Goal: Task Accomplishment & Management: Complete application form

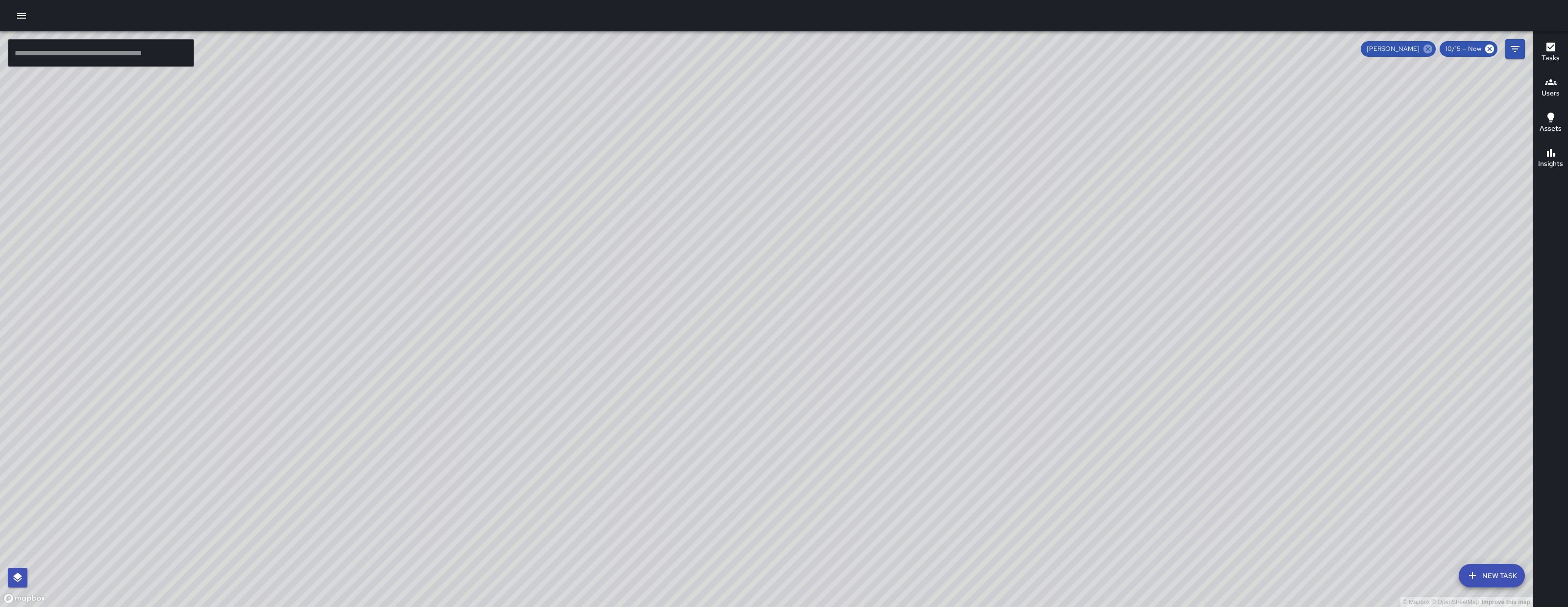
click at [1427, 49] on icon at bounding box center [1428, 49] width 9 height 9
drag, startPoint x: 1072, startPoint y: 378, endPoint x: 1124, endPoint y: 314, distance: 82.5
click at [1118, 318] on div "© Mapbox © OpenStreetMap Improve this map" at bounding box center [766, 319] width 1532 height 576
click at [1125, 313] on div "© Mapbox © OpenStreetMap Improve this map" at bounding box center [766, 319] width 1532 height 576
drag, startPoint x: 1117, startPoint y: 321, endPoint x: 1206, endPoint y: 313, distance: 89.4
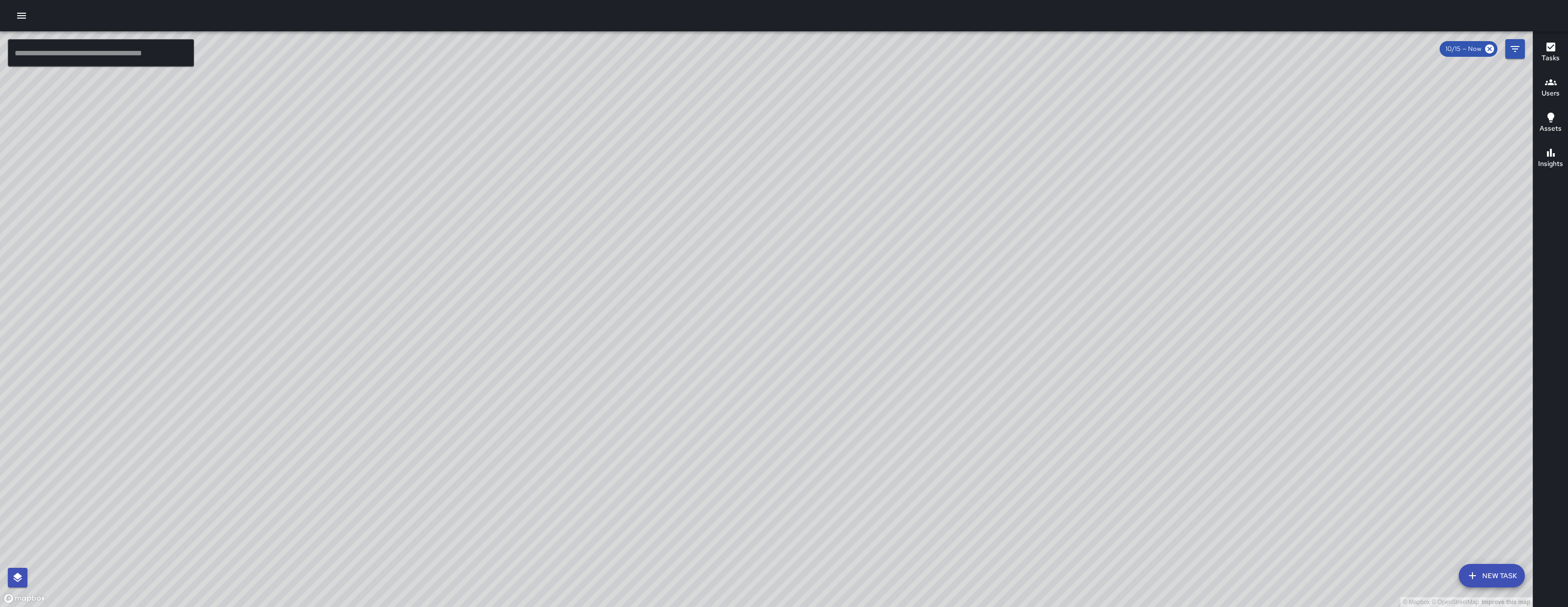
click at [1207, 320] on div "© Mapbox © OpenStreetMap Improve this map" at bounding box center [766, 319] width 1532 height 576
click at [23, 12] on icon "button" at bounding box center [22, 16] width 12 height 12
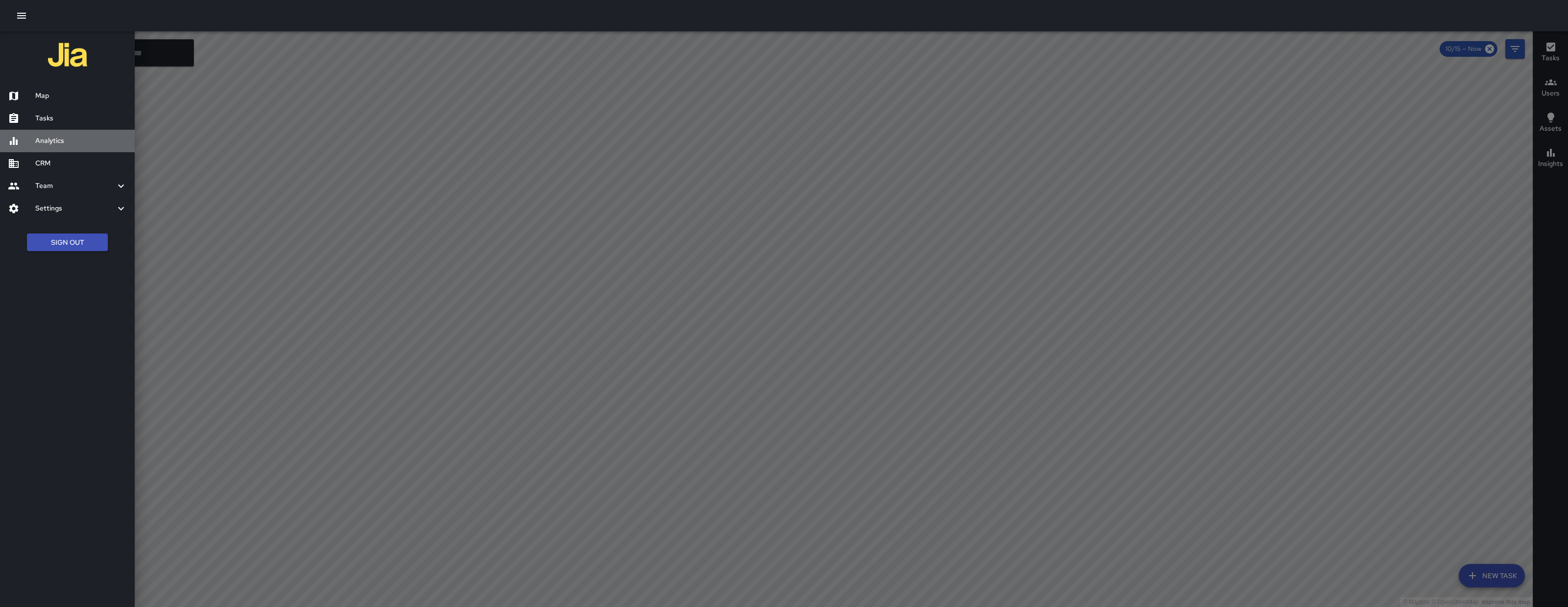
click at [82, 139] on h6 "Analytics" at bounding box center [81, 141] width 91 height 11
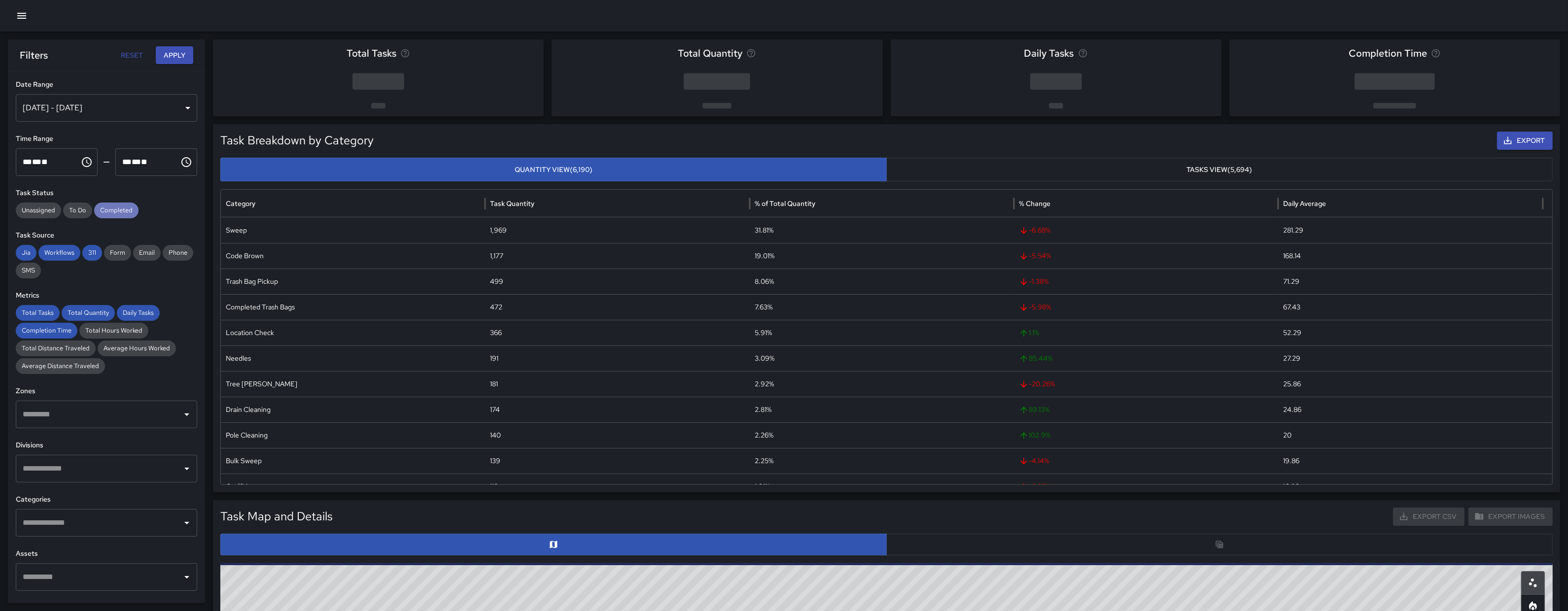
click at [105, 206] on span "Completed" at bounding box center [116, 211] width 45 height 10
drag, startPoint x: 93, startPoint y: 249, endPoint x: 58, endPoint y: 255, distance: 35.5
click at [93, 250] on span "311" at bounding box center [92, 253] width 20 height 10
click at [52, 254] on span "Workflows" at bounding box center [59, 253] width 42 height 10
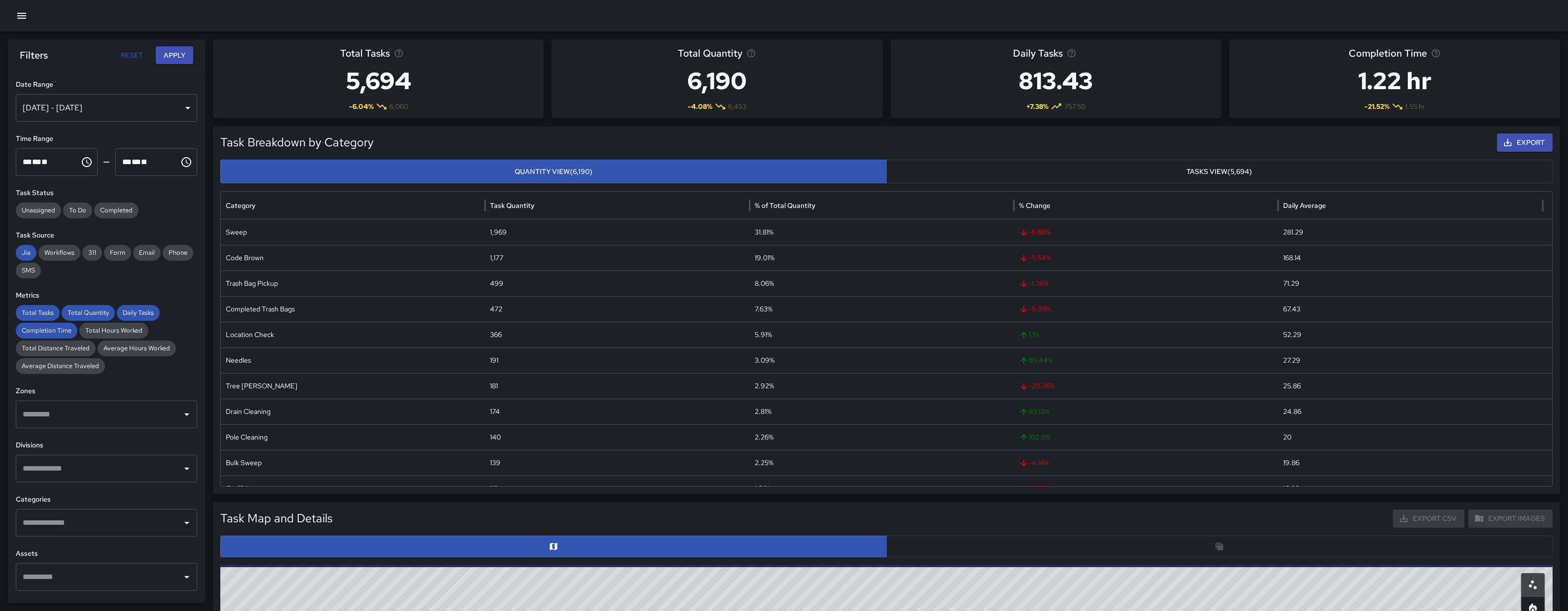
click at [13, 250] on div "**********" at bounding box center [107, 337] width 197 height 532
click at [22, 255] on span "Jia" at bounding box center [26, 253] width 20 height 10
click at [34, 320] on div "Total Tasks" at bounding box center [38, 313] width 44 height 16
click at [41, 332] on span "Completion Time" at bounding box center [47, 331] width 61 height 10
click at [97, 316] on span "Total Quantity" at bounding box center [88, 313] width 53 height 10
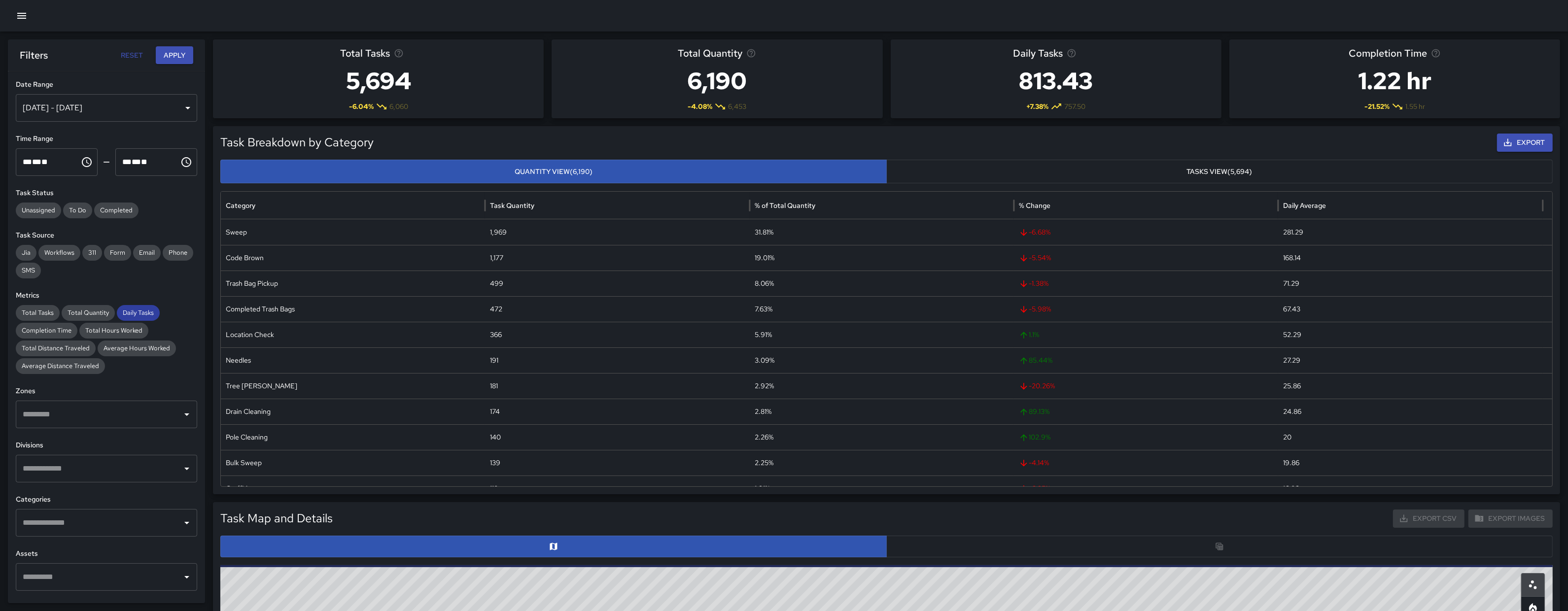
click at [139, 313] on span "Daily Tasks" at bounding box center [138, 313] width 43 height 10
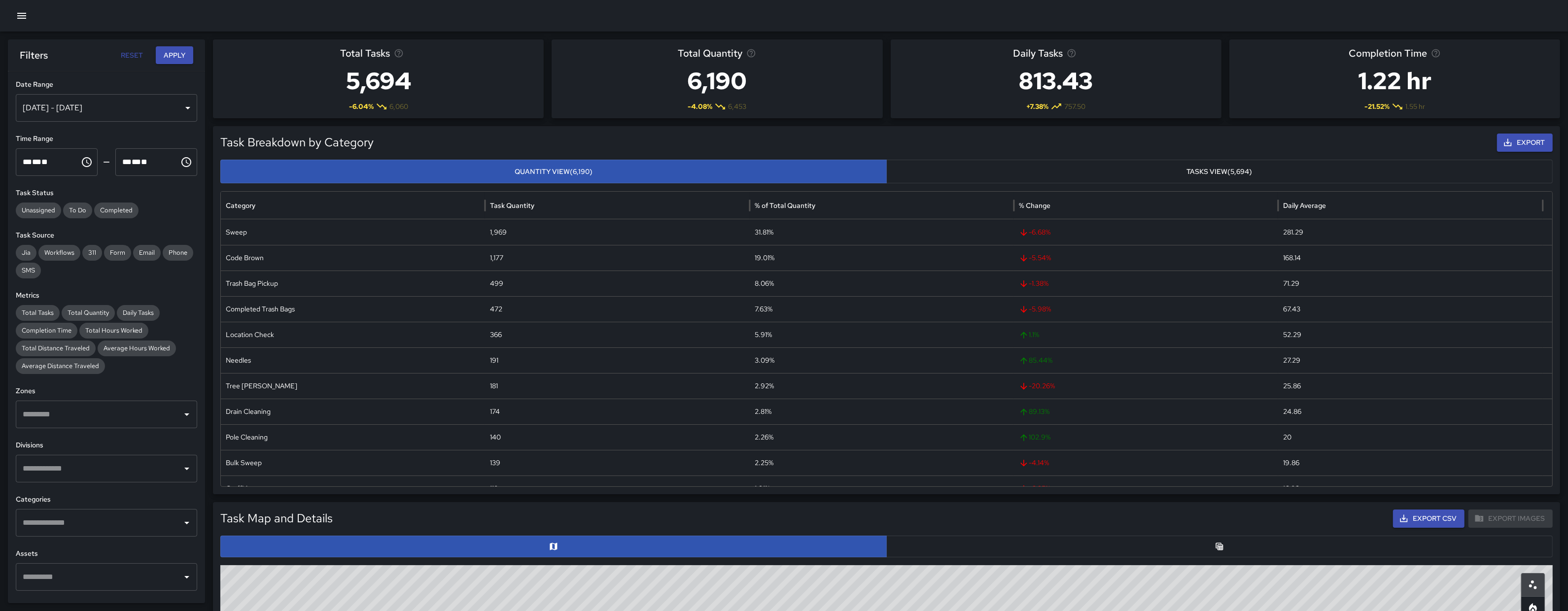
click at [101, 94] on div "Oct 09, 2025 - Oct 15, 2025" at bounding box center [107, 108] width 181 height 28
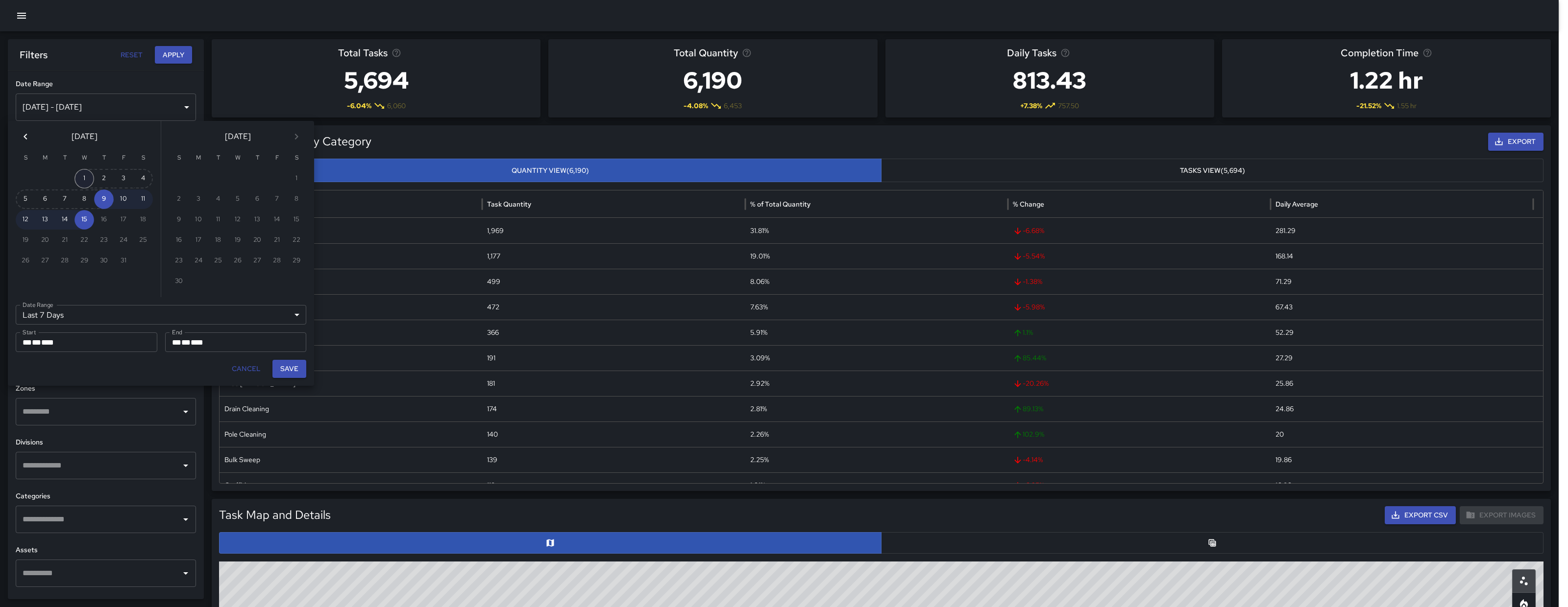
click at [86, 176] on button "1" at bounding box center [84, 178] width 20 height 20
type input "******"
click at [20, 137] on icon "Previous month" at bounding box center [25, 136] width 12 height 12
click at [52, 177] on button "1" at bounding box center [45, 178] width 20 height 20
type input "**********"
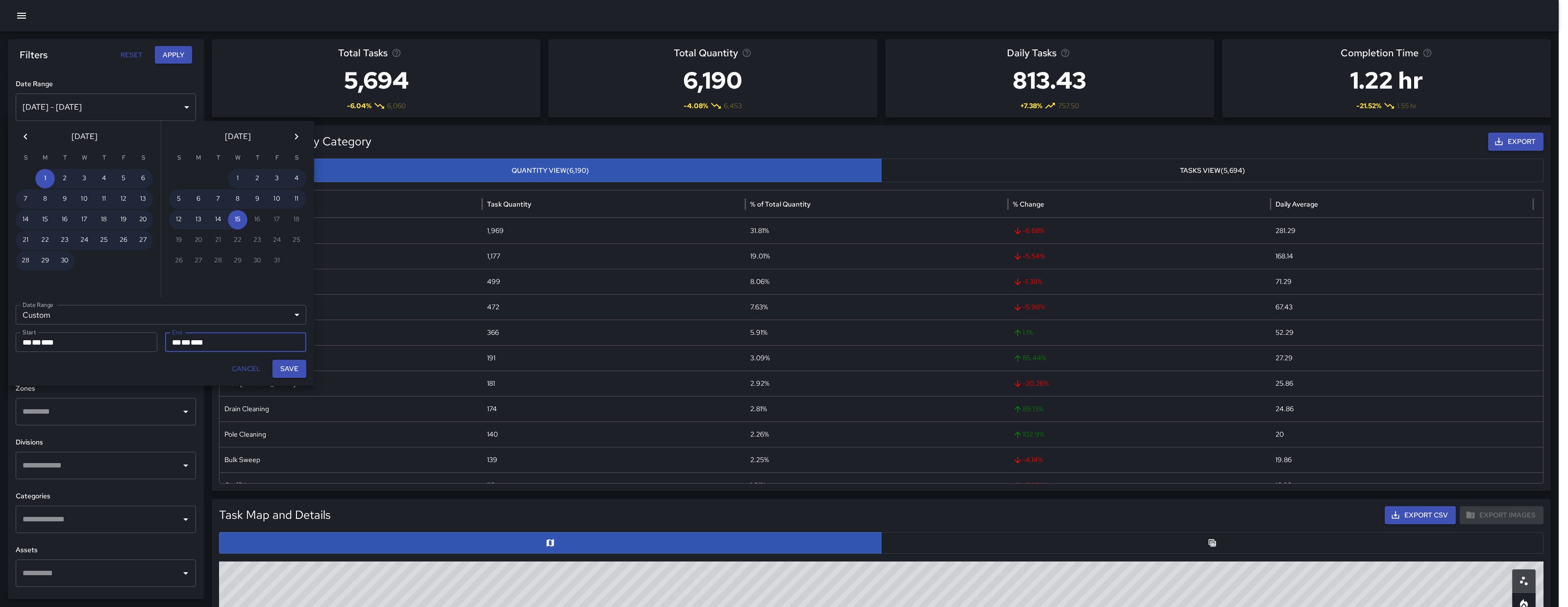
click at [296, 366] on button "Save" at bounding box center [289, 368] width 34 height 18
type input "**********"
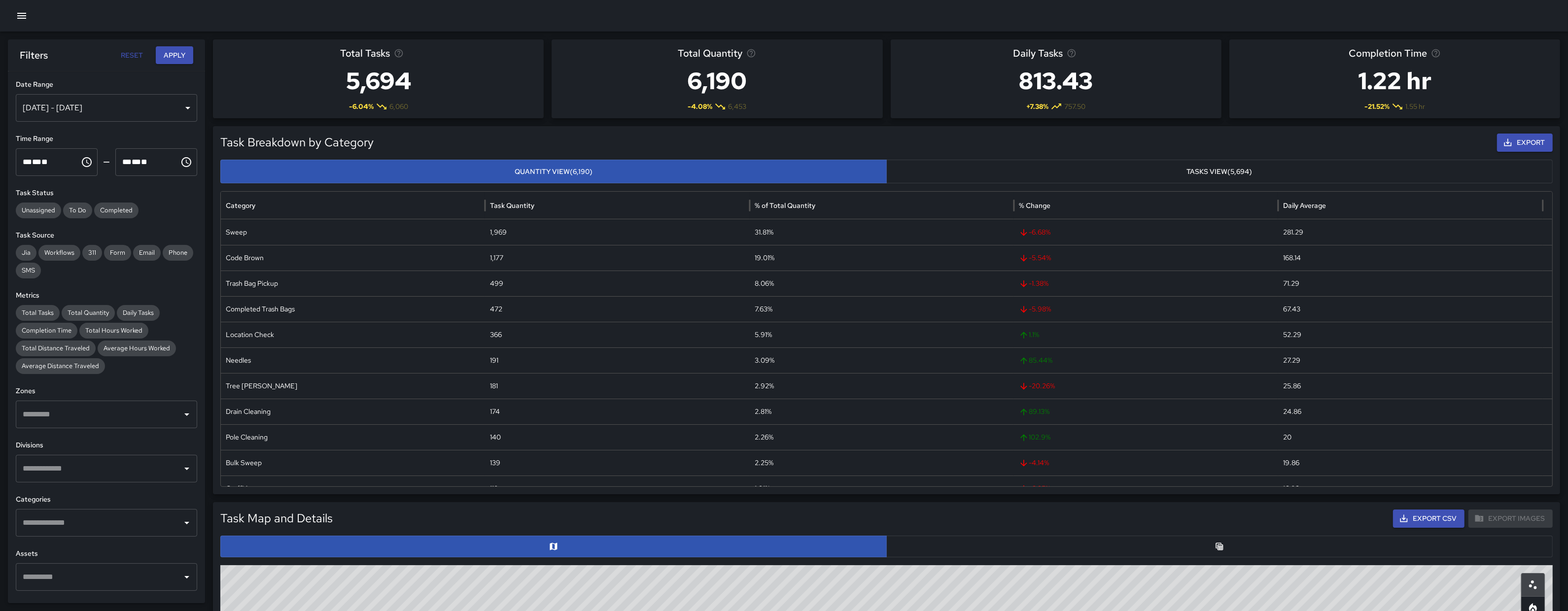
click at [177, 60] on button "Apply" at bounding box center [174, 55] width 37 height 18
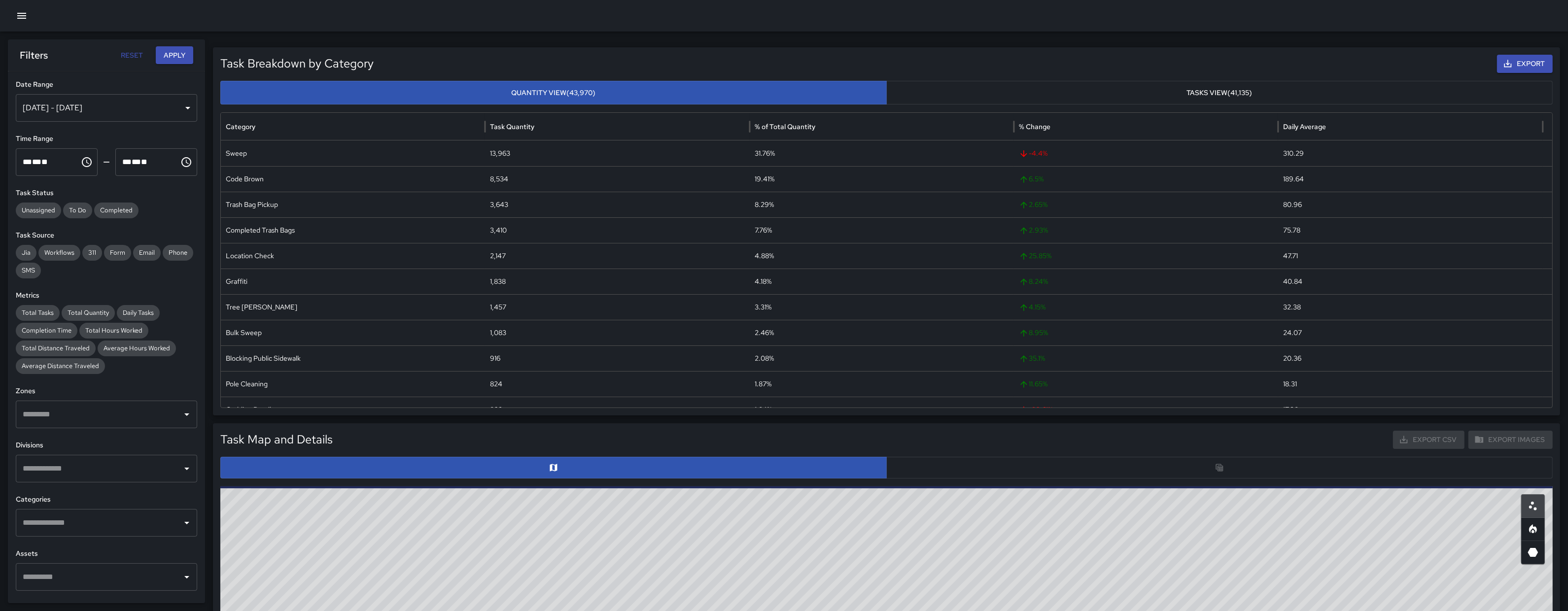
click at [1055, 475] on div at bounding box center [886, 468] width 1332 height 22
click at [1061, 465] on div at bounding box center [886, 468] width 1332 height 22
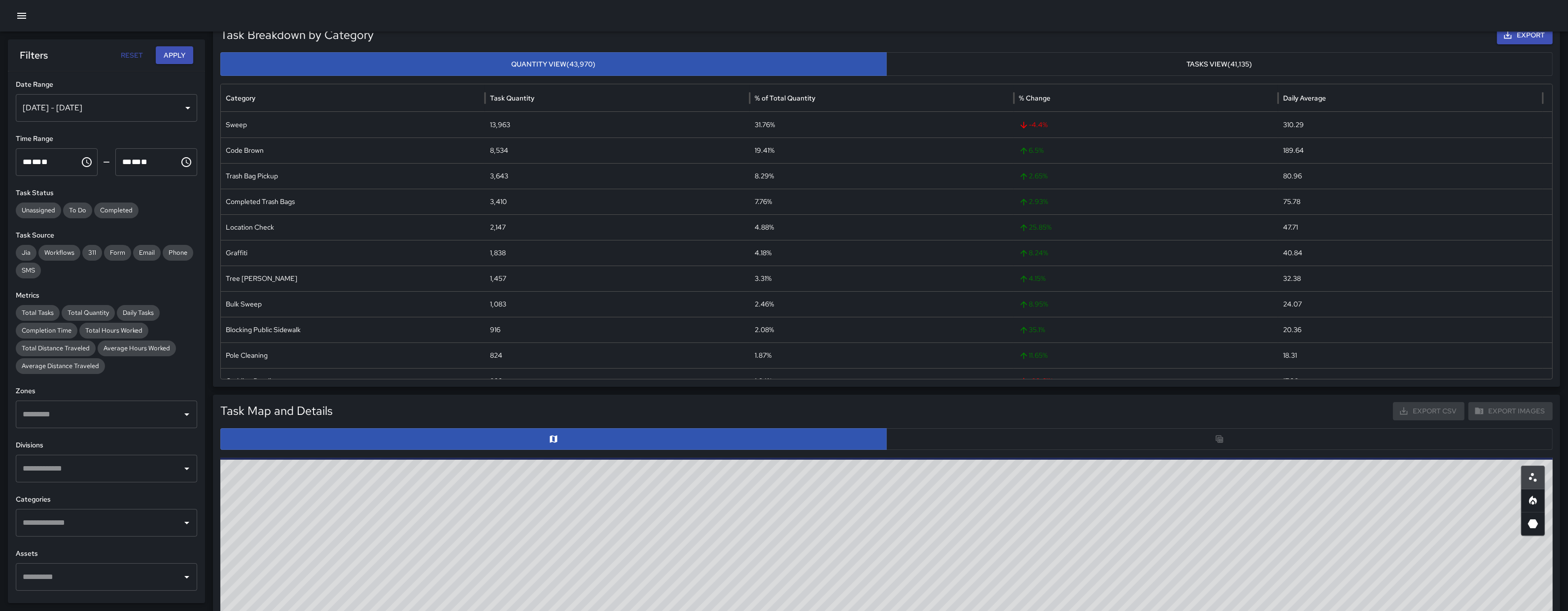
scroll to position [111, 0]
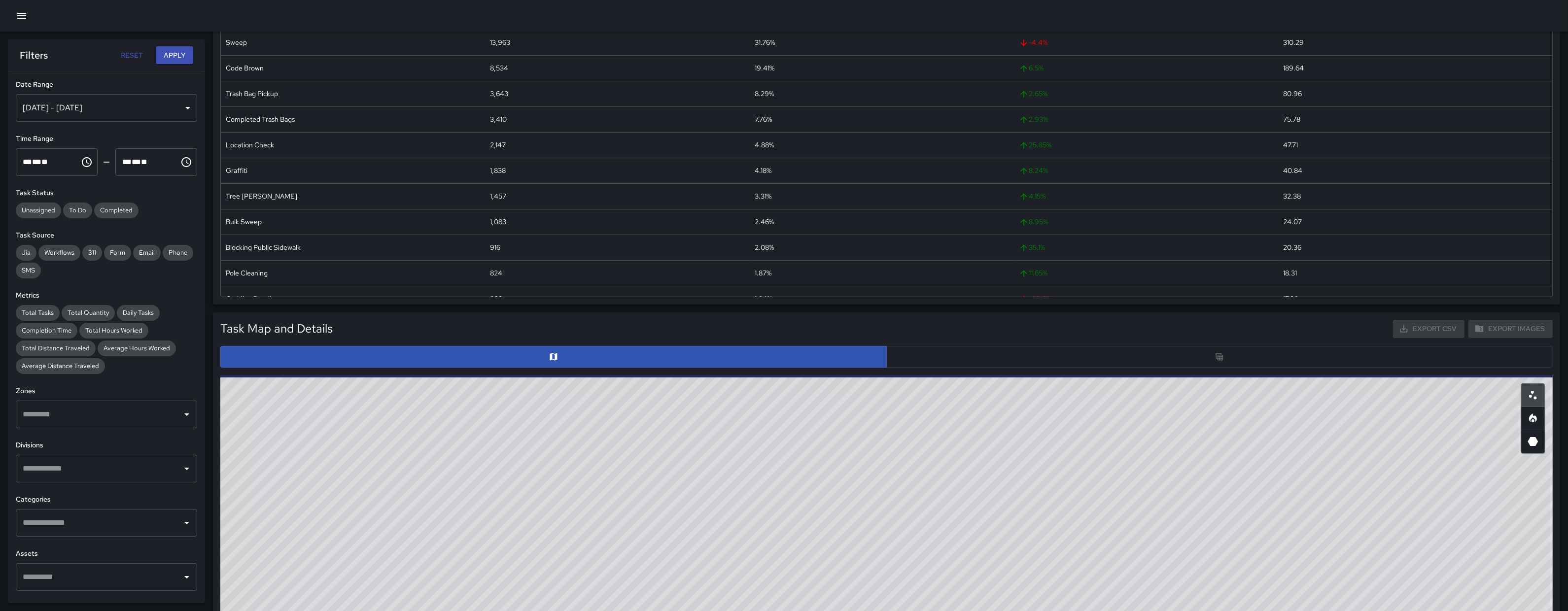
click at [1227, 358] on div at bounding box center [886, 357] width 1332 height 22
click at [1226, 356] on div at bounding box center [886, 357] width 1332 height 22
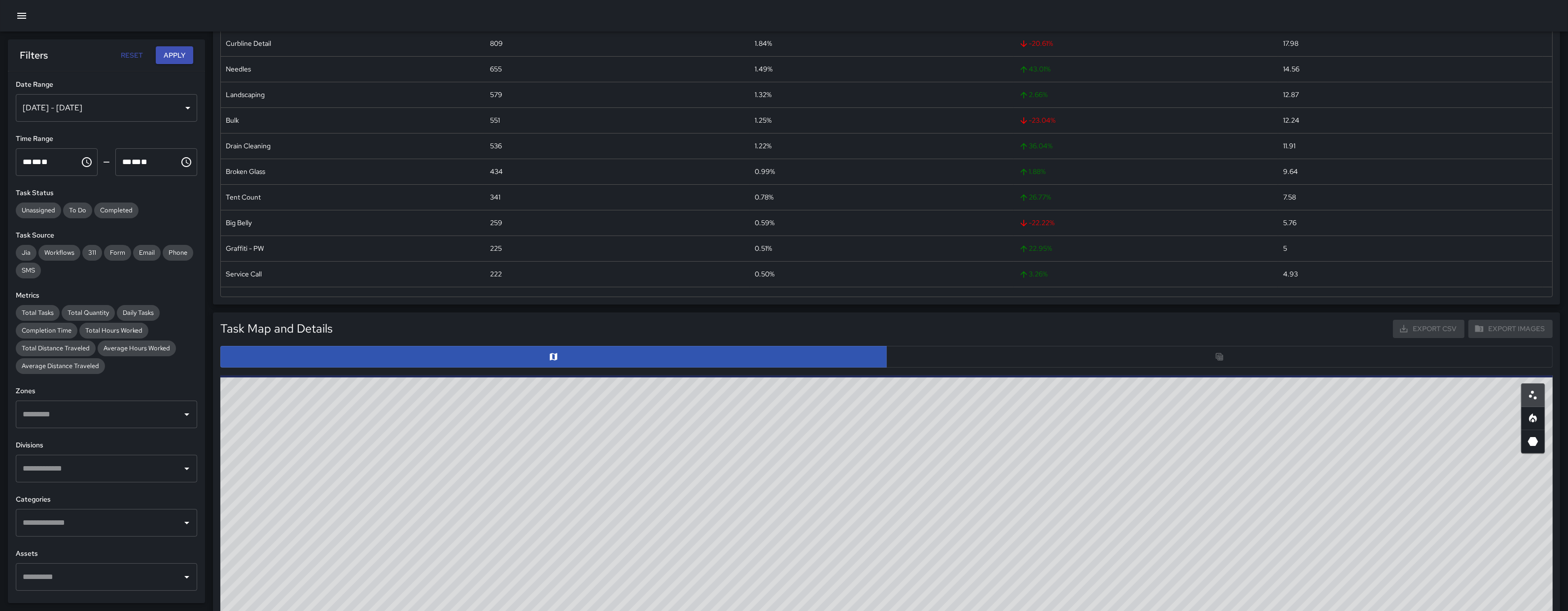
click at [1217, 356] on div at bounding box center [886, 357] width 1332 height 22
click at [1218, 354] on div at bounding box center [886, 357] width 1332 height 22
click at [1218, 353] on div at bounding box center [886, 357] width 1332 height 22
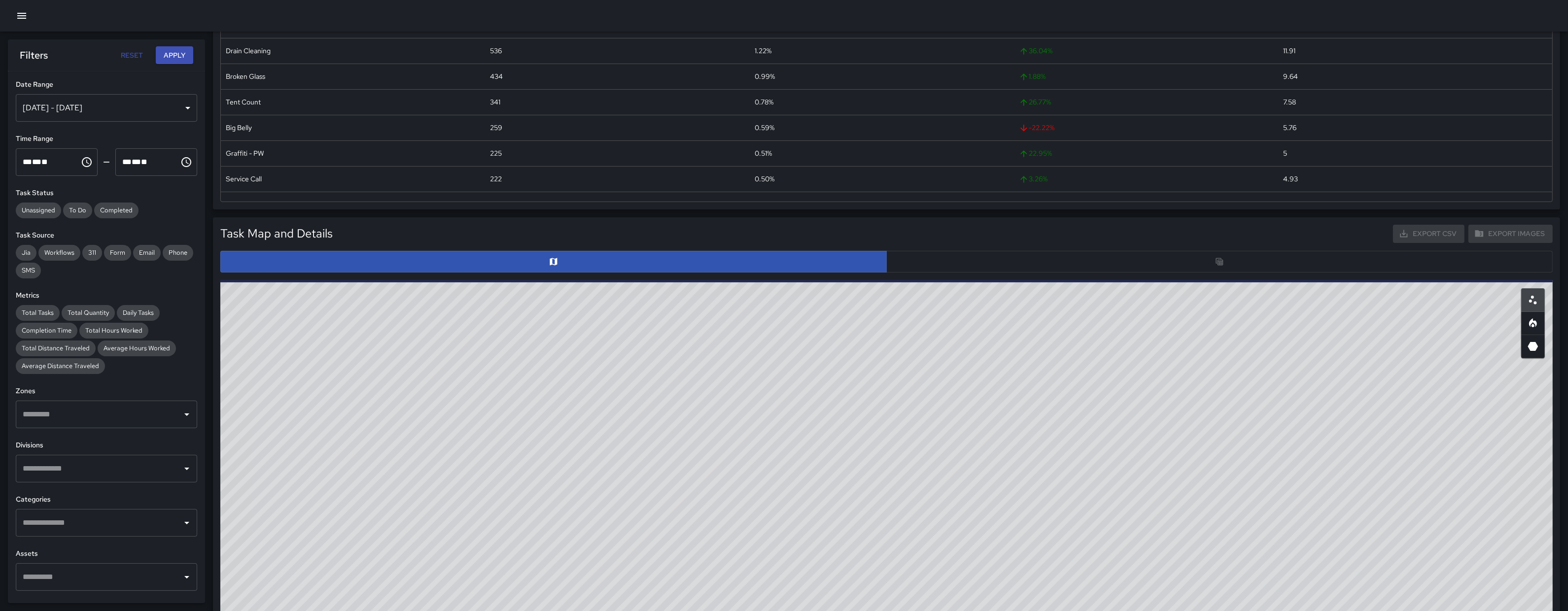
scroll to position [207, 0]
drag, startPoint x: 1233, startPoint y: 442, endPoint x: 1259, endPoint y: 480, distance: 46.0
click at [1259, 480] on div "© Mapbox © OpenStreetMap Improve this map" at bounding box center [886, 477] width 1332 height 394
click at [1250, 472] on div "© Mapbox © OpenStreetMap Improve this map" at bounding box center [886, 477] width 1332 height 394
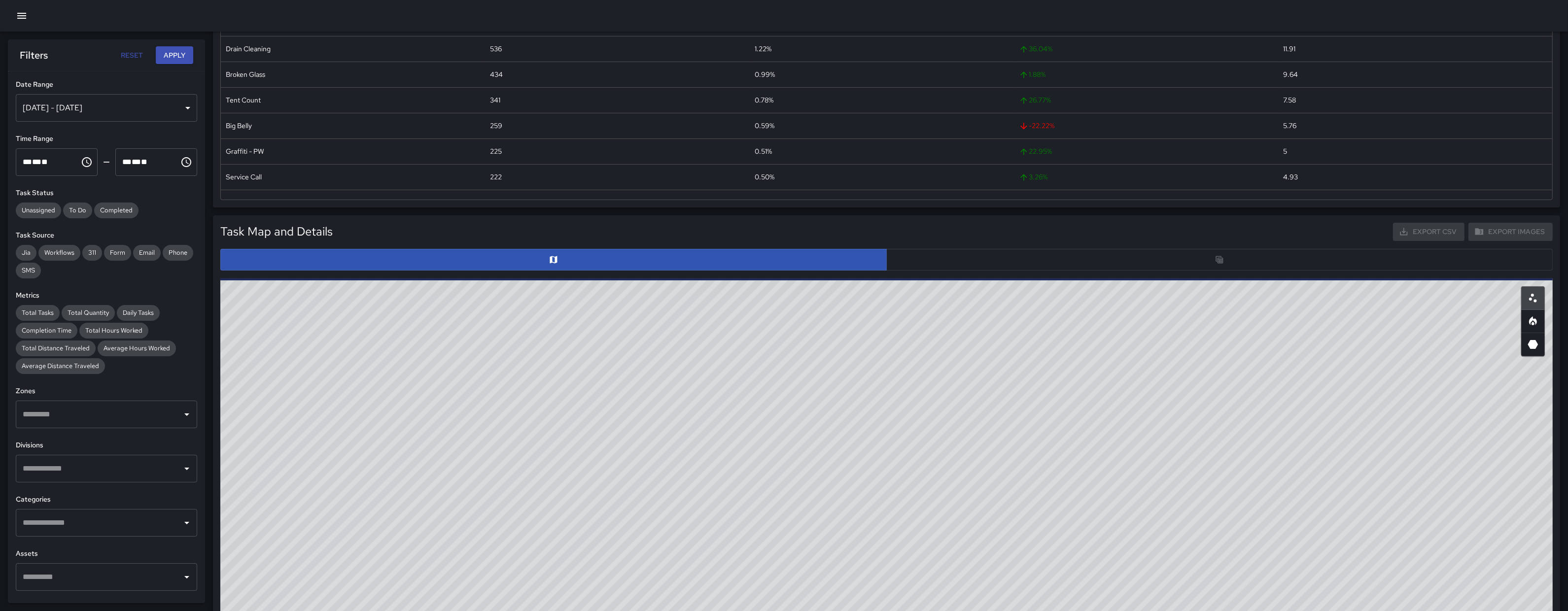
click at [1212, 257] on div at bounding box center [886, 260] width 1332 height 22
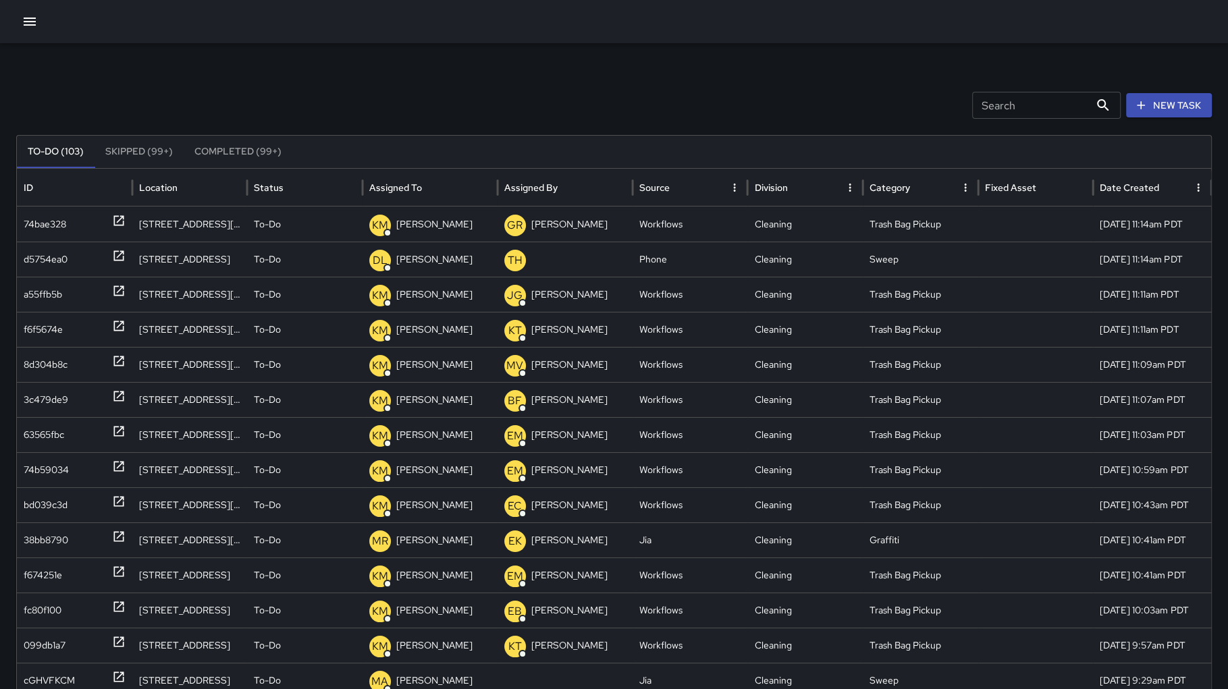
click at [1000, 108] on input "Search" at bounding box center [1030, 105] width 117 height 27
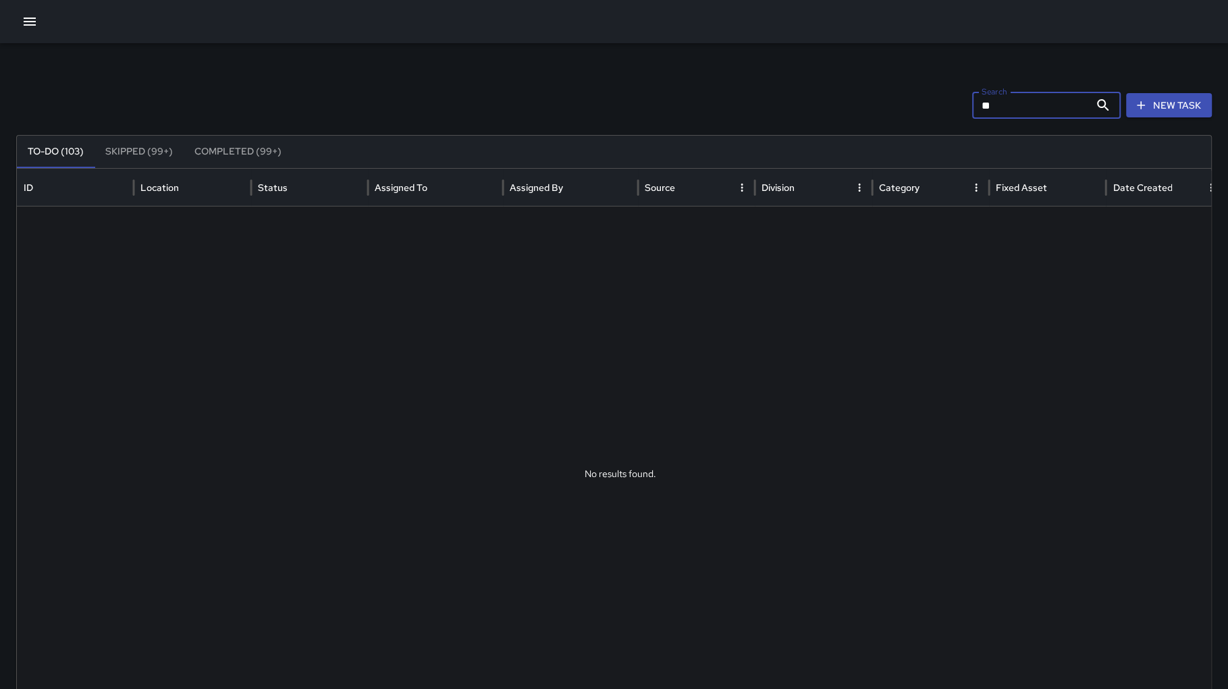
type input "*"
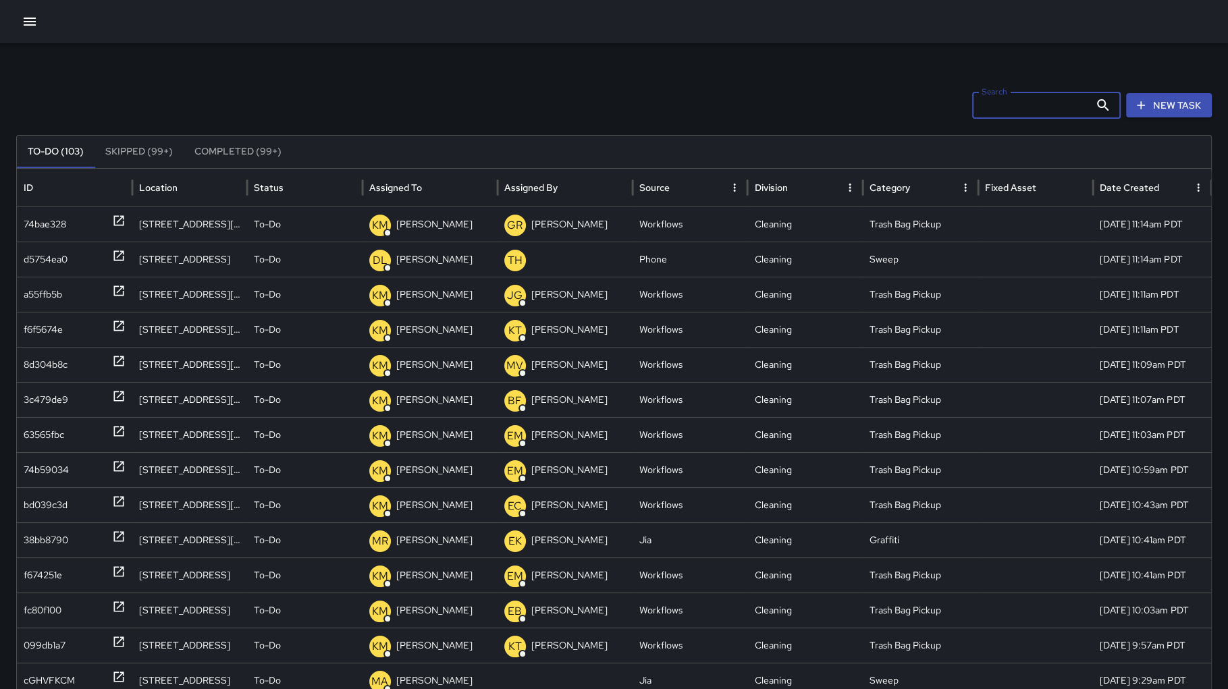
click at [24, 34] on button "button" at bounding box center [29, 21] width 27 height 27
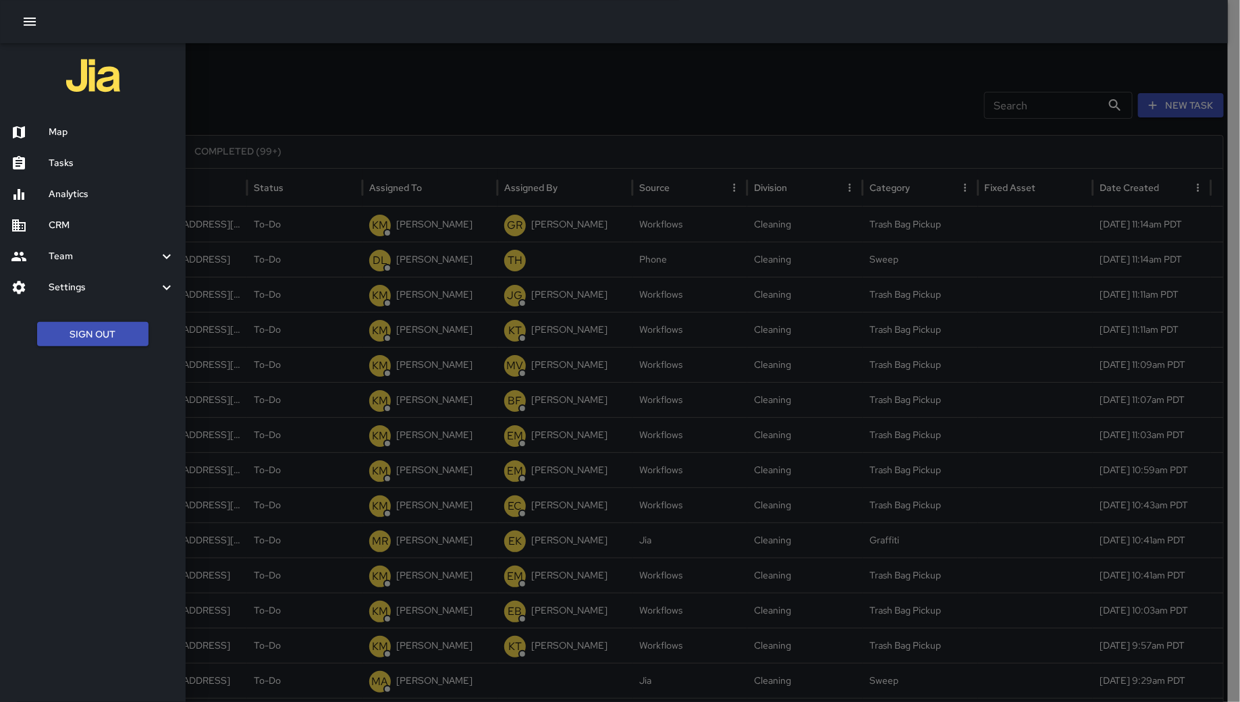
click at [367, 86] on div at bounding box center [620, 351] width 1240 height 702
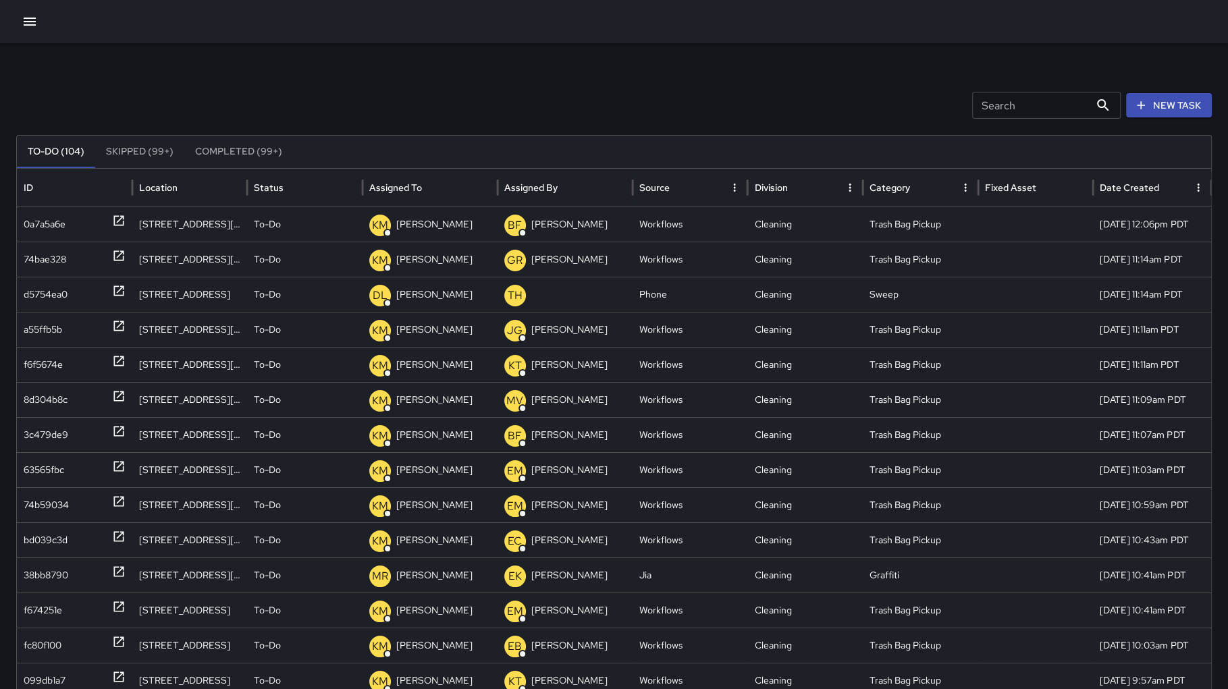
click at [28, 16] on icon "button" at bounding box center [30, 22] width 16 height 16
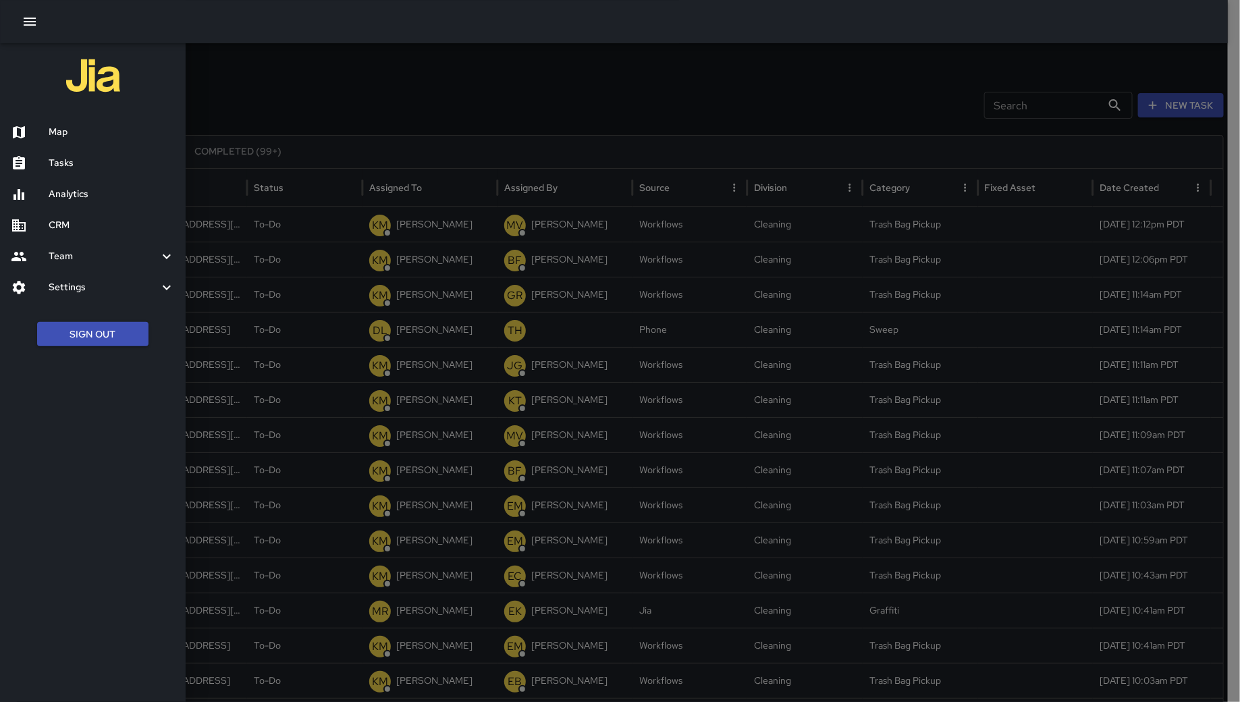
click at [300, 78] on div at bounding box center [620, 351] width 1240 height 702
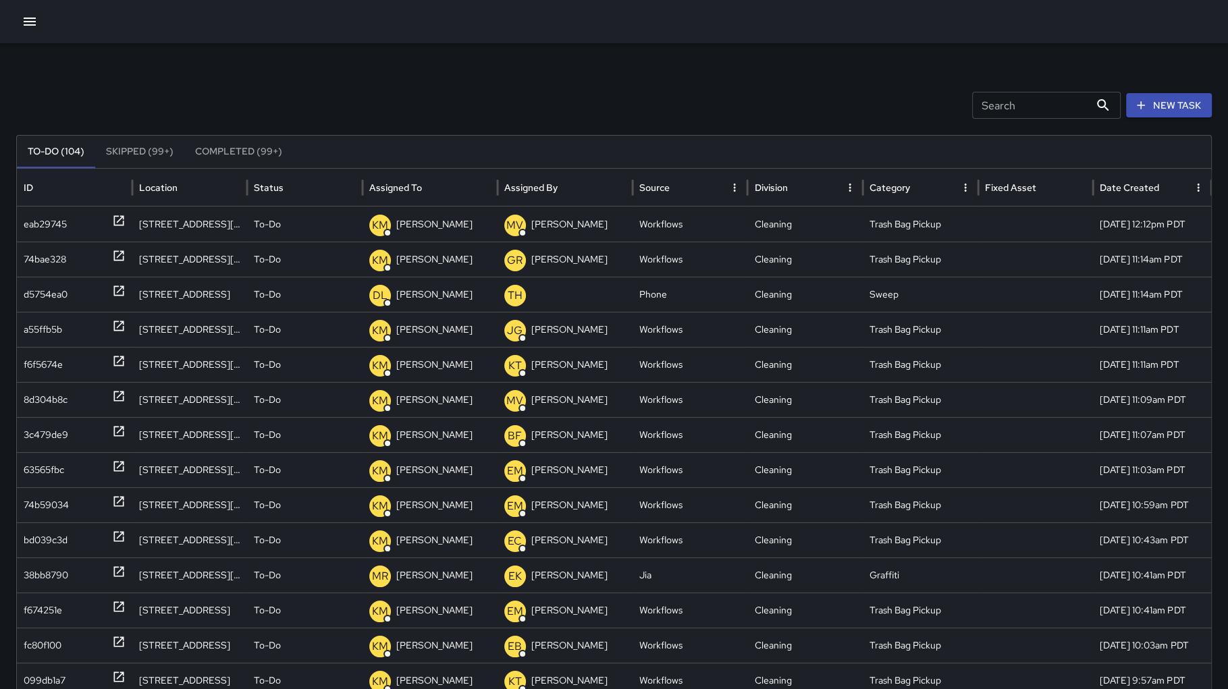
click at [10, 28] on div at bounding box center [614, 21] width 1228 height 43
click at [13, 26] on div at bounding box center [614, 21] width 1228 height 43
click at [23, 21] on icon "button" at bounding box center [30, 22] width 16 height 16
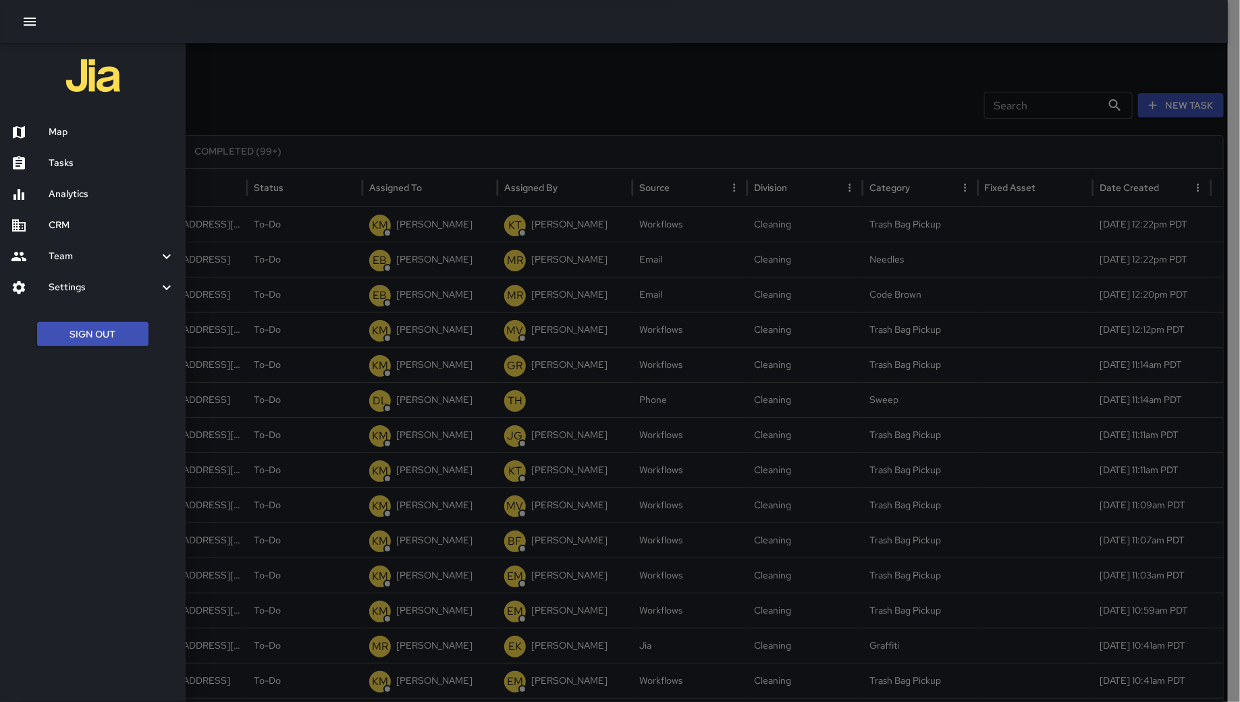
click at [83, 114] on ul "Map Tasks Analytics CRM Team Leaderboard Settings Geofence and Zones Divisions …" at bounding box center [93, 209] width 186 height 197
click at [83, 126] on h6 "Map" at bounding box center [112, 132] width 126 height 15
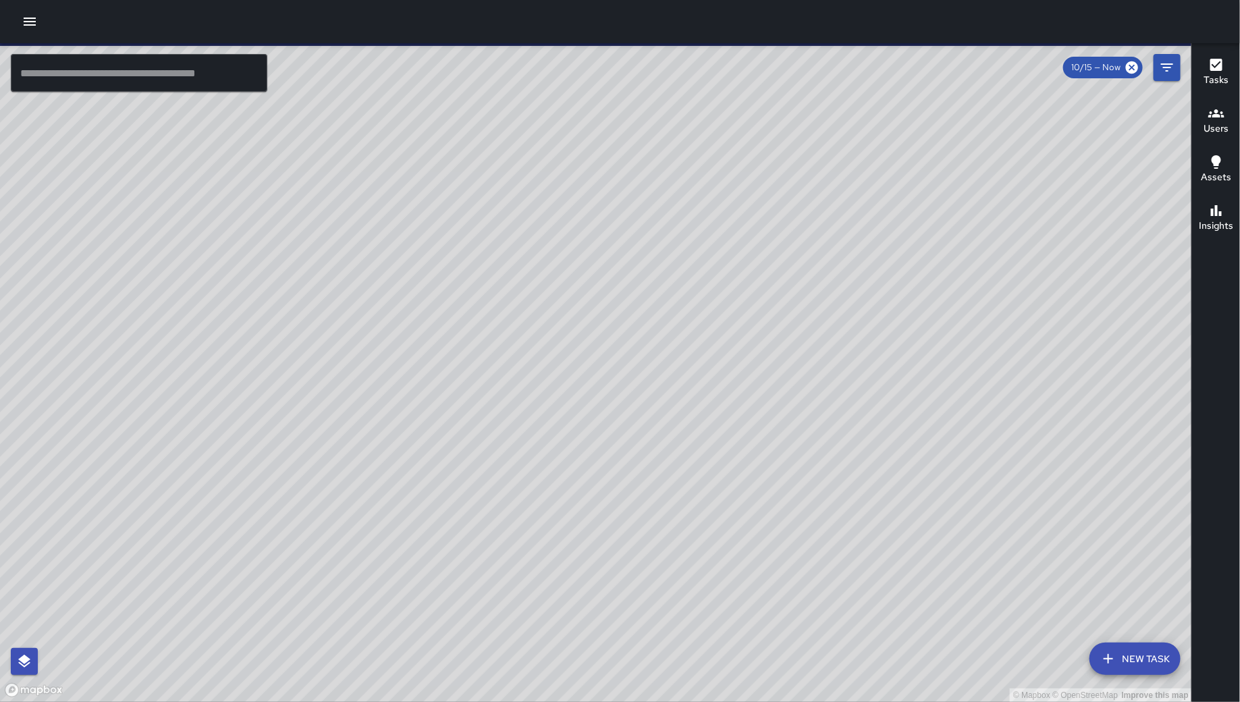
drag, startPoint x: 486, startPoint y: 454, endPoint x: 639, endPoint y: 423, distance: 155.9
click at [670, 419] on div "© Mapbox © OpenStreetMap Improve this map" at bounding box center [596, 372] width 1192 height 659
drag, startPoint x: 659, startPoint y: 455, endPoint x: 696, endPoint y: 465, distance: 38.5
click at [703, 462] on div "© Mapbox © OpenStreetMap Improve this map" at bounding box center [596, 372] width 1192 height 659
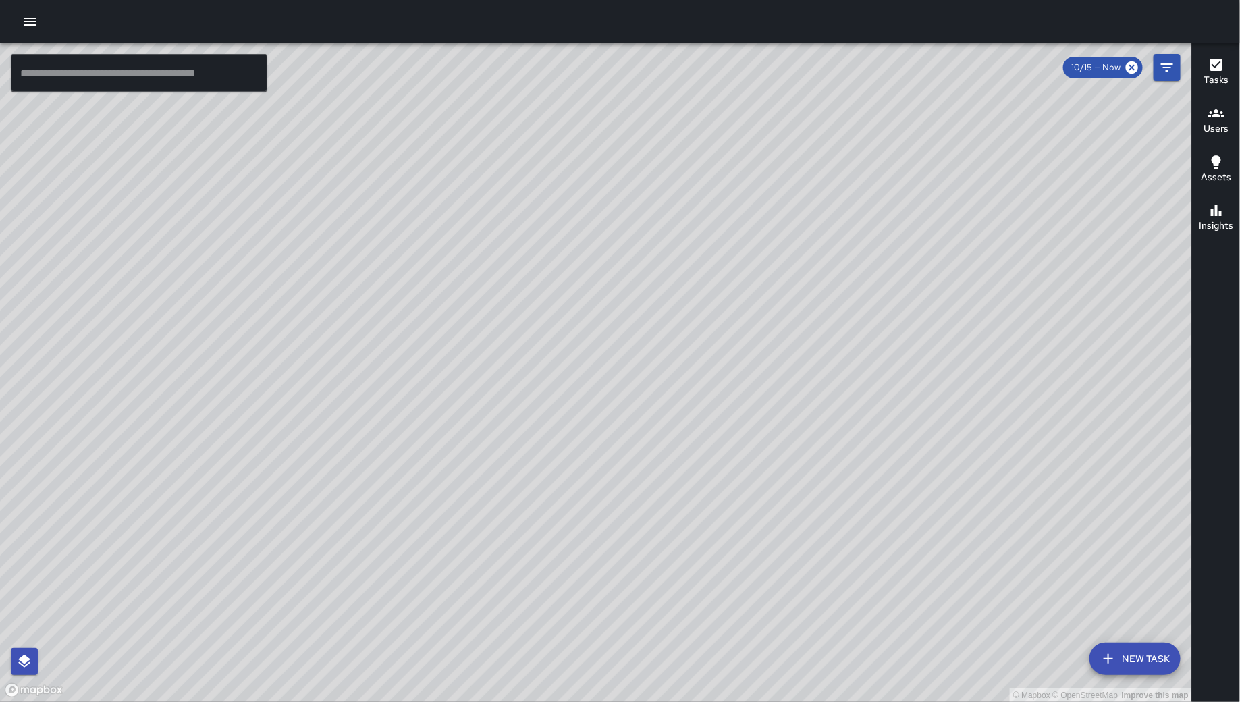
drag, startPoint x: 564, startPoint y: 395, endPoint x: 566, endPoint y: 381, distance: 14.2
click at [554, 402] on div "© Mapbox © OpenStreetMap Improve this map" at bounding box center [596, 372] width 1192 height 659
drag, startPoint x: 541, startPoint y: 486, endPoint x: 542, endPoint y: 431, distance: 55.4
click at [541, 485] on div "© Mapbox © OpenStreetMap Improve this map" at bounding box center [596, 372] width 1192 height 659
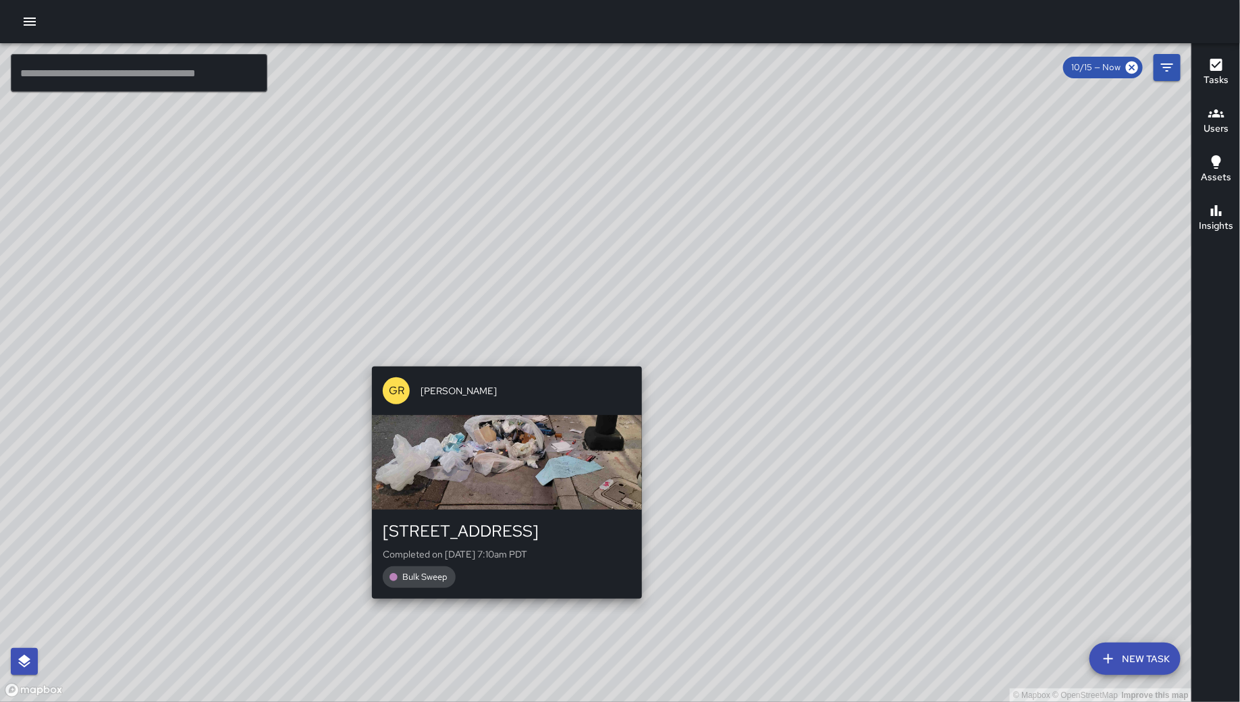
click at [503, 362] on div "GR Gordon Rowe 260 8th Street Completed on 10/15/2025, 7:10am PDT Bulk Sweep" at bounding box center [507, 482] width 281 height 243
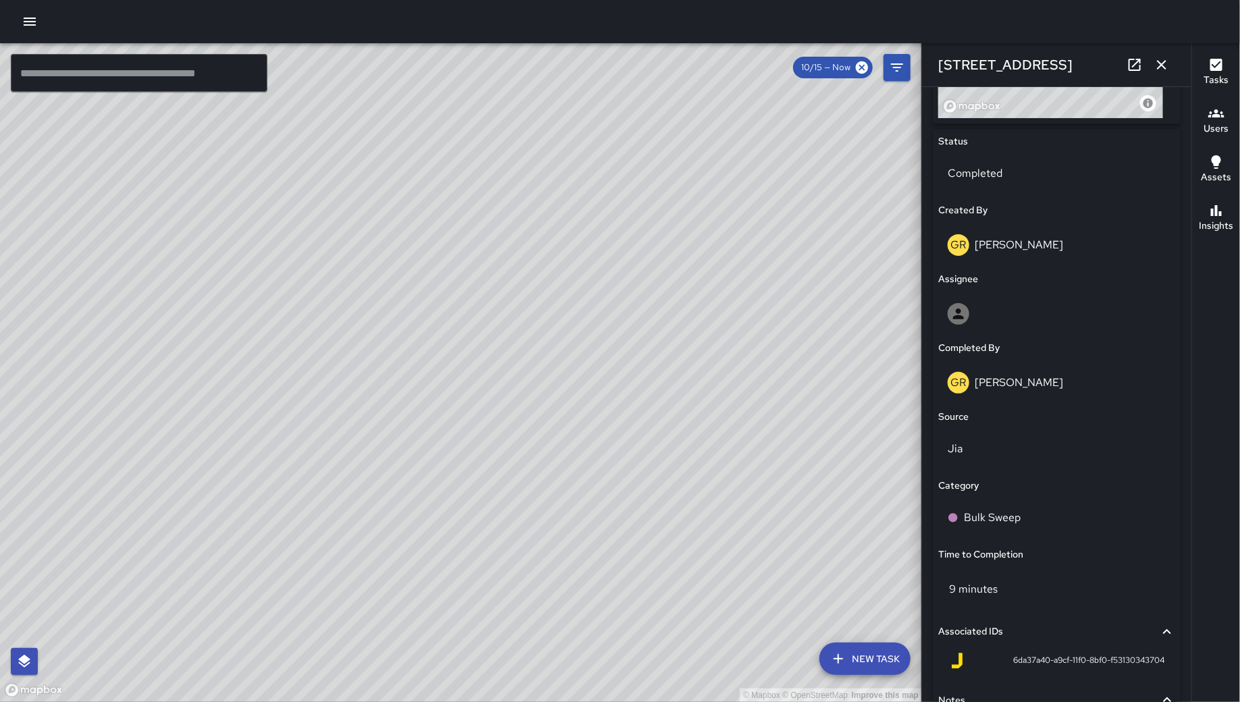
scroll to position [700, 0]
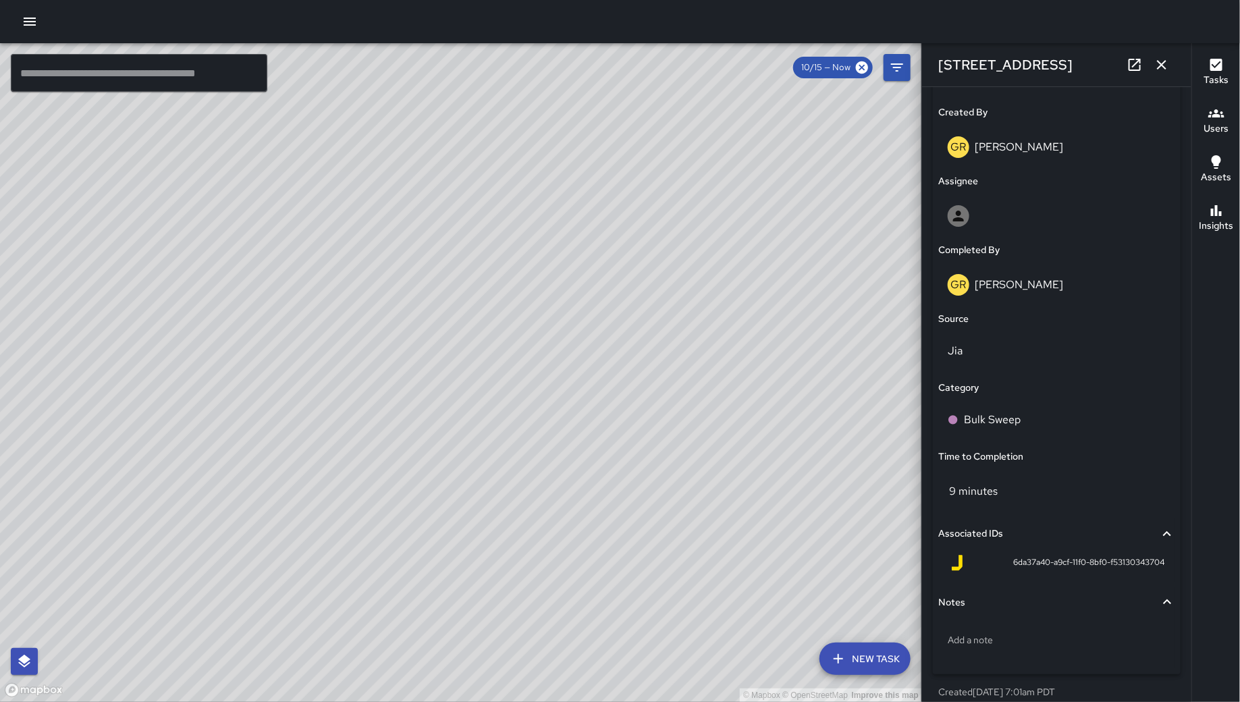
click at [995, 562] on div "6da37a40-a9cf-11f0-8bf0-f53130343704" at bounding box center [1056, 563] width 215 height 16
drag, startPoint x: 1004, startPoint y: 564, endPoint x: 1035, endPoint y: 567, distance: 31.2
click at [1035, 567] on span "6da37a40-a9cf-11f0-8bf0-f53130343704" at bounding box center [1089, 563] width 151 height 14
drag, startPoint x: 1035, startPoint y: 567, endPoint x: 1003, endPoint y: 568, distance: 32.4
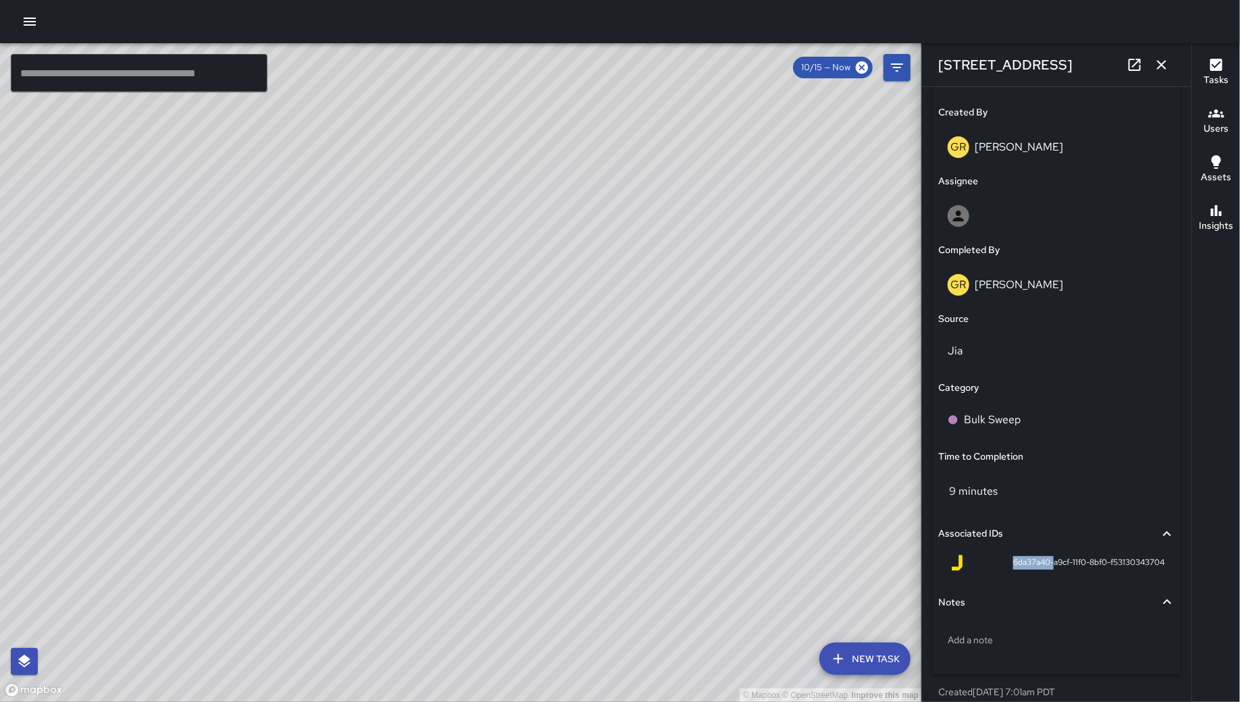
click at [1014, 568] on span "6da37a40-a9cf-11f0-8bf0-f53130343704" at bounding box center [1089, 563] width 151 height 14
copy span "6da37a40-"
click at [1165, 62] on icon "button" at bounding box center [1161, 64] width 9 height 9
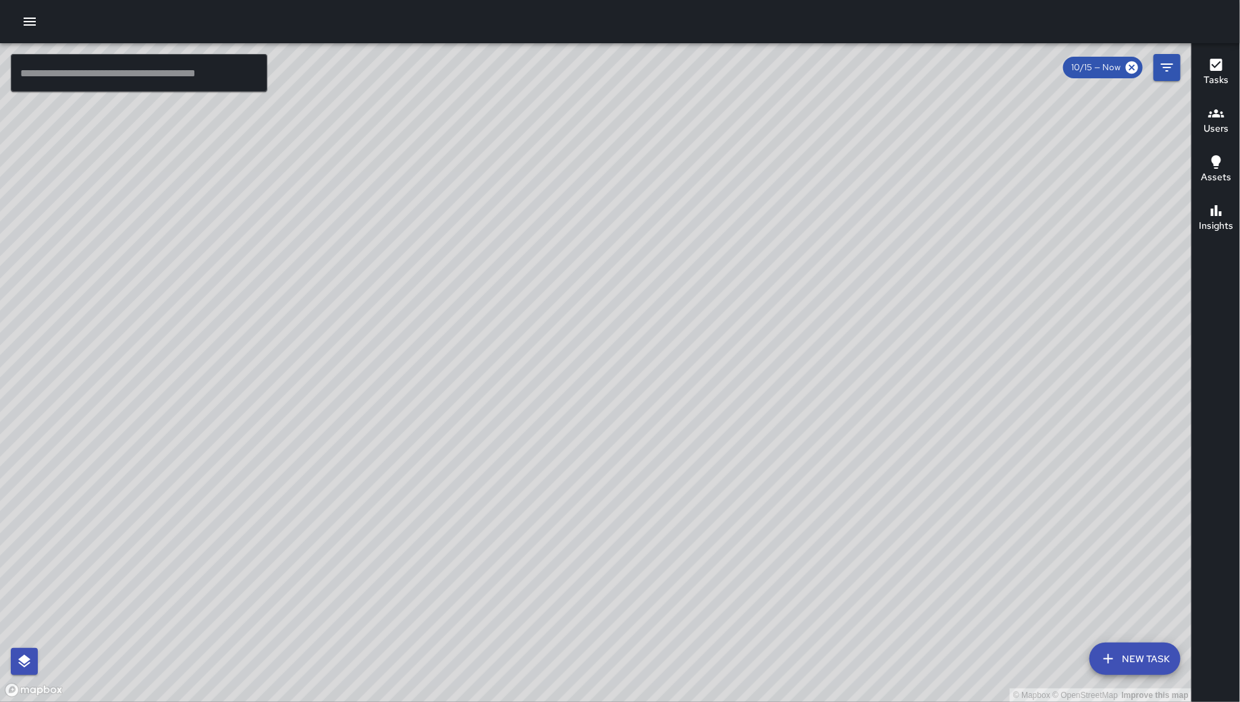
drag, startPoint x: 752, startPoint y: 321, endPoint x: 683, endPoint y: 294, distance: 74.4
click at [773, 321] on div "© Mapbox © OpenStreetMap Improve this map" at bounding box center [596, 372] width 1192 height 659
drag, startPoint x: 1014, startPoint y: 454, endPoint x: 658, endPoint y: 469, distance: 356.8
click at [658, 469] on div "© Mapbox © OpenStreetMap Improve this map" at bounding box center [596, 372] width 1192 height 659
drag, startPoint x: 675, startPoint y: 460, endPoint x: 726, endPoint y: 425, distance: 61.6
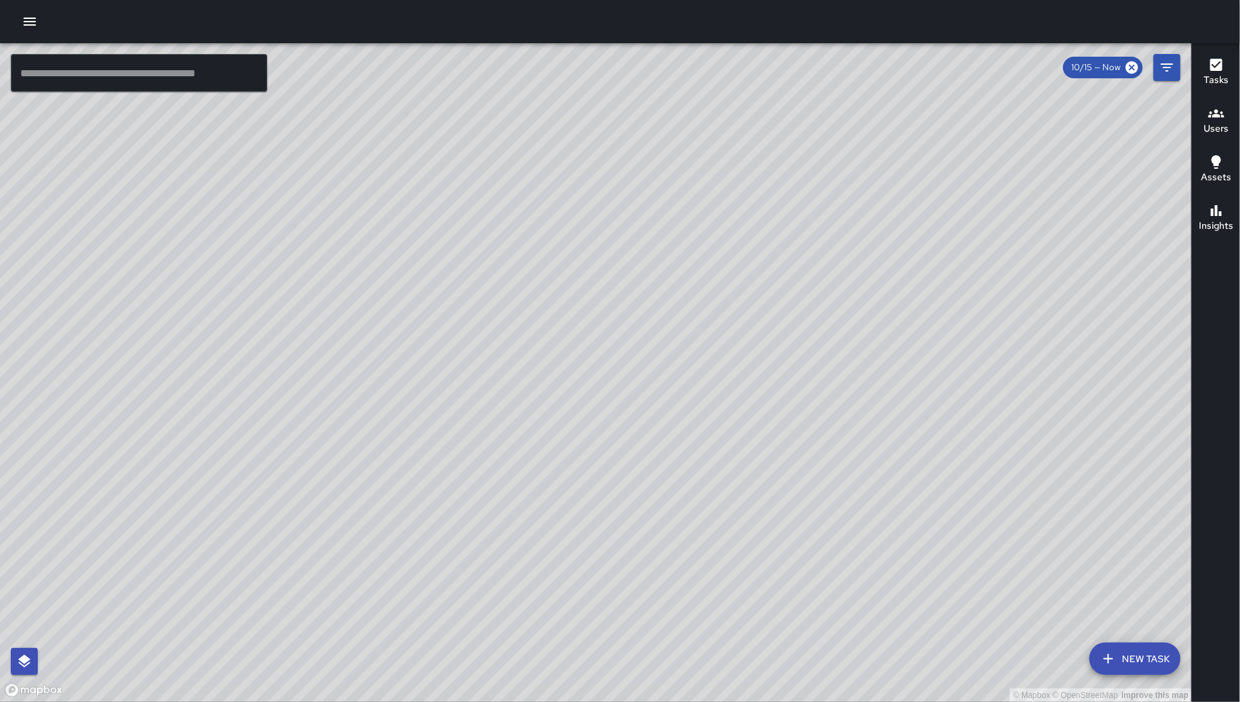
click at [726, 425] on div "© Mapbox © OpenStreetMap Improve this map" at bounding box center [596, 372] width 1192 height 659
drag, startPoint x: 727, startPoint y: 425, endPoint x: 731, endPoint y: 403, distance: 22.0
click at [731, 403] on div "© Mapbox © OpenStreetMap Improve this map" at bounding box center [596, 372] width 1192 height 659
click at [634, 319] on div "© Mapbox © OpenStreetMap Improve this map" at bounding box center [596, 372] width 1192 height 659
drag, startPoint x: 883, startPoint y: 524, endPoint x: 819, endPoint y: 463, distance: 88.3
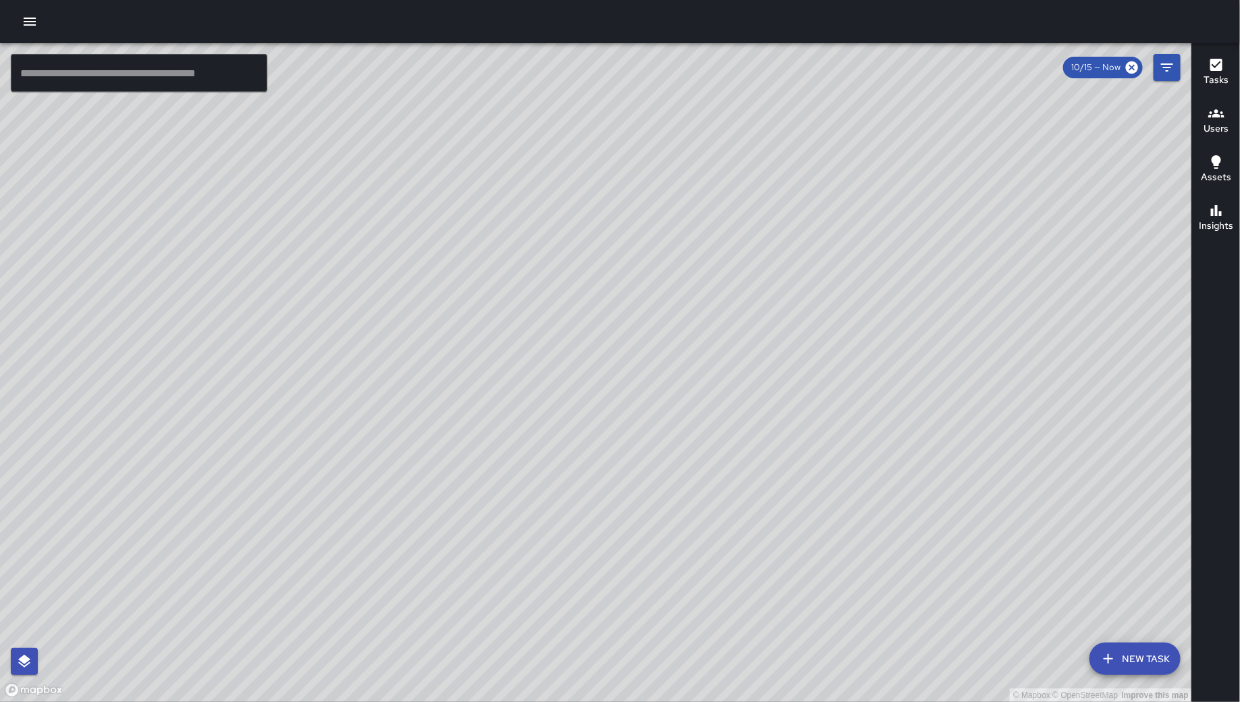
click at [819, 463] on div "© Mapbox © OpenStreetMap Improve this map" at bounding box center [596, 372] width 1192 height 659
drag, startPoint x: 978, startPoint y: 409, endPoint x: 838, endPoint y: 288, distance: 185.2
click at [840, 286] on div "© Mapbox © OpenStreetMap Improve this map" at bounding box center [596, 372] width 1192 height 659
drag, startPoint x: 942, startPoint y: 275, endPoint x: 978, endPoint y: 258, distance: 40.5
click at [978, 258] on div "© Mapbox © OpenStreetMap Improve this map" at bounding box center [596, 372] width 1192 height 659
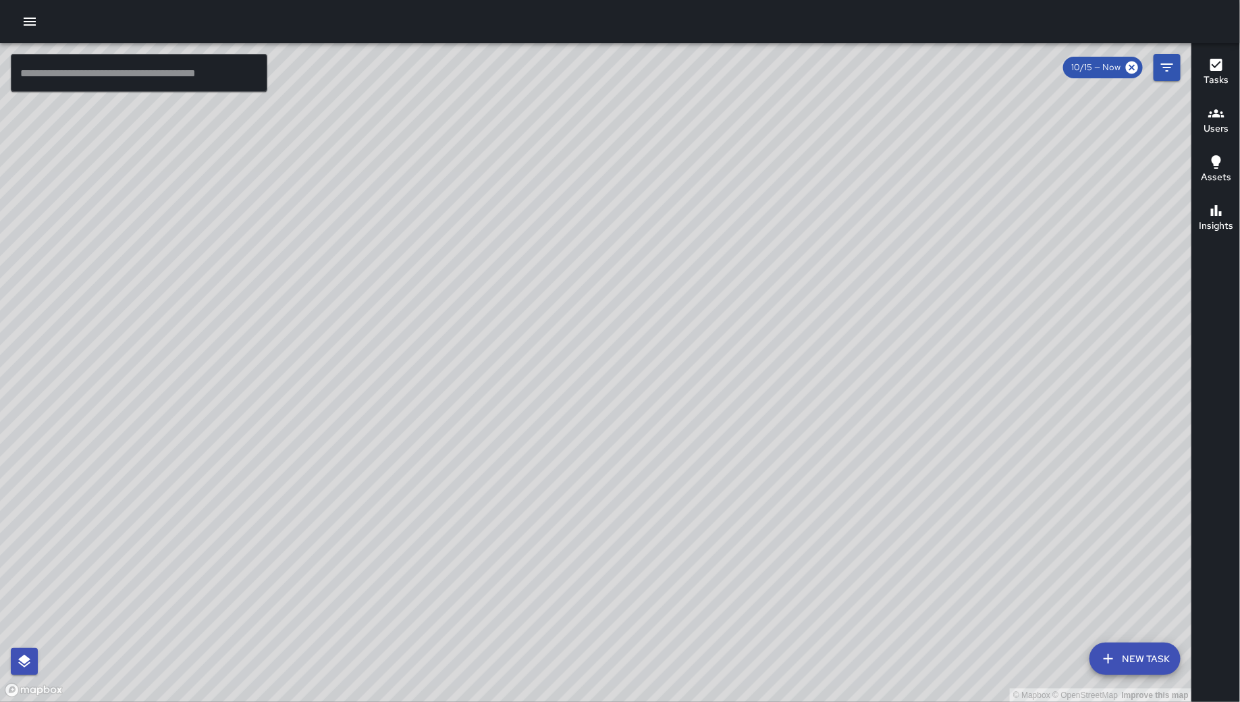
drag, startPoint x: 976, startPoint y: 321, endPoint x: 725, endPoint y: 355, distance: 254.2
click at [725, 355] on div "© Mapbox © OpenStreetMap Improve this map" at bounding box center [596, 372] width 1192 height 659
drag, startPoint x: 561, startPoint y: 555, endPoint x: 594, endPoint y: 519, distance: 48.8
click at [594, 519] on div "© Mapbox © OpenStreetMap Improve this map" at bounding box center [596, 372] width 1192 height 659
drag, startPoint x: 382, startPoint y: 433, endPoint x: 843, endPoint y: 270, distance: 488.4
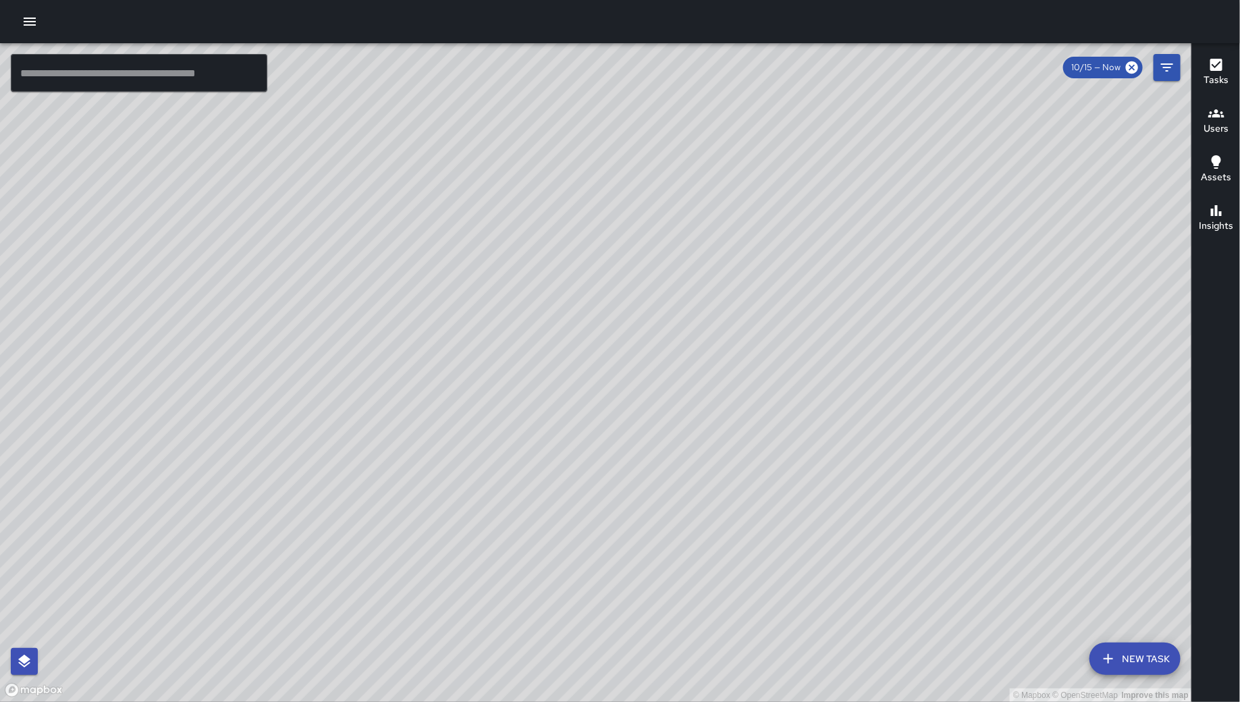
click at [843, 270] on div "© Mapbox © OpenStreetMap Improve this map" at bounding box center [596, 372] width 1192 height 659
drag, startPoint x: 959, startPoint y: 493, endPoint x: 746, endPoint y: 358, distance: 252.5
click at [751, 363] on div "© Mapbox © OpenStreetMap Improve this map" at bounding box center [596, 372] width 1192 height 659
drag, startPoint x: 784, startPoint y: 425, endPoint x: 768, endPoint y: 370, distance: 57.5
click at [768, 370] on div "© Mapbox © OpenStreetMap Improve this map" at bounding box center [596, 372] width 1192 height 659
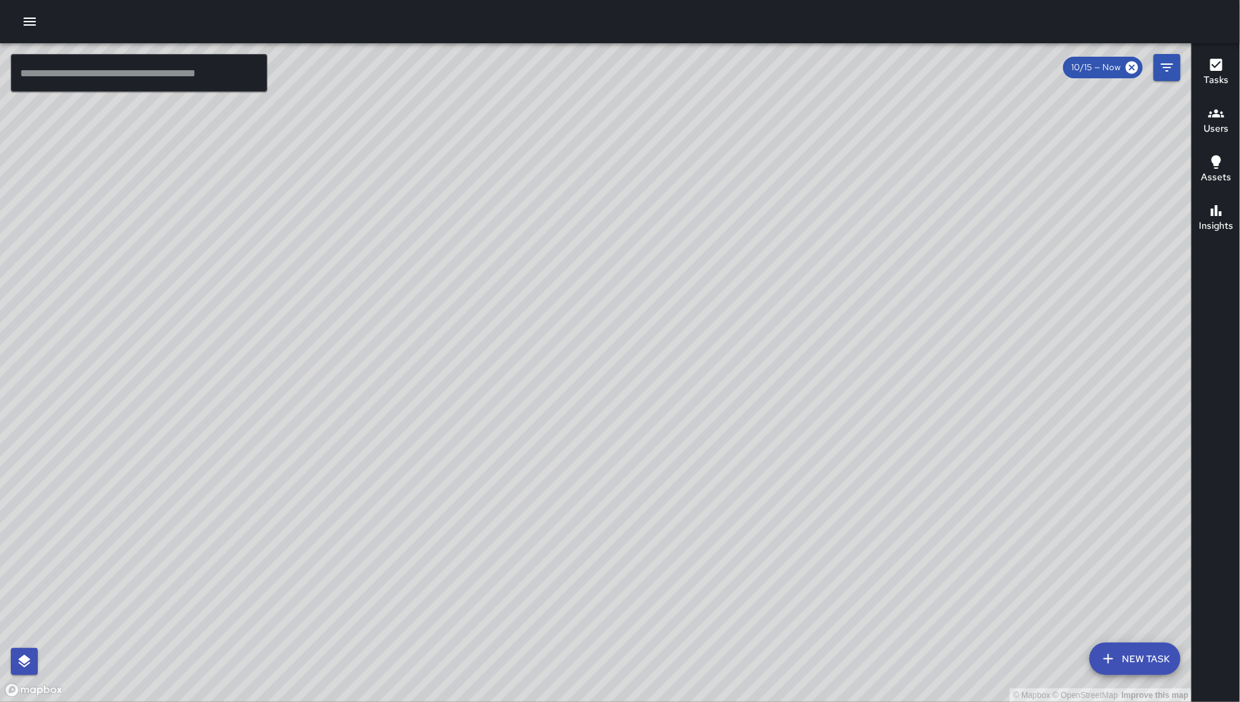
drag, startPoint x: 818, startPoint y: 364, endPoint x: 847, endPoint y: 343, distance: 35.2
click at [847, 343] on div "© Mapbox © OpenStreetMap Improve this map" at bounding box center [596, 372] width 1192 height 659
drag, startPoint x: 844, startPoint y: 346, endPoint x: 835, endPoint y: 338, distance: 12.5
click at [835, 338] on div "© Mapbox © OpenStreetMap Improve this map" at bounding box center [596, 372] width 1192 height 659
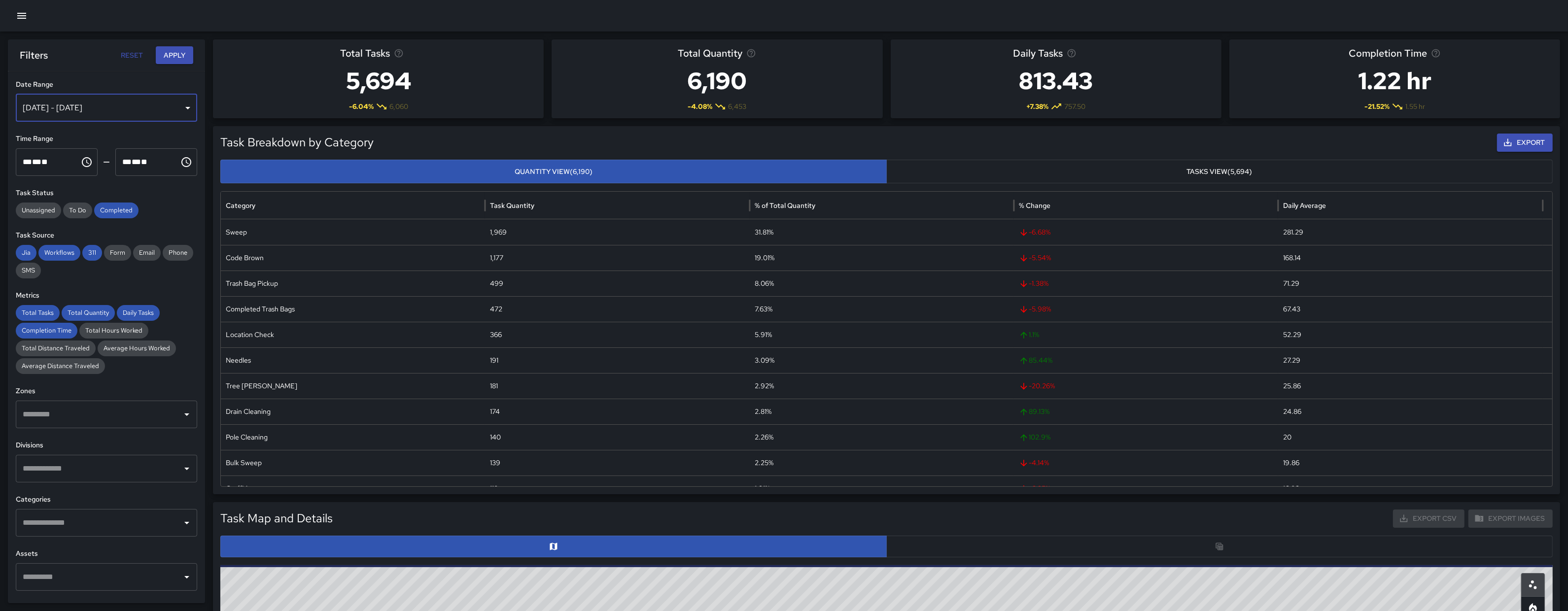
click at [120, 107] on div "[DATE] - [DATE]" at bounding box center [107, 108] width 181 height 28
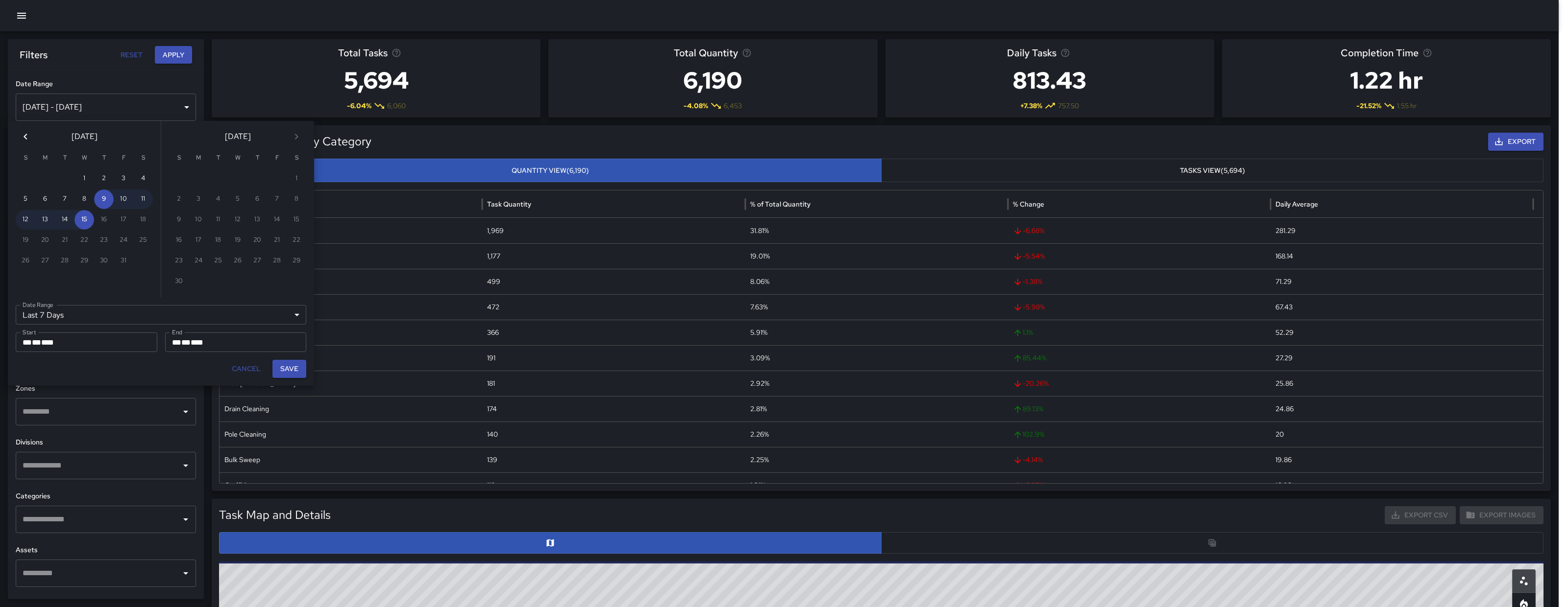
click at [18, 136] on button "Previous month" at bounding box center [25, 136] width 20 height 20
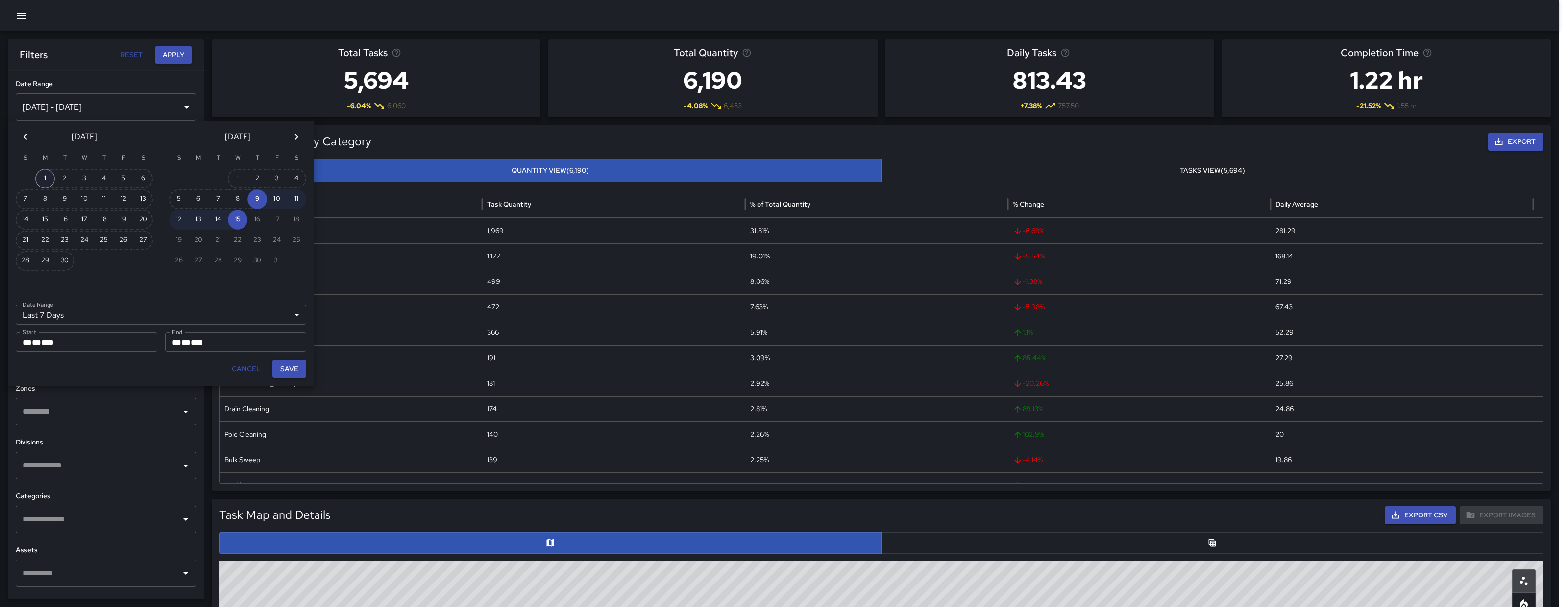
click at [51, 177] on button "1" at bounding box center [45, 178] width 20 height 20
type input "******"
type input "**********"
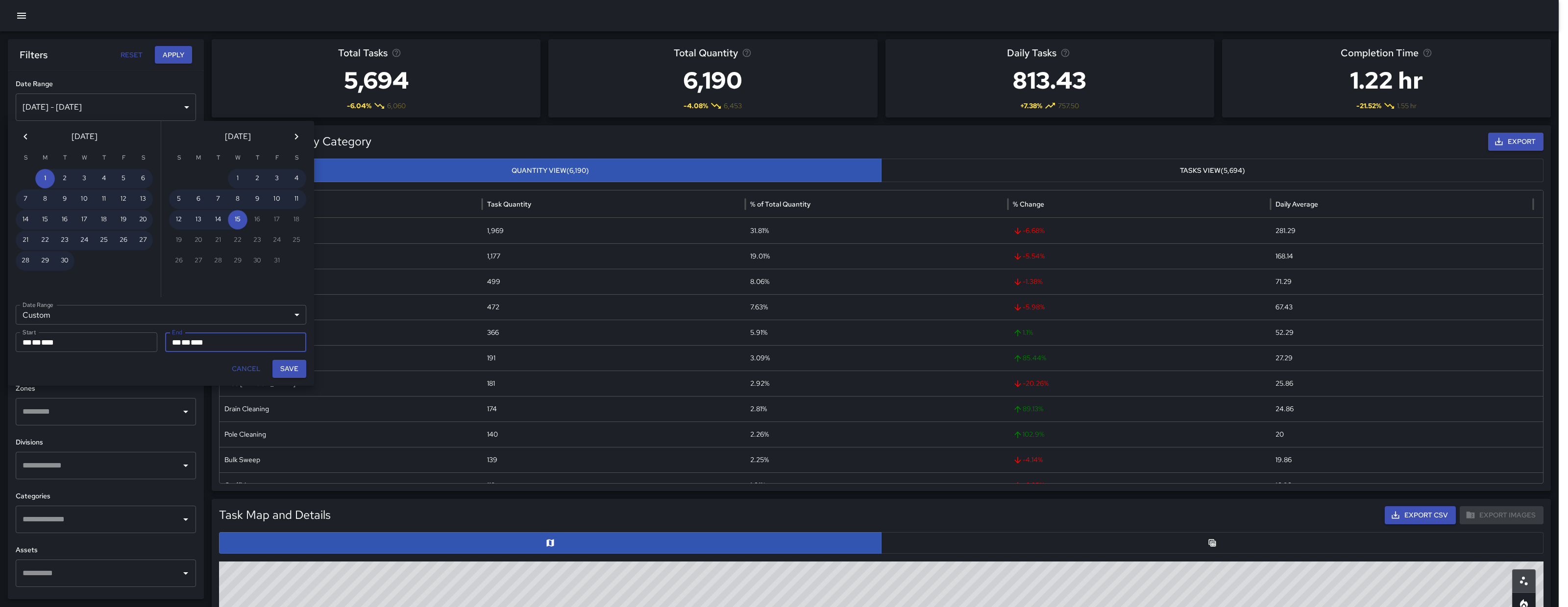
click at [285, 367] on button "Save" at bounding box center [289, 368] width 34 height 18
type input "**********"
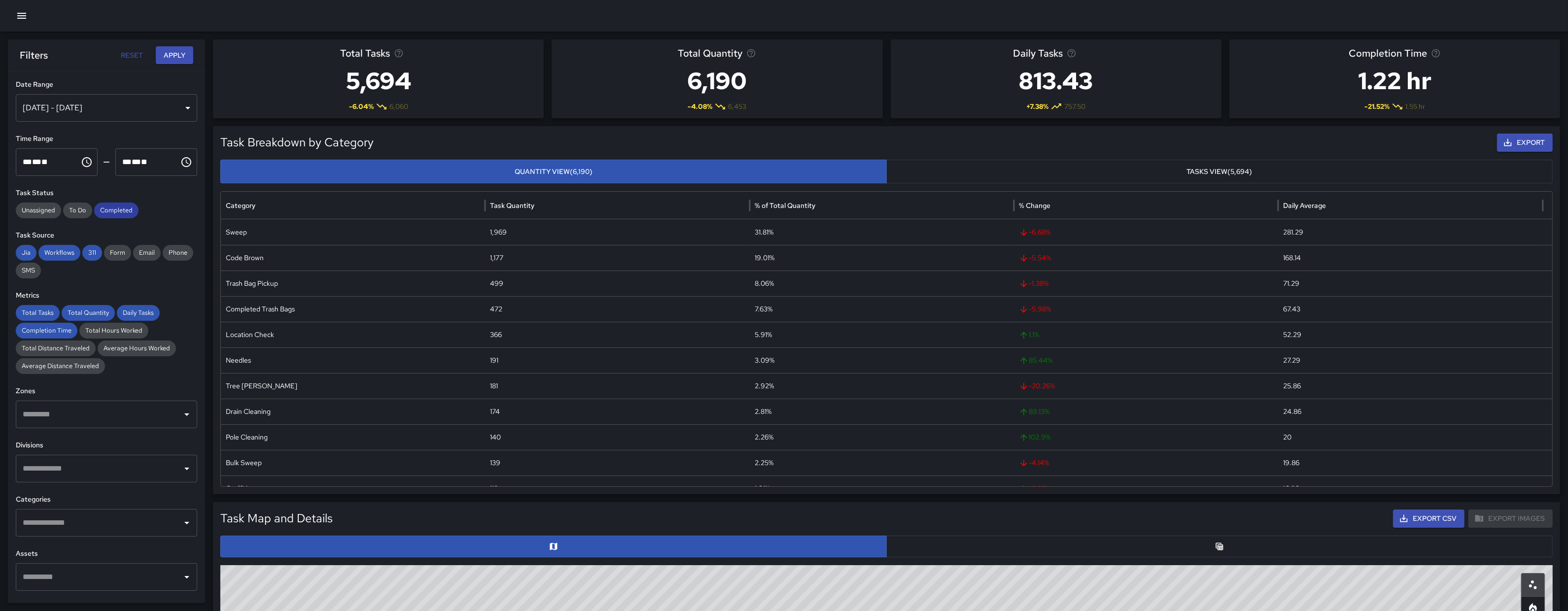
click at [115, 207] on span "Completed" at bounding box center [116, 211] width 45 height 10
click at [88, 253] on span "311" at bounding box center [92, 253] width 20 height 10
click at [63, 253] on span "Workflows" at bounding box center [59, 253] width 42 height 10
click at [36, 251] on span "Jia" at bounding box center [26, 253] width 20 height 10
click at [35, 313] on span "Total Tasks" at bounding box center [38, 313] width 44 height 10
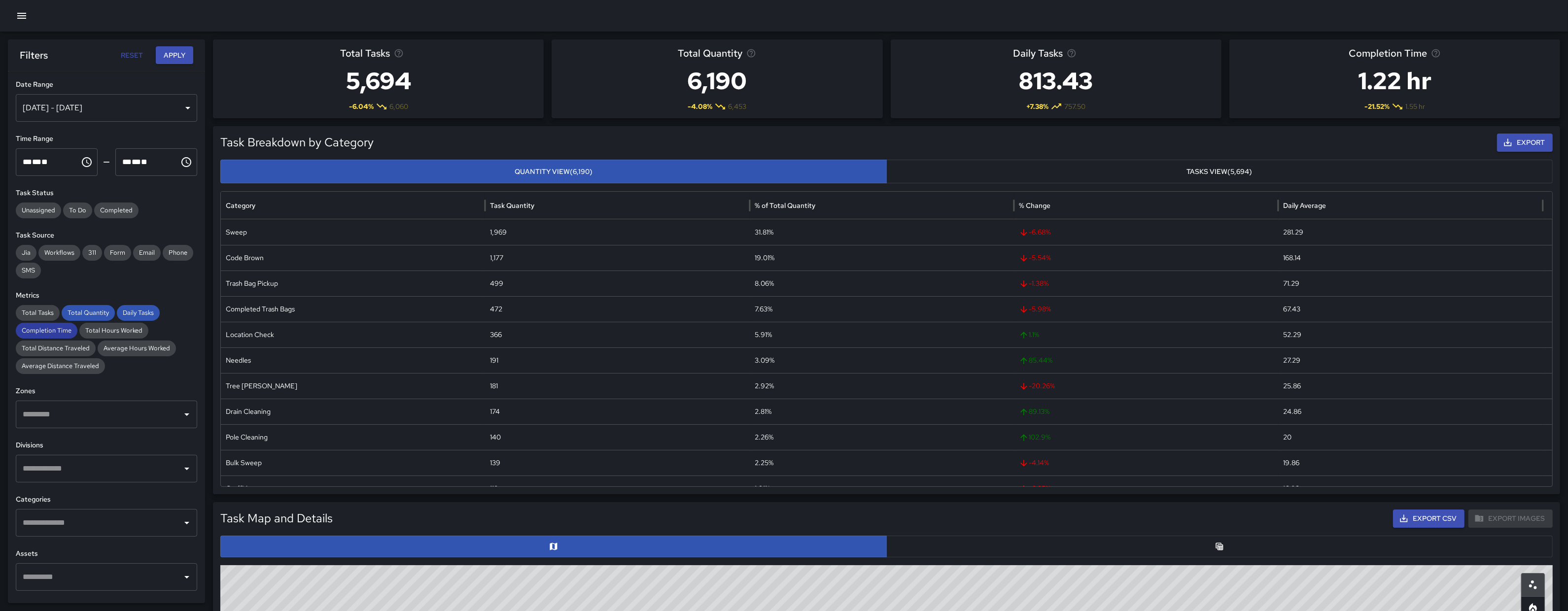
click at [45, 328] on span "Completion Time" at bounding box center [47, 331] width 61 height 10
click at [79, 316] on span "Total Quantity" at bounding box center [88, 313] width 53 height 10
click at [123, 312] on span "Daily Tasks" at bounding box center [138, 313] width 43 height 10
click at [1114, 552] on button "button" at bounding box center [1219, 547] width 666 height 22
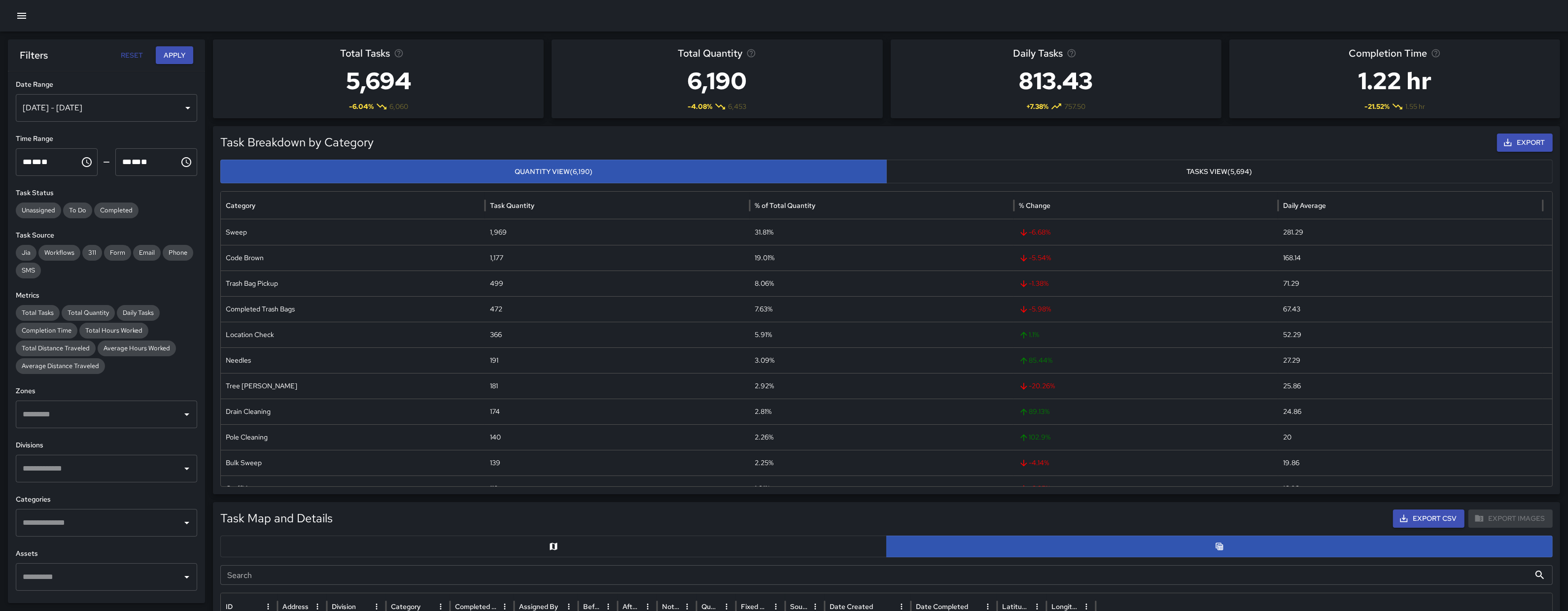
scroll to position [373, 0]
click at [274, 542] on button "button" at bounding box center [553, 547] width 666 height 22
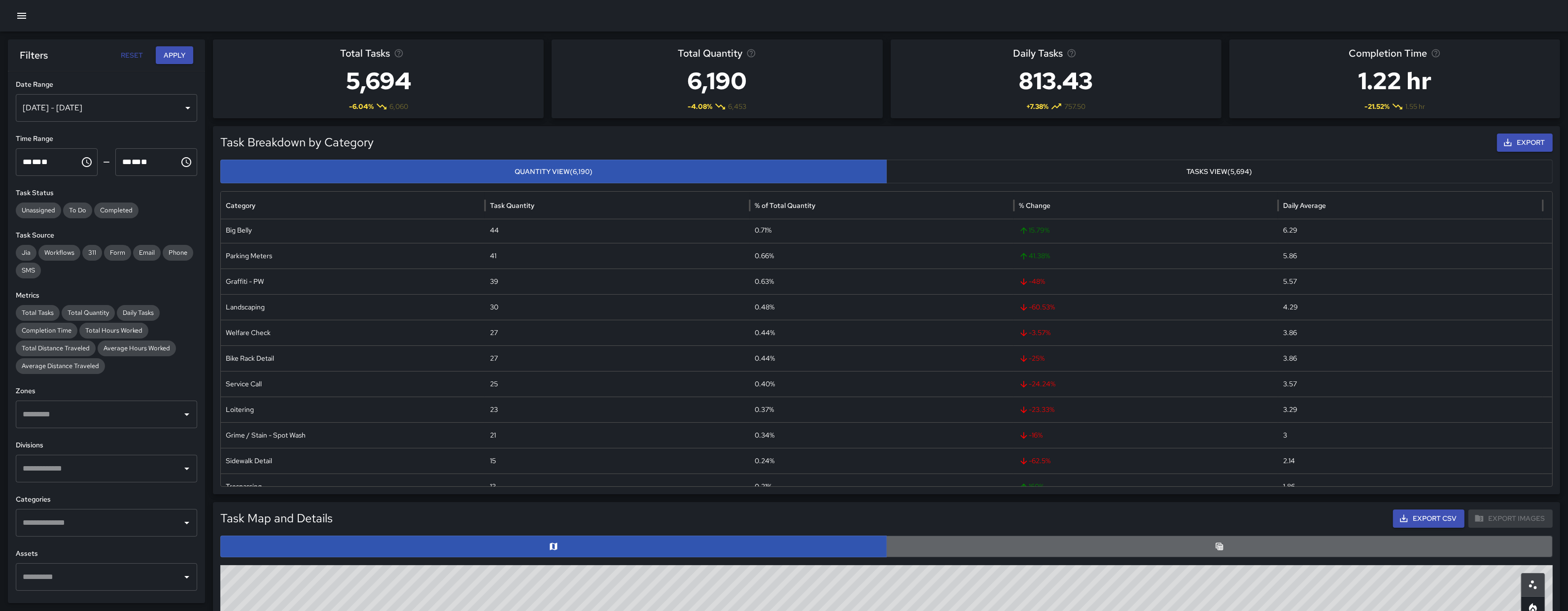
click at [1165, 547] on button "button" at bounding box center [1219, 547] width 666 height 22
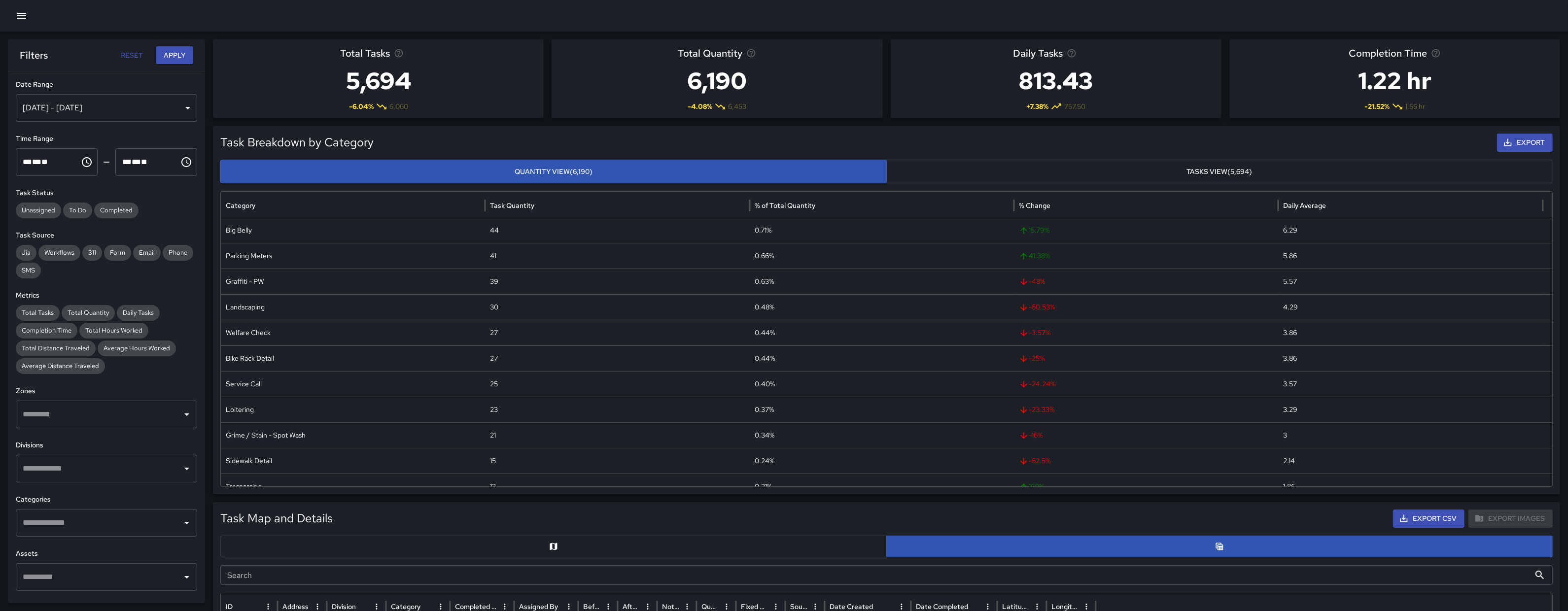
click at [344, 585] on input "Search" at bounding box center [875, 575] width 1310 height 20
paste input "********"
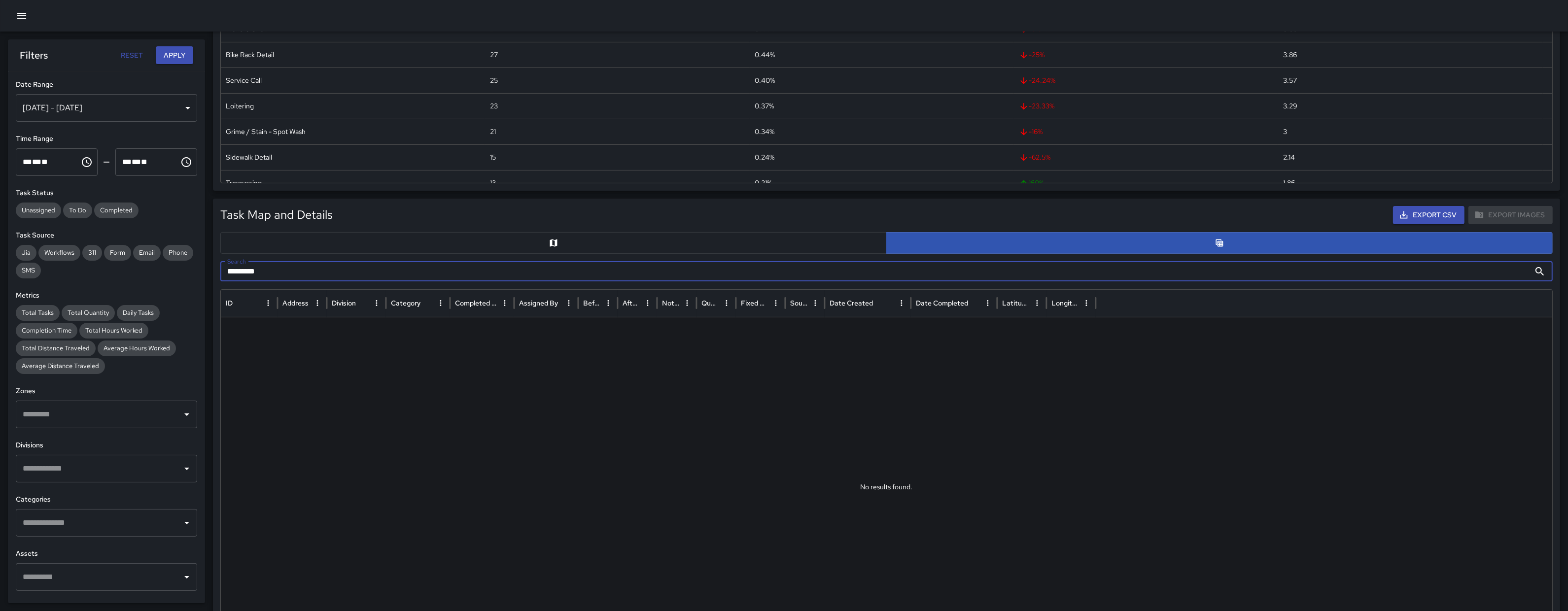
scroll to position [326, 0]
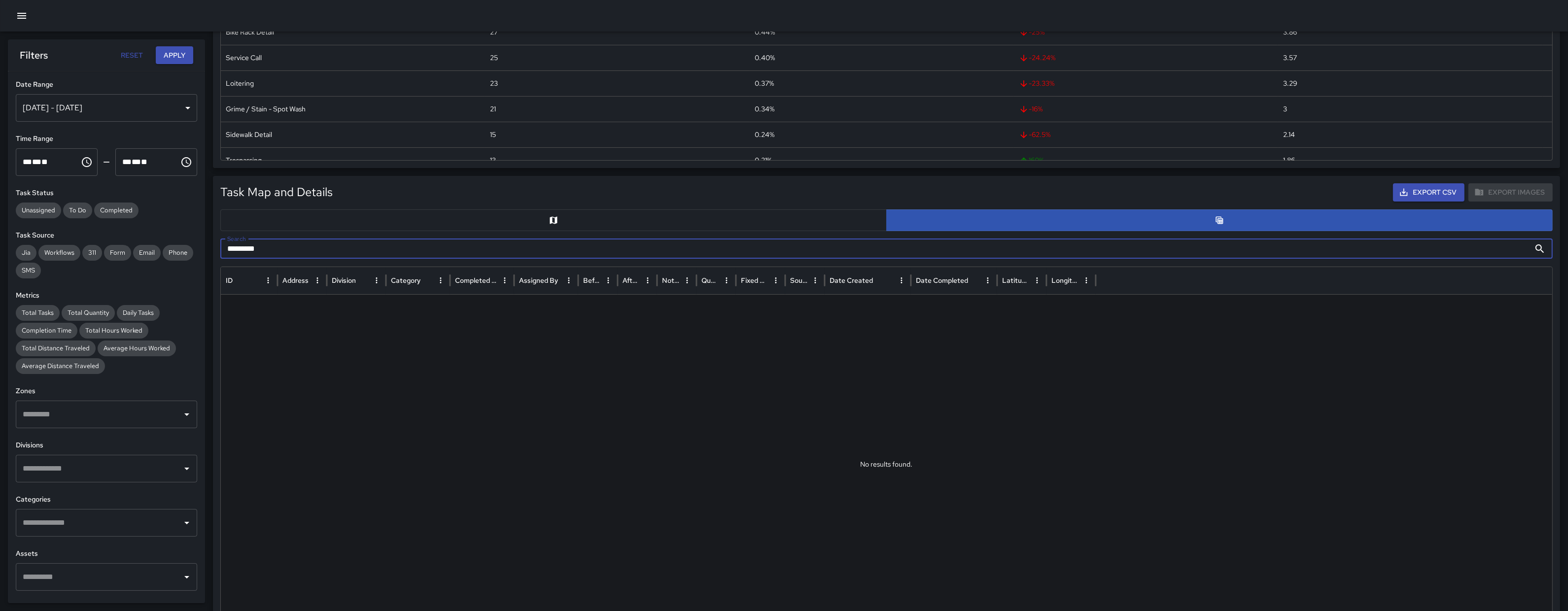
drag, startPoint x: 230, startPoint y: 253, endPoint x: 244, endPoint y: 256, distance: 14.3
click at [231, 253] on input "********" at bounding box center [875, 248] width 1310 height 20
click at [288, 256] on input "********" at bounding box center [875, 248] width 1310 height 20
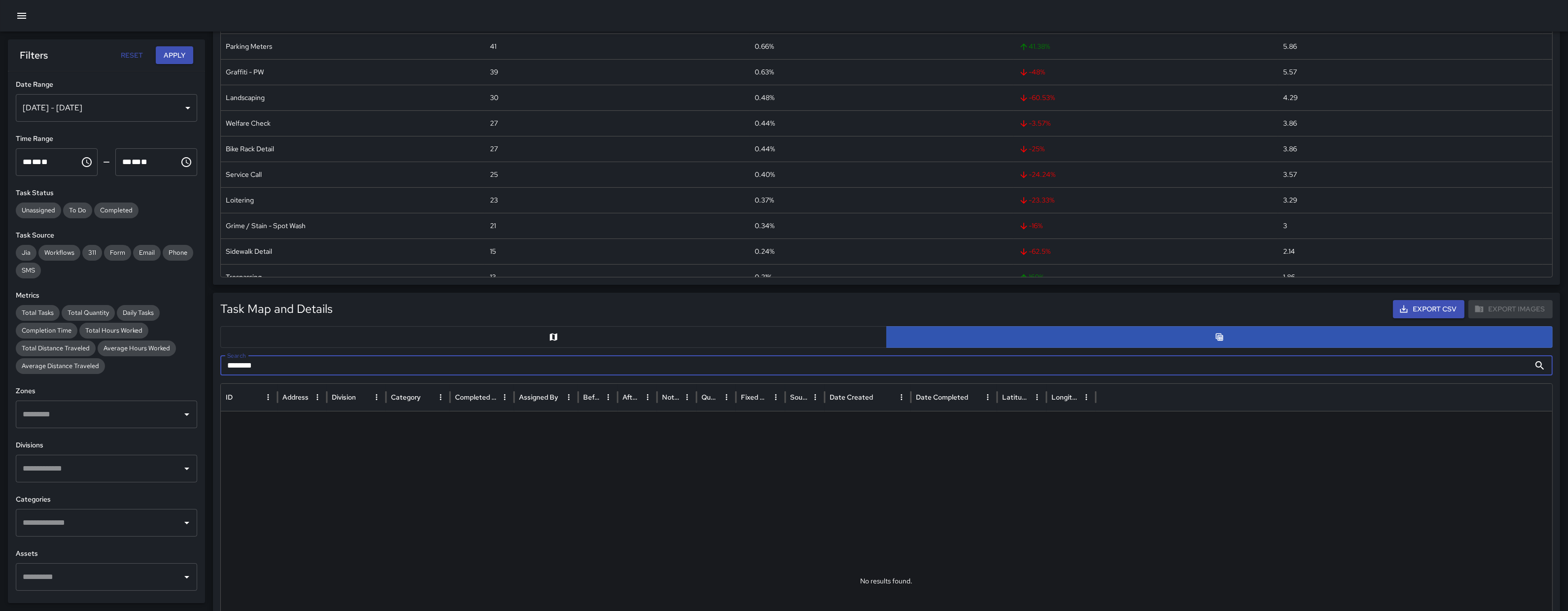
scroll to position [198, 0]
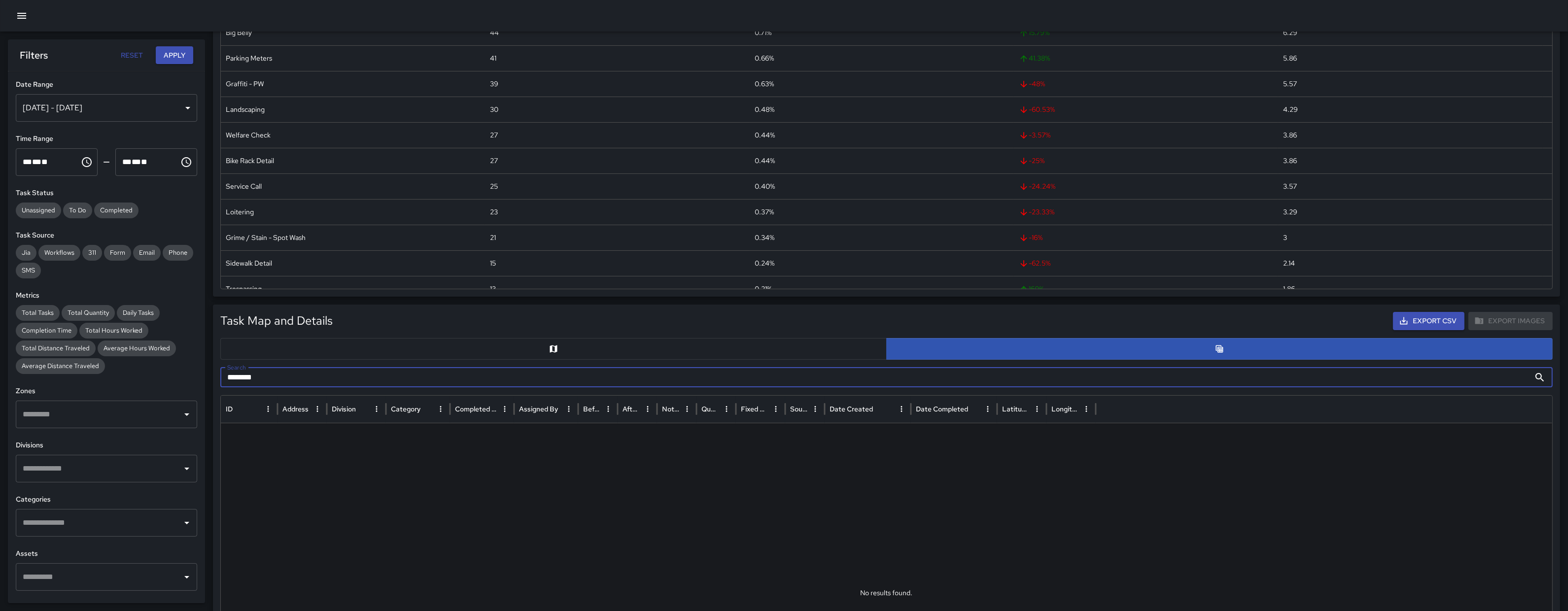
type input "********"
click at [137, 115] on div "Sep 01, 2025 - Oct 15, 2025" at bounding box center [107, 108] width 181 height 28
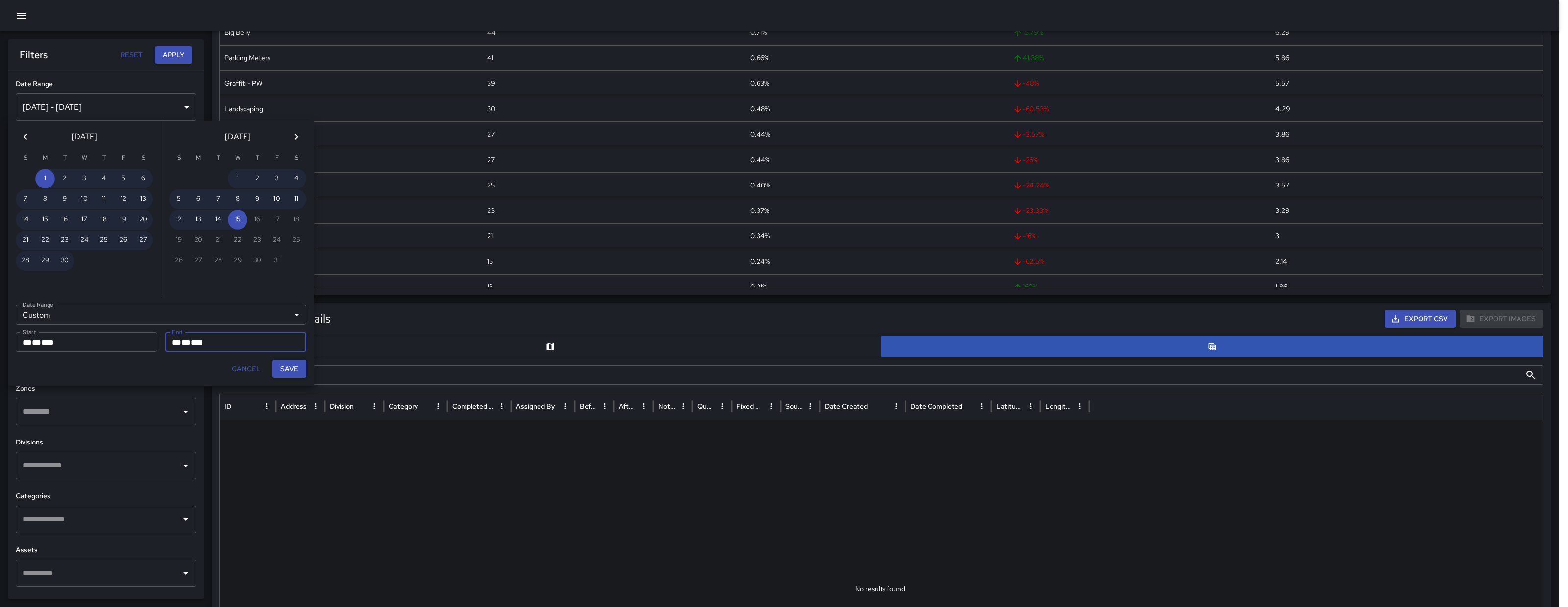
click at [8, 136] on div "September 2025" at bounding box center [84, 135] width 153 height 28
click at [15, 140] on div "September 2025" at bounding box center [84, 135] width 153 height 28
click at [22, 139] on icon "Previous month" at bounding box center [25, 136] width 12 height 12
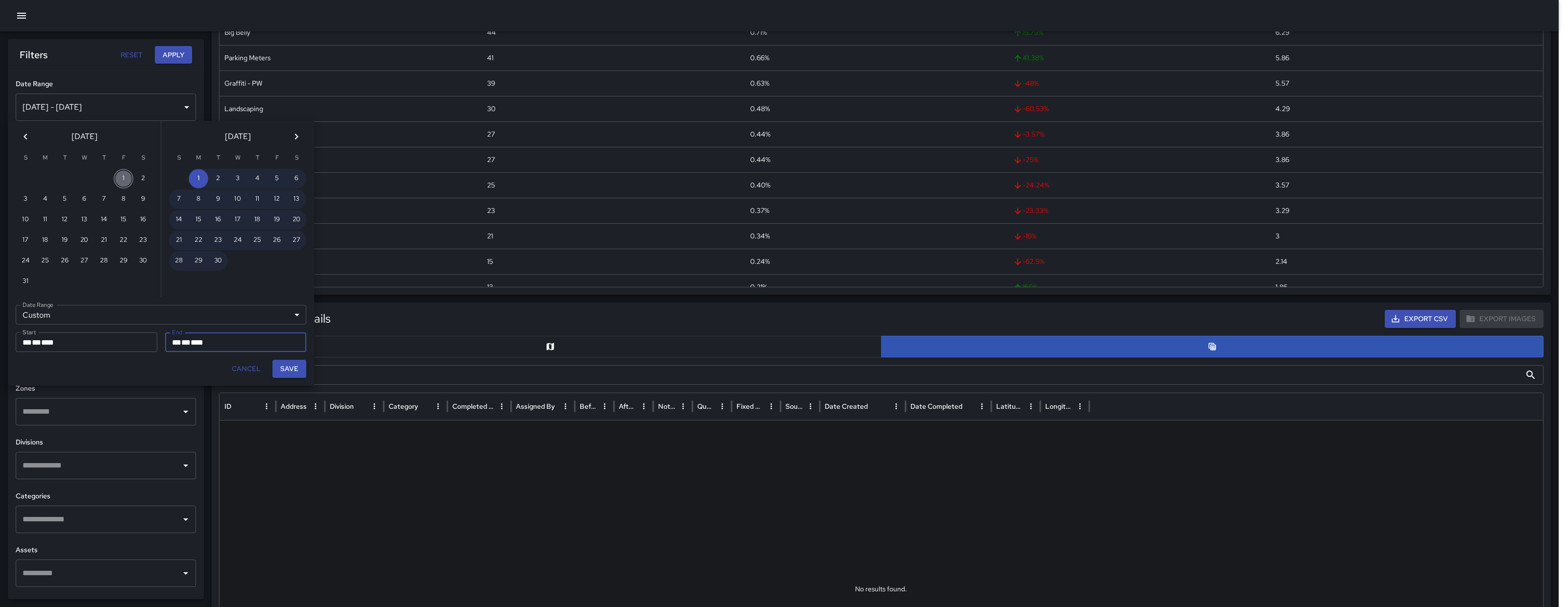
click at [123, 181] on button "1" at bounding box center [123, 178] width 20 height 20
type input "**********"
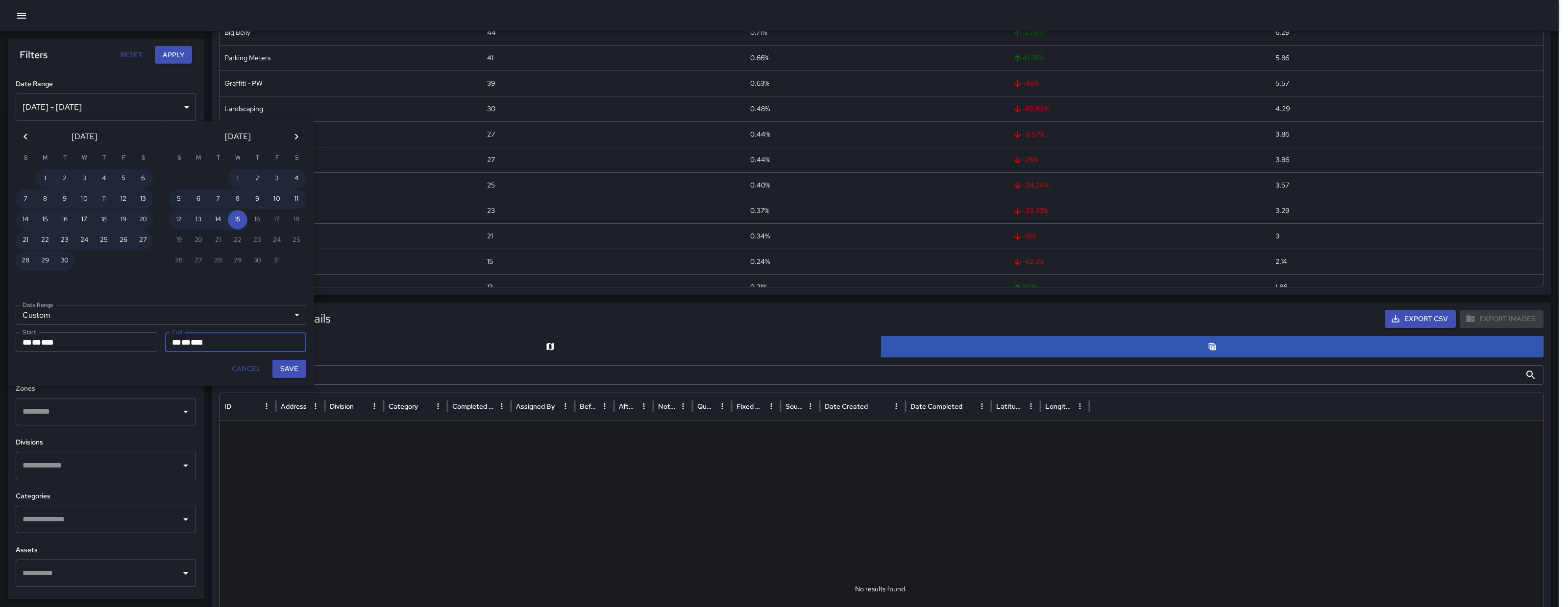
click at [298, 373] on button "Save" at bounding box center [289, 368] width 34 height 18
type input "**********"
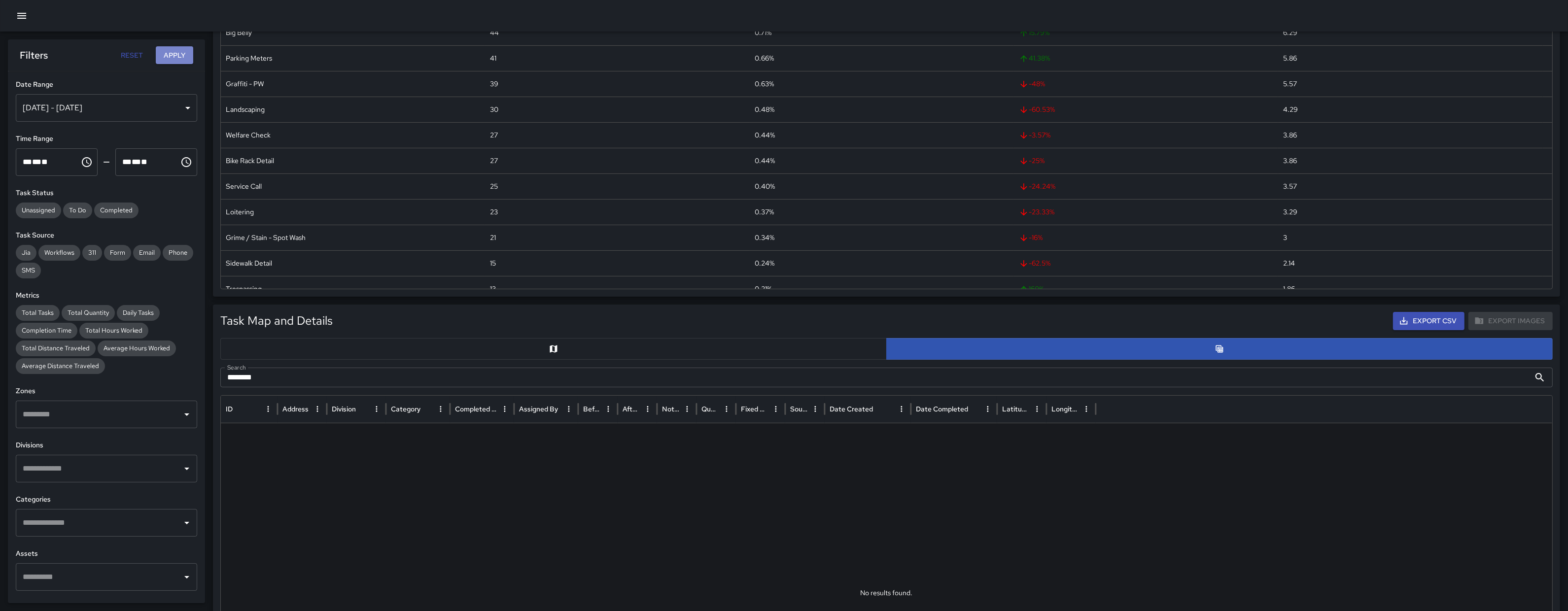
click at [182, 48] on button "Apply" at bounding box center [174, 55] width 37 height 18
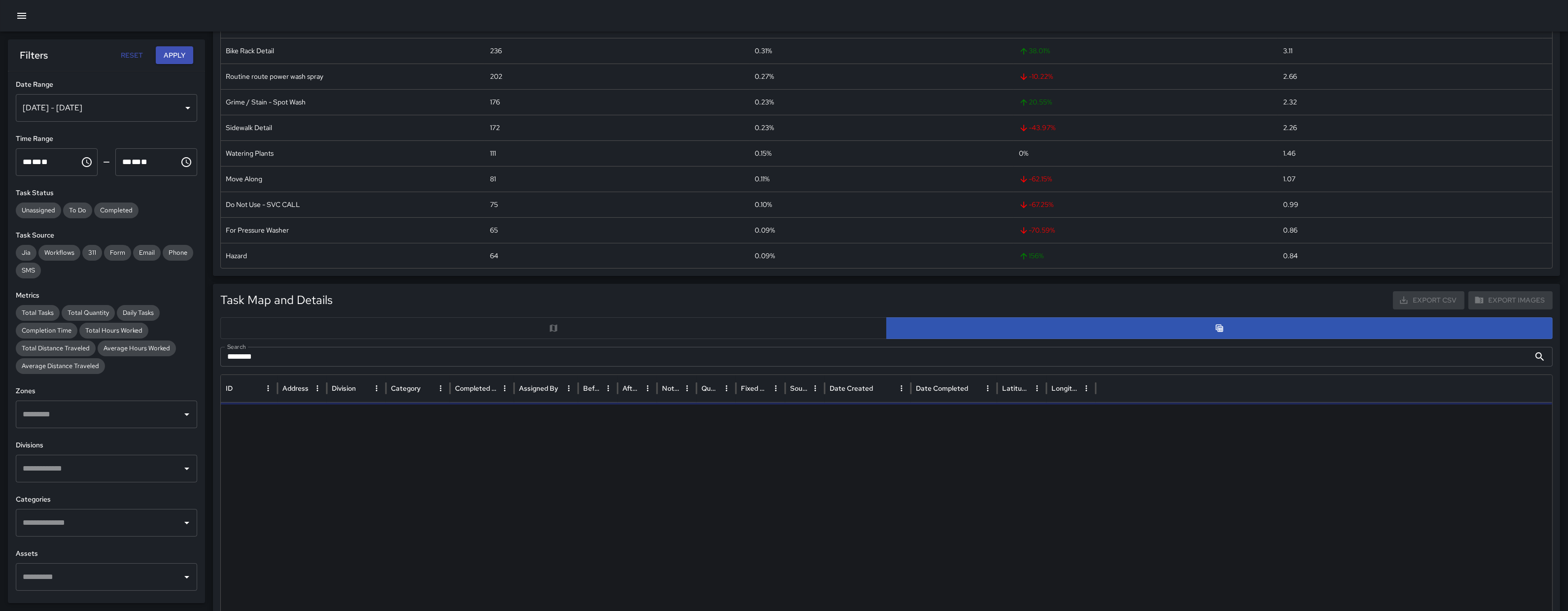
scroll to position [0, 0]
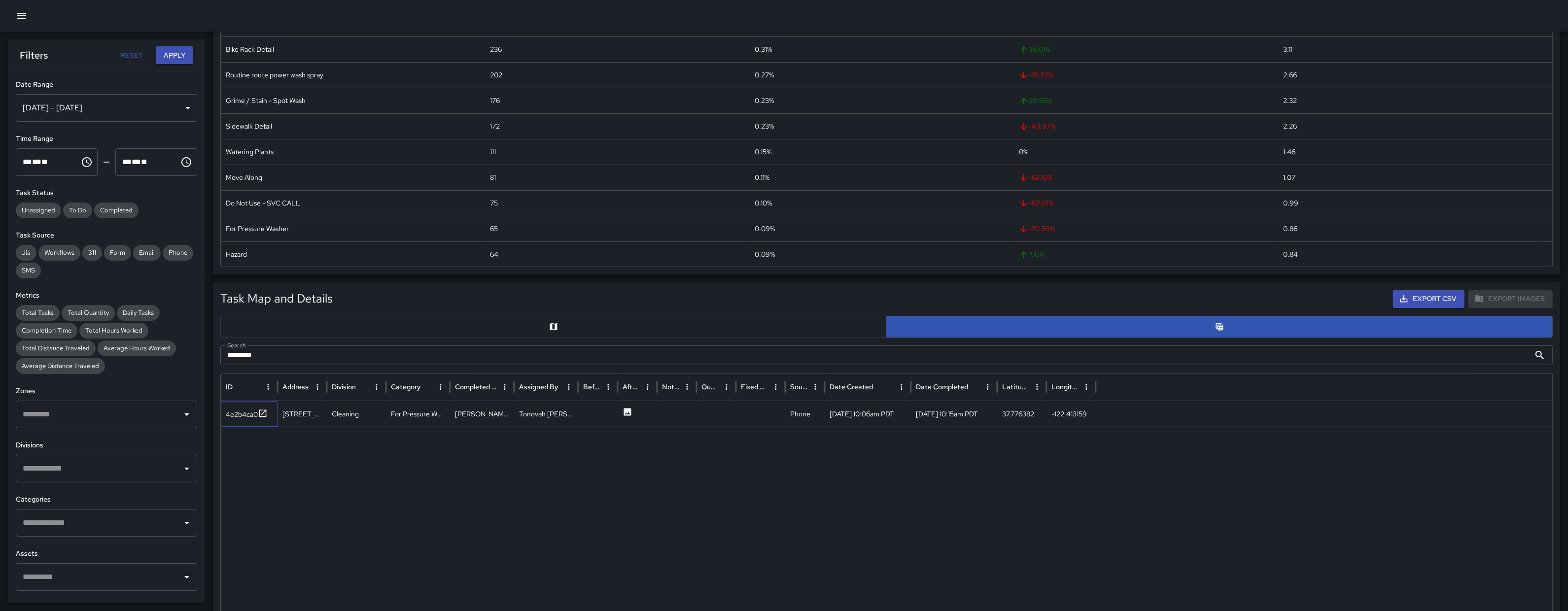
click at [242, 421] on div "4e2b4ca0" at bounding box center [249, 414] width 57 height 26
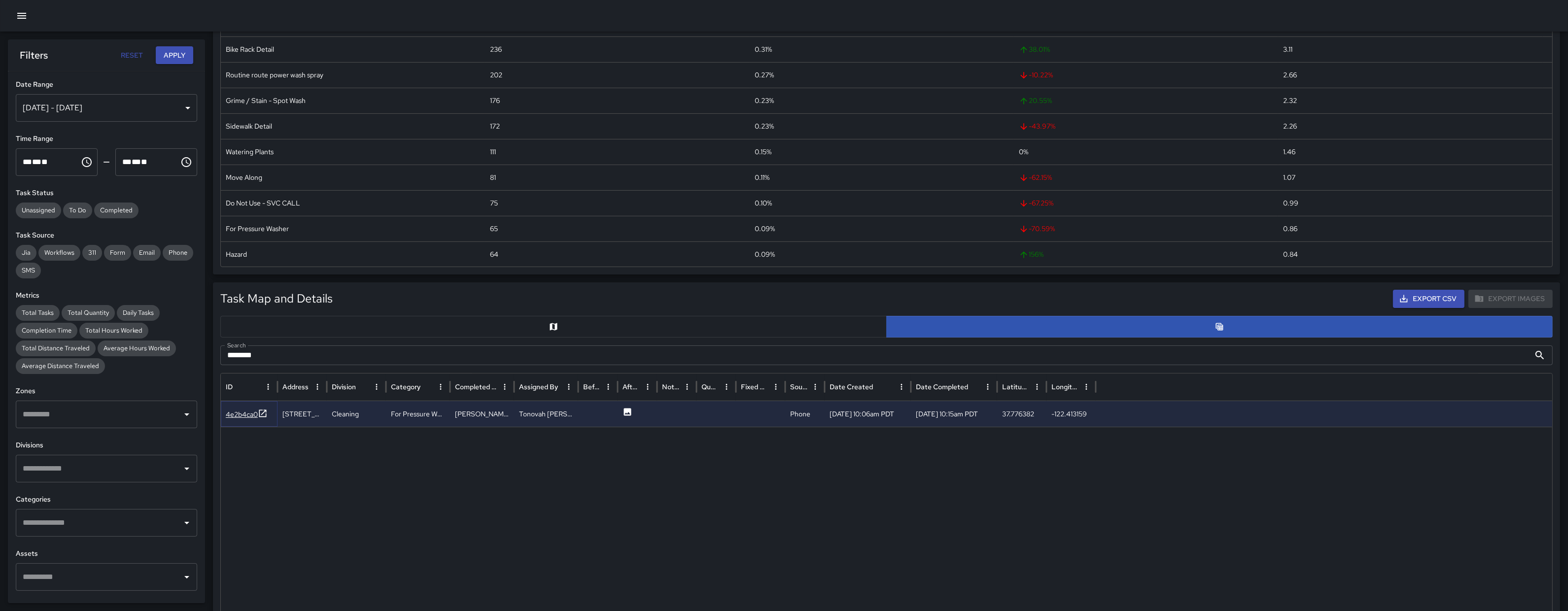
click at [244, 416] on div "4e2b4ca0" at bounding box center [242, 415] width 32 height 10
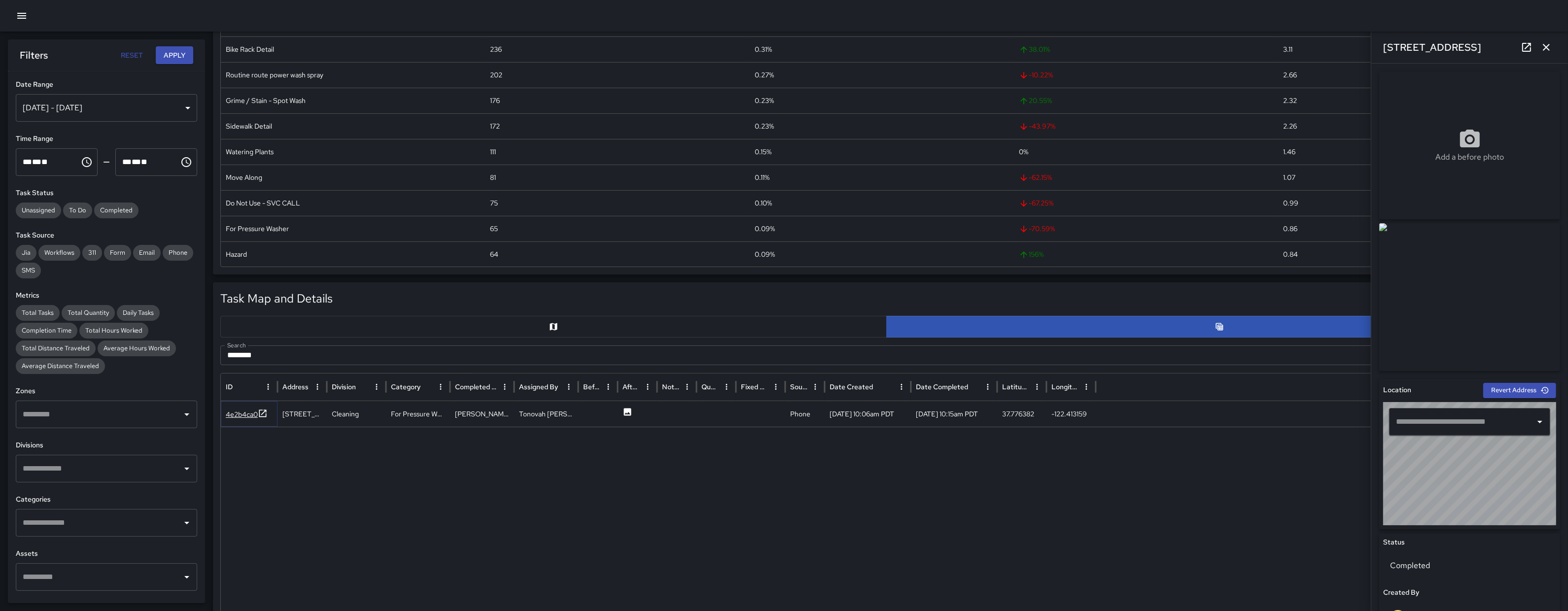
type input "**********"
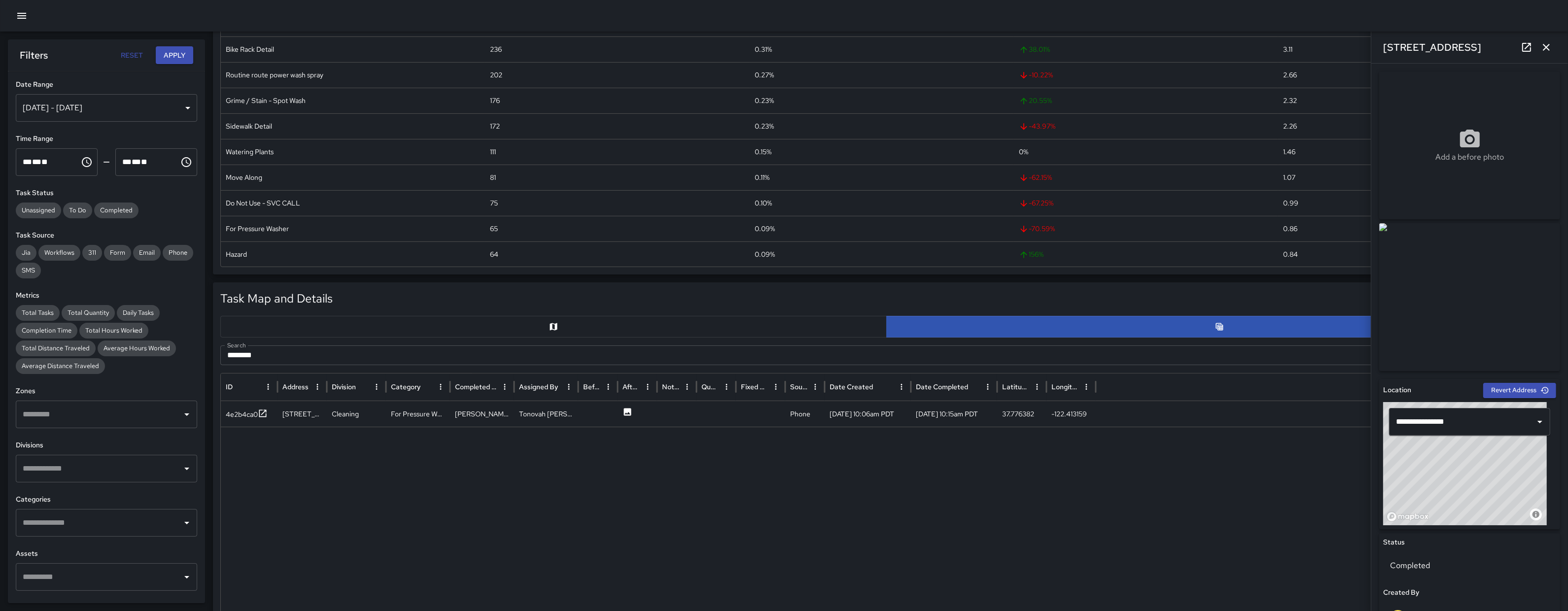
click at [1533, 43] on link at bounding box center [1526, 47] width 20 height 20
drag, startPoint x: 299, startPoint y: 364, endPoint x: 310, endPoint y: 357, distance: 13.0
click at [299, 364] on input "********" at bounding box center [875, 355] width 1310 height 20
click at [310, 358] on input "********" at bounding box center [875, 355] width 1310 height 20
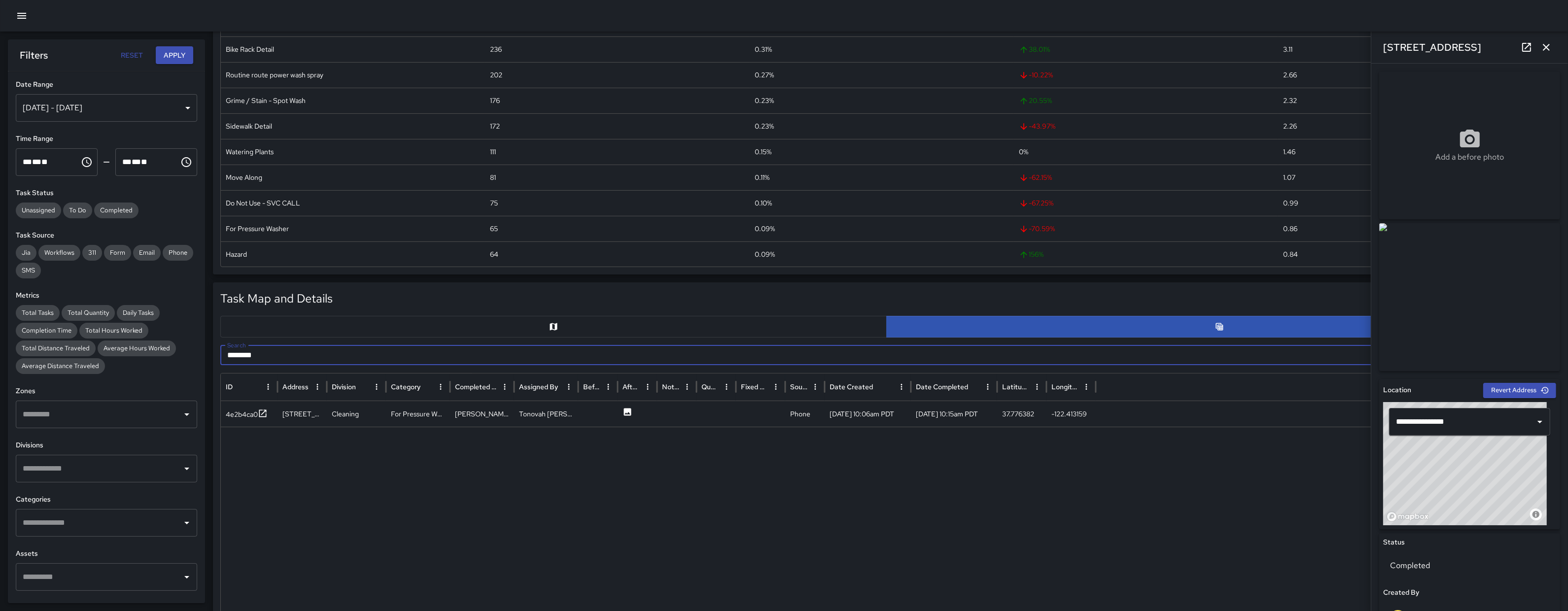
click at [310, 358] on input "********" at bounding box center [875, 355] width 1310 height 20
paste input "*"
click at [237, 412] on div "cbb5b510" at bounding box center [240, 415] width 30 height 10
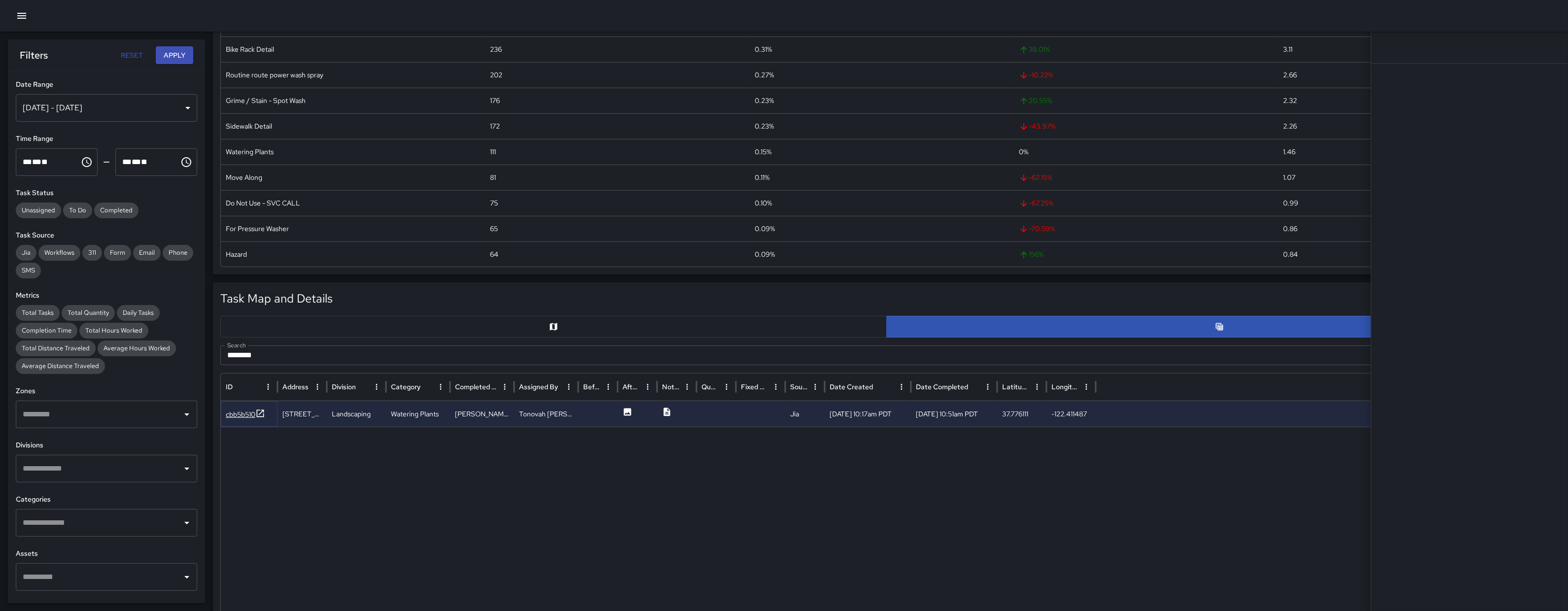
click at [239, 419] on div "cbb5b510" at bounding box center [240, 415] width 30 height 10
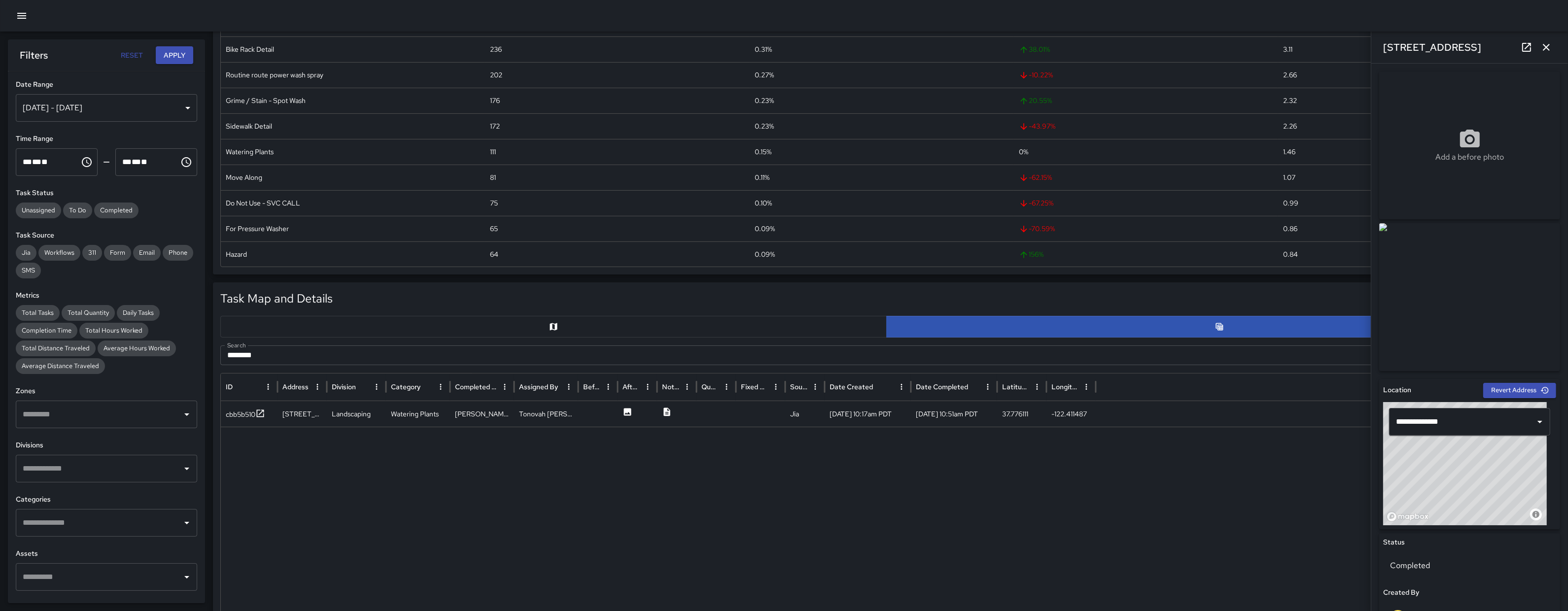
click at [1523, 53] on icon at bounding box center [1526, 47] width 12 height 12
click at [283, 359] on input "********" at bounding box center [875, 355] width 1310 height 20
paste input "******"
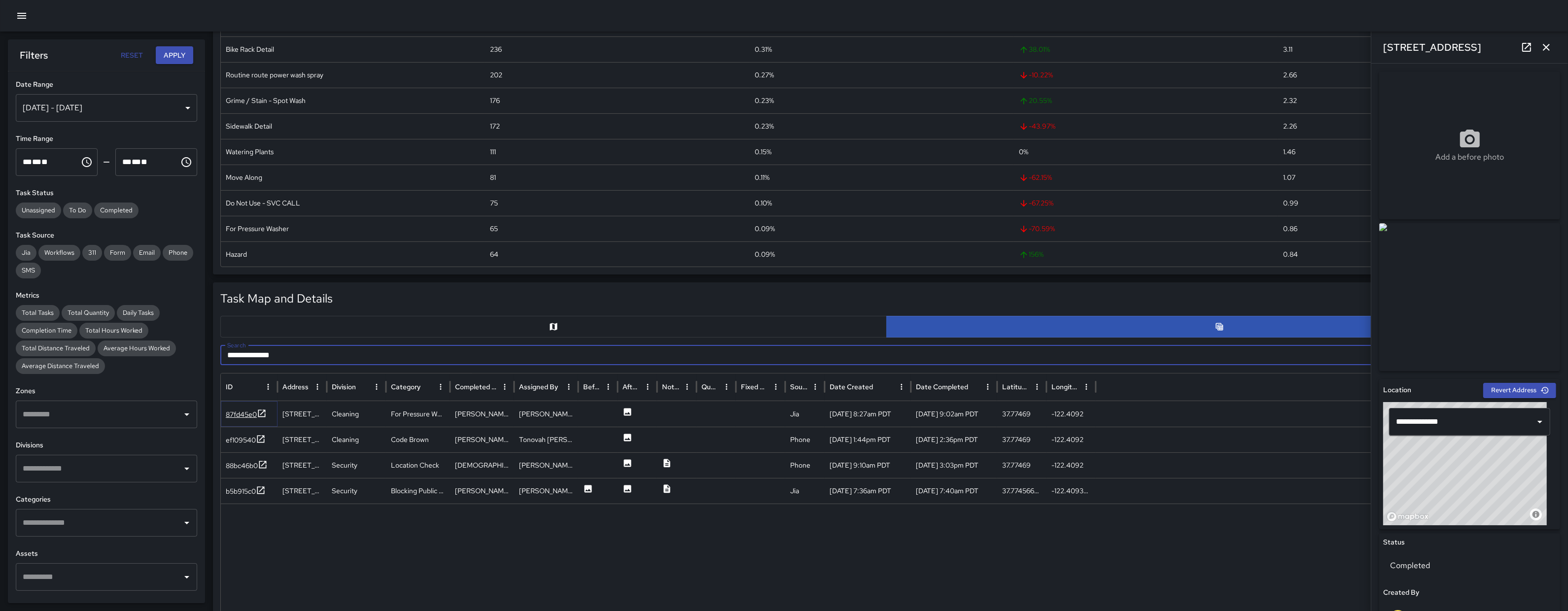
click at [245, 419] on div "87fd45e0" at bounding box center [241, 415] width 31 height 10
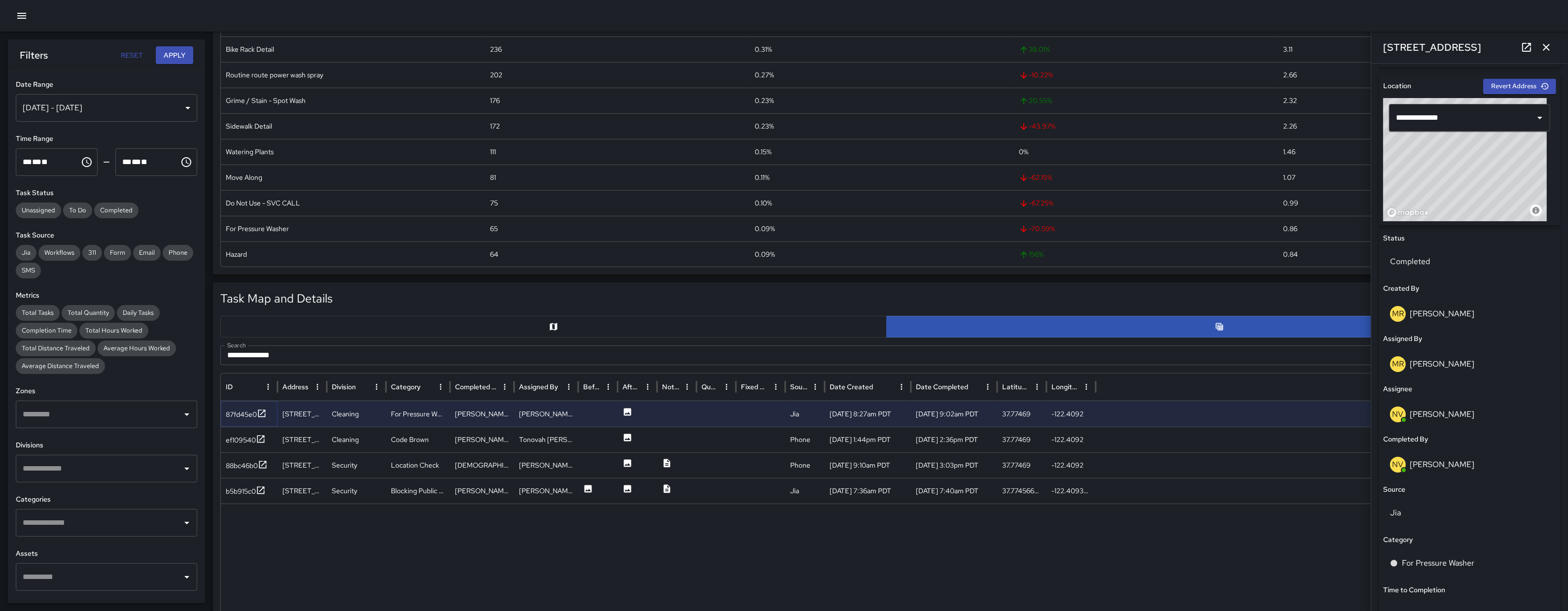
scroll to position [88, 0]
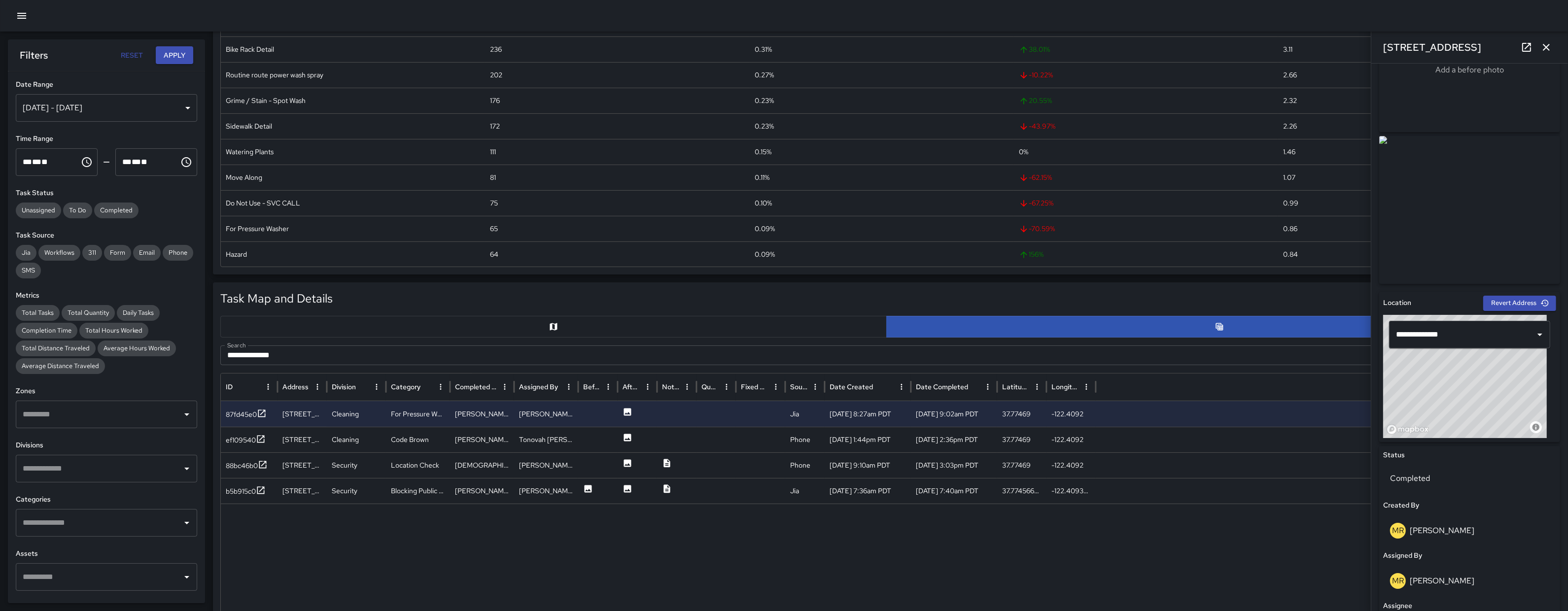
click at [301, 351] on input "**********" at bounding box center [875, 355] width 1310 height 20
click at [303, 353] on input "**********" at bounding box center [875, 355] width 1310 height 20
click at [302, 352] on input "**********" at bounding box center [875, 355] width 1310 height 20
click at [302, 349] on input "**********" at bounding box center [875, 355] width 1310 height 20
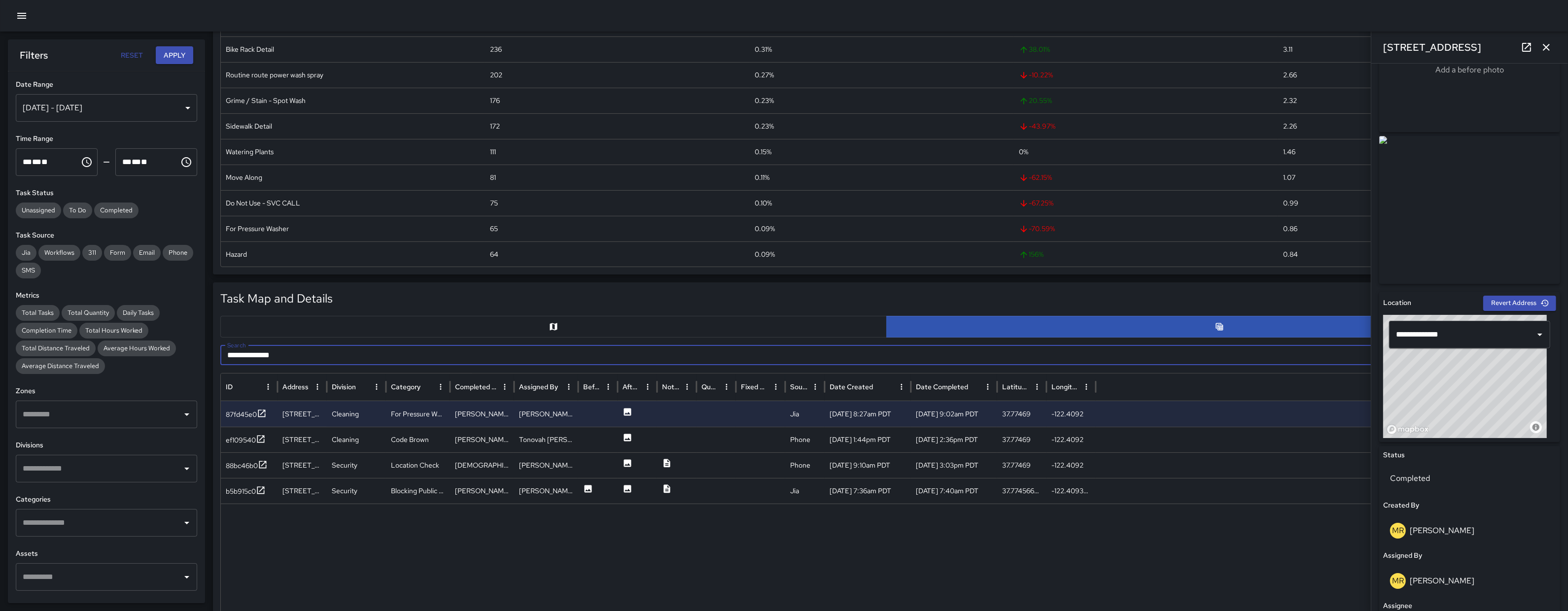
click at [302, 349] on input "**********" at bounding box center [875, 355] width 1310 height 20
paste input "text"
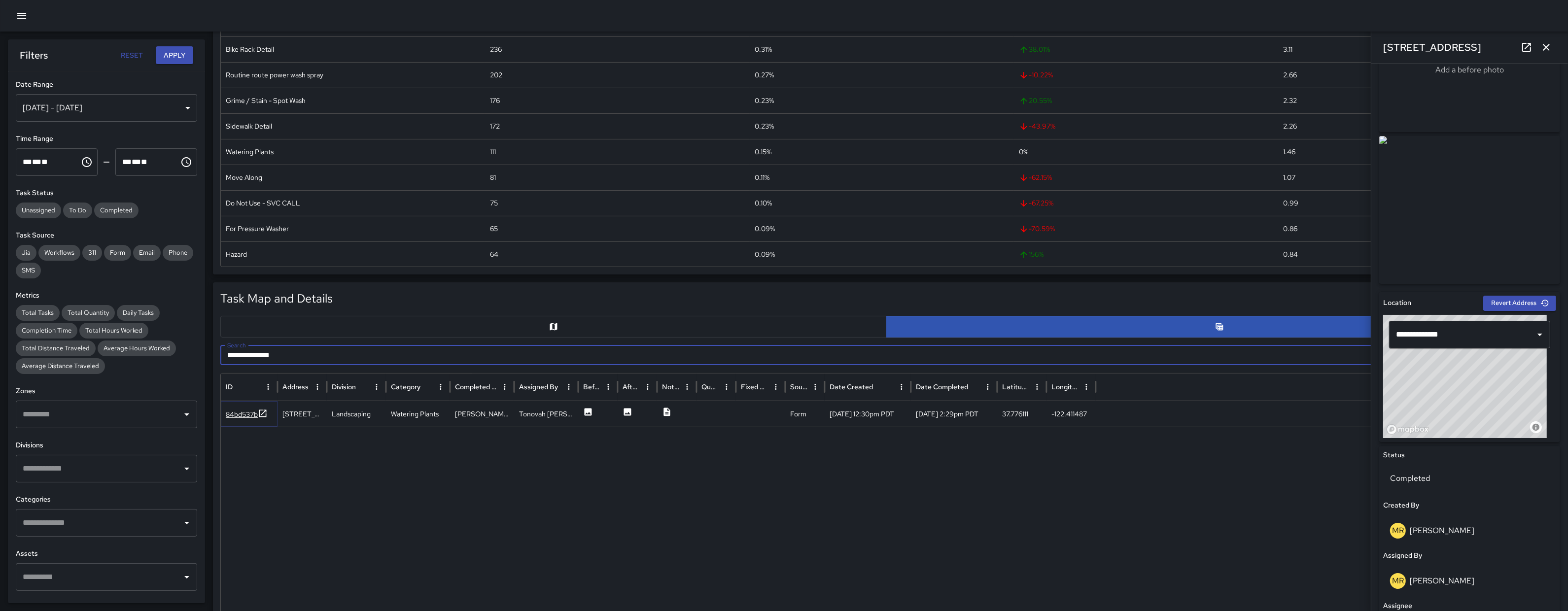
click at [247, 419] on div "84bd537b" at bounding box center [242, 415] width 32 height 10
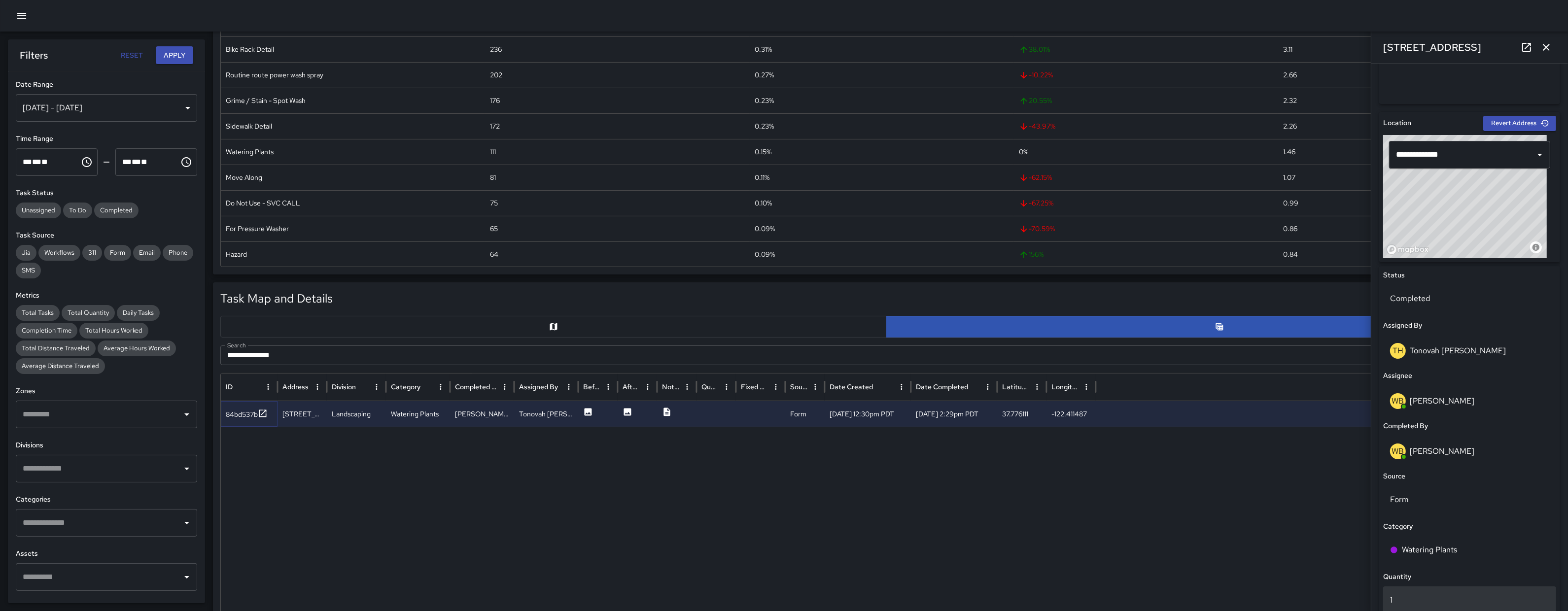
scroll to position [125, 0]
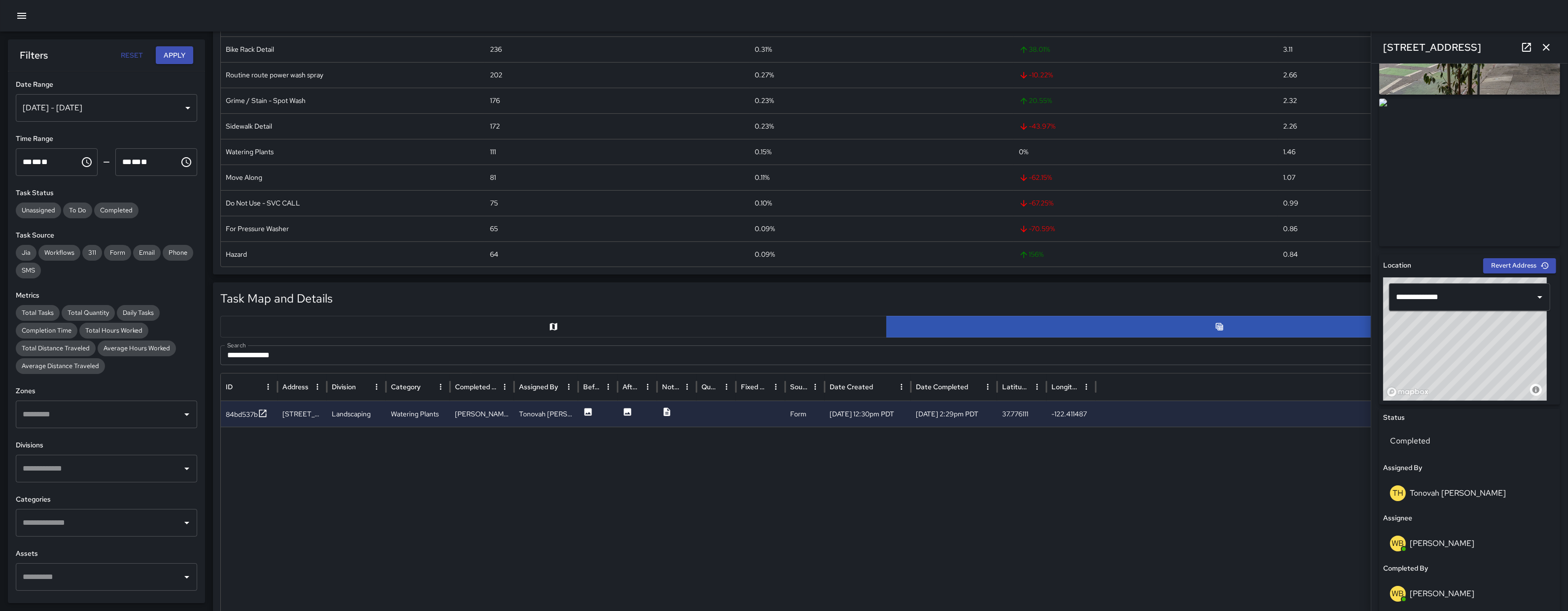
click at [323, 346] on input "**********" at bounding box center [875, 355] width 1310 height 20
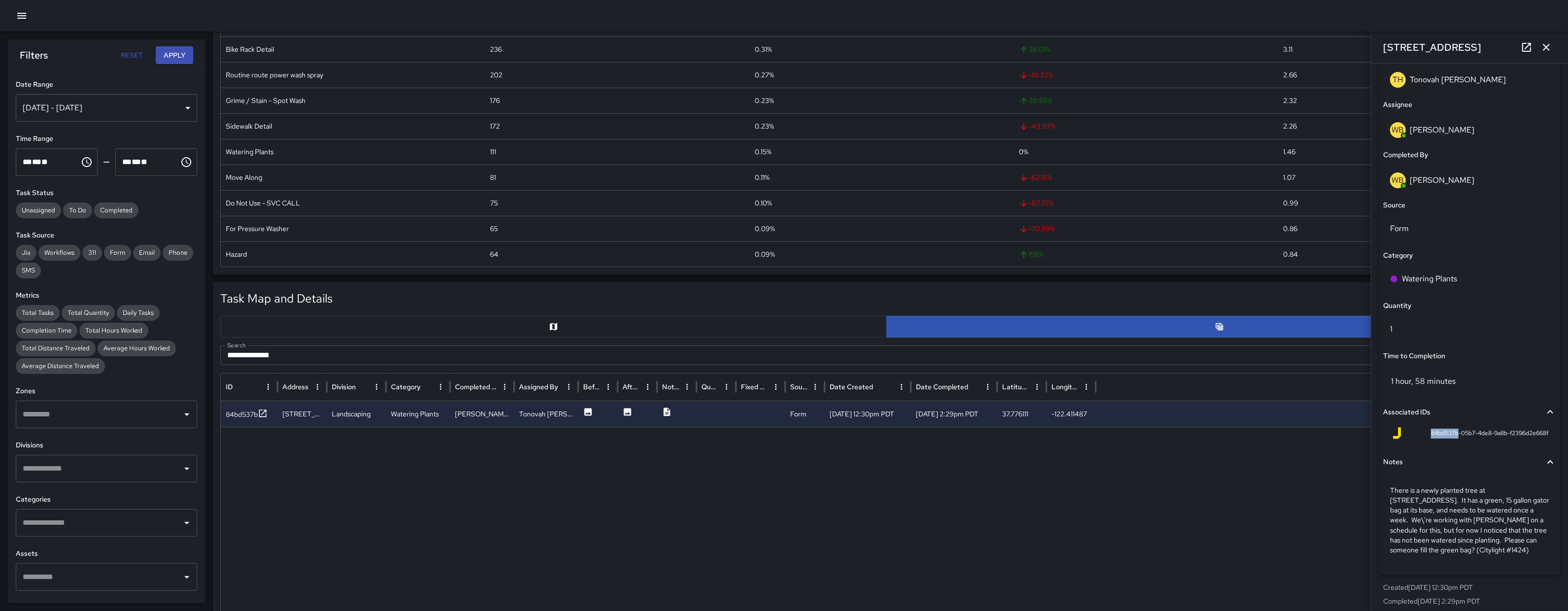
drag, startPoint x: 1417, startPoint y: 434, endPoint x: 1446, endPoint y: 437, distance: 29.2
click at [1446, 437] on div "84bd537b-05b7-4de8-9a8b-f2396d2e668f" at bounding box center [1469, 433] width 157 height 12
copy span "84bd537b"
click at [364, 363] on input "**********" at bounding box center [875, 355] width 1310 height 20
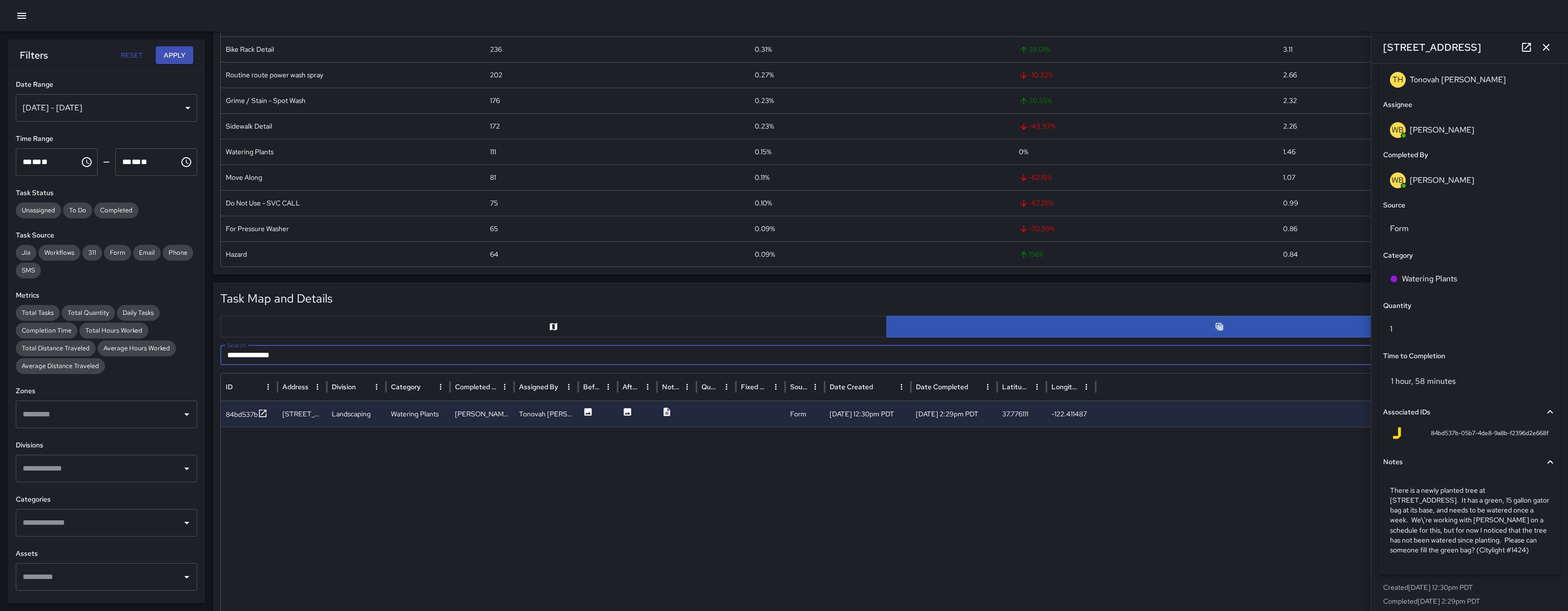
click at [364, 363] on input "**********" at bounding box center [875, 355] width 1310 height 20
click at [364, 362] on input "**********" at bounding box center [875, 355] width 1310 height 20
paste input "****"
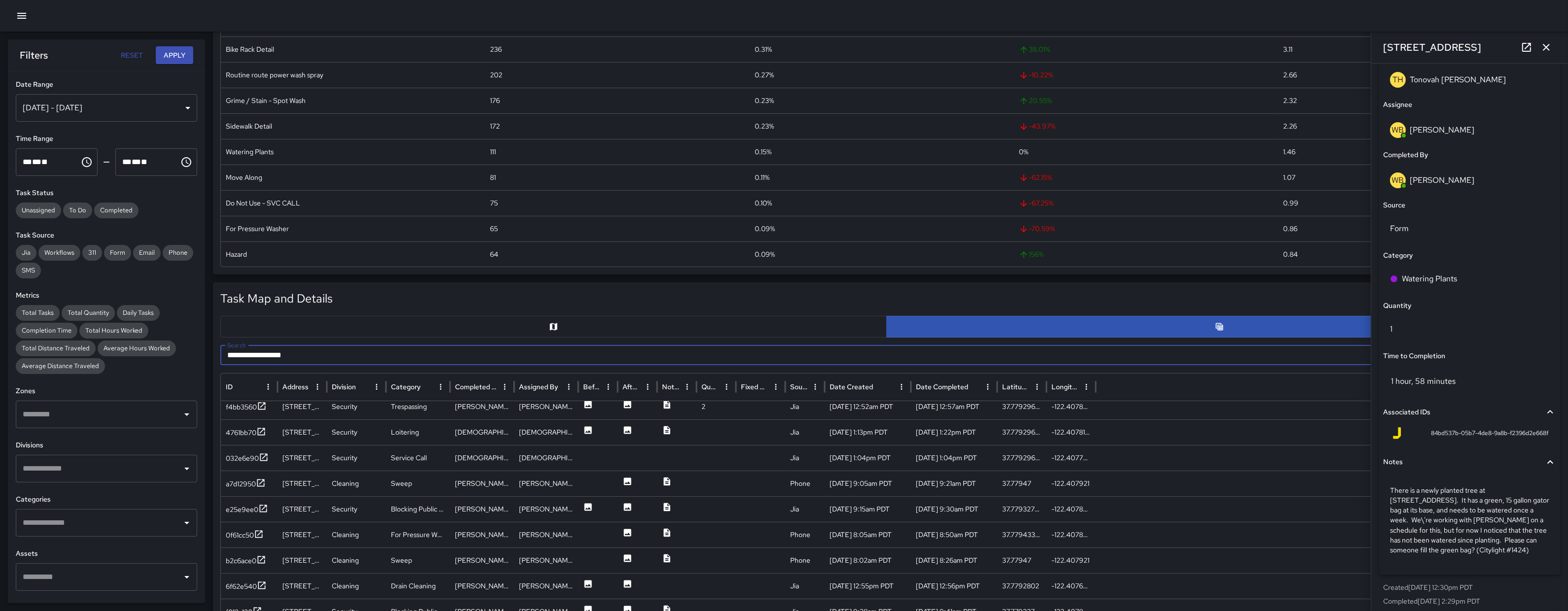
scroll to position [8, 0]
type input "**********"
click at [233, 534] on div "0f61cc50" at bounding box center [239, 534] width 28 height 10
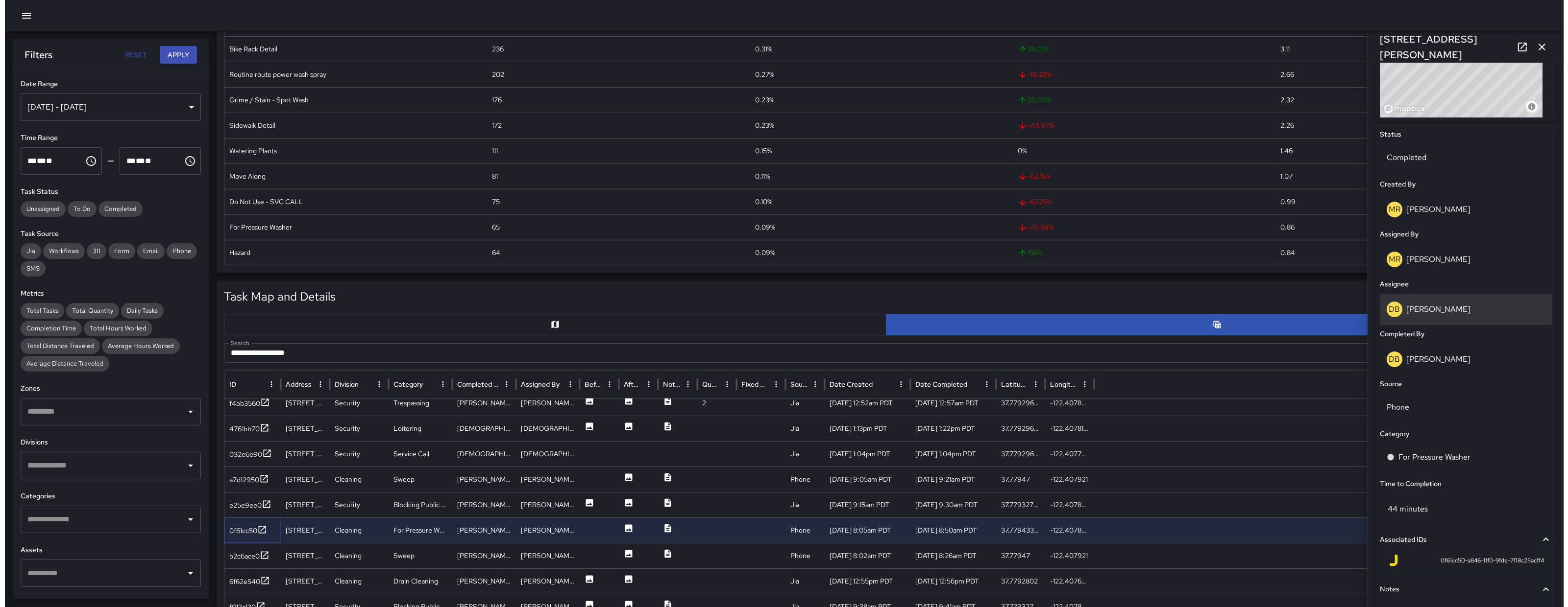
scroll to position [482, 0]
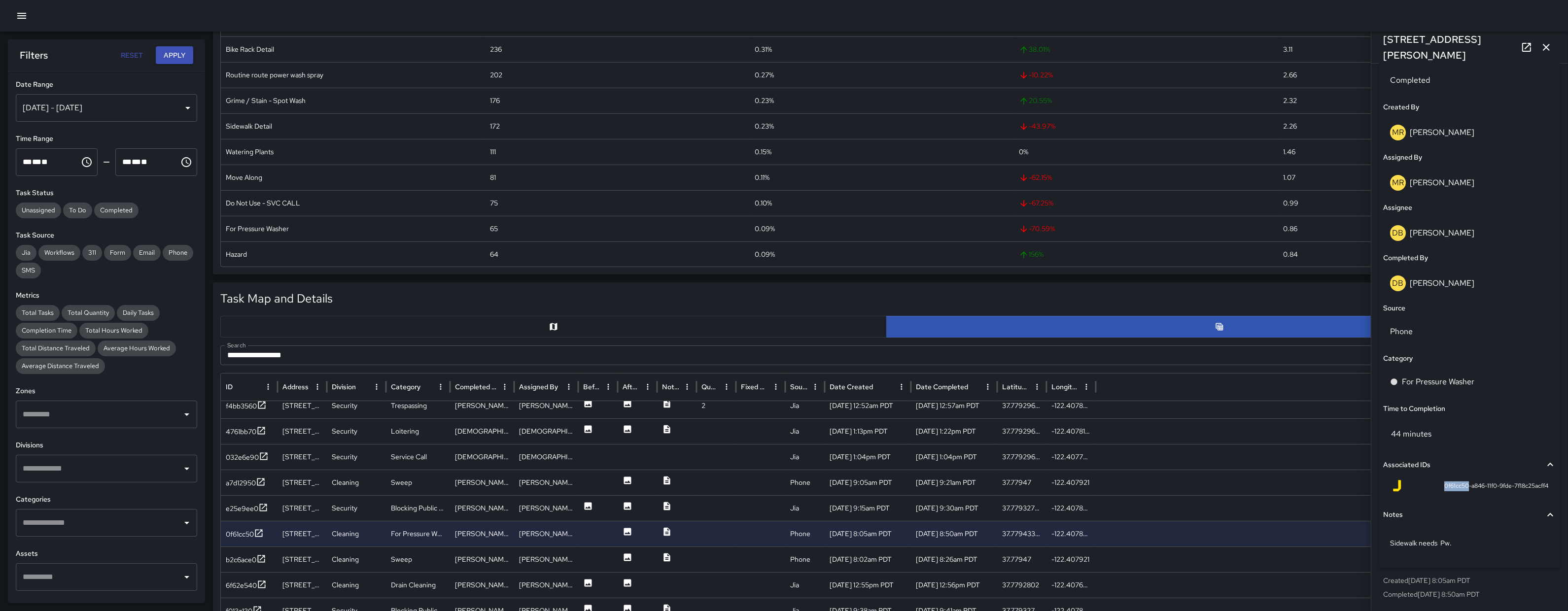
drag, startPoint x: 1456, startPoint y: 485, endPoint x: 1434, endPoint y: 485, distance: 22.0
click at [1444, 485] on span "0f61cc50-a846-11f0-9fde-7f18c25acff4" at bounding box center [1496, 487] width 104 height 10
copy span "0f61cc50"
click at [30, 13] on button "button" at bounding box center [21, 15] width 20 height 20
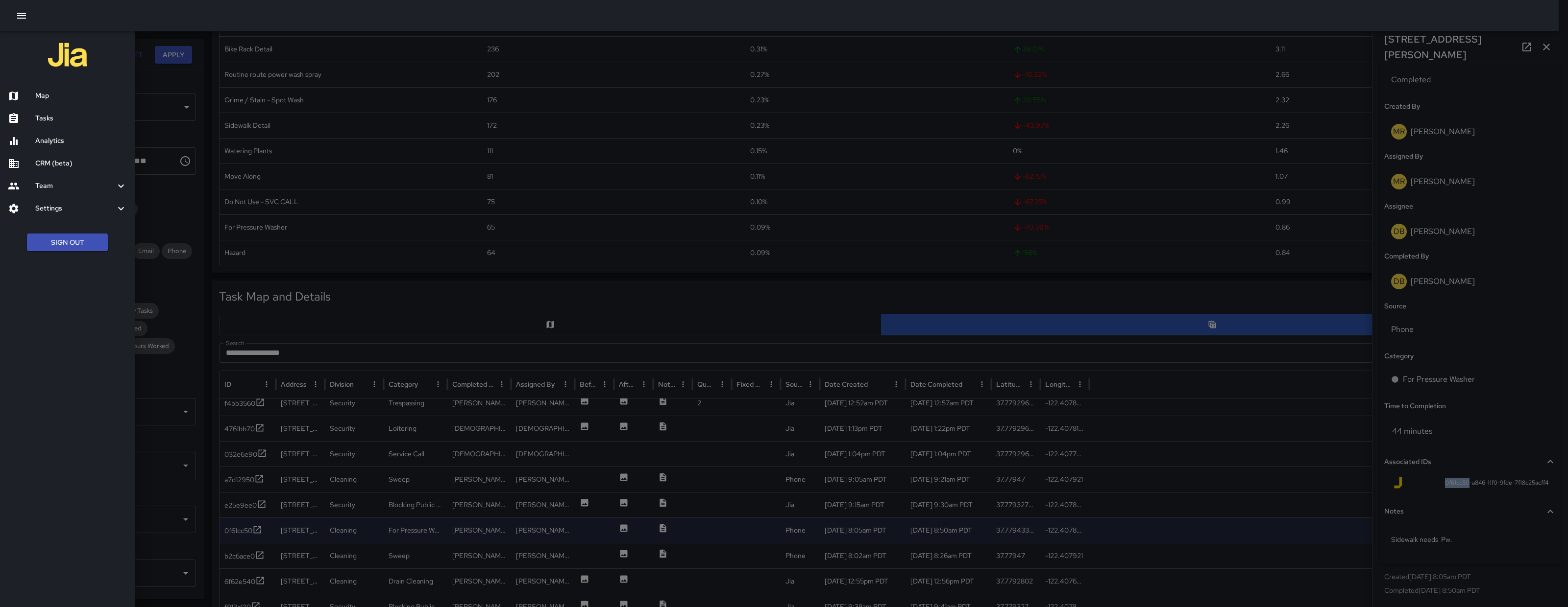
click at [79, 96] on h6 "Map" at bounding box center [81, 96] width 91 height 11
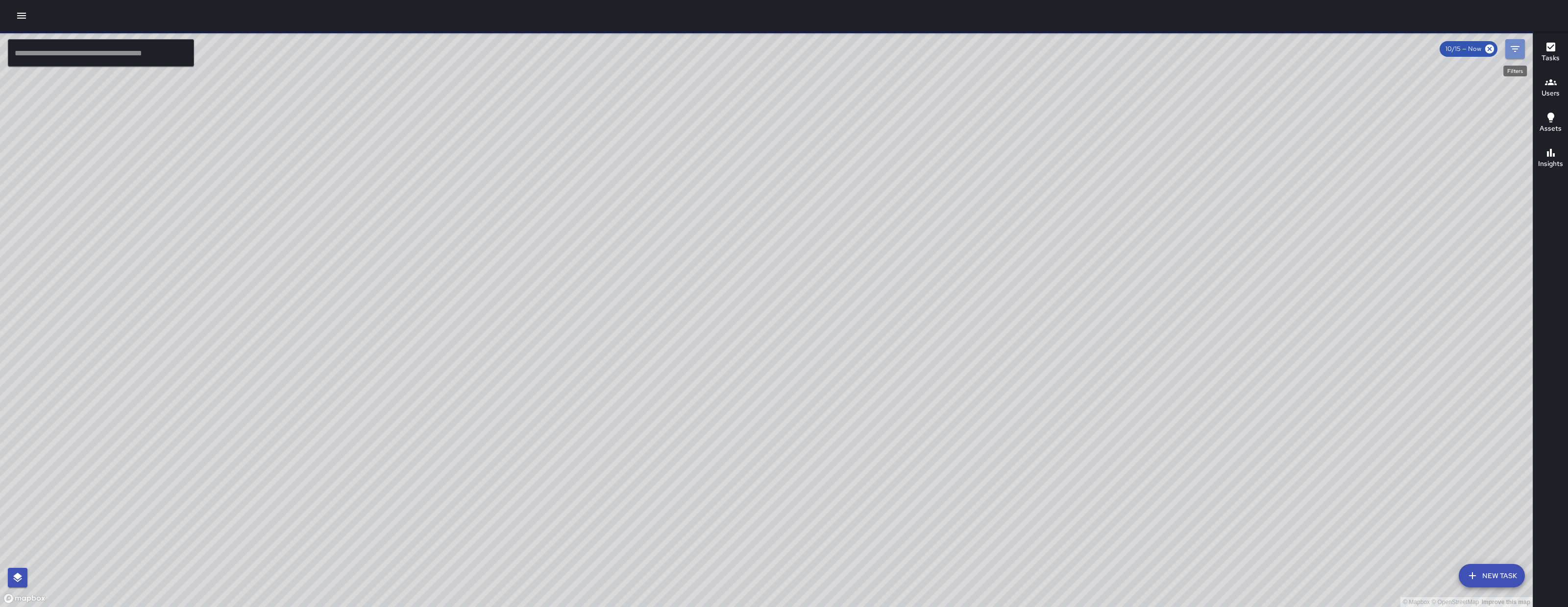
click at [1523, 48] on button "Filters" at bounding box center [1514, 49] width 20 height 20
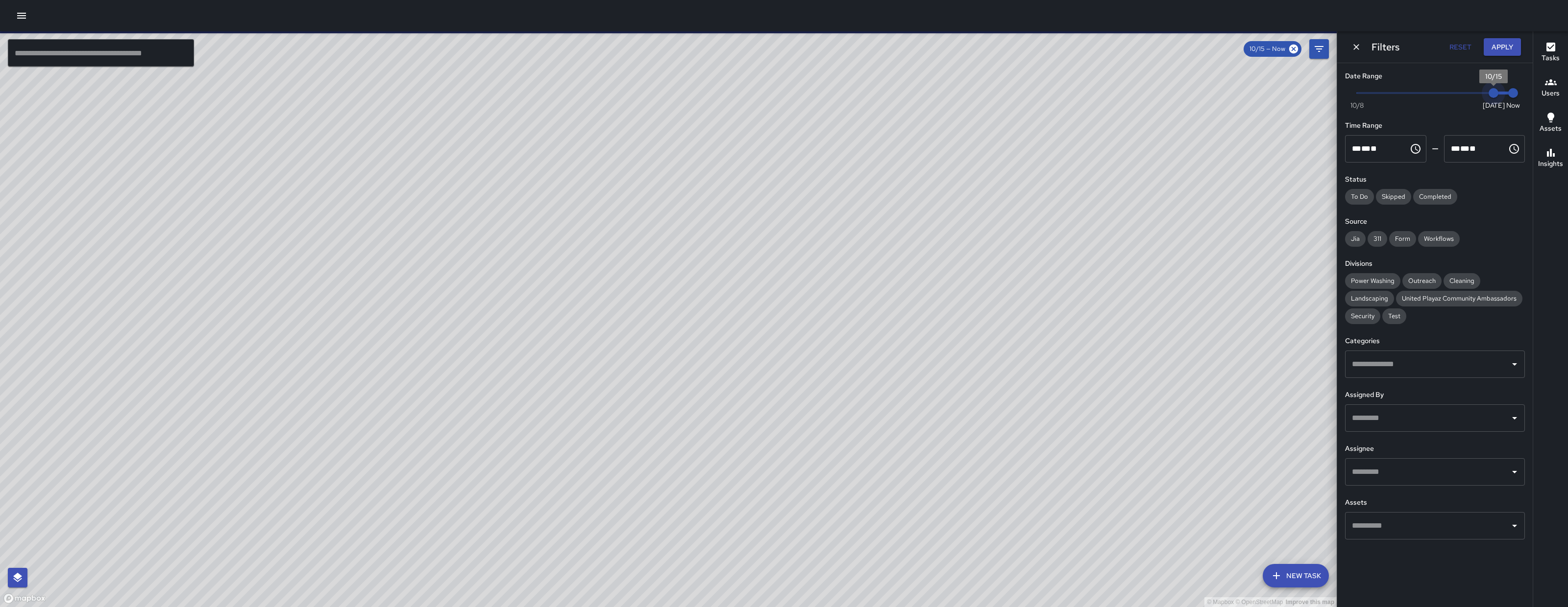
click at [1488, 98] on span "10/15" at bounding box center [1493, 94] width 10 height 10
type input "*"
drag, startPoint x: 1485, startPoint y: 99, endPoint x: 1456, endPoint y: 97, distance: 29.1
click at [1456, 97] on span "10/13" at bounding box center [1454, 94] width 10 height 10
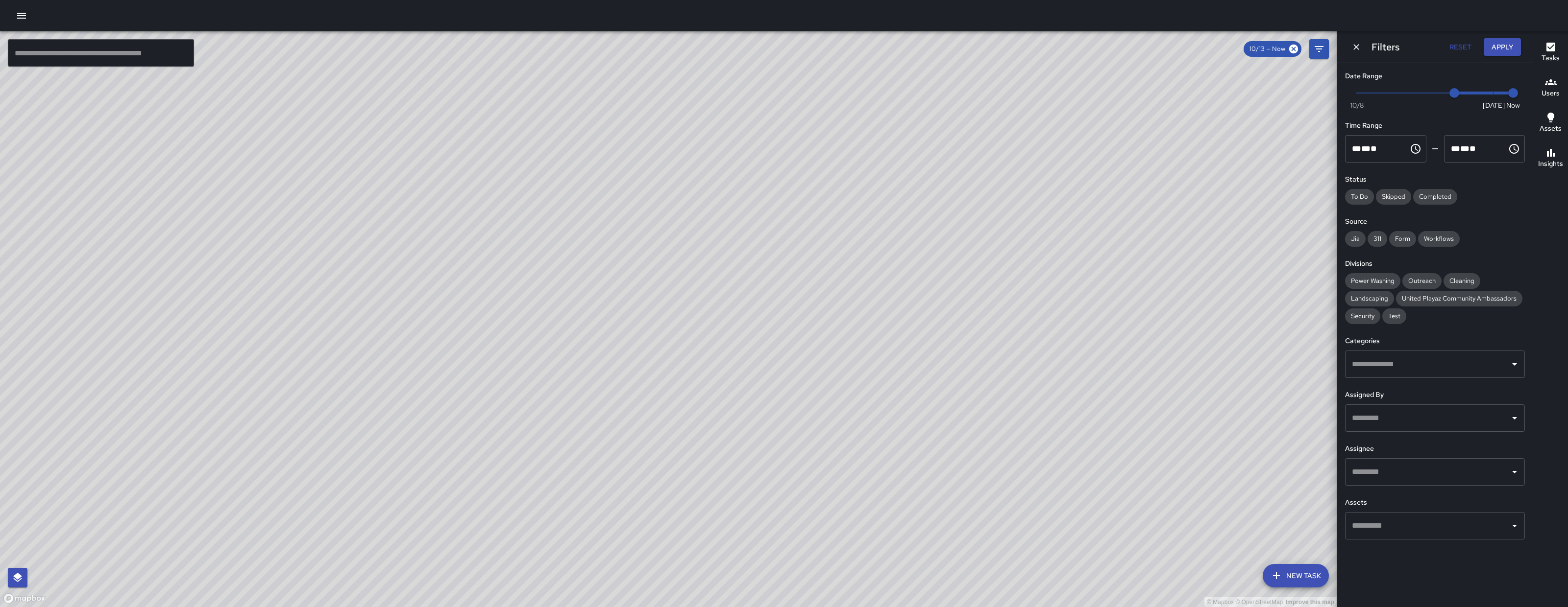
click at [141, 63] on input "text" at bounding box center [101, 53] width 186 height 28
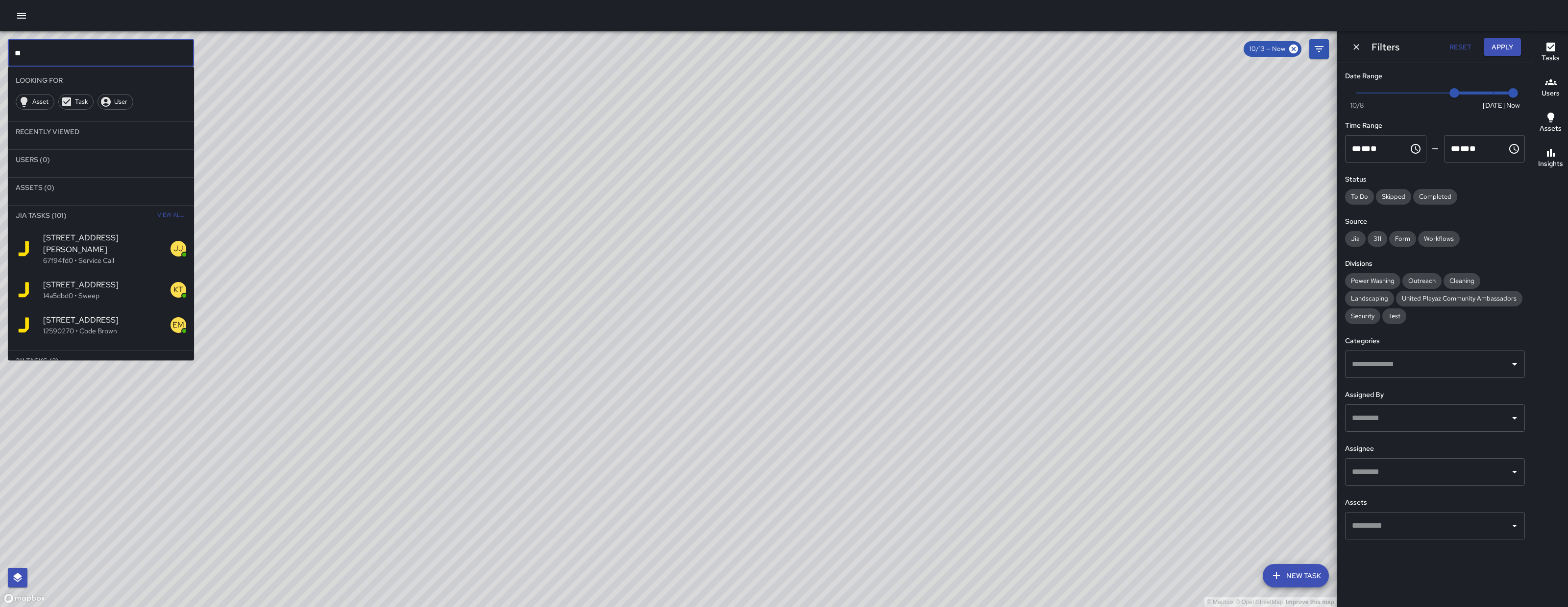
type input "*"
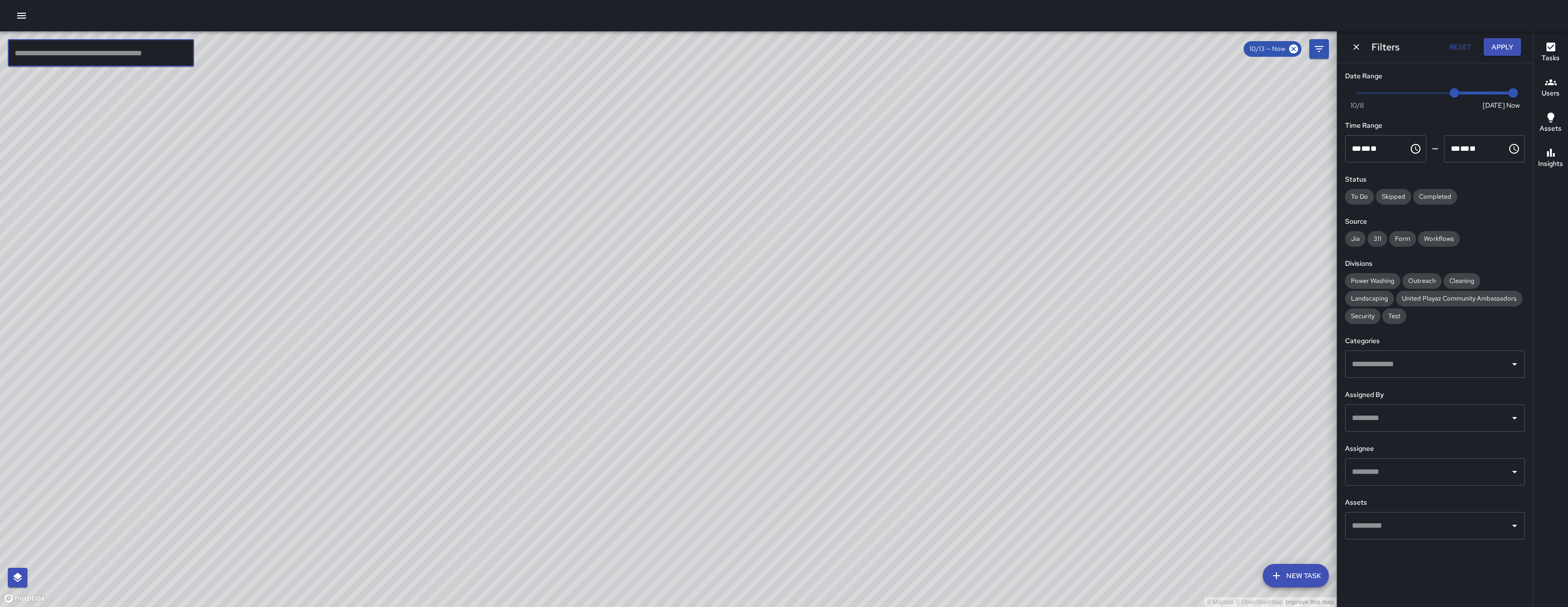
click at [1360, 47] on icon "Dismiss" at bounding box center [1356, 47] width 10 height 10
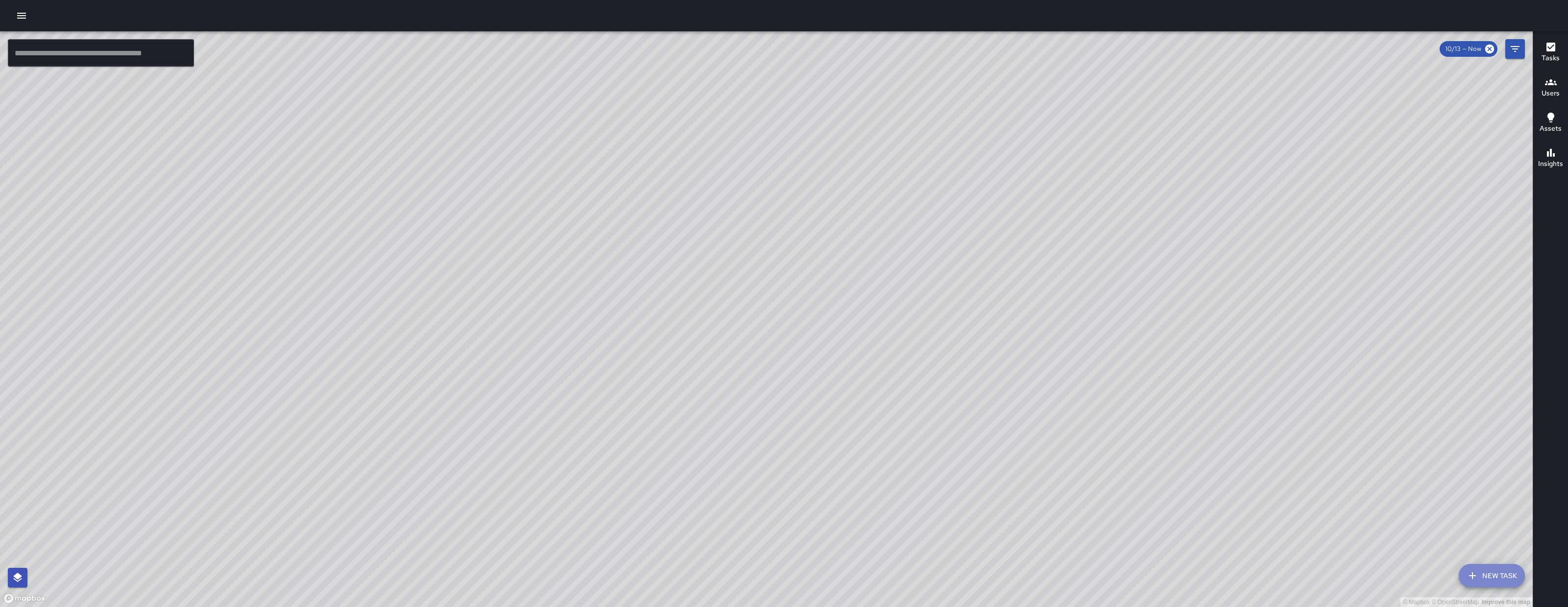
click at [1490, 573] on button "New Task" at bounding box center [1491, 576] width 66 height 23
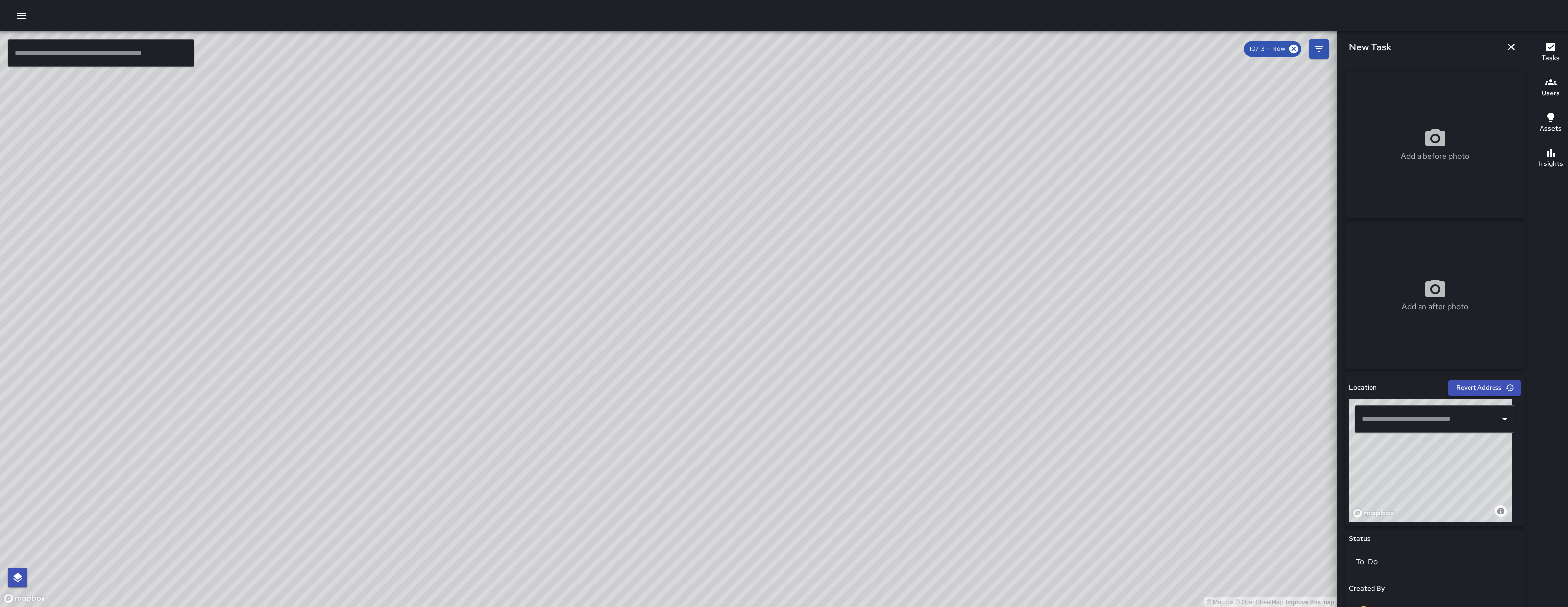
click at [1387, 416] on input "text" at bounding box center [1427, 419] width 136 height 19
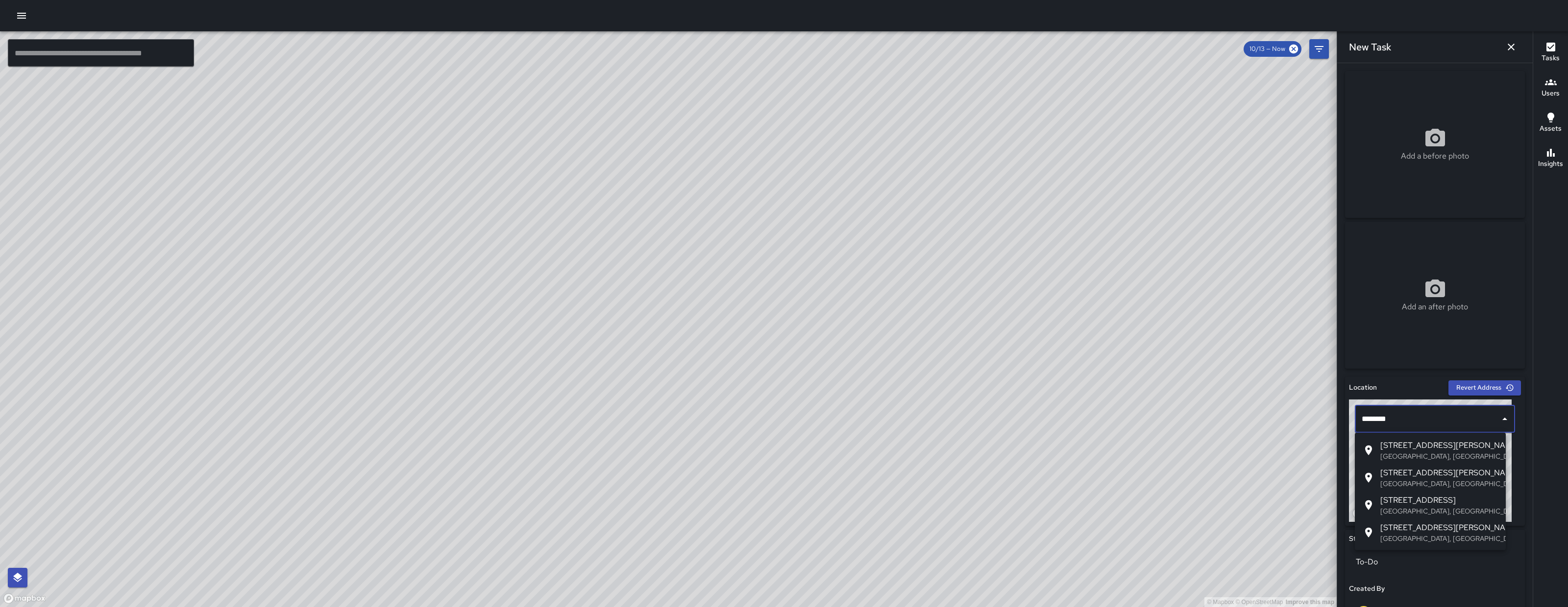
click at [1497, 453] on p "San Francisco, CA, USA" at bounding box center [1439, 457] width 118 height 10
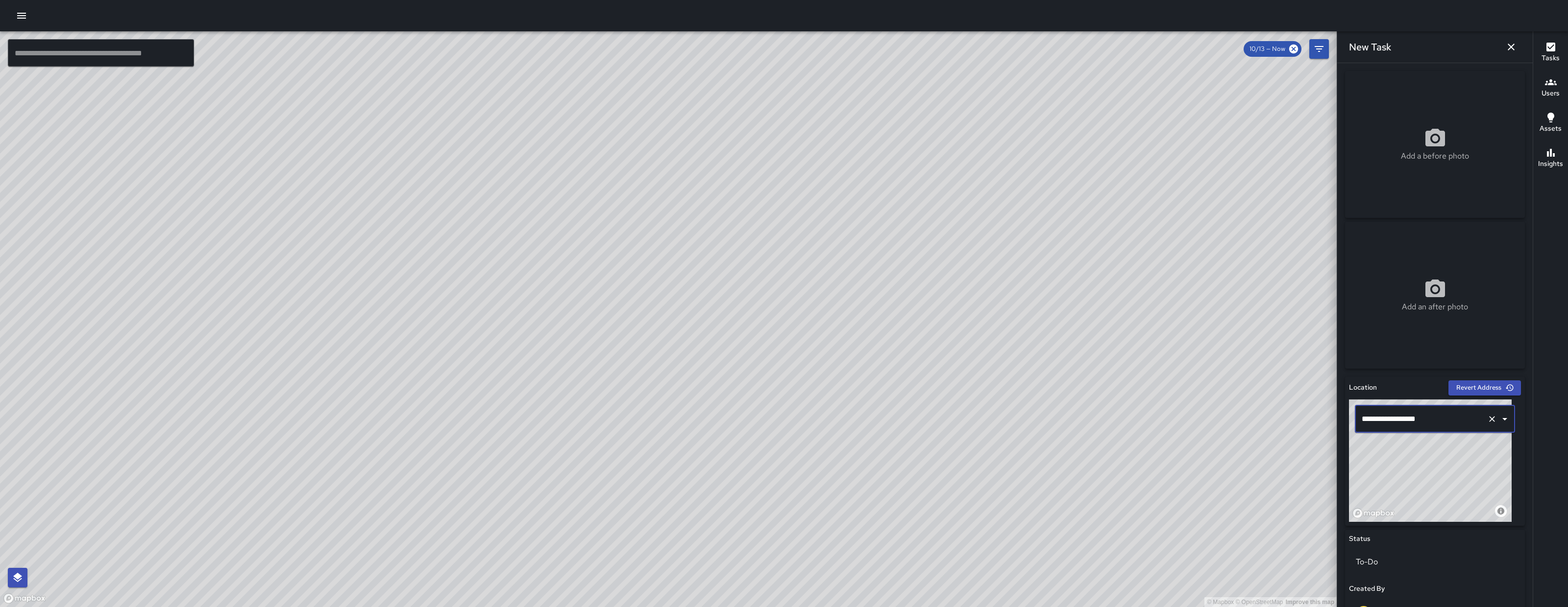
type input "**********"
click at [533, 260] on div "© Mapbox © OpenStreetMap Improve this map" at bounding box center [668, 319] width 1337 height 576
drag, startPoint x: 533, startPoint y: 260, endPoint x: 599, endPoint y: 334, distance: 99.2
click at [599, 334] on div "© Mapbox © OpenStreetMap Improve this map" at bounding box center [668, 319] width 1337 height 576
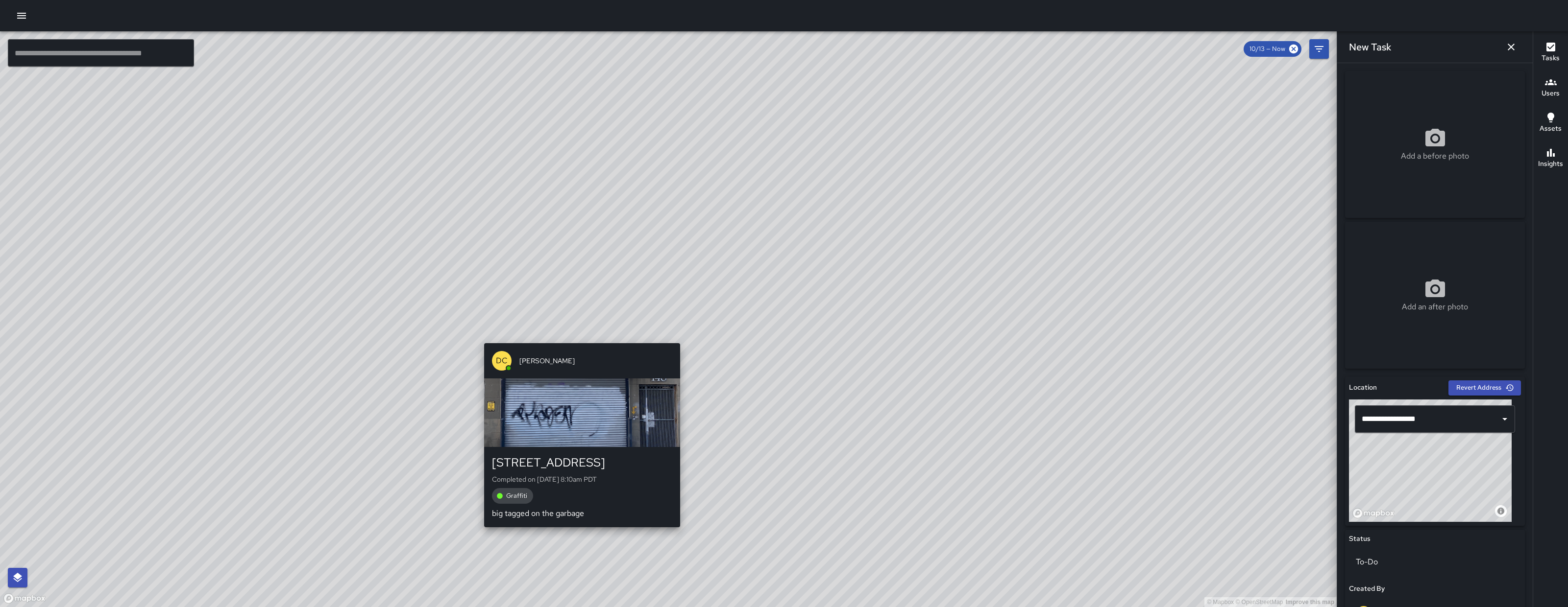
click at [581, 334] on div "© Mapbox © OpenStreetMap Improve this map DC Dago Cervantes 57 Columbia Square …" at bounding box center [668, 319] width 1337 height 576
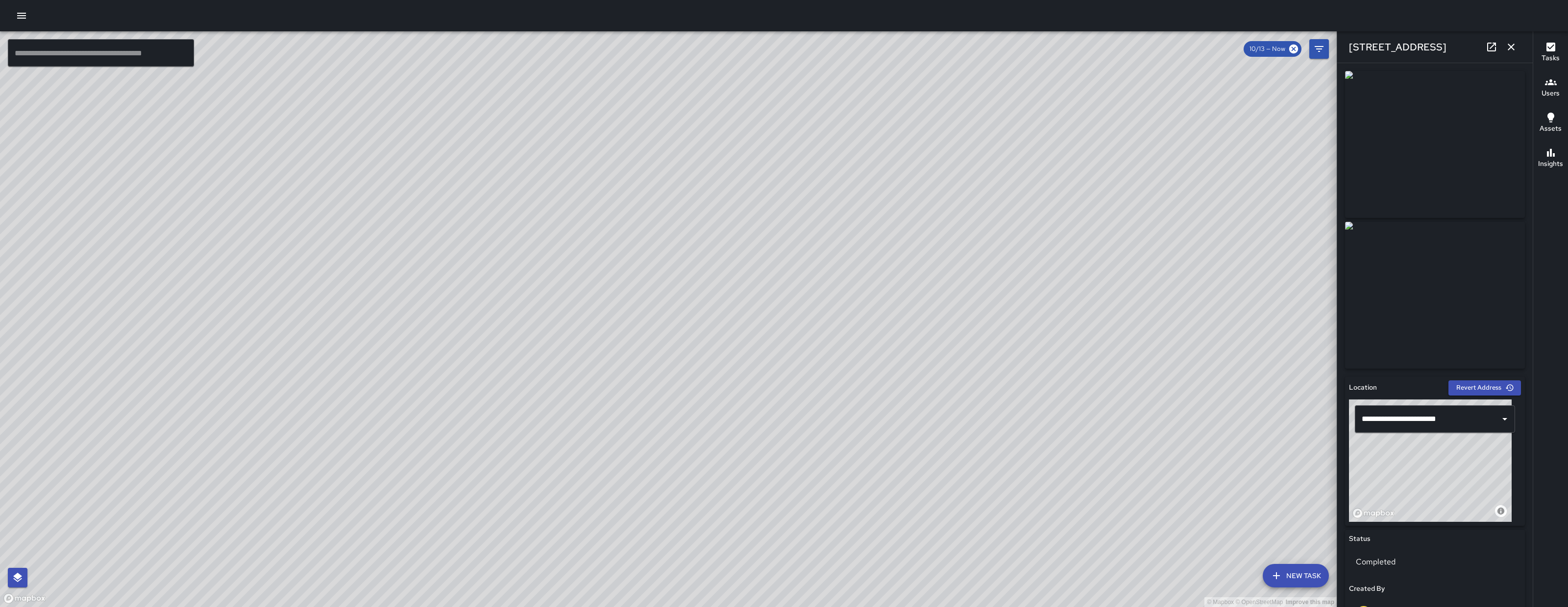
drag, startPoint x: 337, startPoint y: 350, endPoint x: 838, endPoint y: 188, distance: 526.5
click at [862, 0] on html "© Mapbox © OpenStreetMap Improve this map ​ New Task 10/13 — Now Map Layers Tas…" at bounding box center [784, 303] width 1568 height 607
drag, startPoint x: 913, startPoint y: 72, endPoint x: 956, endPoint y: 44, distance: 51.3
click at [957, 23] on div "© Mapbox © OpenStreetMap Improve this map GR Gordon Rowe 322 8th Street Complet…" at bounding box center [784, 303] width 1568 height 607
drag, startPoint x: 829, startPoint y: 321, endPoint x: 699, endPoint y: 482, distance: 206.9
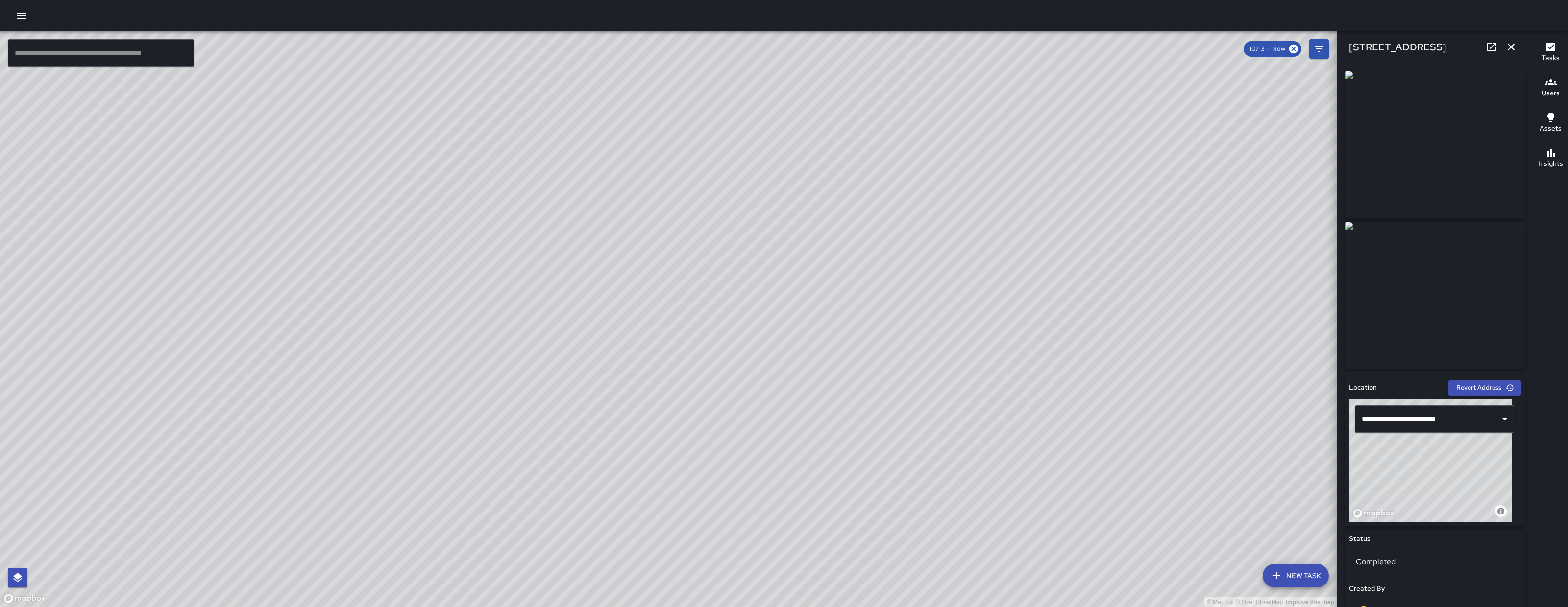
click at [946, 123] on div "© Mapbox © OpenStreetMap Improve this map" at bounding box center [668, 319] width 1337 height 576
click at [168, 40] on input "text" at bounding box center [101, 53] width 186 height 28
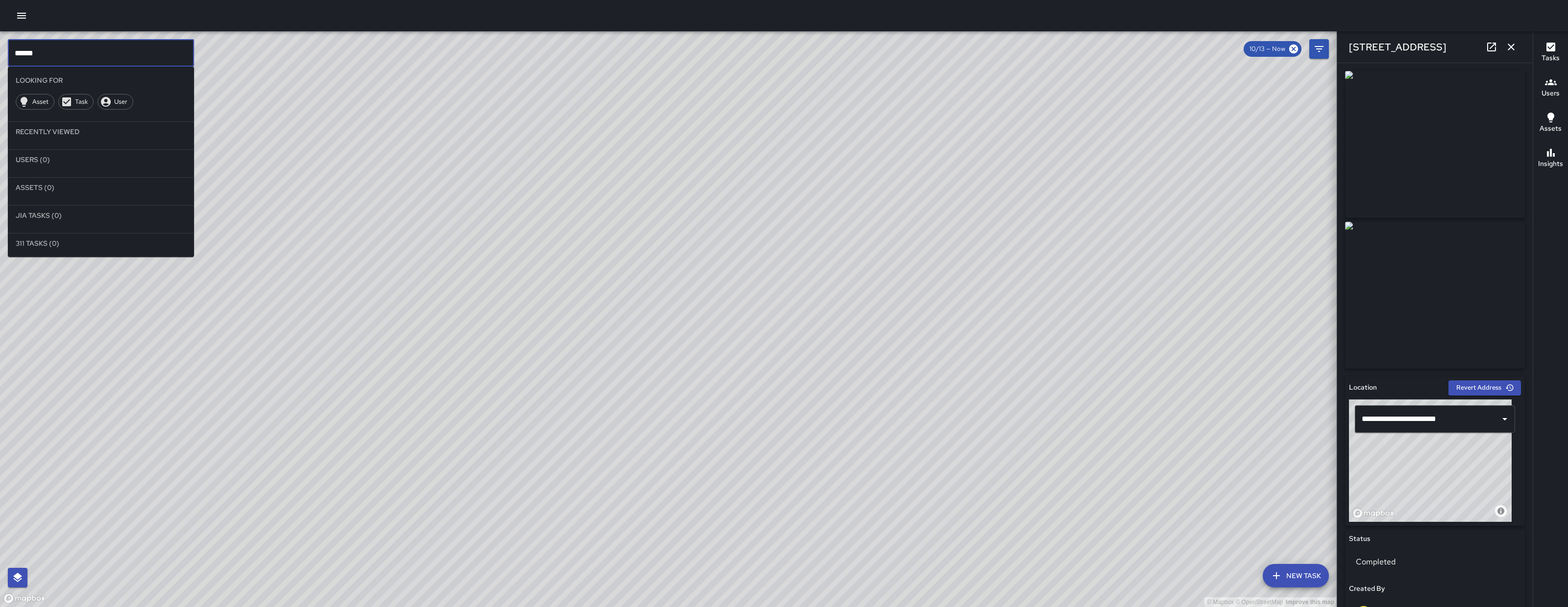
type input "******"
click at [1515, 42] on icon "button" at bounding box center [1511, 47] width 12 height 12
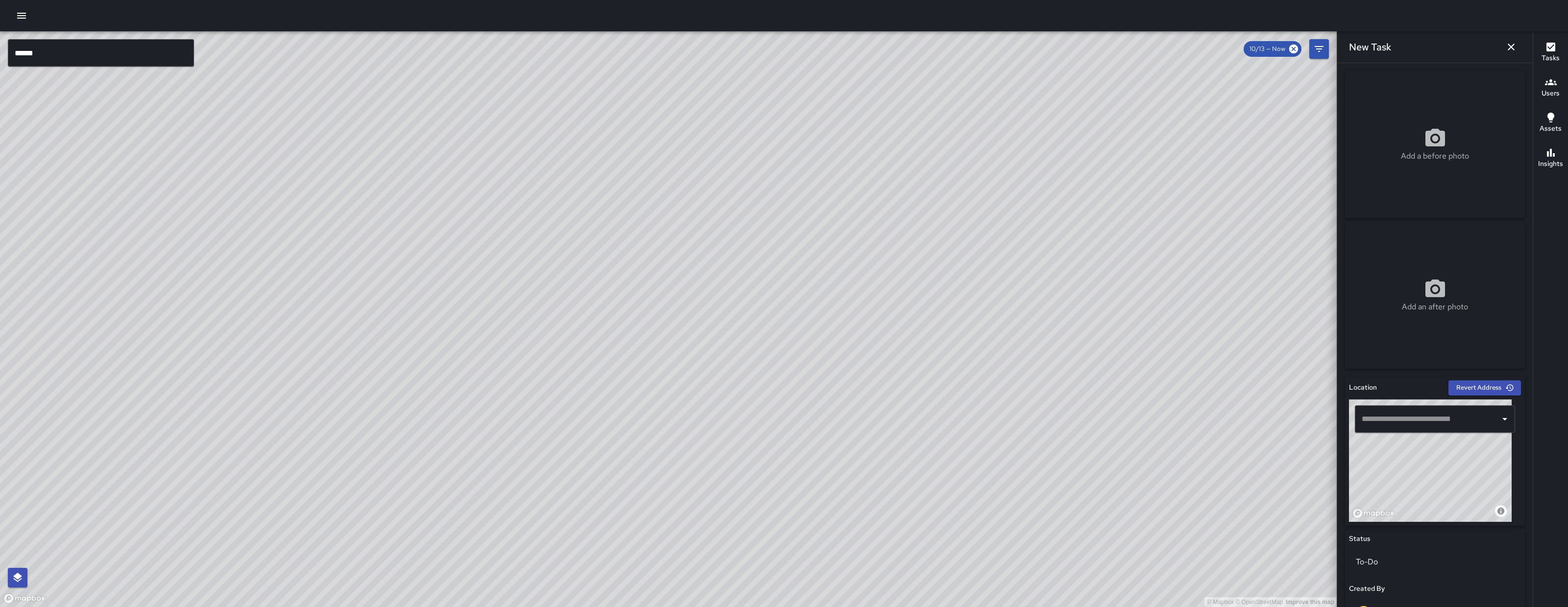
click at [1429, 426] on input "text" at bounding box center [1427, 419] width 136 height 19
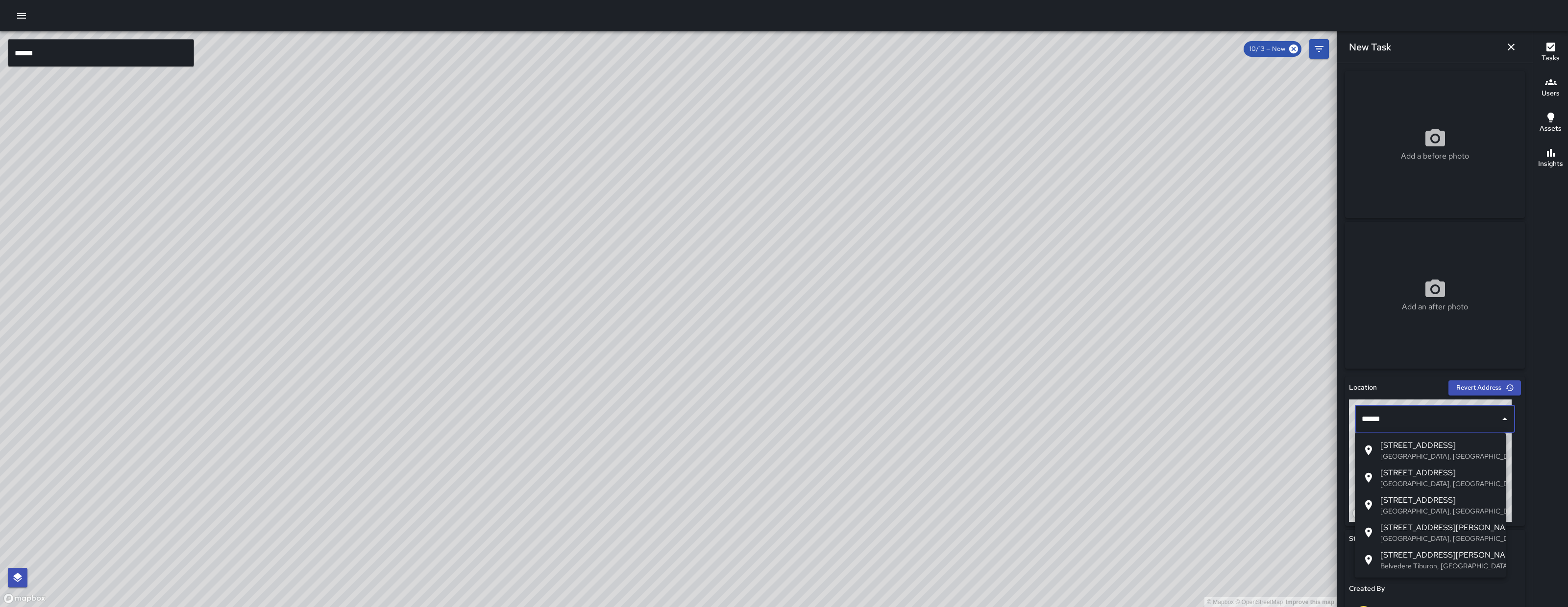
click at [1430, 453] on p "San Francisco, CA, USA" at bounding box center [1439, 457] width 118 height 10
type input "**********"
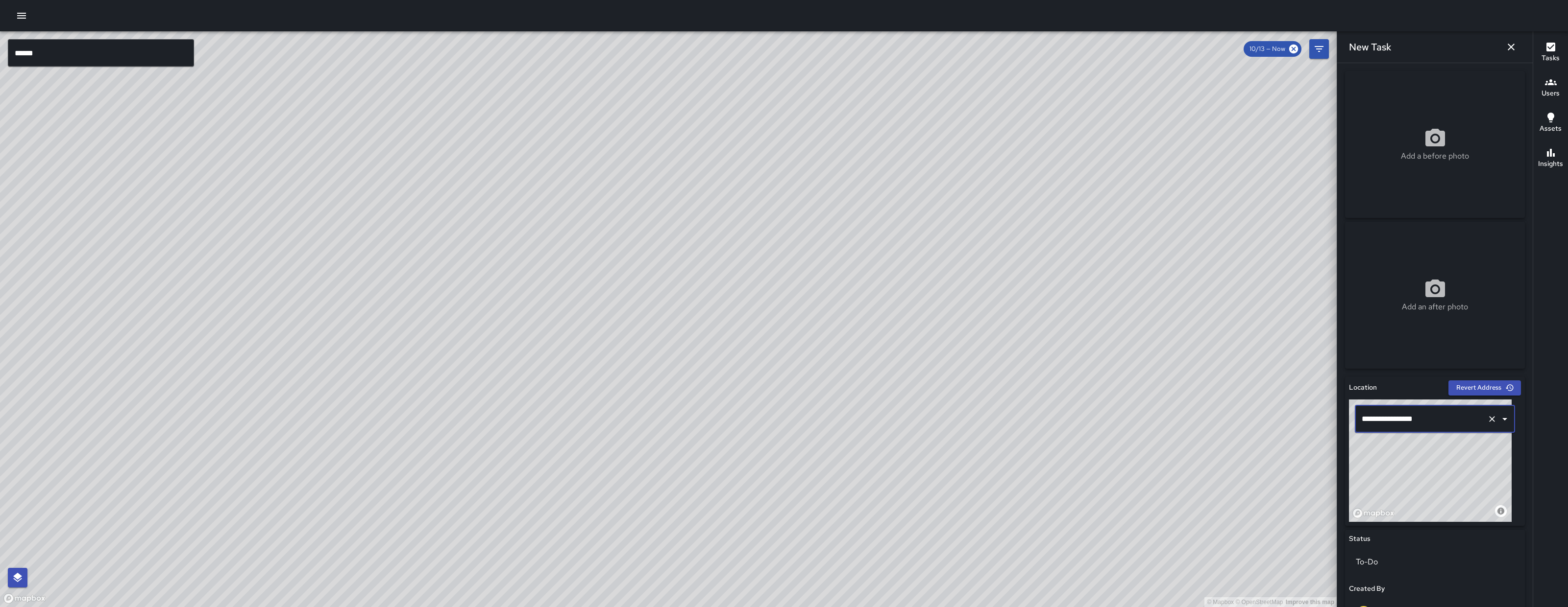
click at [1437, 413] on input "**********" at bounding box center [1421, 419] width 124 height 19
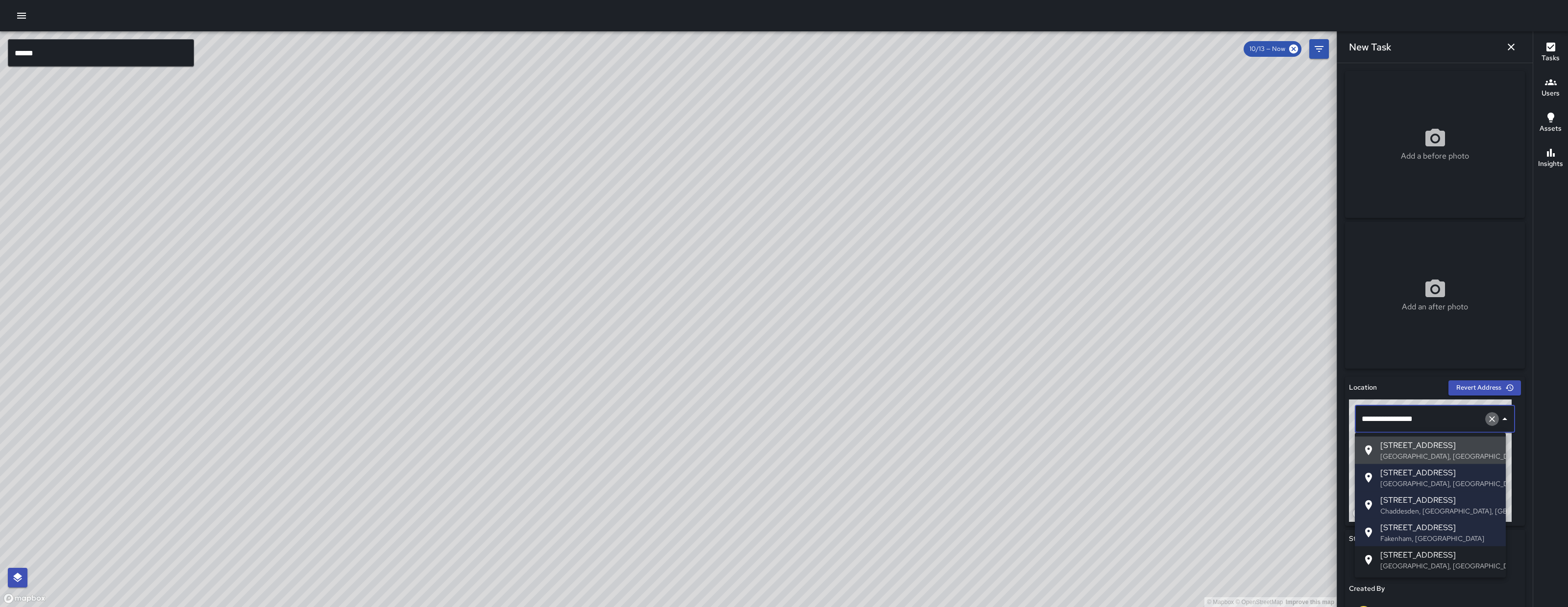
click at [1487, 414] on icon "Clear" at bounding box center [1492, 419] width 10 height 10
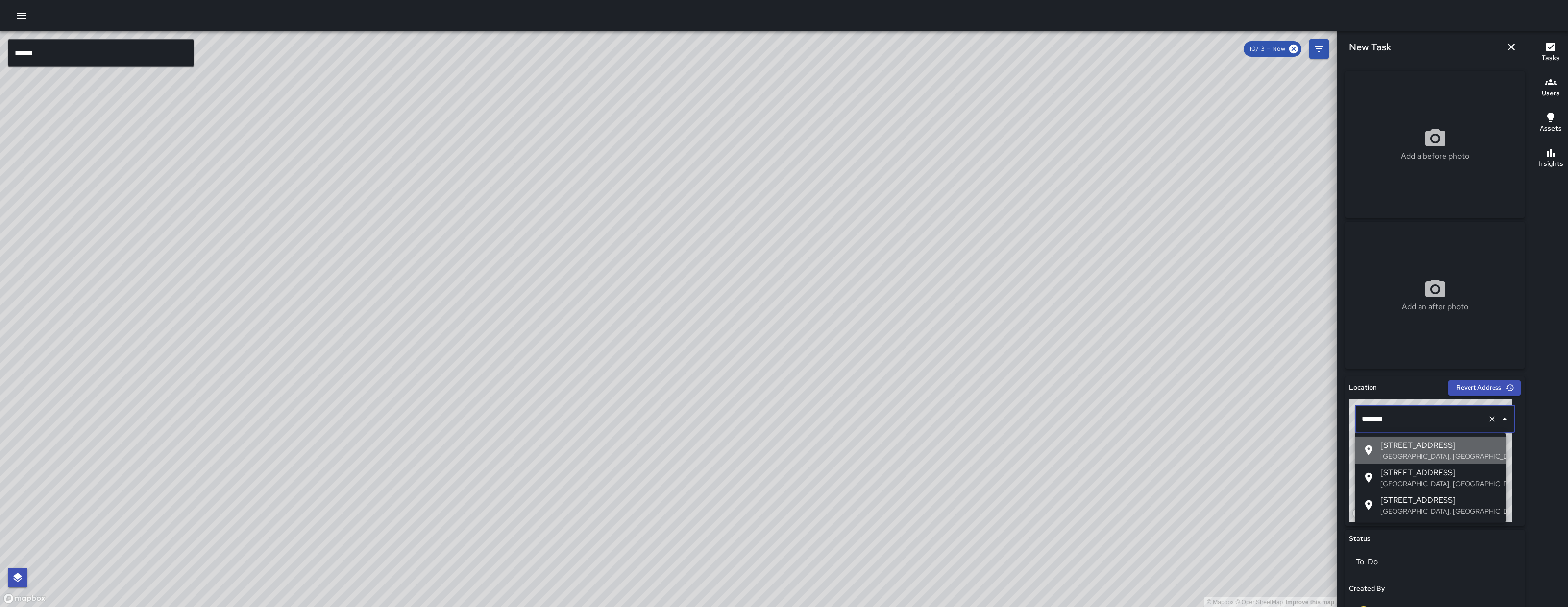
click at [1452, 441] on span "16 Norfolk St" at bounding box center [1439, 445] width 118 height 12
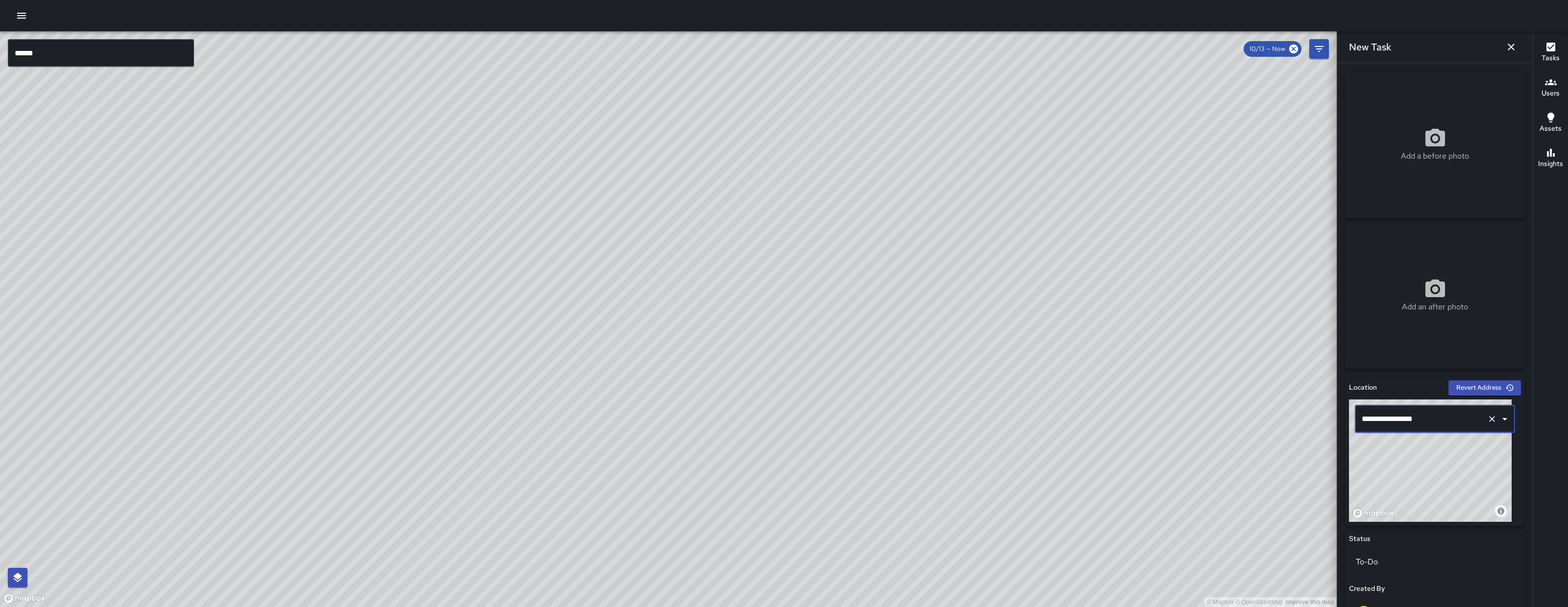
scroll to position [252, 0]
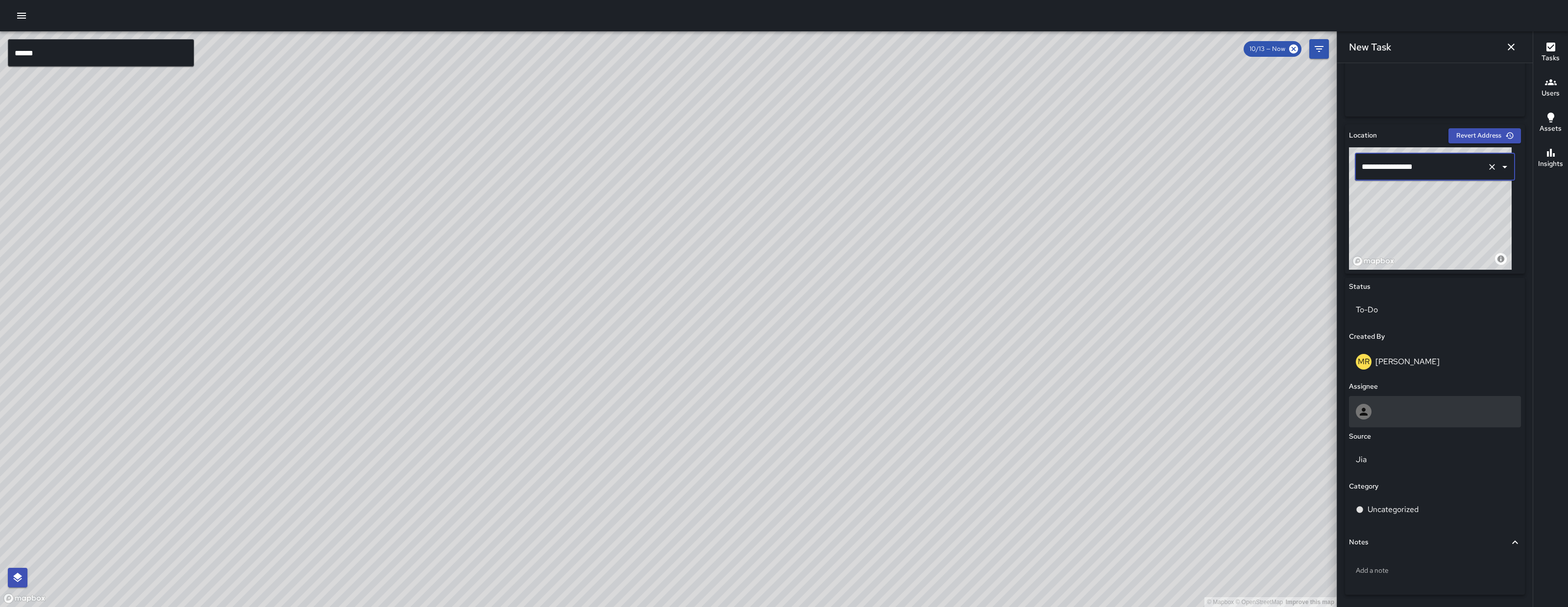
type input "**********"
click at [1389, 413] on div at bounding box center [1434, 412] width 158 height 16
type input "*****"
click at [1397, 466] on li "Edwin Barillas" at bounding box center [1431, 460] width 163 height 17
click at [1399, 514] on p "Jia" at bounding box center [1434, 510] width 158 height 12
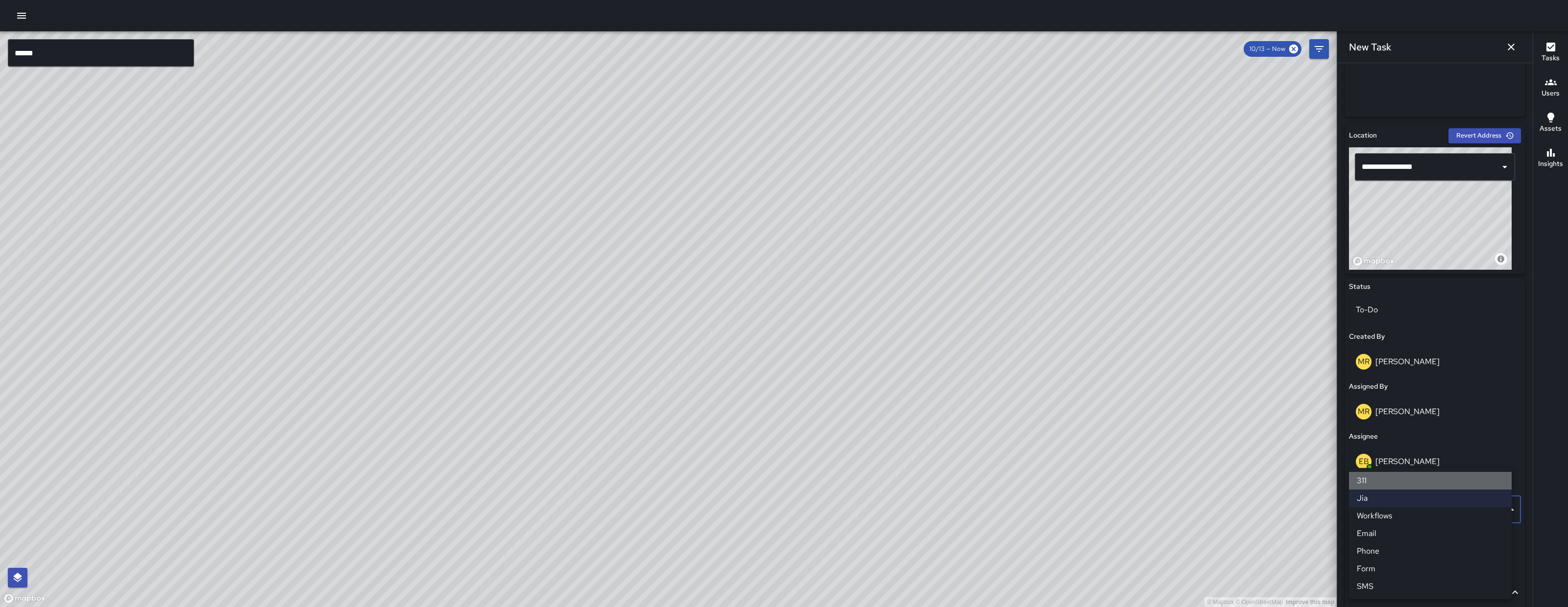
click at [1387, 484] on li "311" at bounding box center [1430, 481] width 163 height 17
click at [1389, 506] on p "311" at bounding box center [1434, 510] width 158 height 12
click at [1385, 534] on li "Email" at bounding box center [1430, 534] width 163 height 17
click at [1390, 556] on p "Uncategorized" at bounding box center [1393, 560] width 51 height 12
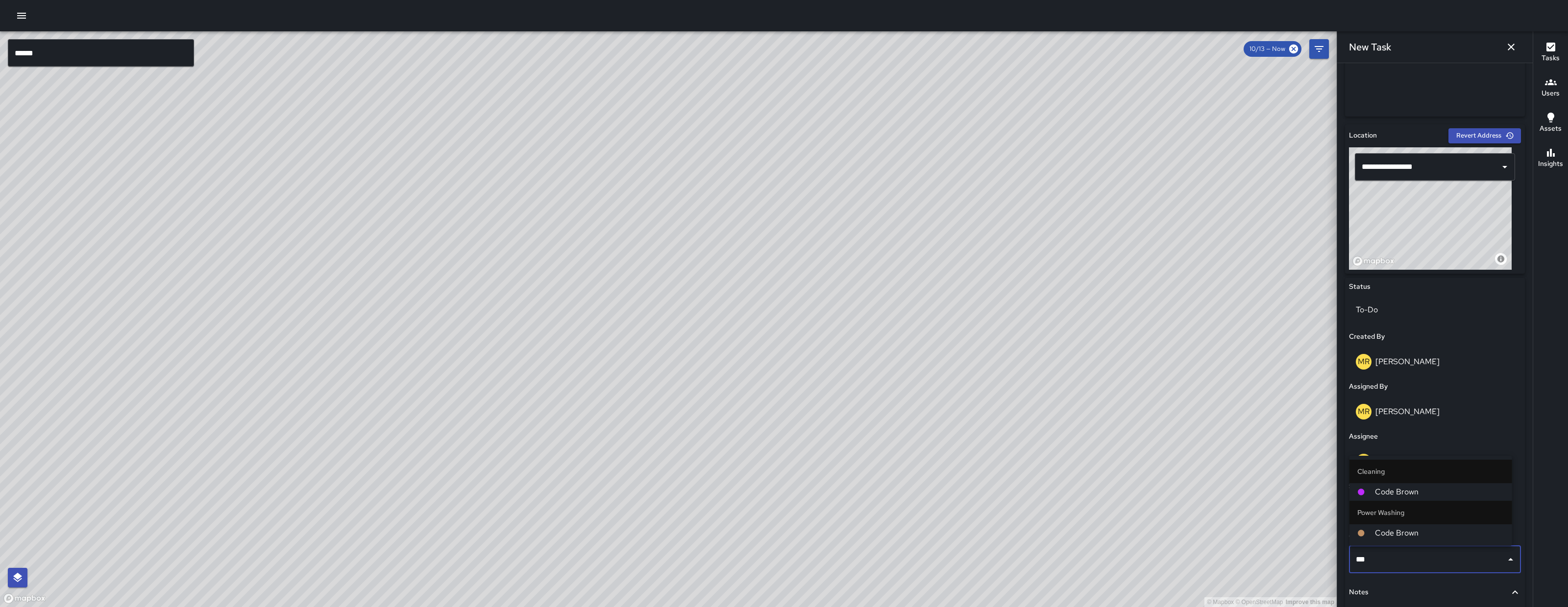
type input "****"
click at [1416, 498] on li "Code Brown" at bounding box center [1431, 492] width 163 height 17
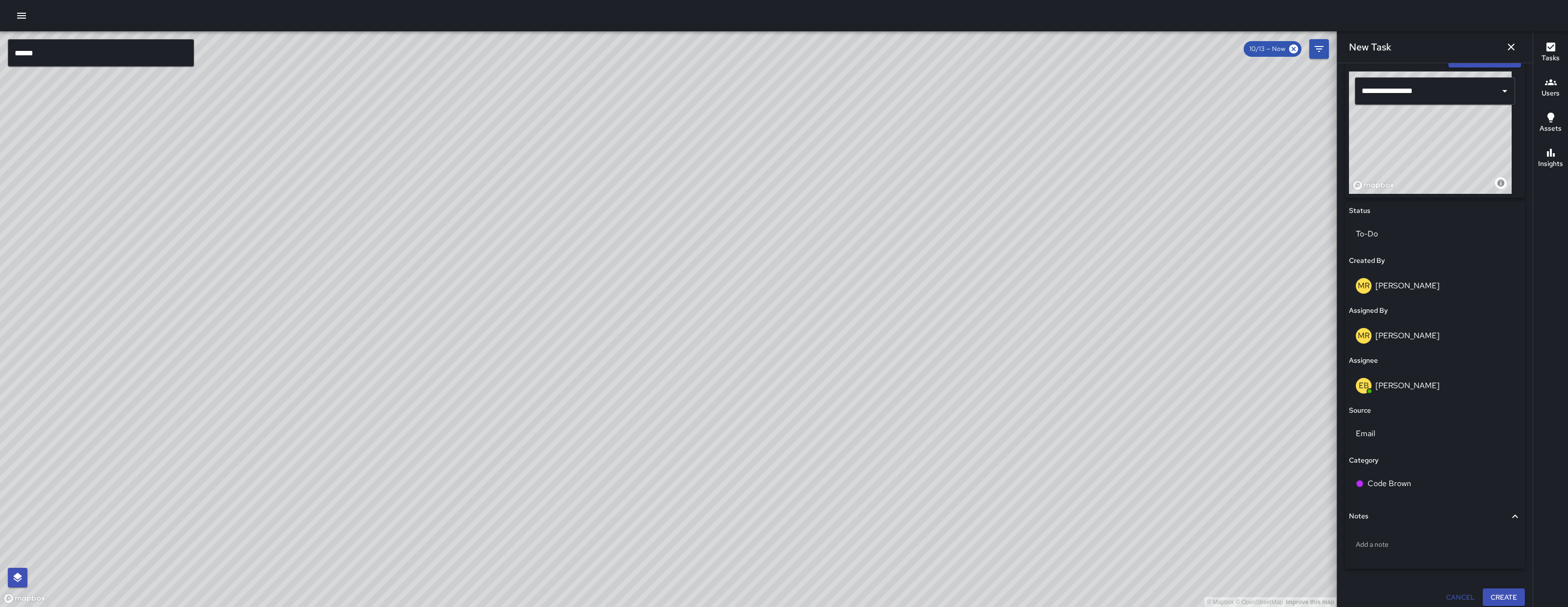
scroll to position [334, 0]
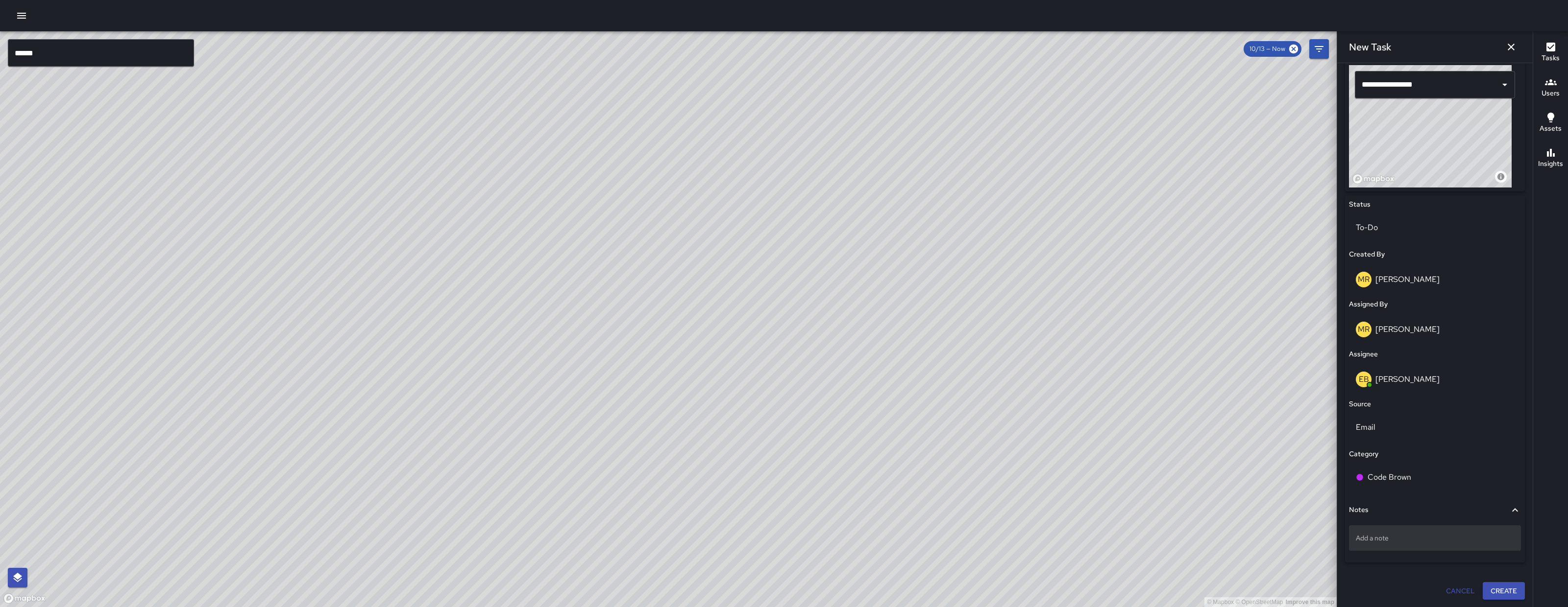
click at [1398, 533] on p "Add a note" at bounding box center [1434, 538] width 158 height 10
type textarea "*"
type textarea "**********"
click at [1424, 538] on p "feces on north of 16 NNorfolk st." at bounding box center [1434, 538] width 158 height 10
click at [1420, 537] on textarea "**********" at bounding box center [1429, 538] width 149 height 10
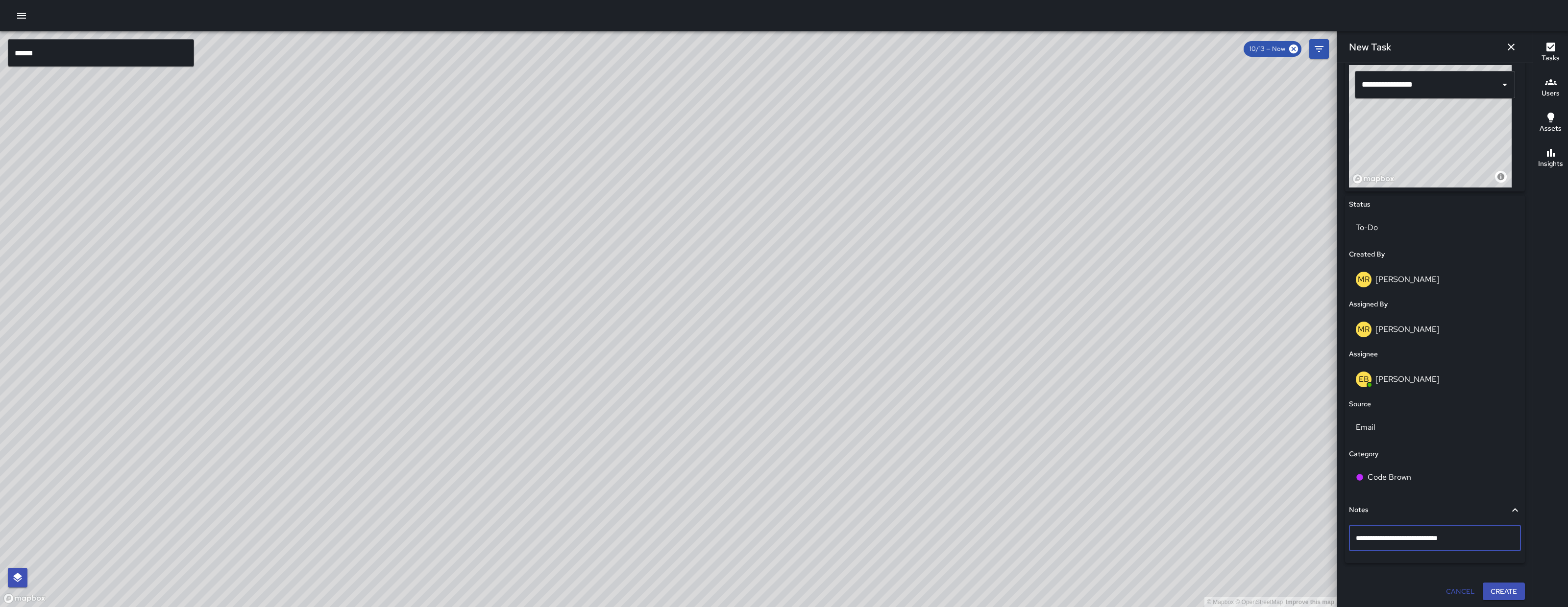
type textarea "**********"
click at [1499, 585] on button "Create" at bounding box center [1503, 592] width 42 height 18
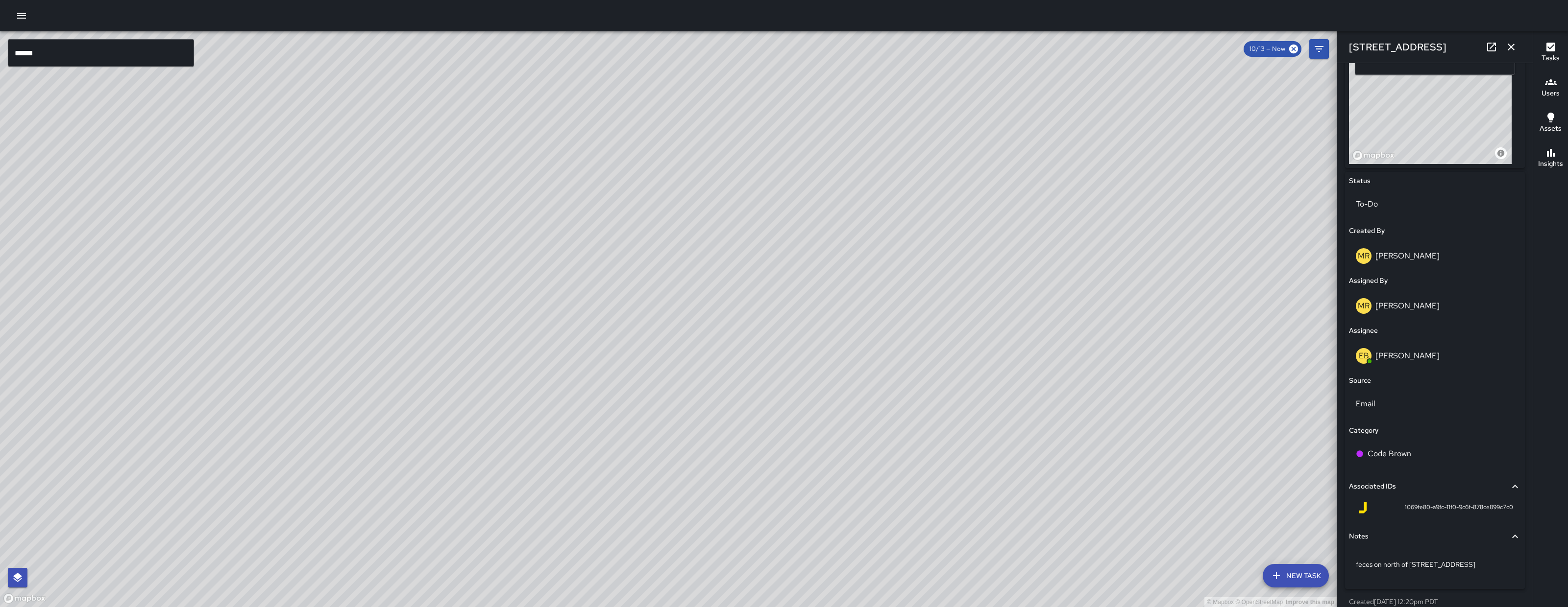
scroll to position [368, 0]
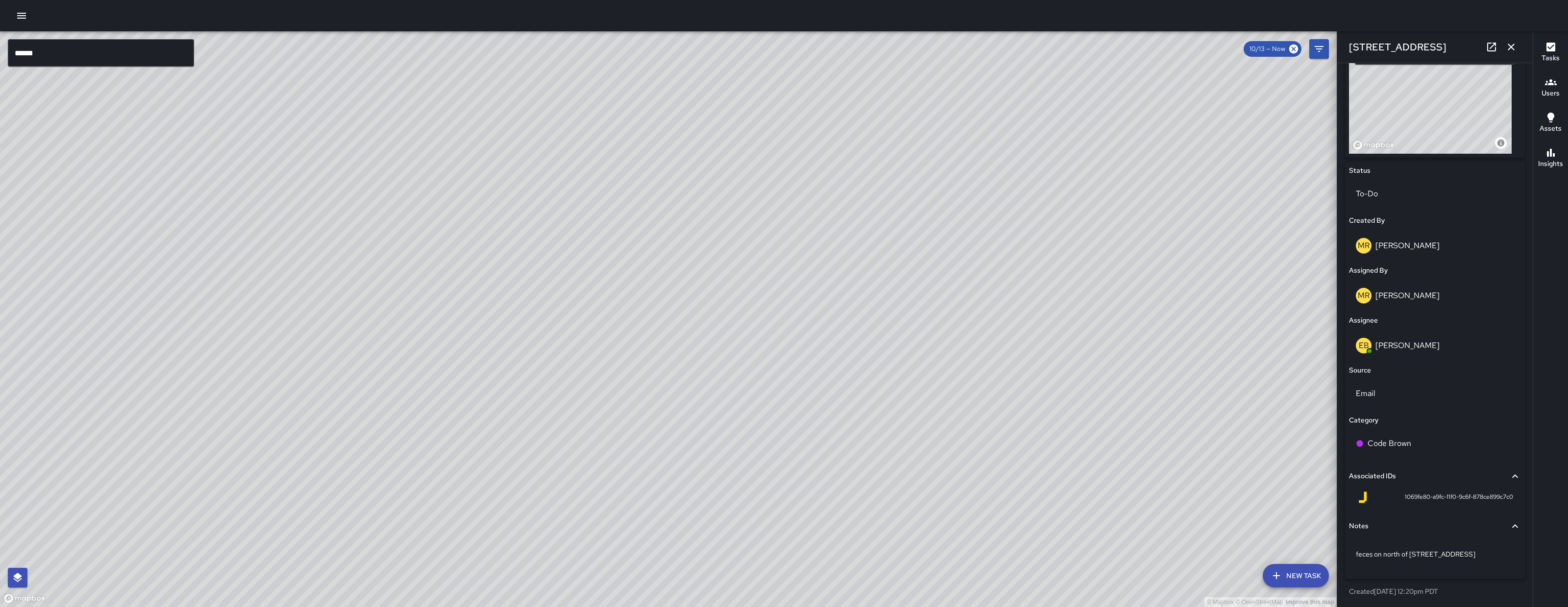
click at [1405, 497] on span "1069fe80-a9fc-11f0-9c6f-878ce899c7c0" at bounding box center [1458, 497] width 108 height 10
drag, startPoint x: 1394, startPoint y: 497, endPoint x: 1411, endPoint y: 500, distance: 17.3
click at [1411, 500] on span "1069fe80-a9fc-11f0-9c6f-878ce899c7c0" at bounding box center [1458, 497] width 108 height 10
copy span "1069fe80"
click at [1513, 45] on icon "button" at bounding box center [1511, 46] width 7 height 7
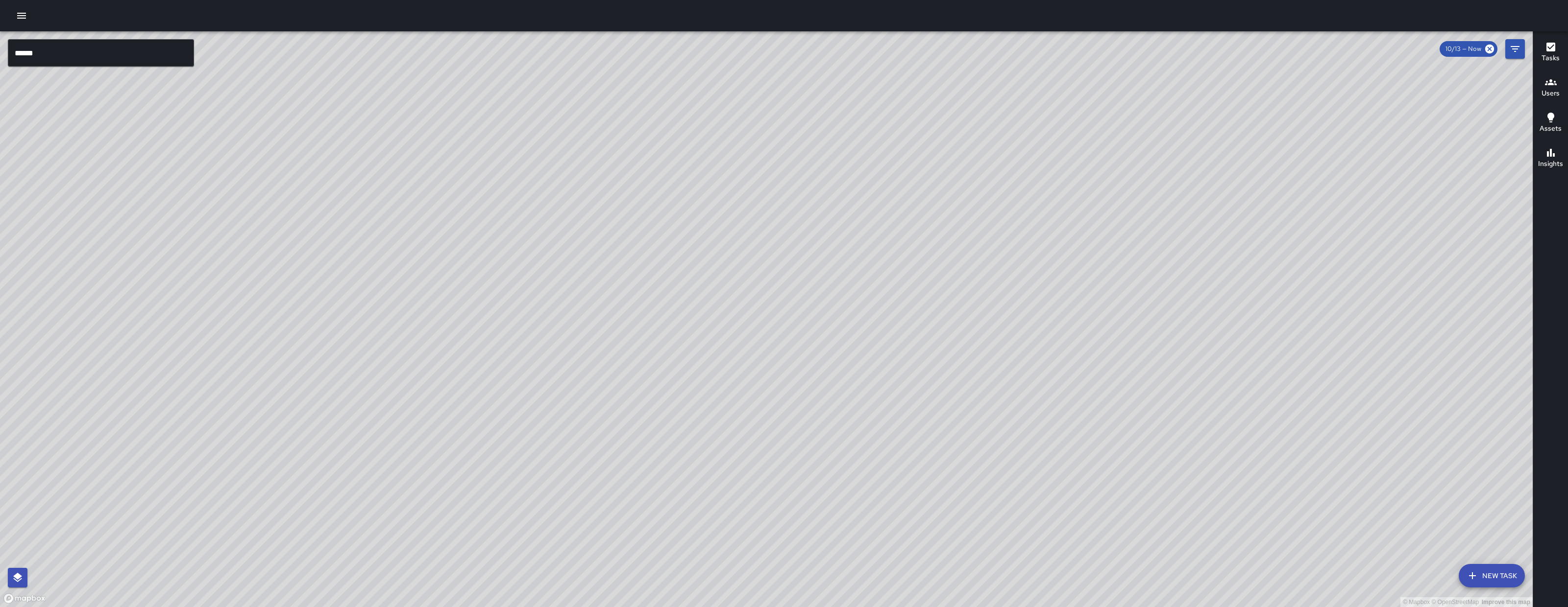
click at [1481, 577] on button "New Task" at bounding box center [1491, 576] width 66 height 23
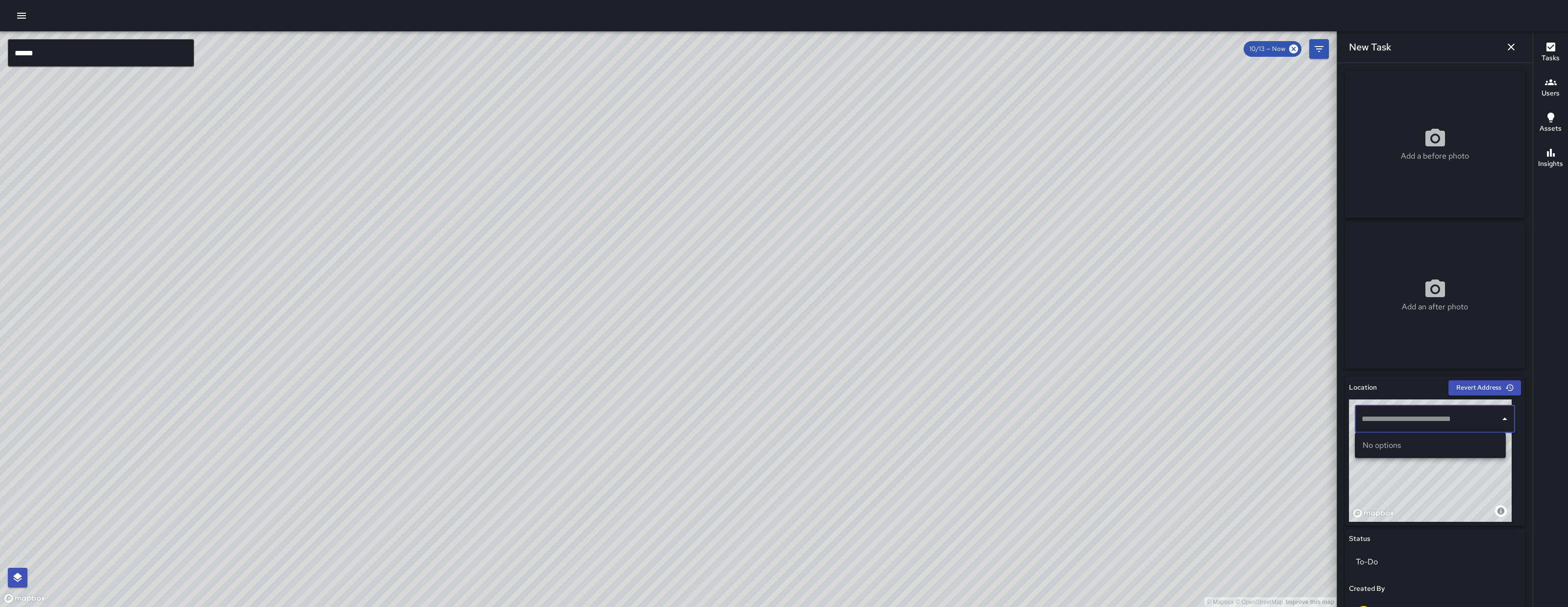
click at [1395, 423] on input "text" at bounding box center [1427, 419] width 136 height 19
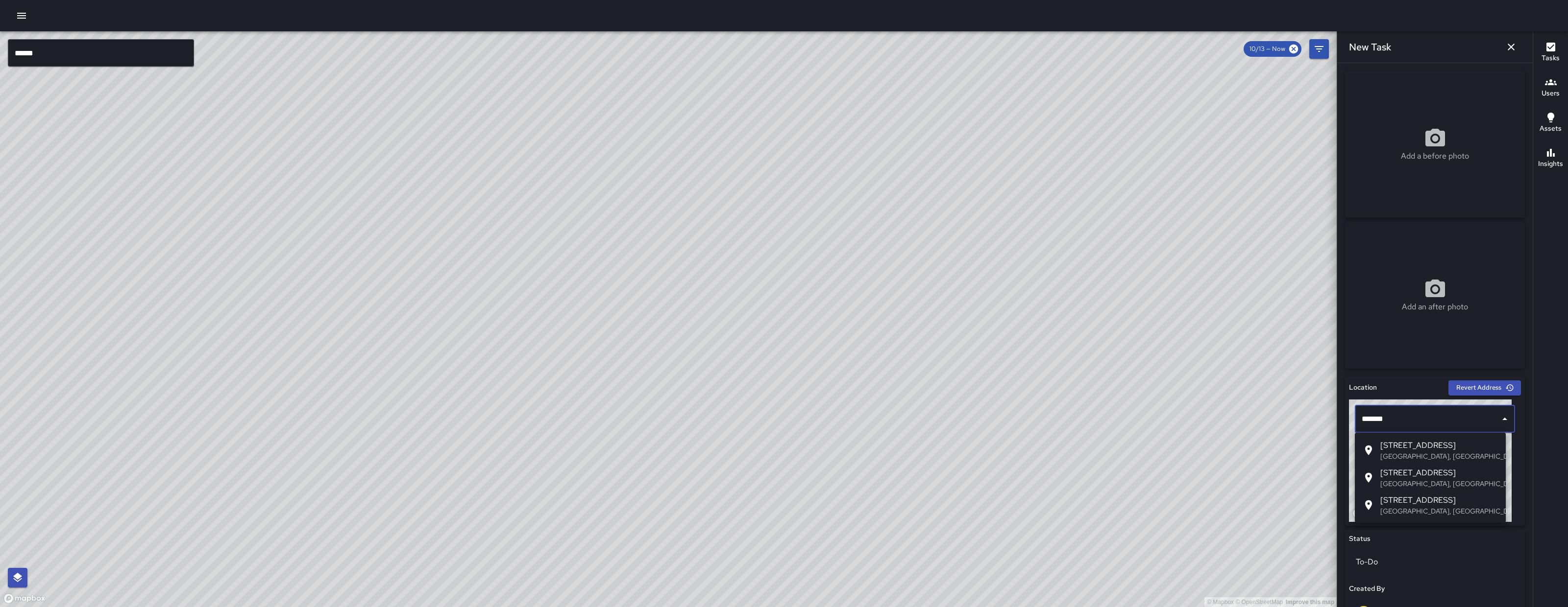
click at [1405, 447] on span "16 Norfolk St" at bounding box center [1439, 445] width 118 height 12
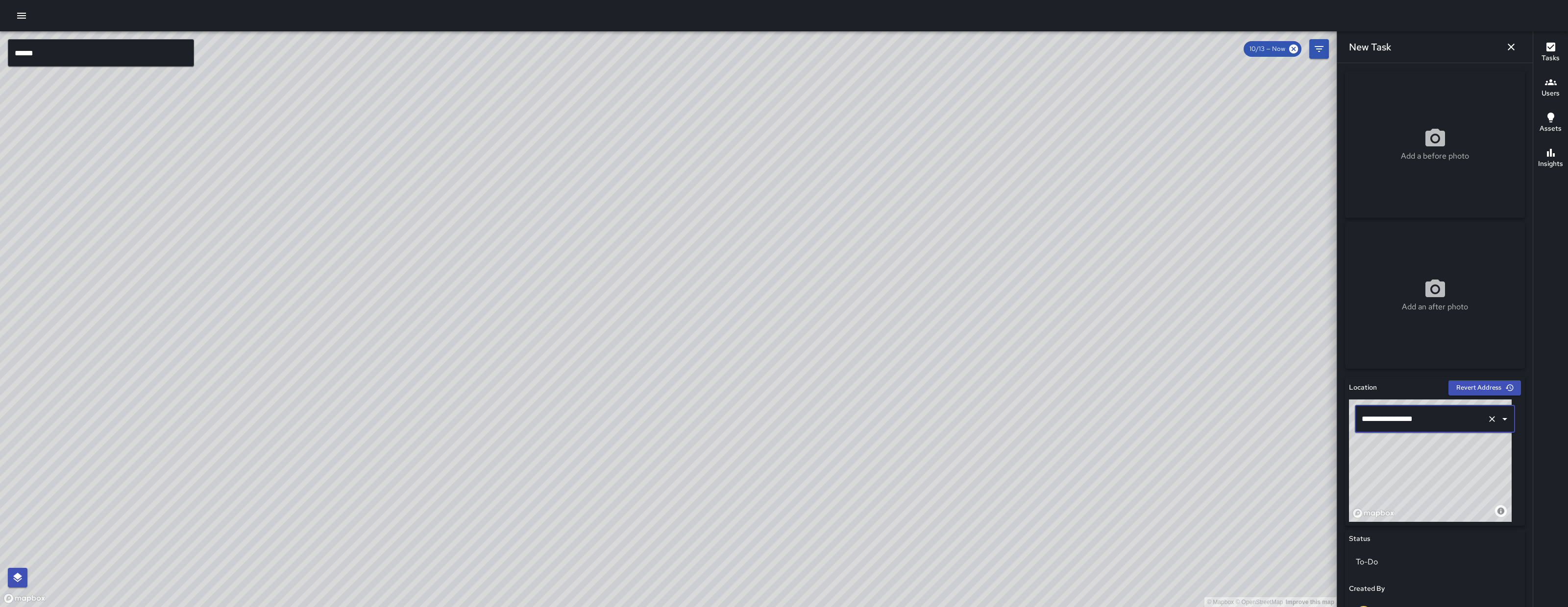
type input "**********"
drag, startPoint x: 1425, startPoint y: 484, endPoint x: 1430, endPoint y: 480, distance: 6.4
click at [1430, 480] on div "© Mapbox © OpenStreetMap Improve this map" at bounding box center [1430, 461] width 163 height 123
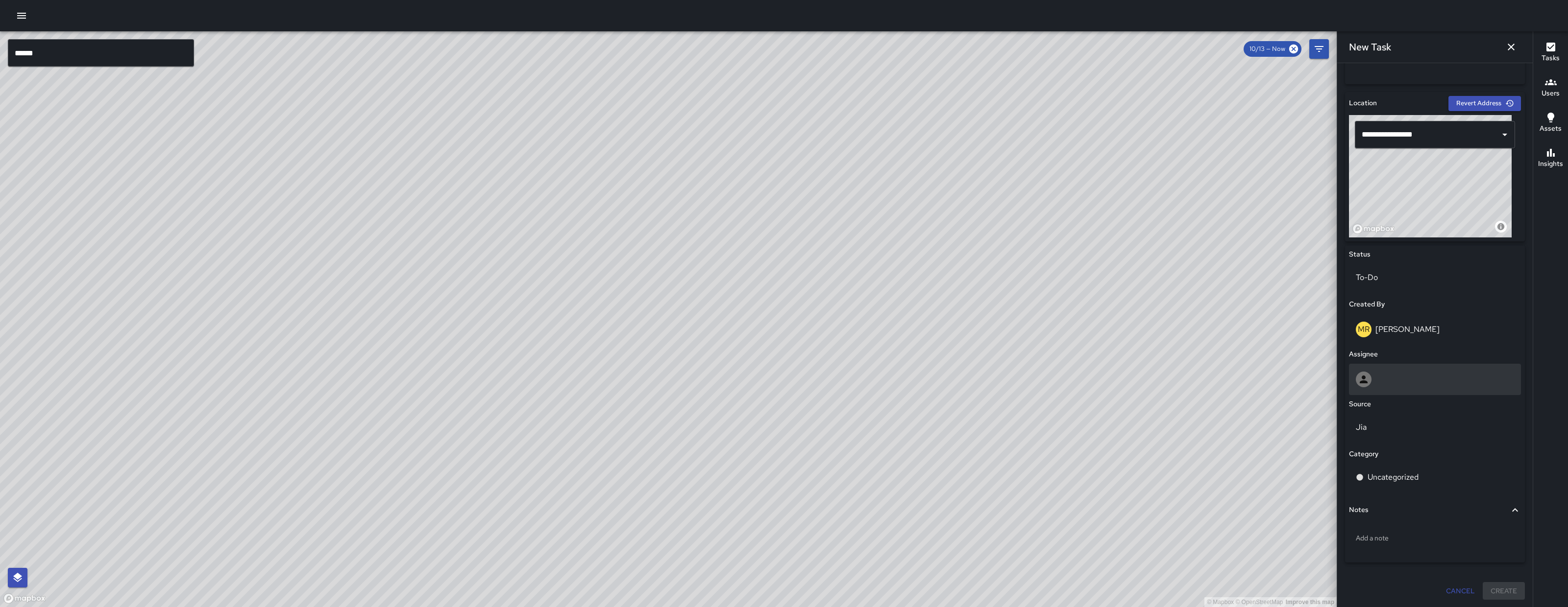
click at [1414, 368] on div at bounding box center [1434, 379] width 172 height 31
type input "*****"
click at [1395, 420] on li "Edwin Barillas" at bounding box center [1431, 427] width 163 height 17
click at [1399, 483] on div "Jia" at bounding box center [1434, 477] width 172 height 28
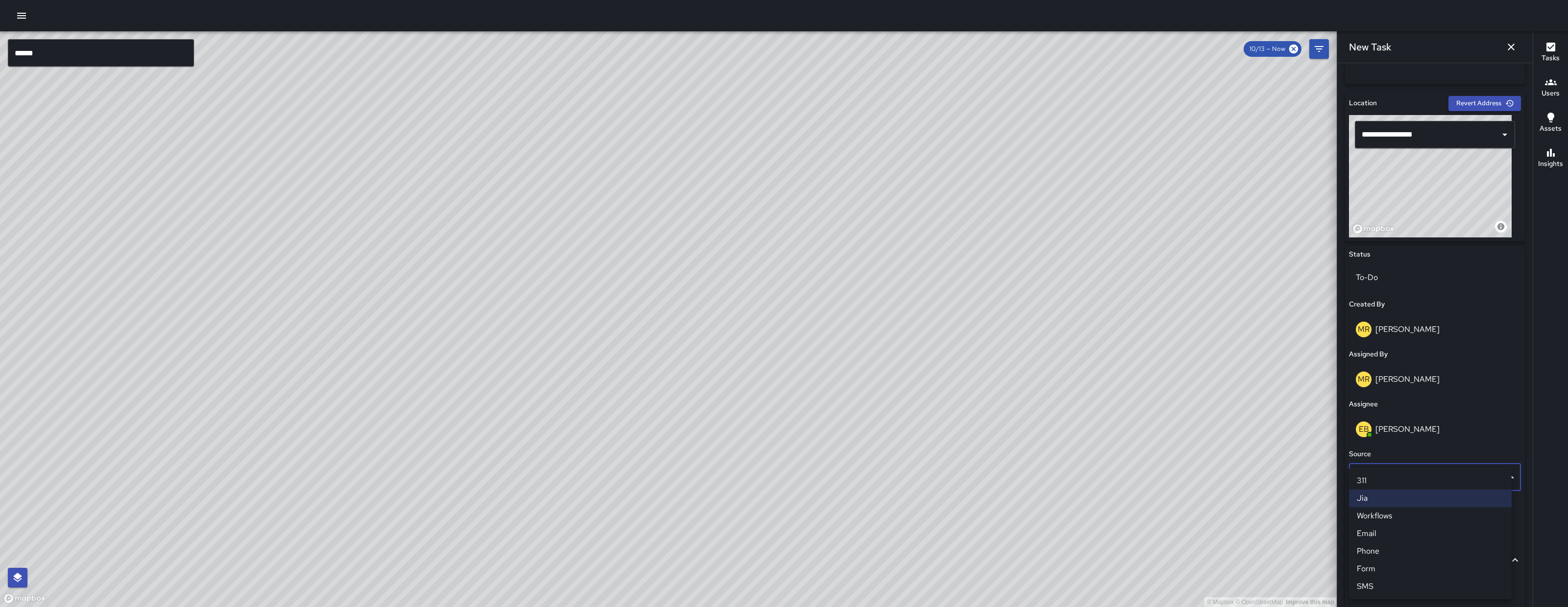
click at [1397, 534] on li "Email" at bounding box center [1430, 534] width 163 height 17
click at [1404, 532] on p "Uncategorized" at bounding box center [1393, 527] width 51 height 12
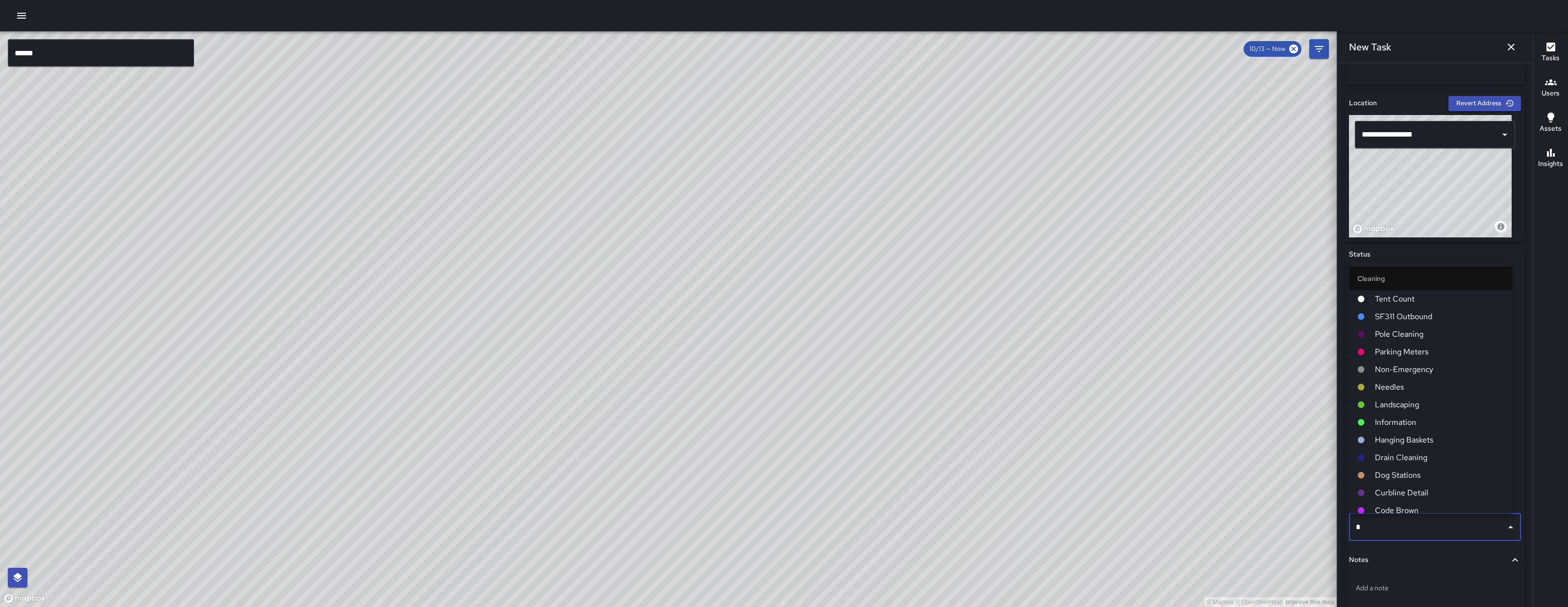
type input "**"
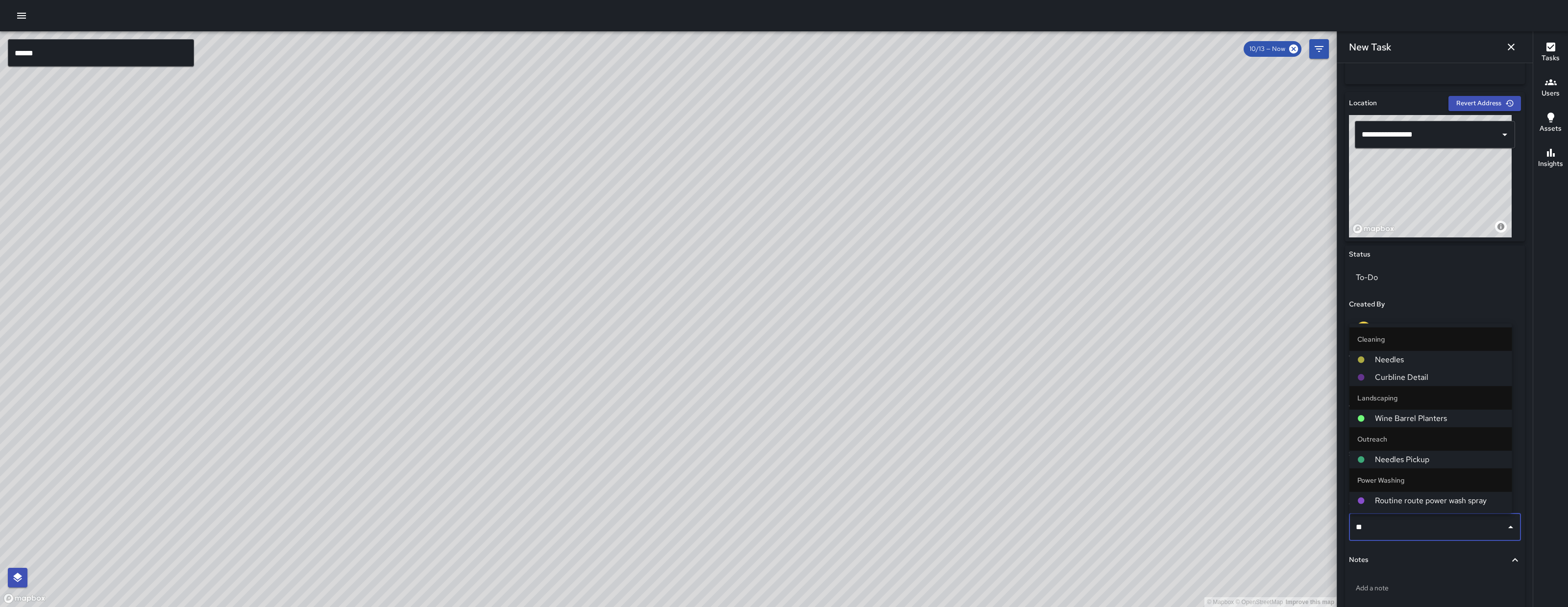
click at [1395, 360] on span "Needles" at bounding box center [1440, 360] width 129 height 12
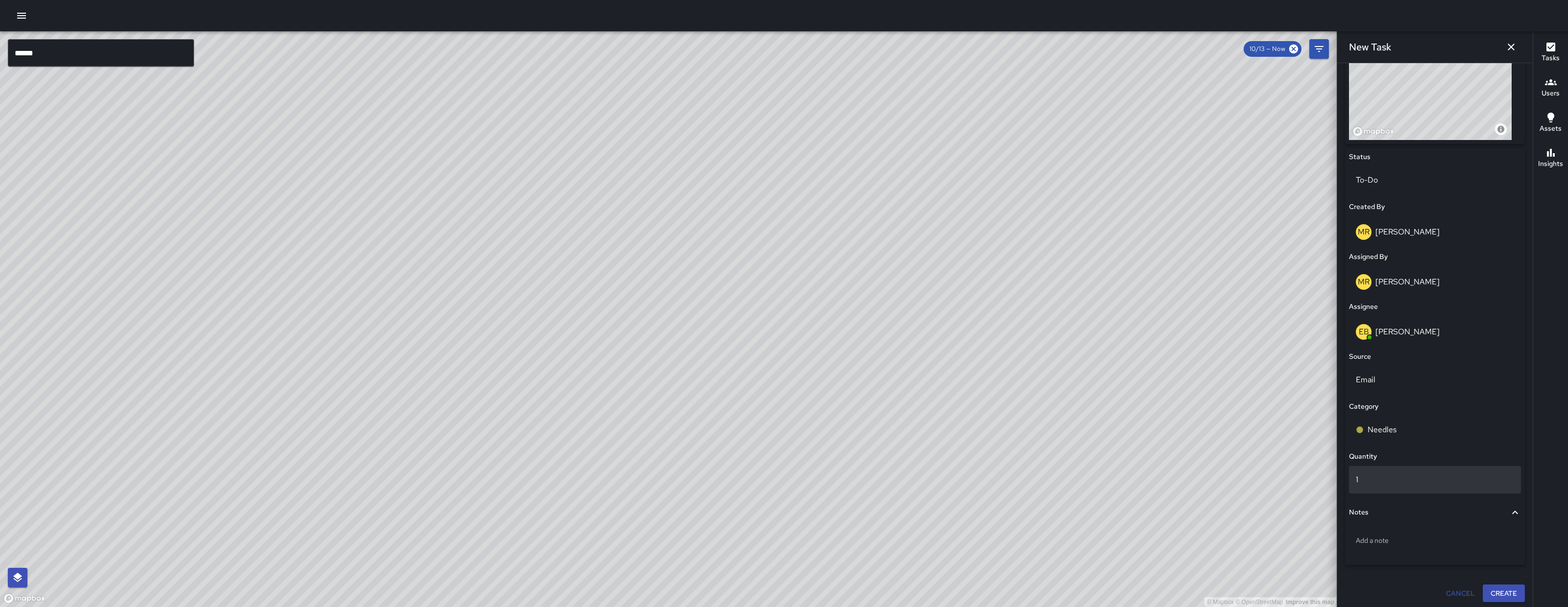
scroll to position [384, 0]
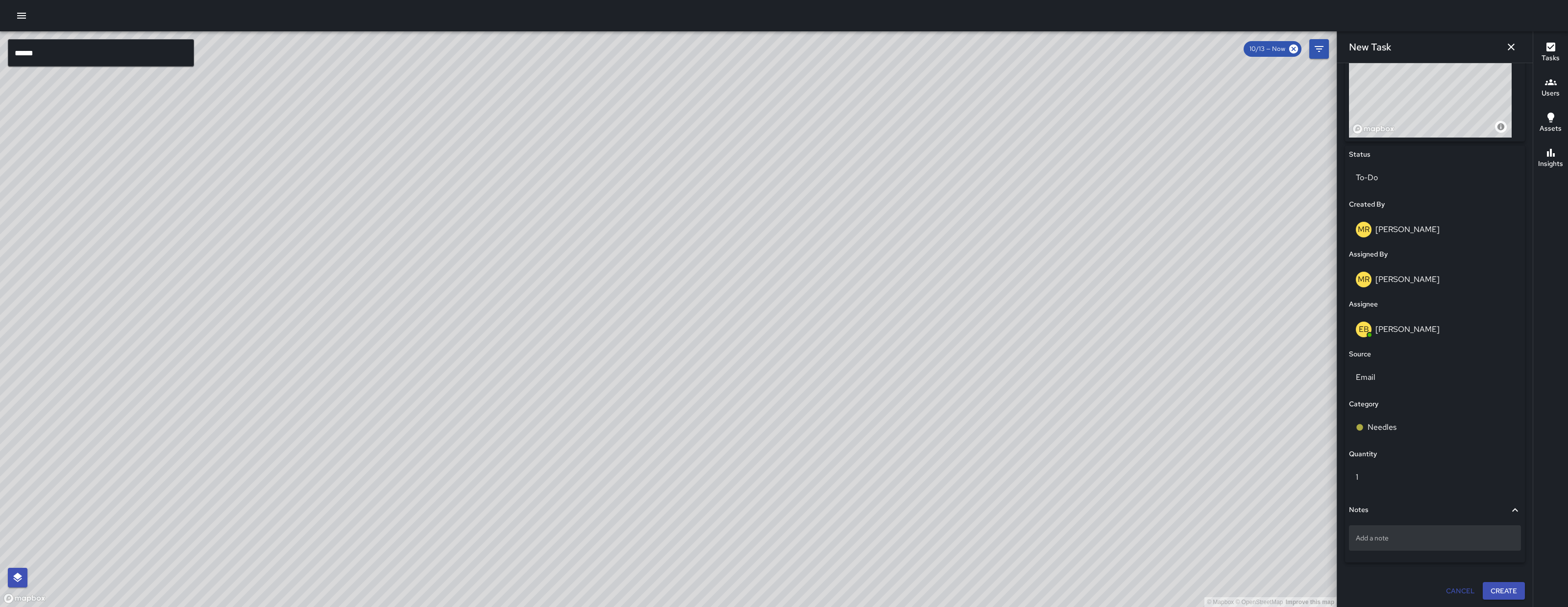
click at [1395, 542] on p "Add a note" at bounding box center [1434, 538] width 158 height 10
click at [1405, 539] on textarea "**********" at bounding box center [1429, 538] width 149 height 10
click at [1407, 537] on textarea "**********" at bounding box center [1429, 538] width 149 height 10
type textarea "**********"
click at [1459, 542] on textarea "**********" at bounding box center [1429, 538] width 149 height 10
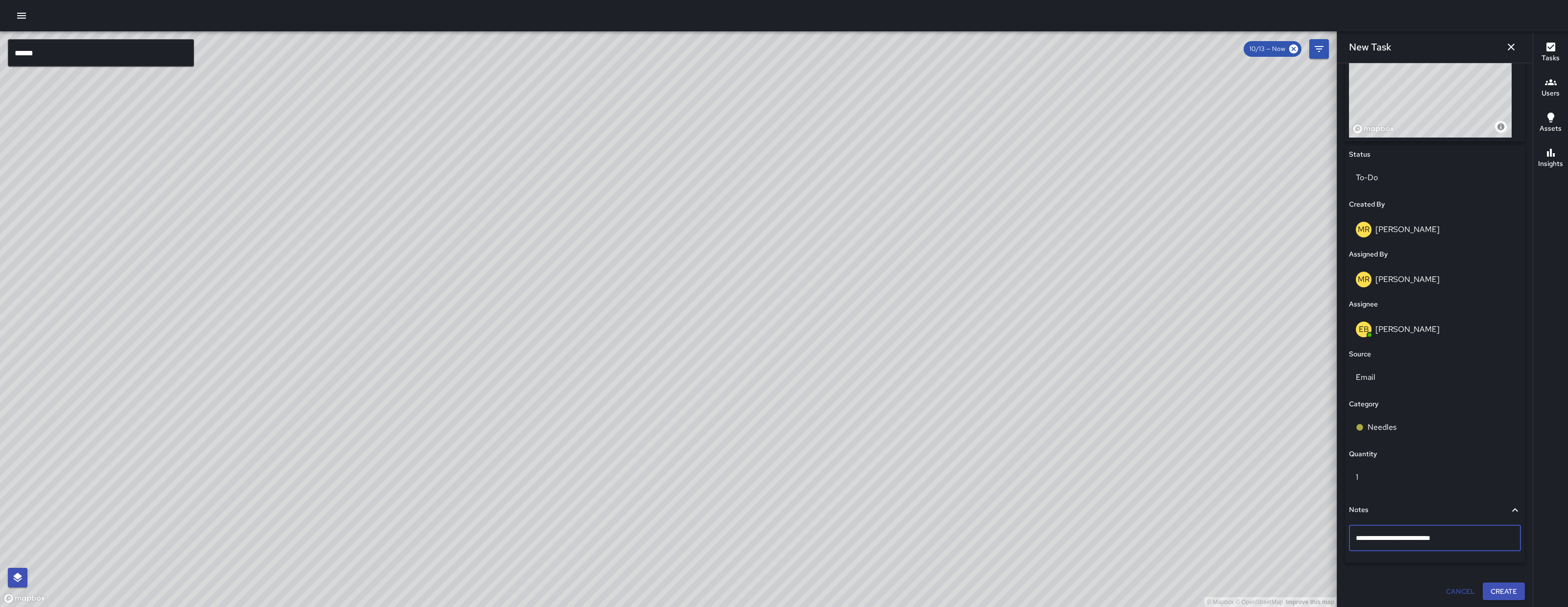
click at [1489, 593] on button "Create" at bounding box center [1503, 592] width 42 height 18
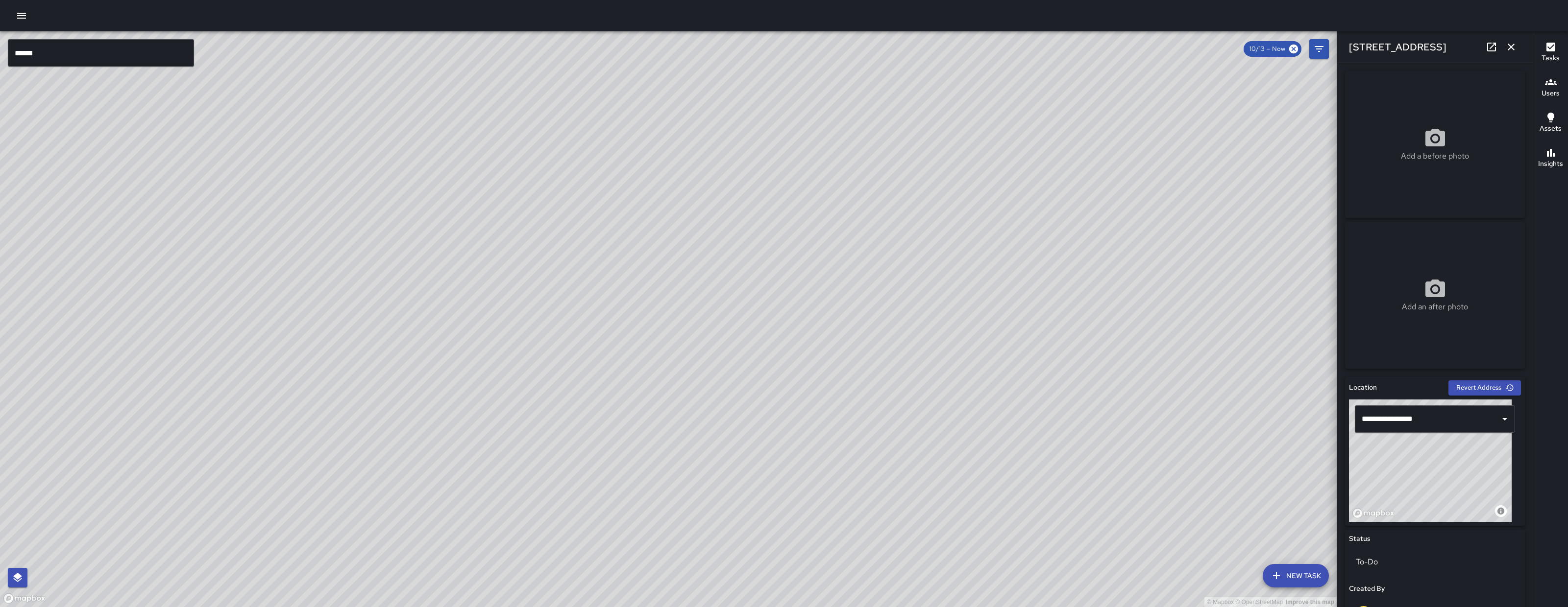
click at [1456, 482] on div "© Mapbox © OpenStreetMap Improve this map" at bounding box center [1430, 461] width 163 height 123
click at [1458, 480] on div "© Mapbox © OpenStreetMap Improve this map" at bounding box center [1430, 461] width 163 height 123
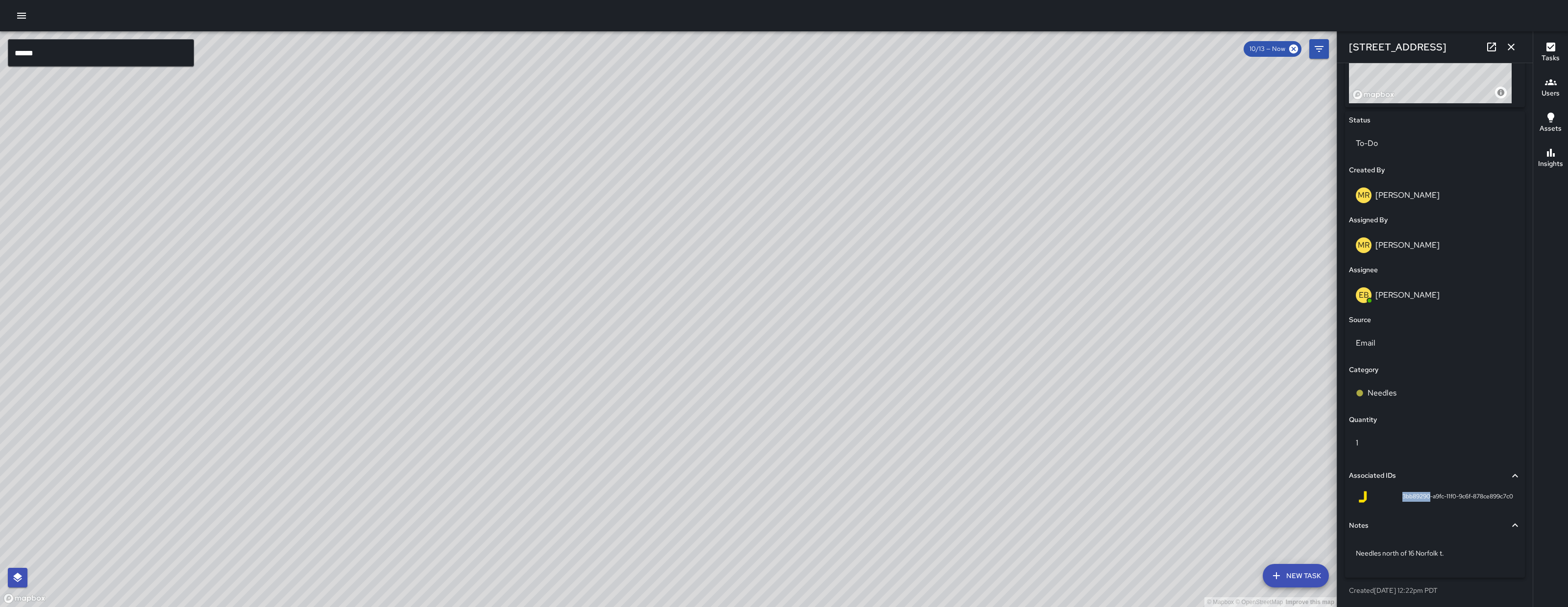
drag, startPoint x: 1393, startPoint y: 500, endPoint x: 1419, endPoint y: 501, distance: 26.0
click at [1419, 501] on div "3bb89290-a9fc-11f0-9c6f-878ce899c7c0" at bounding box center [1434, 497] width 156 height 12
copy span "3bb89290"
click at [1507, 52] on icon "button" at bounding box center [1511, 47] width 12 height 12
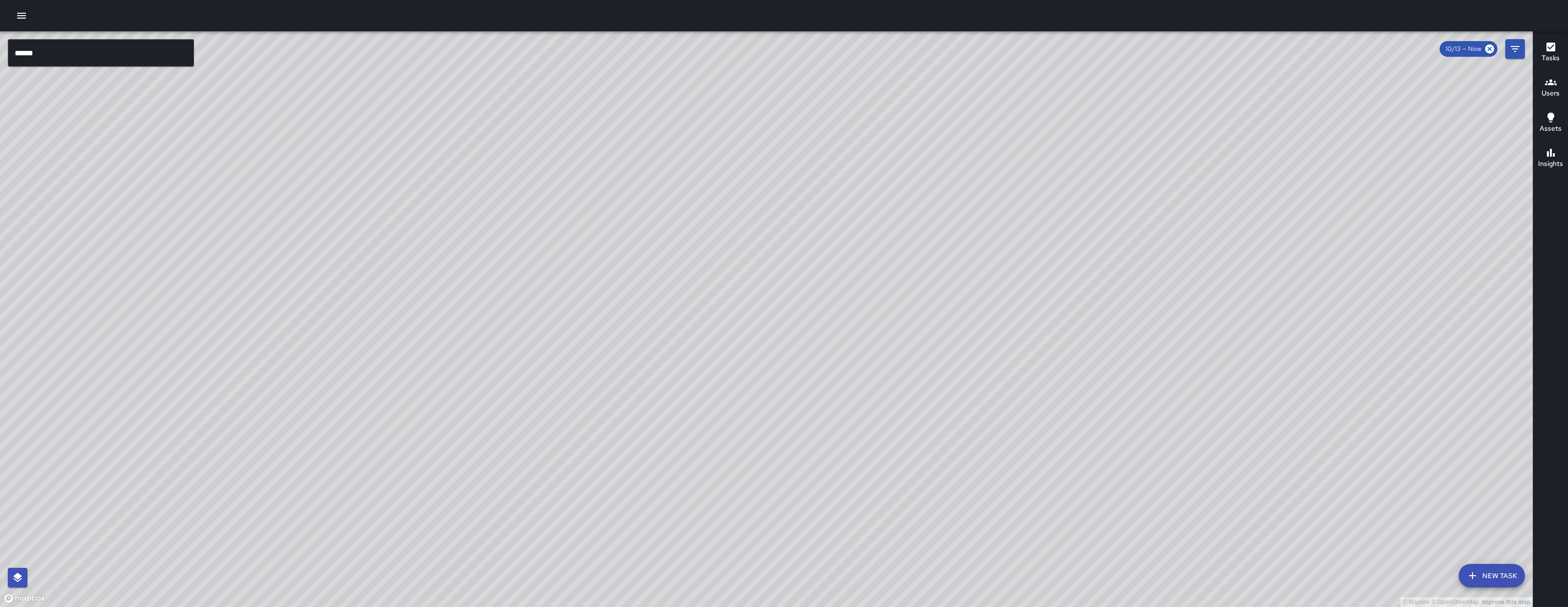
drag, startPoint x: 983, startPoint y: 494, endPoint x: 858, endPoint y: 479, distance: 125.9
click at [736, 607] on div "© Mapbox © OpenStreetMap Improve this map ****** ​ New Task 10/13 — Now Map Lay…" at bounding box center [784, 303] width 1568 height 607
drag, startPoint x: 1105, startPoint y: 451, endPoint x: 964, endPoint y: 590, distance: 198.0
click at [964, 595] on div "© Mapbox © OpenStreetMap Improve this map" at bounding box center [766, 319] width 1532 height 576
drag, startPoint x: 943, startPoint y: 598, endPoint x: 932, endPoint y: 412, distance: 186.3
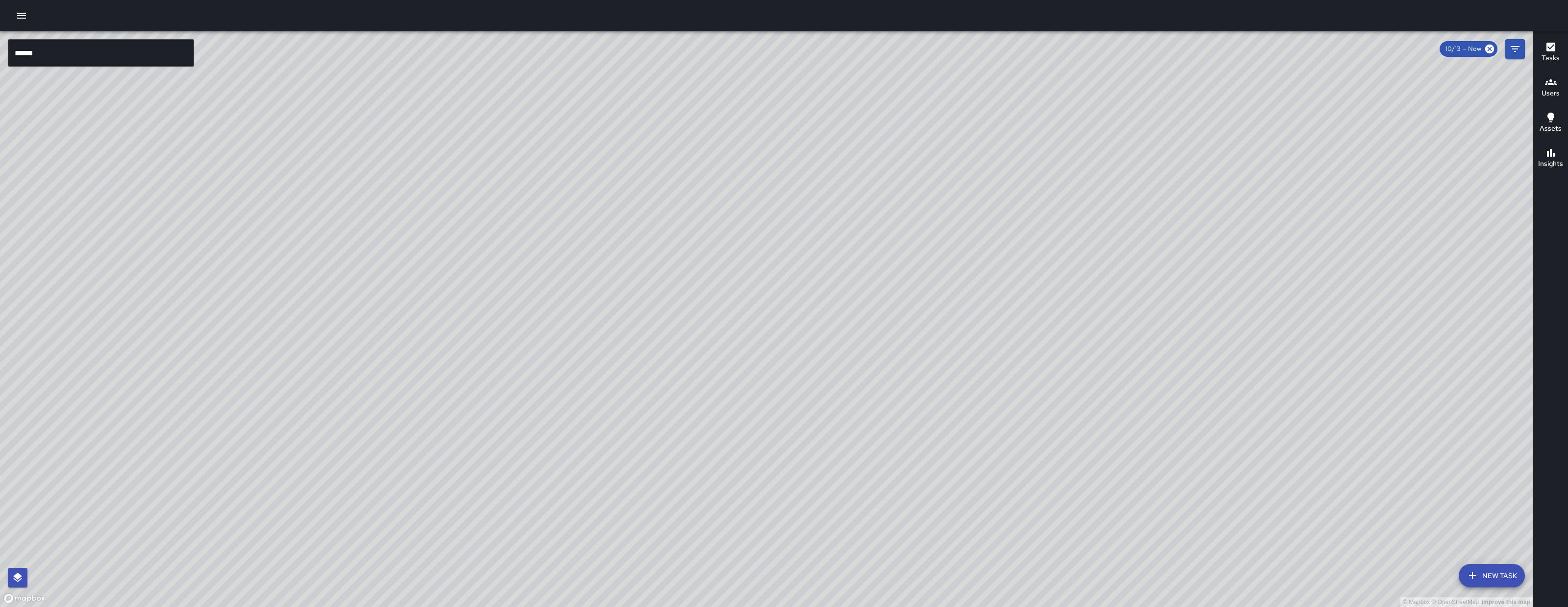
click at [927, 607] on div "© Mapbox © OpenStreetMap Improve this map ****** ​ New Task 10/13 — Now Map Lay…" at bounding box center [784, 303] width 1568 height 607
drag, startPoint x: 837, startPoint y: 607, endPoint x: 799, endPoint y: 468, distance: 144.1
click at [768, 606] on div "© Mapbox © OpenStreetMap Improve this map" at bounding box center [766, 319] width 1532 height 576
drag, startPoint x: 795, startPoint y: 550, endPoint x: 784, endPoint y: 431, distance: 119.5
click at [781, 582] on div "© Mapbox © OpenStreetMap Improve this map" at bounding box center [766, 319] width 1532 height 576
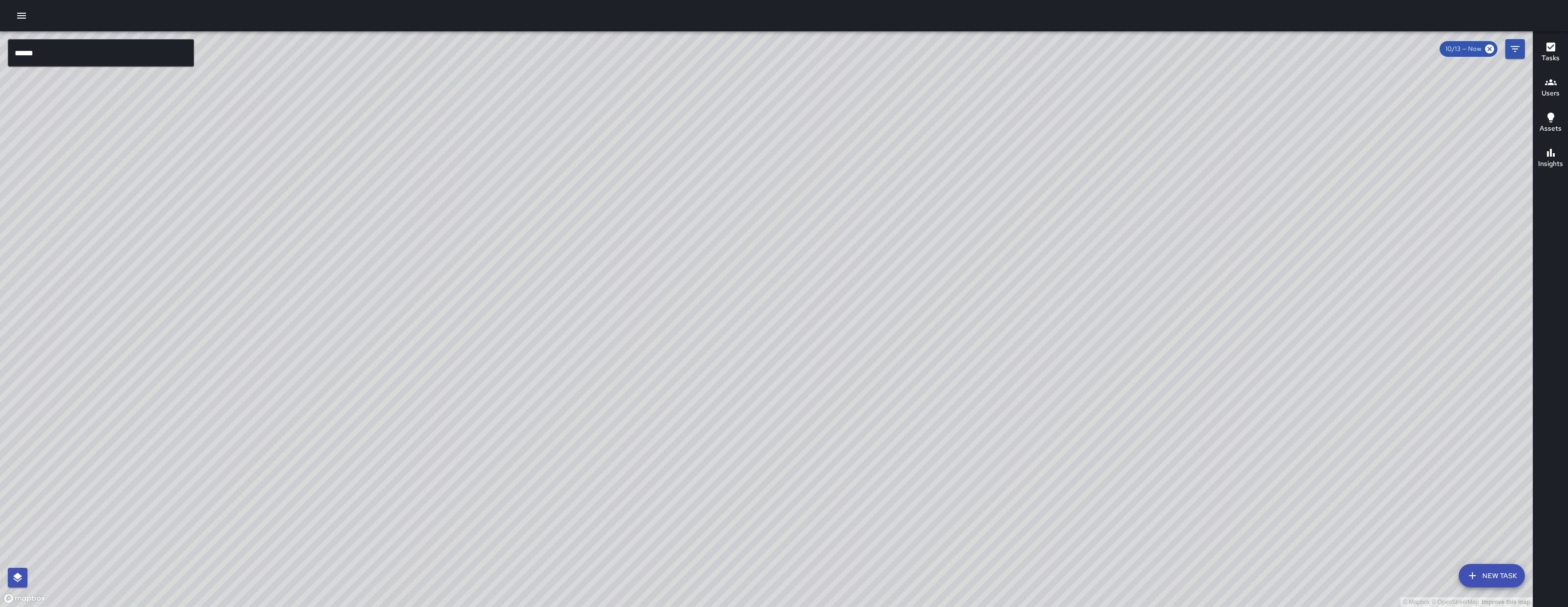
drag, startPoint x: 791, startPoint y: 413, endPoint x: 779, endPoint y: 479, distance: 67.1
click at [779, 479] on div "© Mapbox © OpenStreetMap Improve this map" at bounding box center [766, 319] width 1532 height 576
drag, startPoint x: 851, startPoint y: 339, endPoint x: 506, endPoint y: 606, distance: 436.2
click at [506, 607] on div "© Mapbox © OpenStreetMap Improve this map ****** ​ New Task 10/13 — Now Map Lay…" at bounding box center [784, 303] width 1568 height 607
drag, startPoint x: 757, startPoint y: 527, endPoint x: 469, endPoint y: 485, distance: 291.0
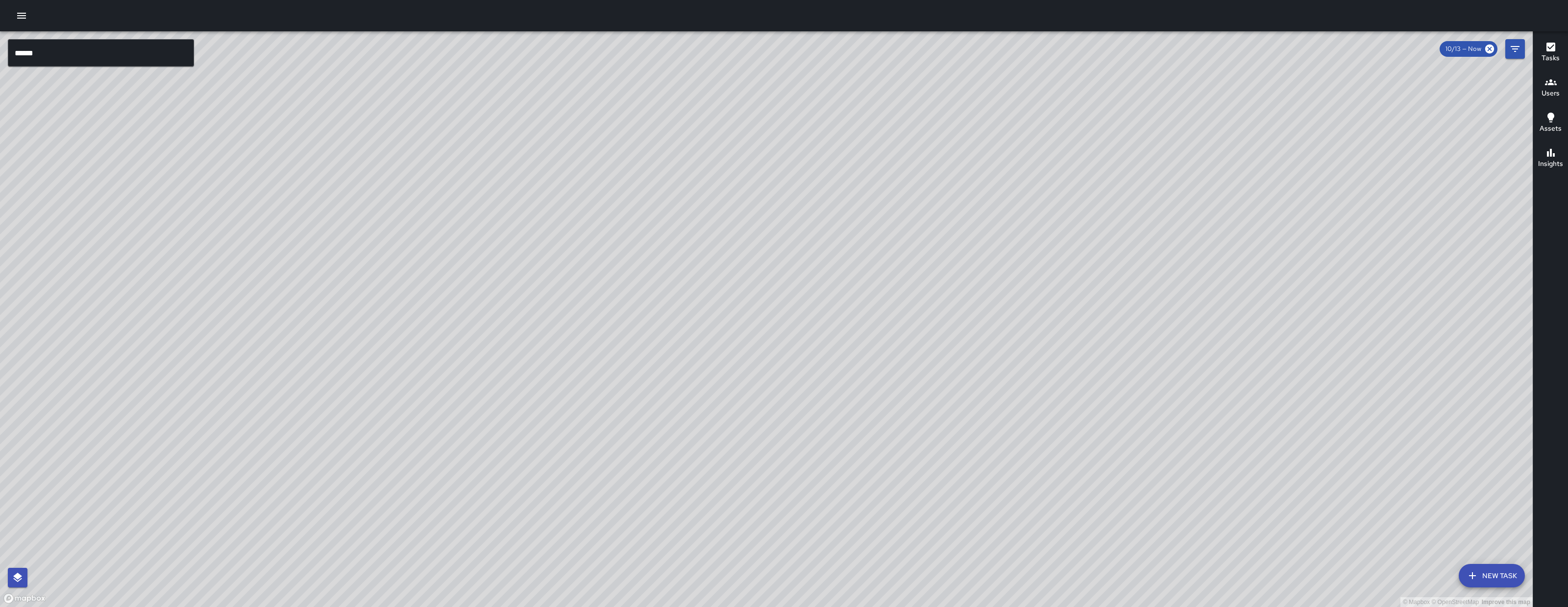
click at [469, 486] on div "© Mapbox © OpenStreetMap Improve this map" at bounding box center [766, 319] width 1532 height 576
click at [126, 54] on input "******" at bounding box center [101, 53] width 186 height 28
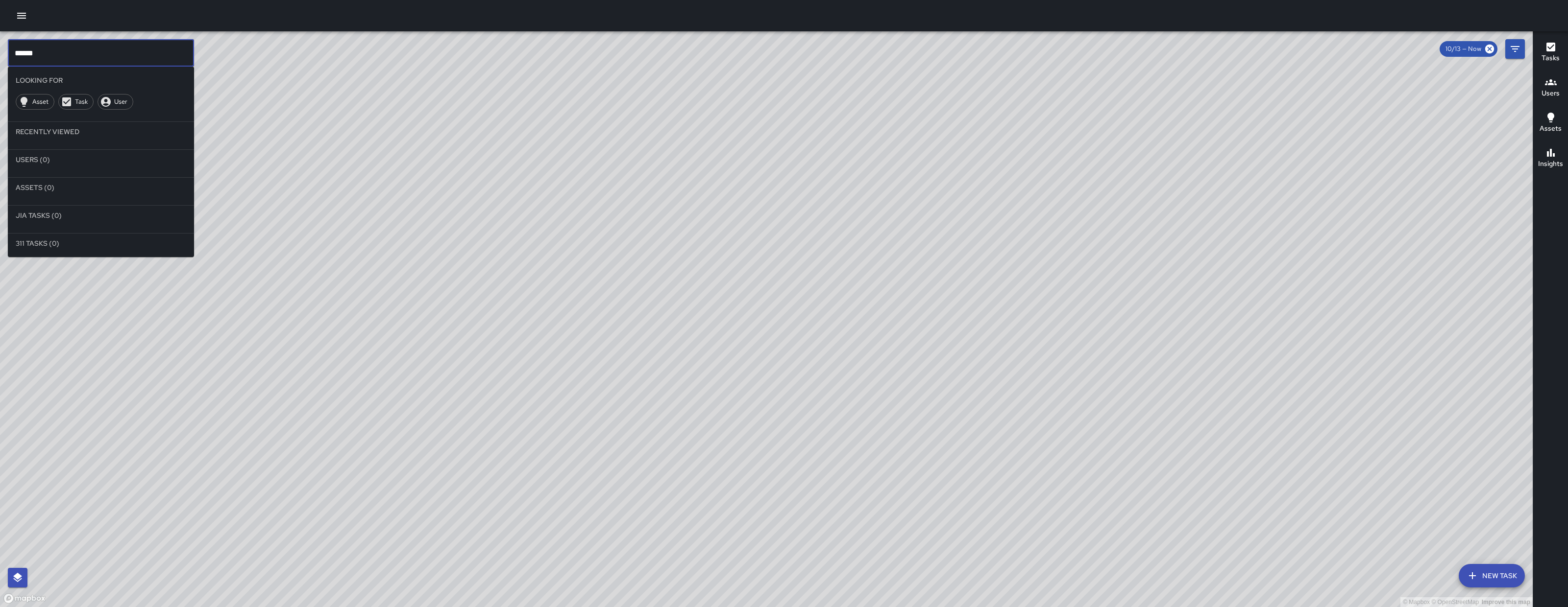
click at [126, 53] on input "******" at bounding box center [101, 53] width 186 height 28
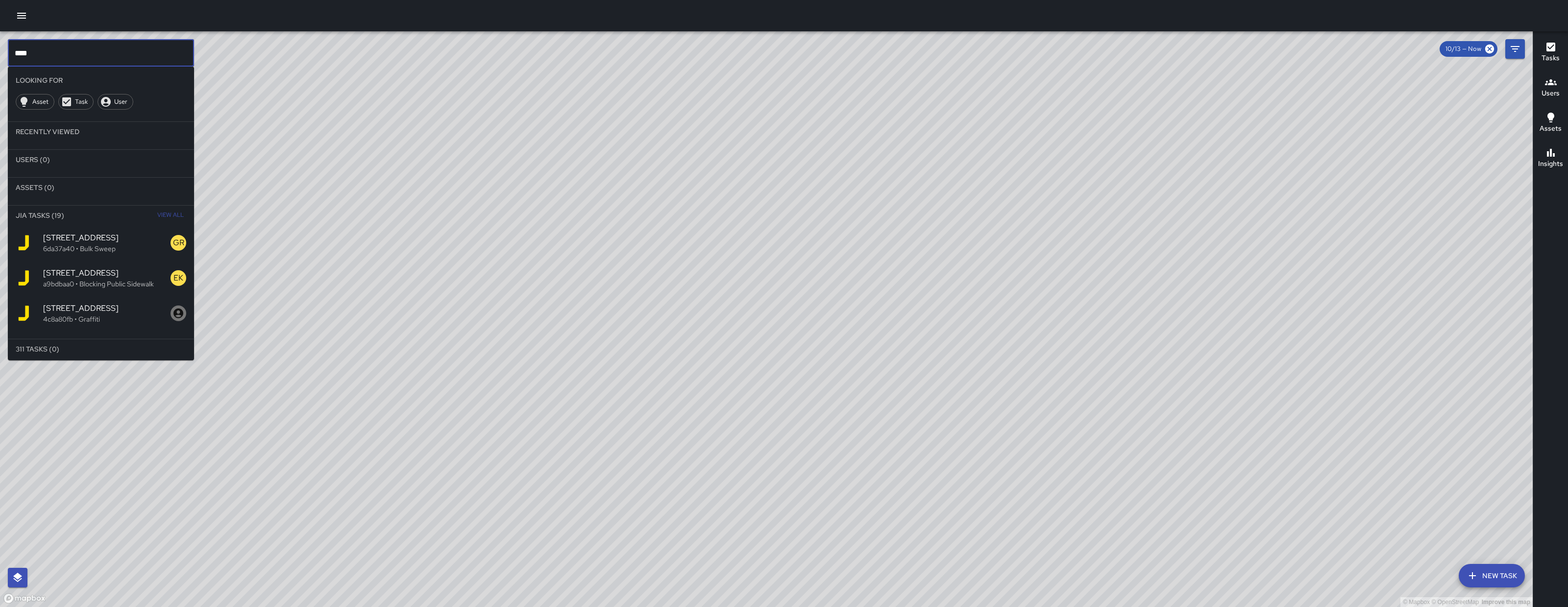
type input "***"
click at [140, 330] on div "260 8th Street 4c8a80fb • Graffiti" at bounding box center [101, 313] width 186 height 36
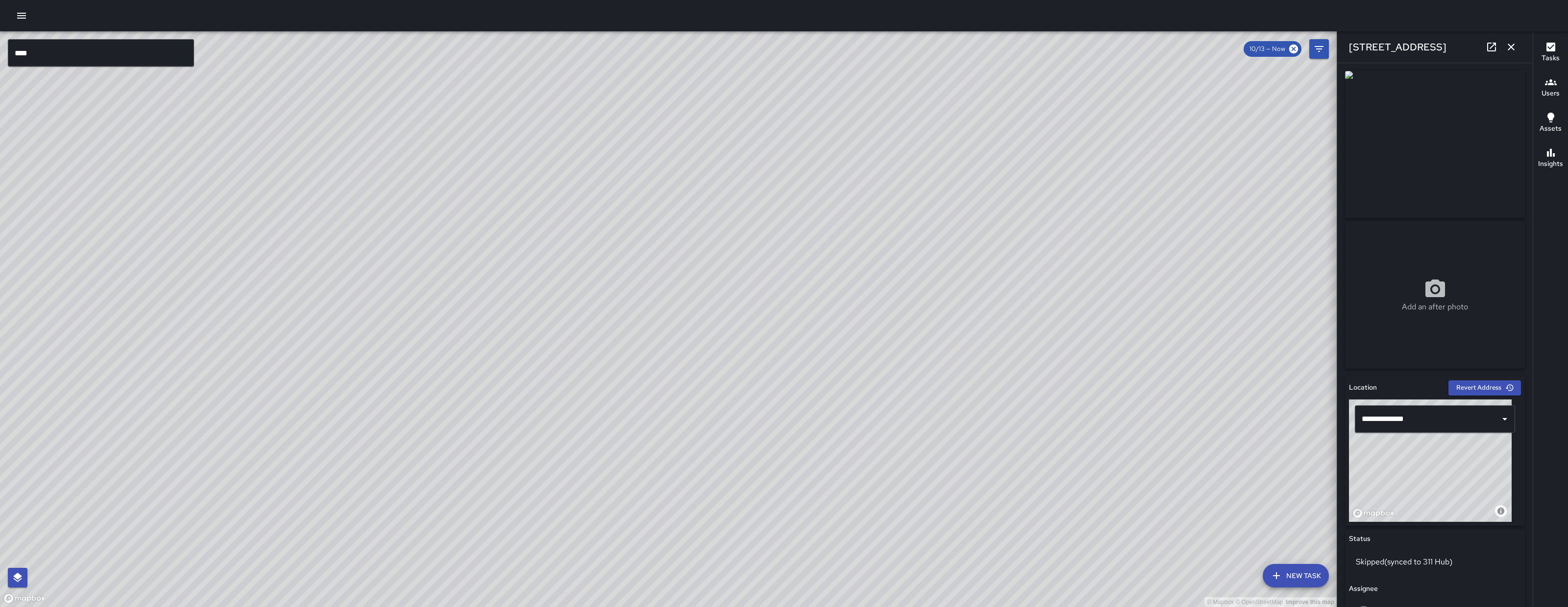
drag, startPoint x: 835, startPoint y: 265, endPoint x: 817, endPoint y: 287, distance: 28.4
click at [818, 286] on div "© Mapbox © OpenStreetMap Improve this map" at bounding box center [668, 319] width 1337 height 576
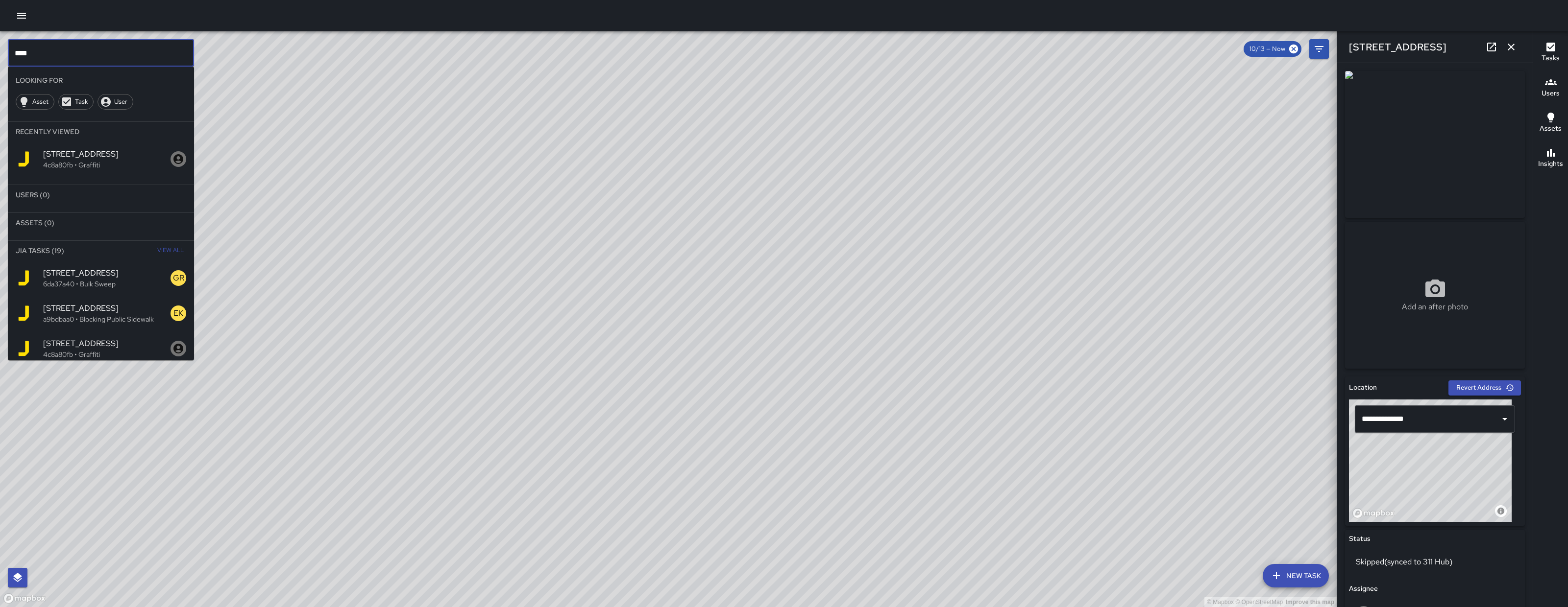
click at [165, 55] on input "***" at bounding box center [101, 53] width 186 height 28
click at [165, 54] on input "***" at bounding box center [101, 53] width 186 height 28
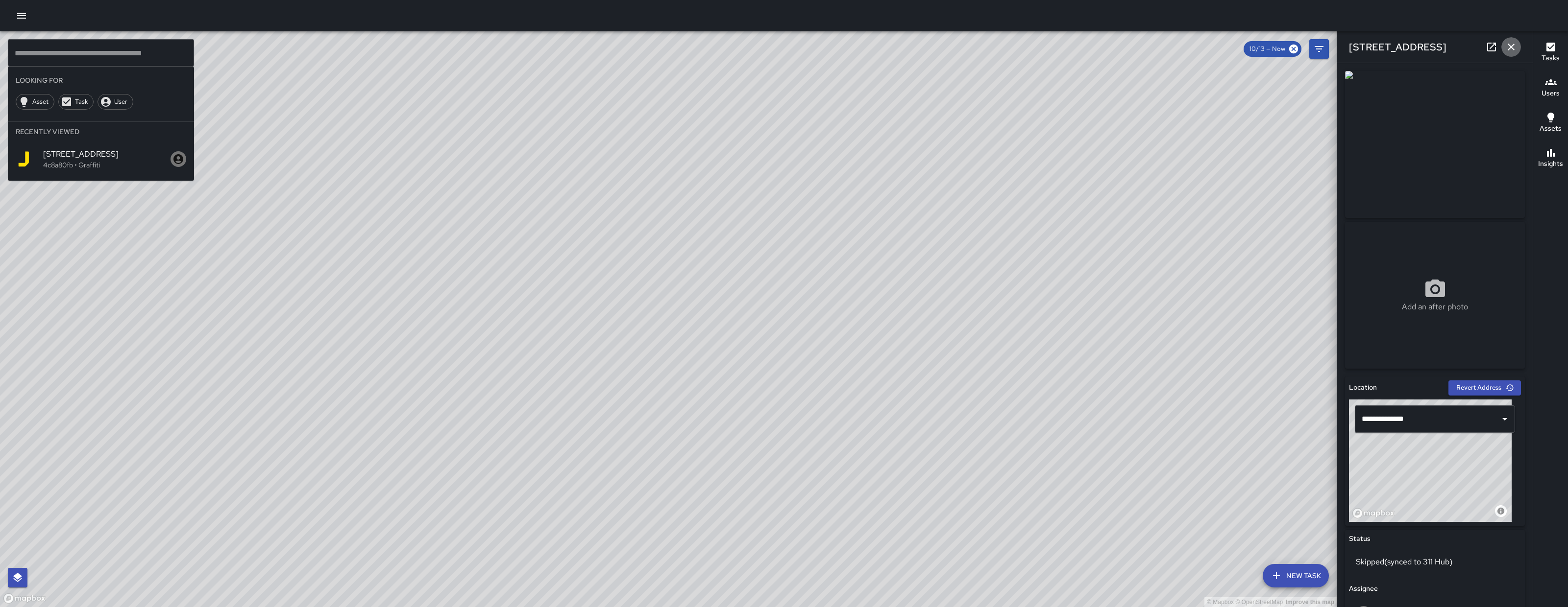
click at [1511, 40] on button "button" at bounding box center [1511, 46] width 20 height 20
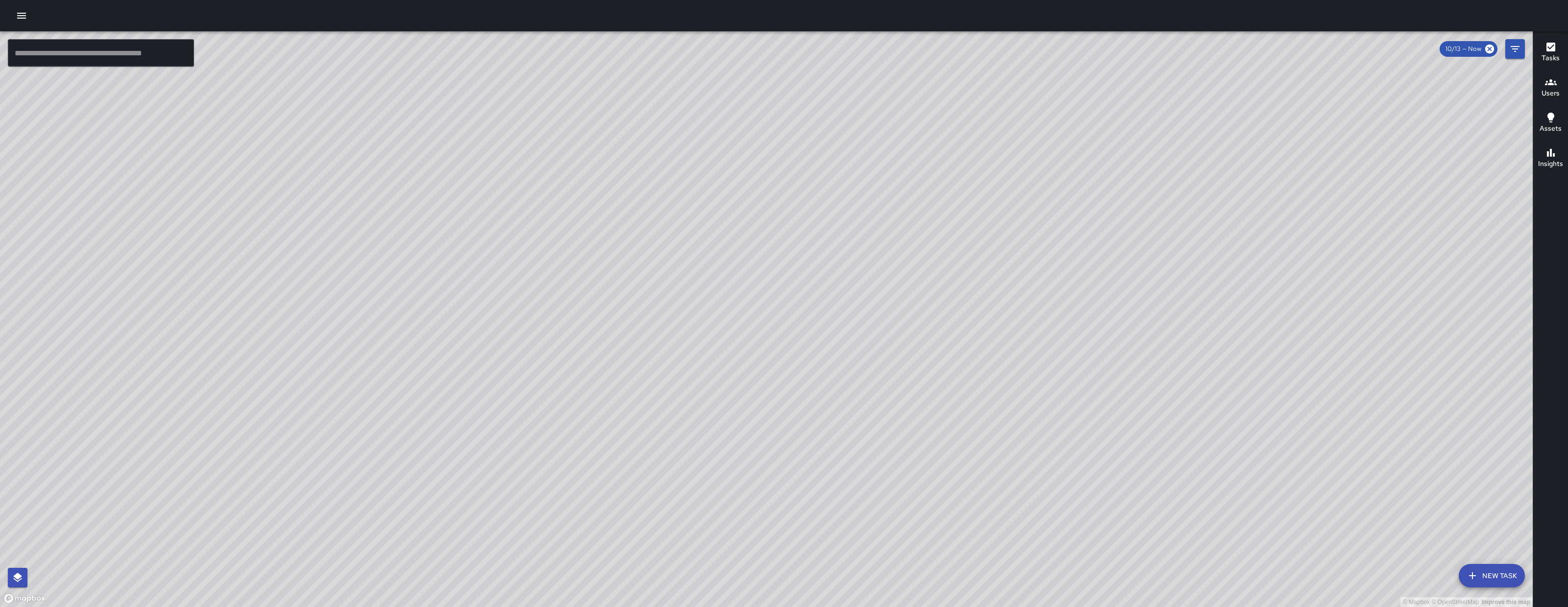
click at [25, 22] on button "button" at bounding box center [21, 15] width 20 height 20
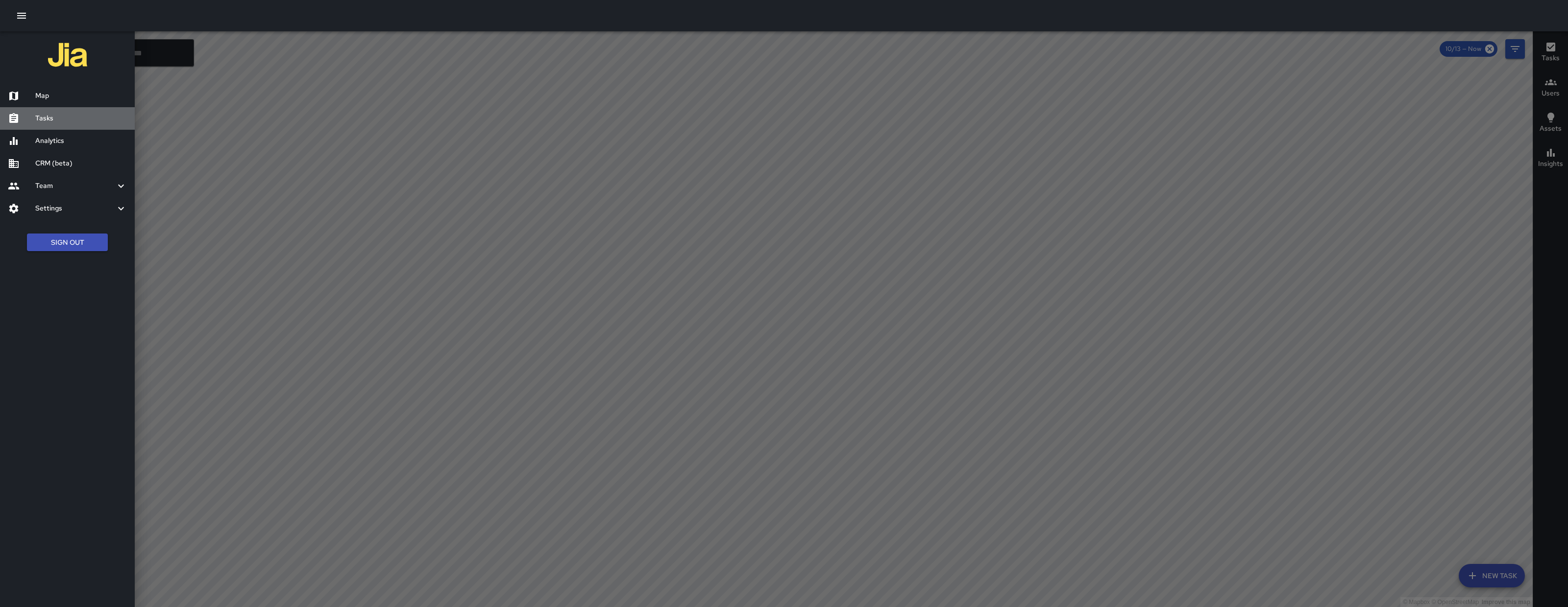
click at [61, 120] on h6 "Tasks" at bounding box center [81, 118] width 91 height 11
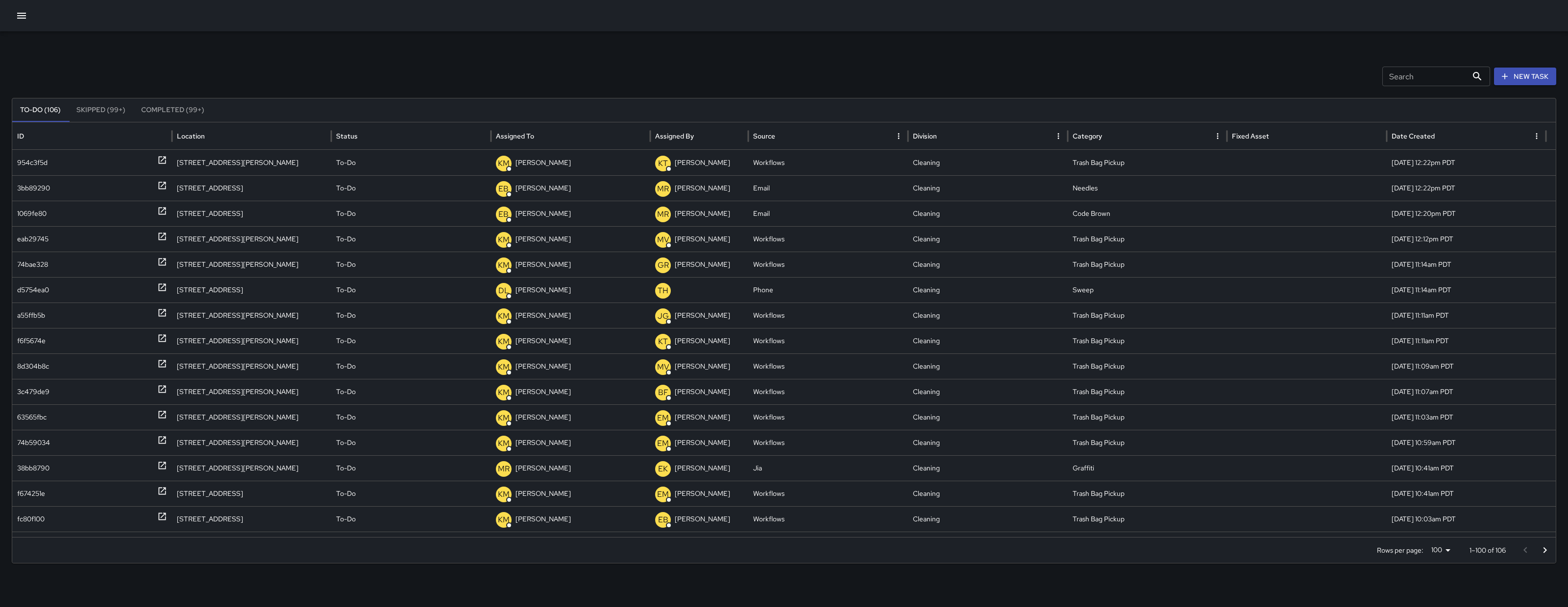
click at [1427, 77] on input "Search" at bounding box center [1424, 76] width 85 height 20
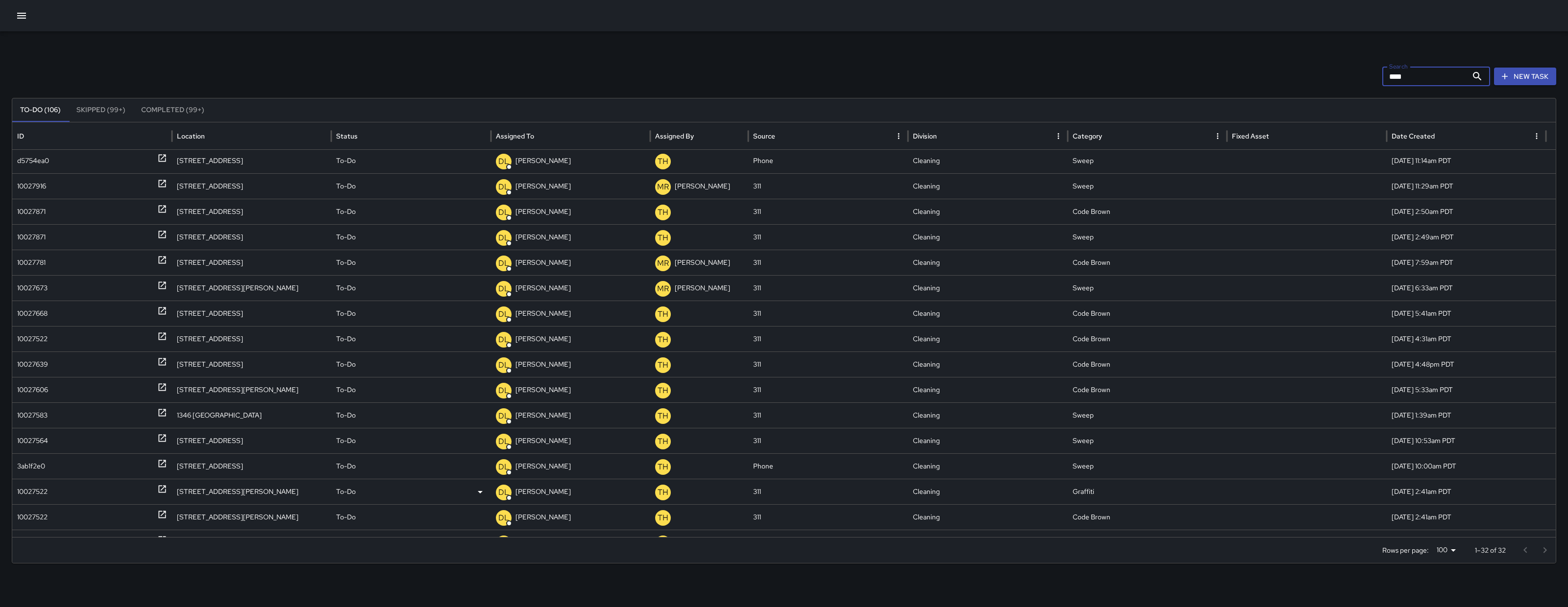
scroll to position [2, 0]
type input "****"
click at [36, 181] on div "10027916" at bounding box center [32, 186] width 29 height 25
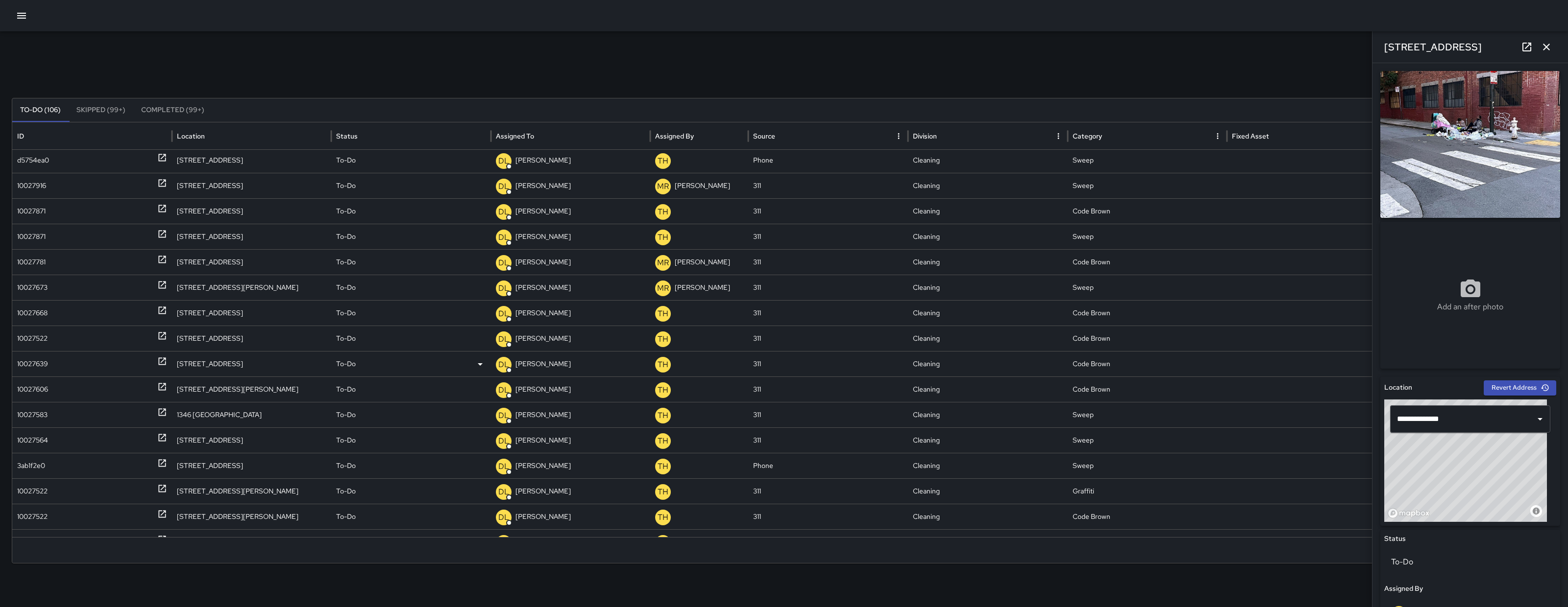
scroll to position [348, 0]
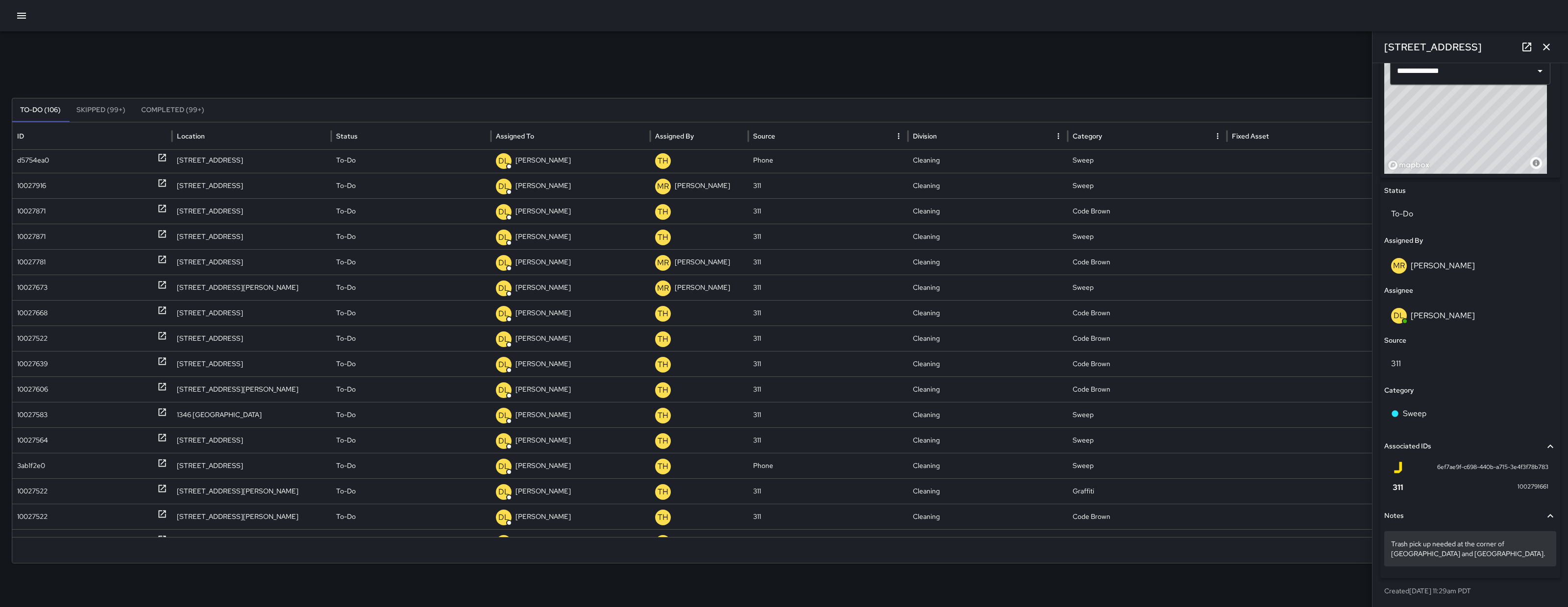
click at [1509, 563] on div "Trash pick up needed at the corner of Clementina and eighth Street." at bounding box center [1469, 549] width 172 height 36
click at [1509, 558] on p "Trash pick up needed at the corner of Clementina and eighth Street." at bounding box center [1470, 548] width 158 height 20
type textarea "**********"
click at [1441, 201] on div "To-Do" at bounding box center [1469, 214] width 172 height 28
click at [1435, 260] on li "Skipped" at bounding box center [1465, 258] width 163 height 17
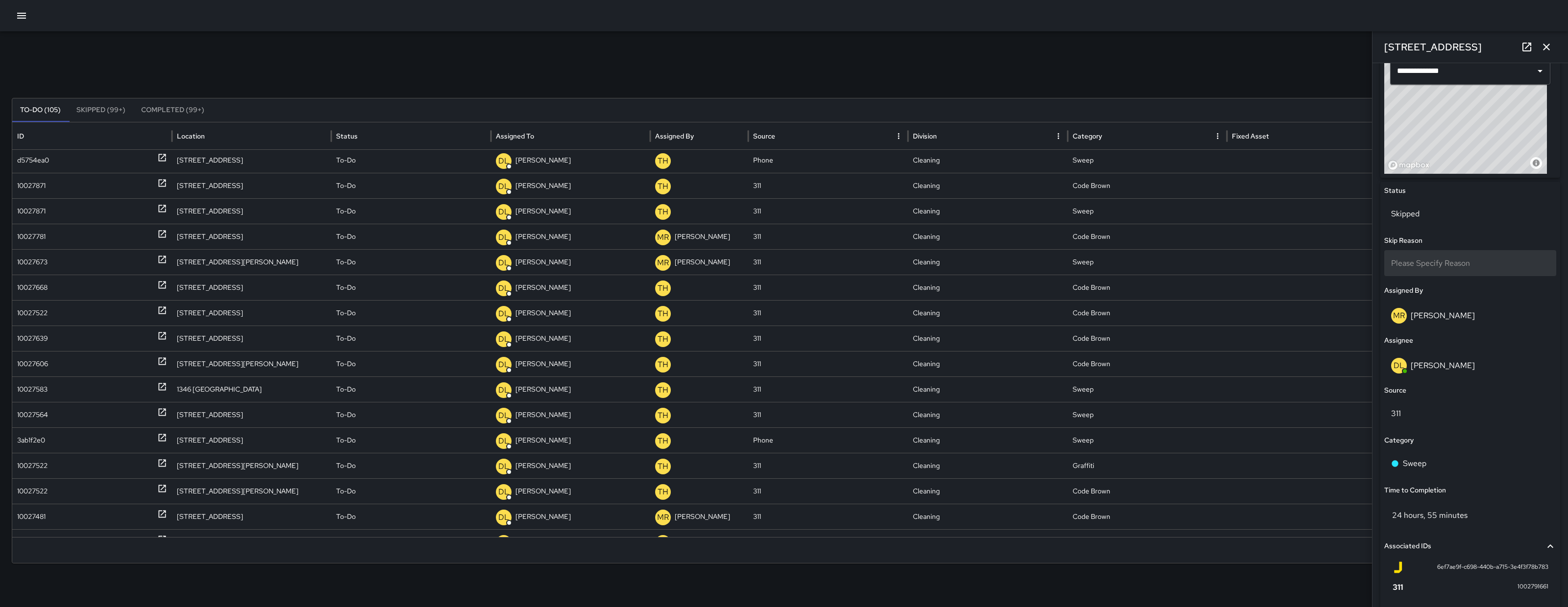
click at [1440, 260] on span "Please Specify Reason" at bounding box center [1430, 263] width 79 height 10
click at [1434, 307] on li "Duplicate" at bounding box center [1465, 307] width 163 height 17
click at [1546, 41] on icon "button" at bounding box center [1546, 47] width 12 height 12
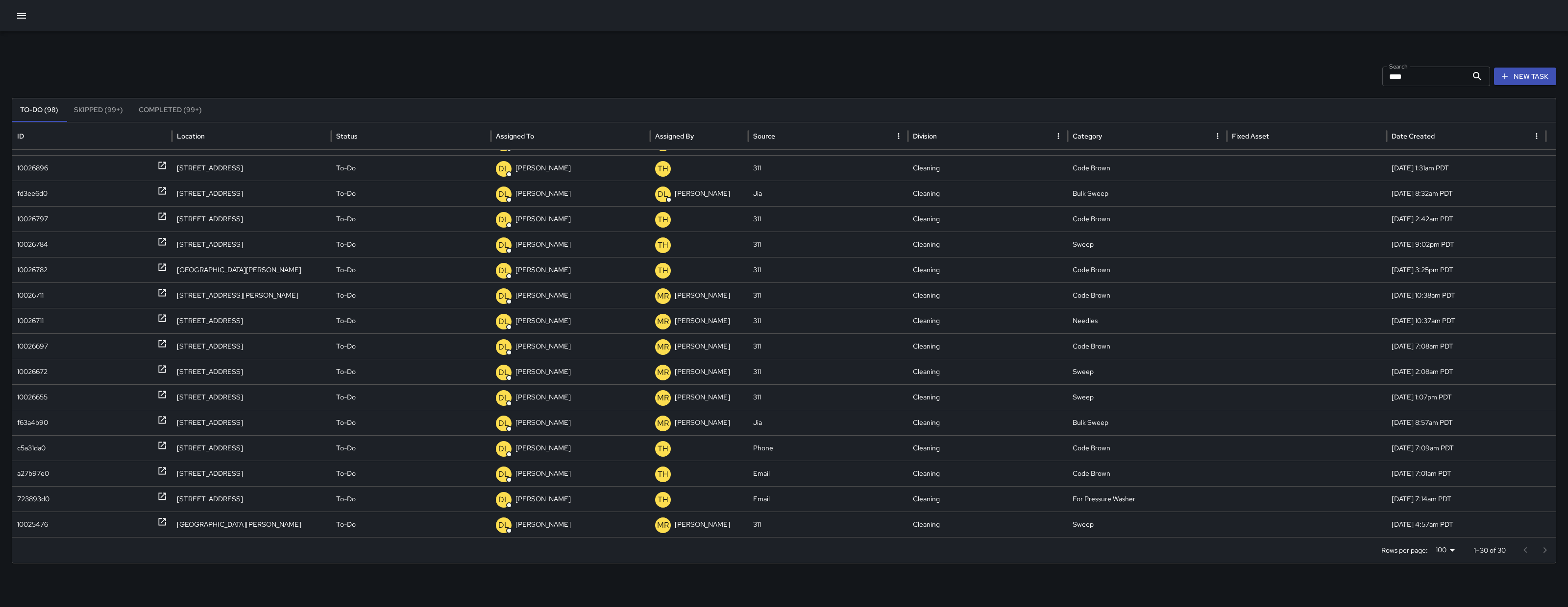
scroll to position [351, 0]
click at [21, 15] on icon "button" at bounding box center [22, 16] width 9 height 6
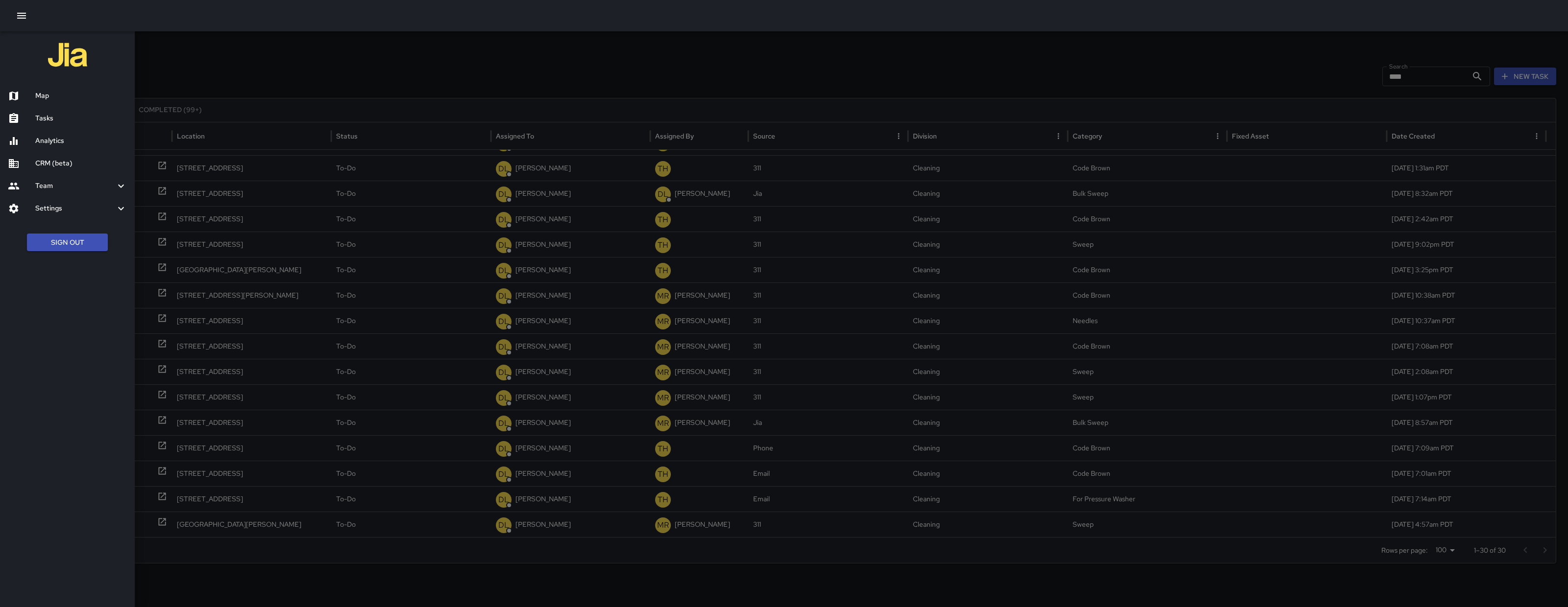
click at [60, 94] on h6 "Map" at bounding box center [81, 96] width 91 height 11
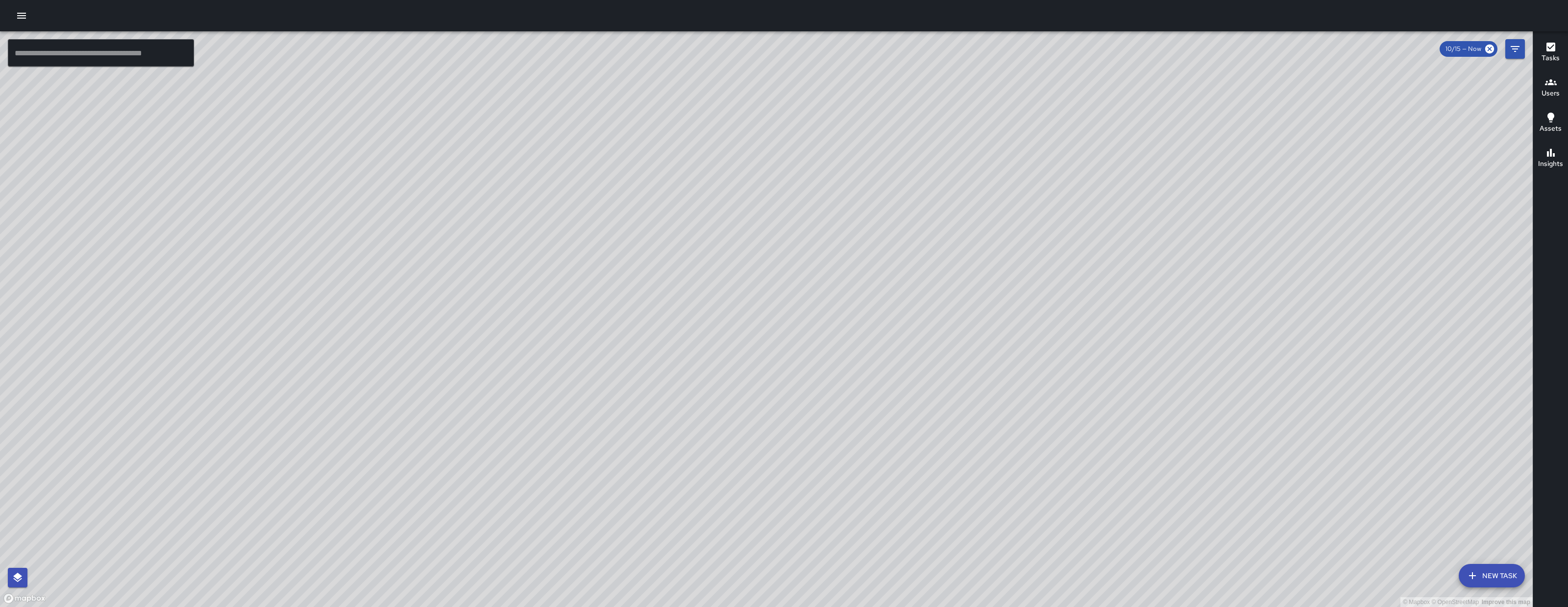
click at [1519, 46] on icon "Filters" at bounding box center [1515, 49] width 9 height 6
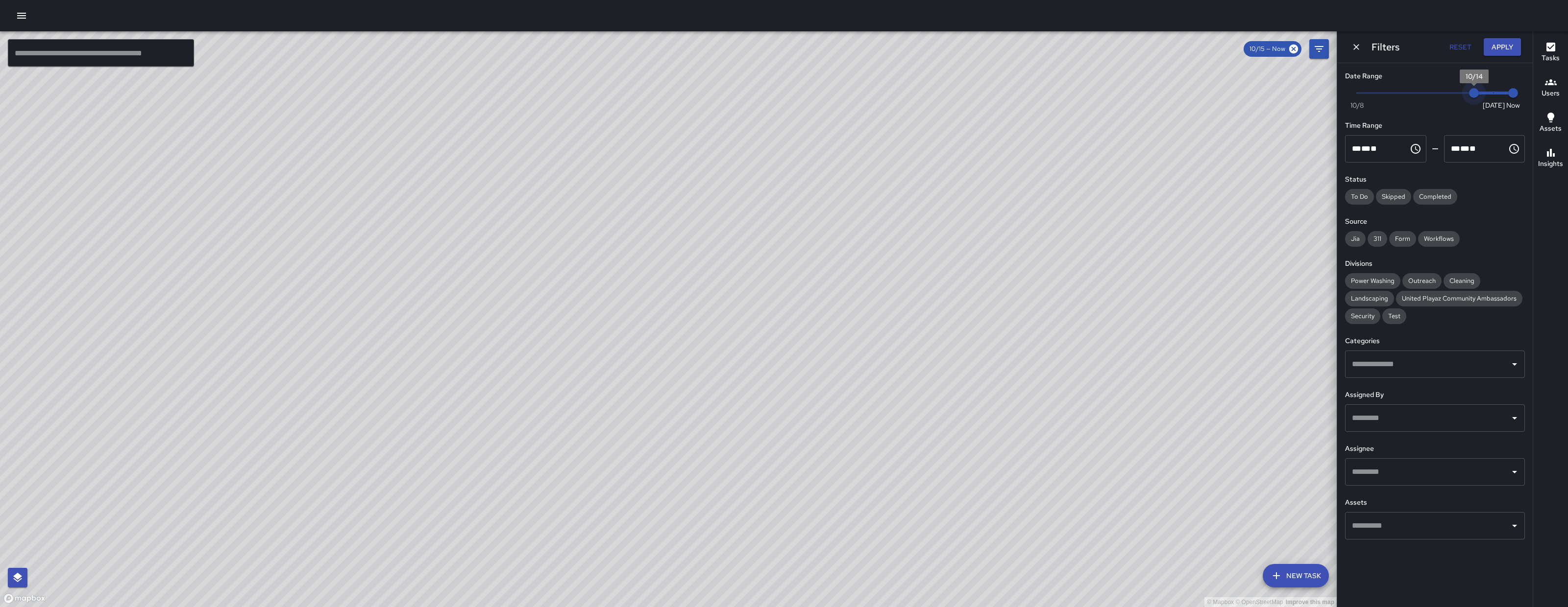
drag, startPoint x: 1482, startPoint y: 94, endPoint x: 1474, endPoint y: 91, distance: 8.5
click at [1474, 91] on span "Now Today 10/8 10/14 12:53 pm" at bounding box center [1434, 93] width 156 height 15
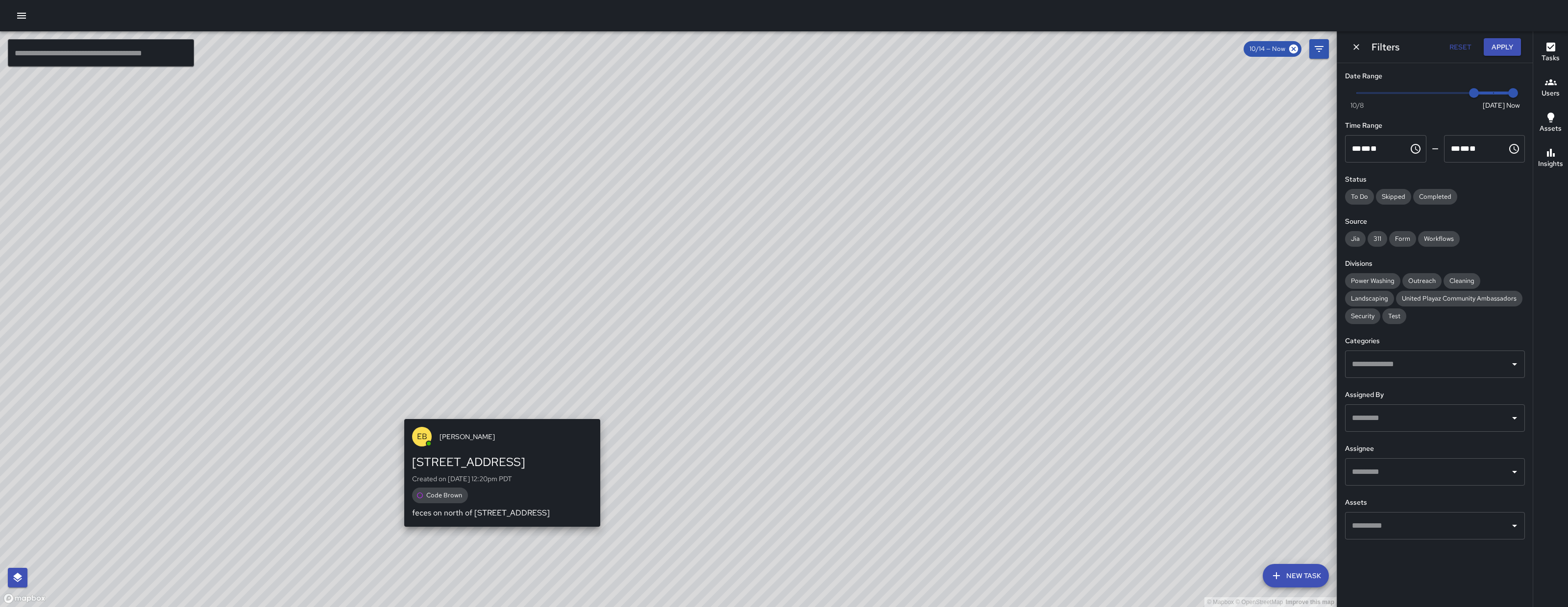
click at [501, 413] on div "© Mapbox © OpenStreetMap Improve this map EB Edwin Barillas 22 Norfolk Street C…" at bounding box center [668, 319] width 1337 height 576
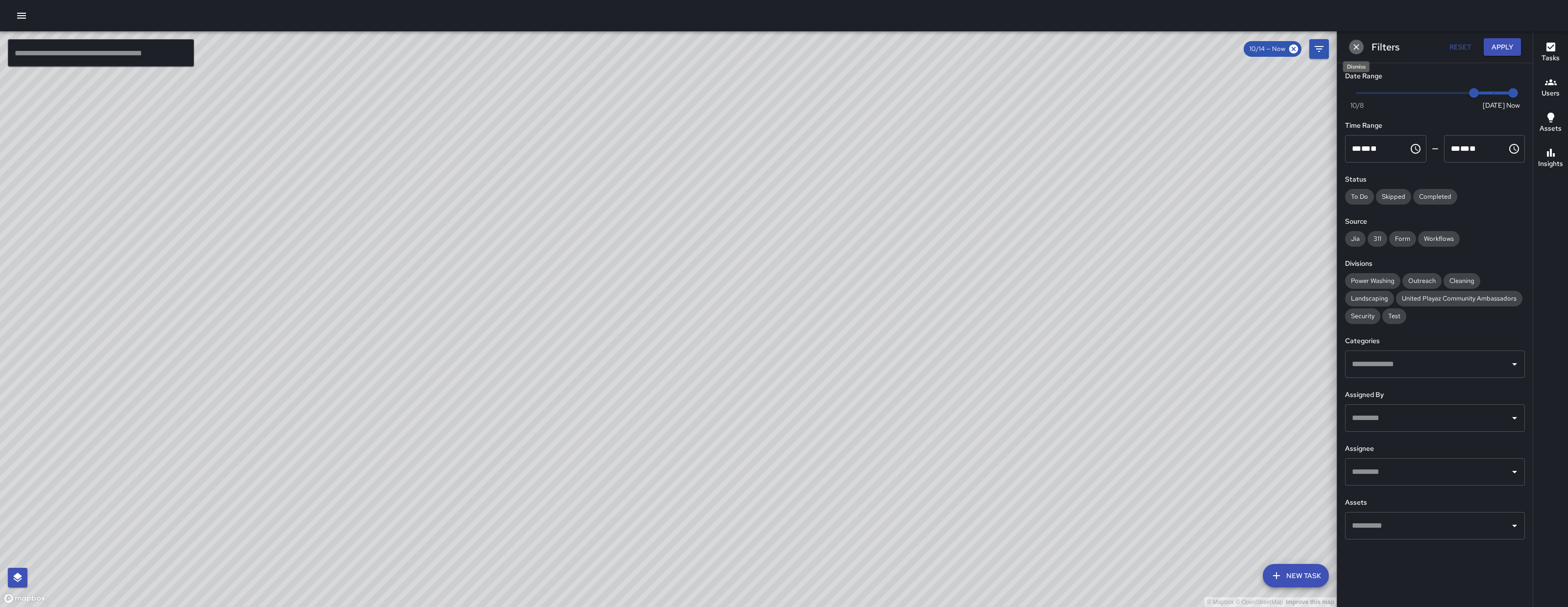
click at [1355, 41] on button "Dismiss" at bounding box center [1356, 47] width 15 height 15
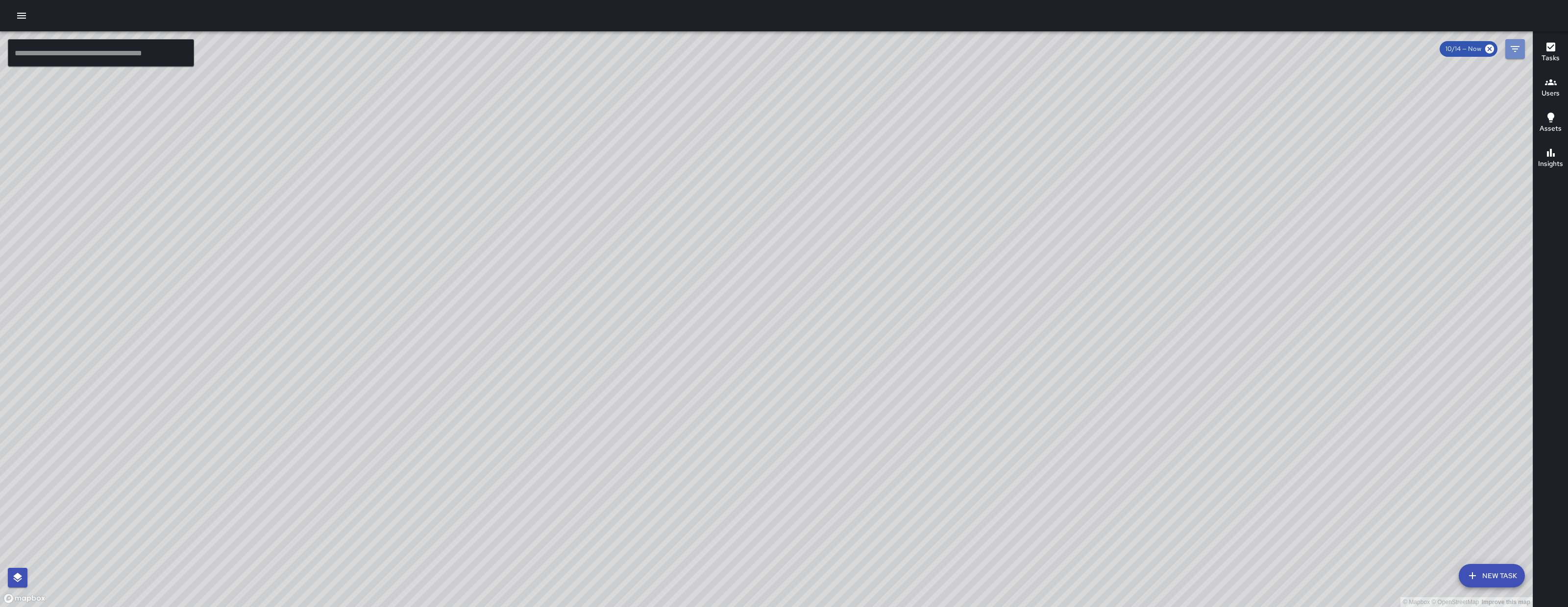
click at [1516, 47] on icon "Filters" at bounding box center [1515, 49] width 12 height 12
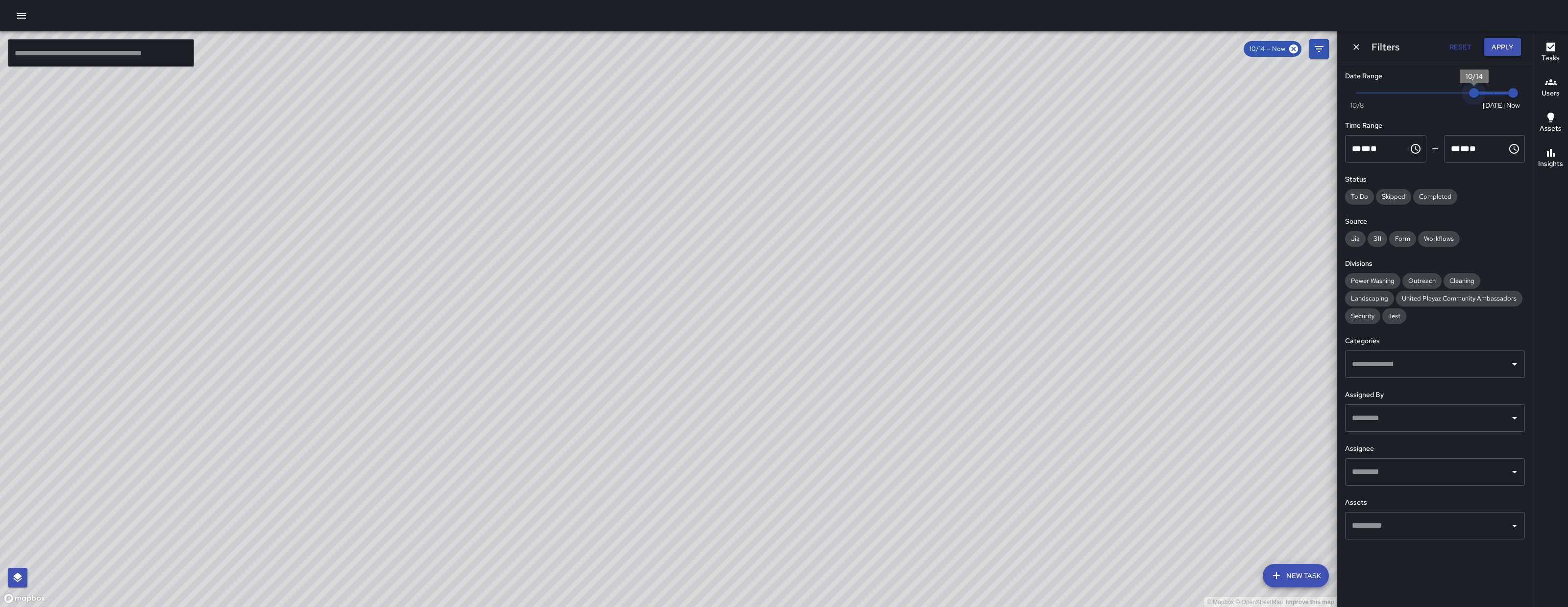
type input "*"
drag, startPoint x: 1480, startPoint y: 96, endPoint x: 1491, endPoint y: 46, distance: 51.2
click at [1493, 94] on span "10/15" at bounding box center [1493, 94] width 10 height 10
click at [1493, 42] on button "Apply" at bounding box center [1502, 47] width 37 height 18
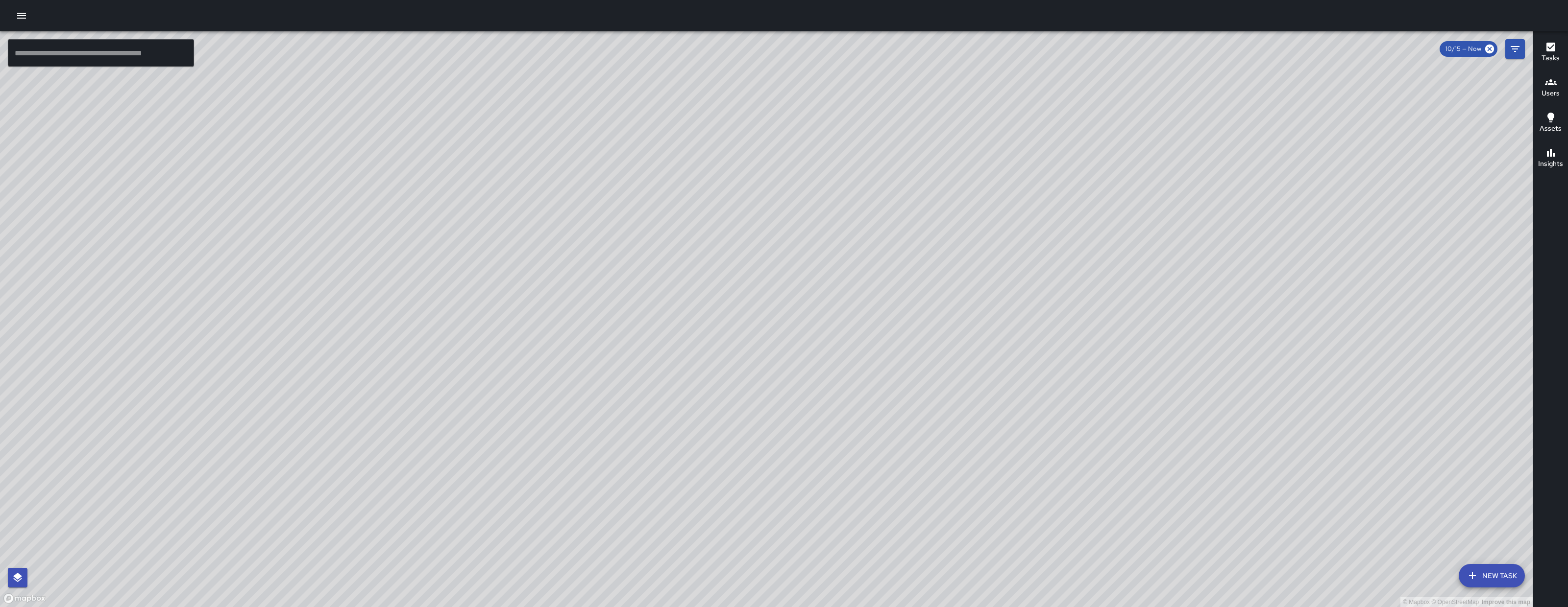
drag, startPoint x: 1080, startPoint y: 373, endPoint x: 888, endPoint y: 437, distance: 202.4
click at [888, 437] on div "© Mapbox © OpenStreetMap Improve this map" at bounding box center [766, 319] width 1532 height 576
drag, startPoint x: 499, startPoint y: 503, endPoint x: 723, endPoint y: 343, distance: 275.3
click at [723, 301] on div "© Mapbox © OpenStreetMap Improve this map" at bounding box center [766, 319] width 1532 height 576
click at [22, 19] on icon "button" at bounding box center [22, 16] width 12 height 12
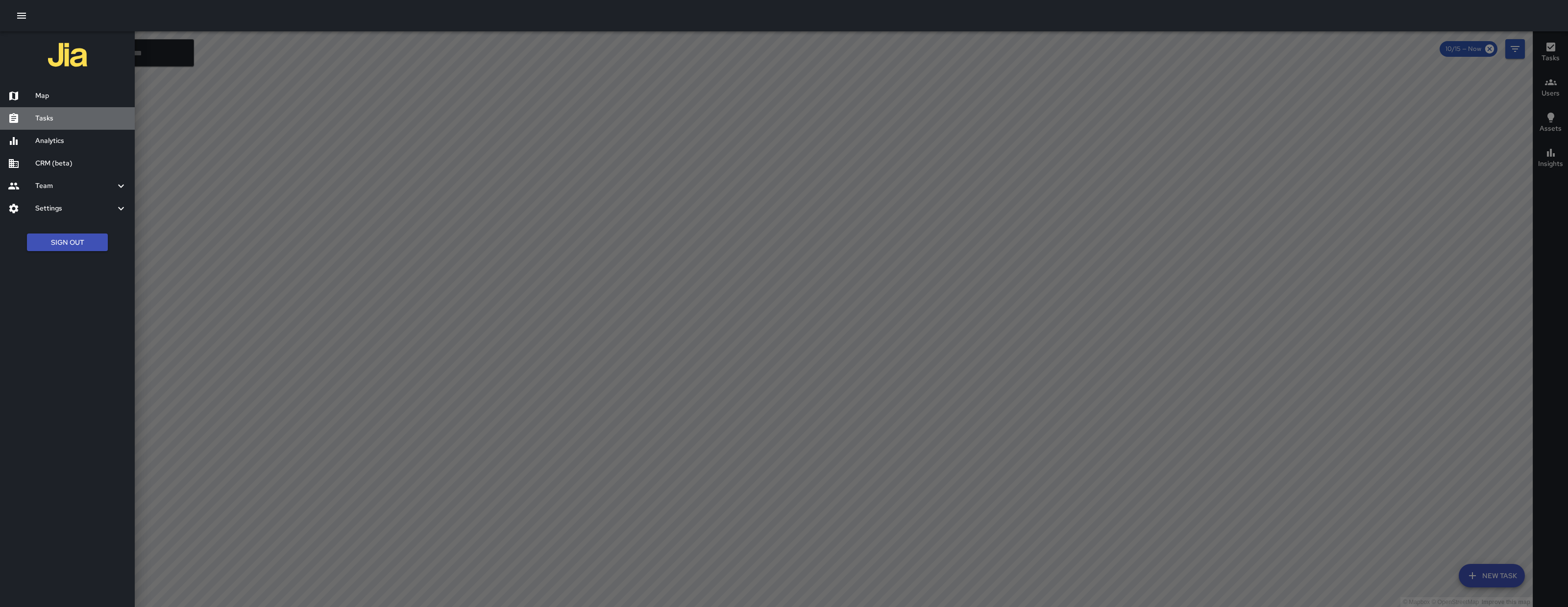
click at [97, 121] on h6 "Tasks" at bounding box center [81, 118] width 91 height 11
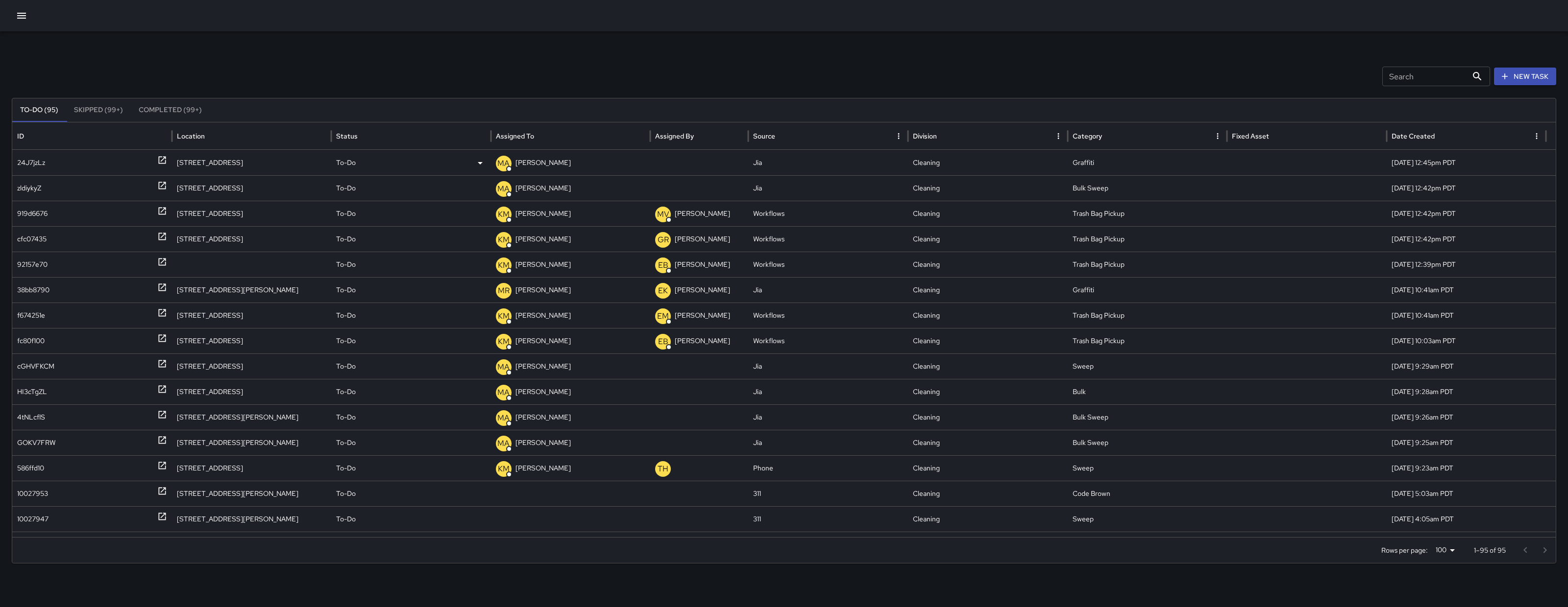
click at [45, 160] on div "24J7jzLz" at bounding box center [31, 162] width 28 height 25
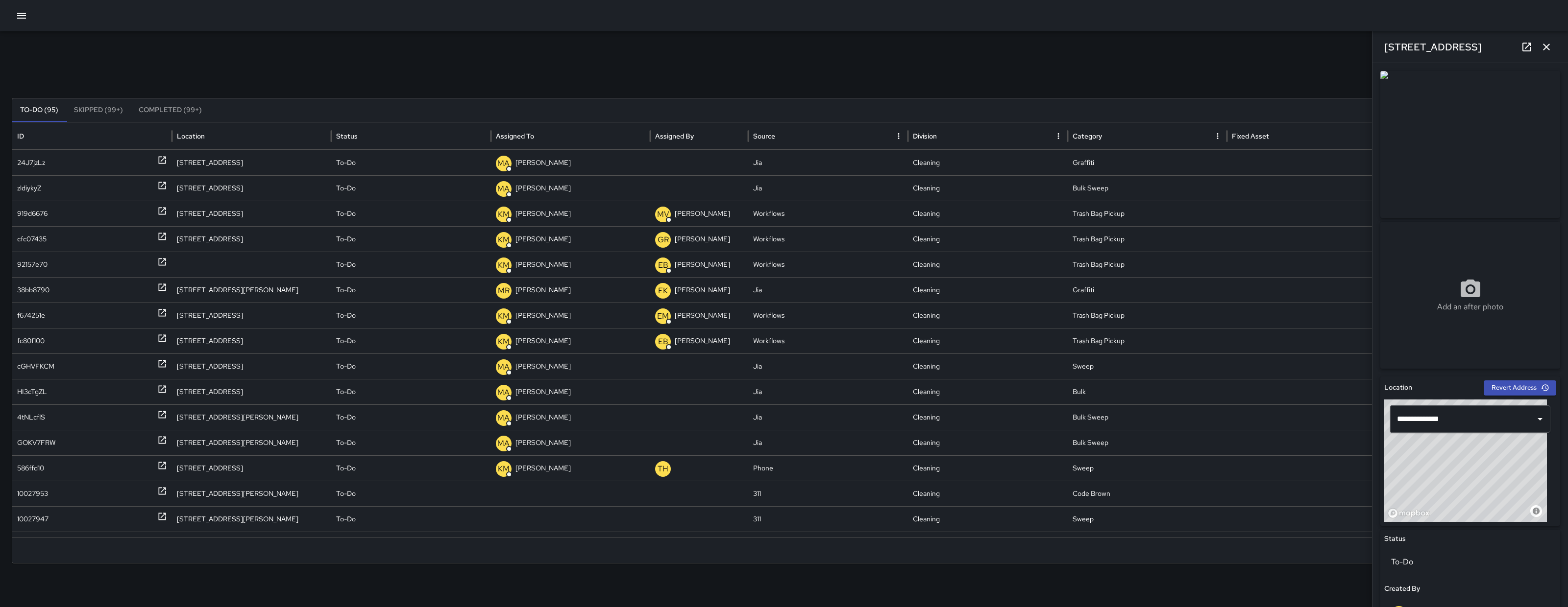
scroll to position [319, 0]
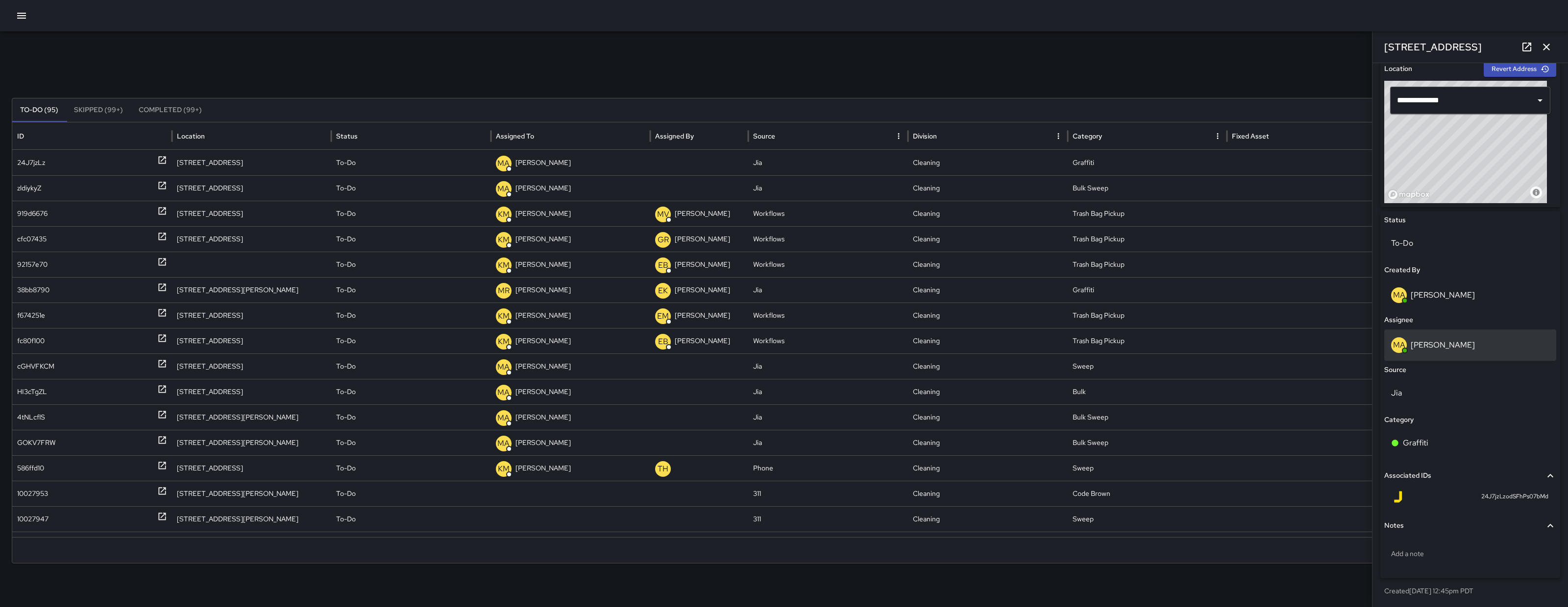
click at [1493, 346] on div "MA Matt Allen" at bounding box center [1470, 345] width 158 height 16
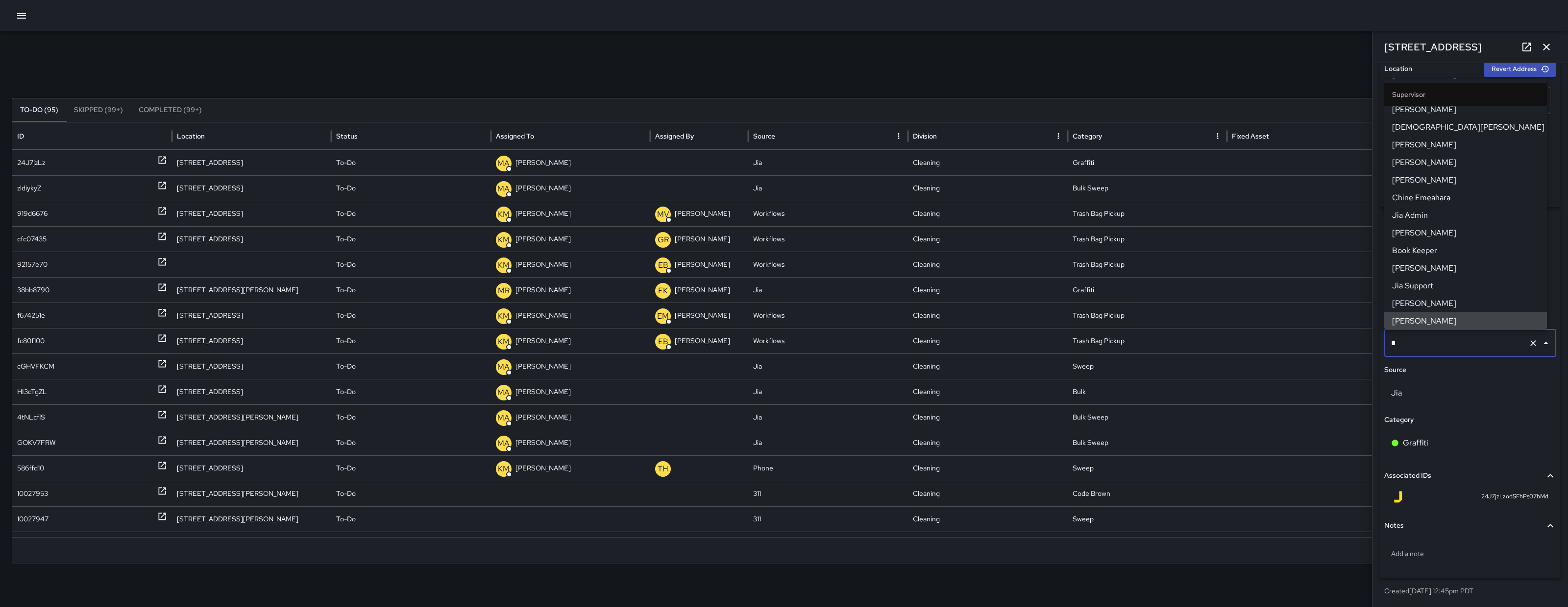
scroll to position [0, 0]
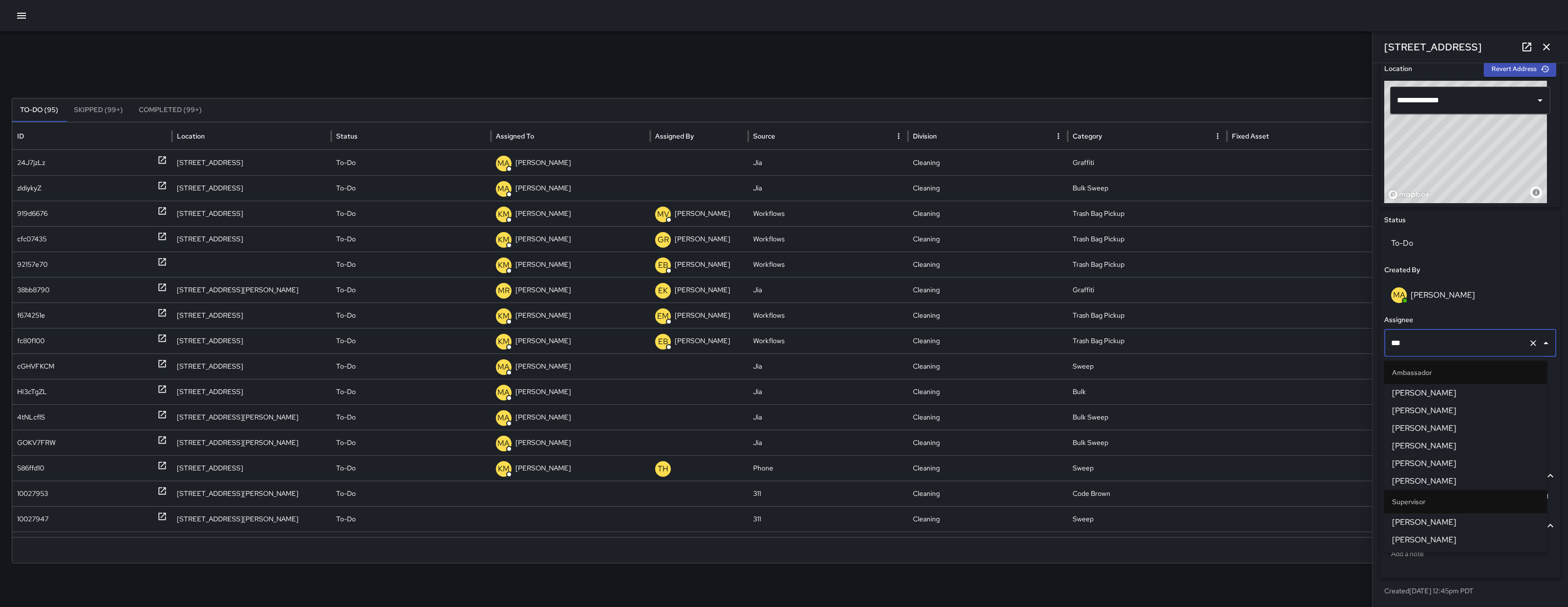
type input "****"
click at [1455, 392] on span "Dago Cervantes" at bounding box center [1465, 393] width 147 height 12
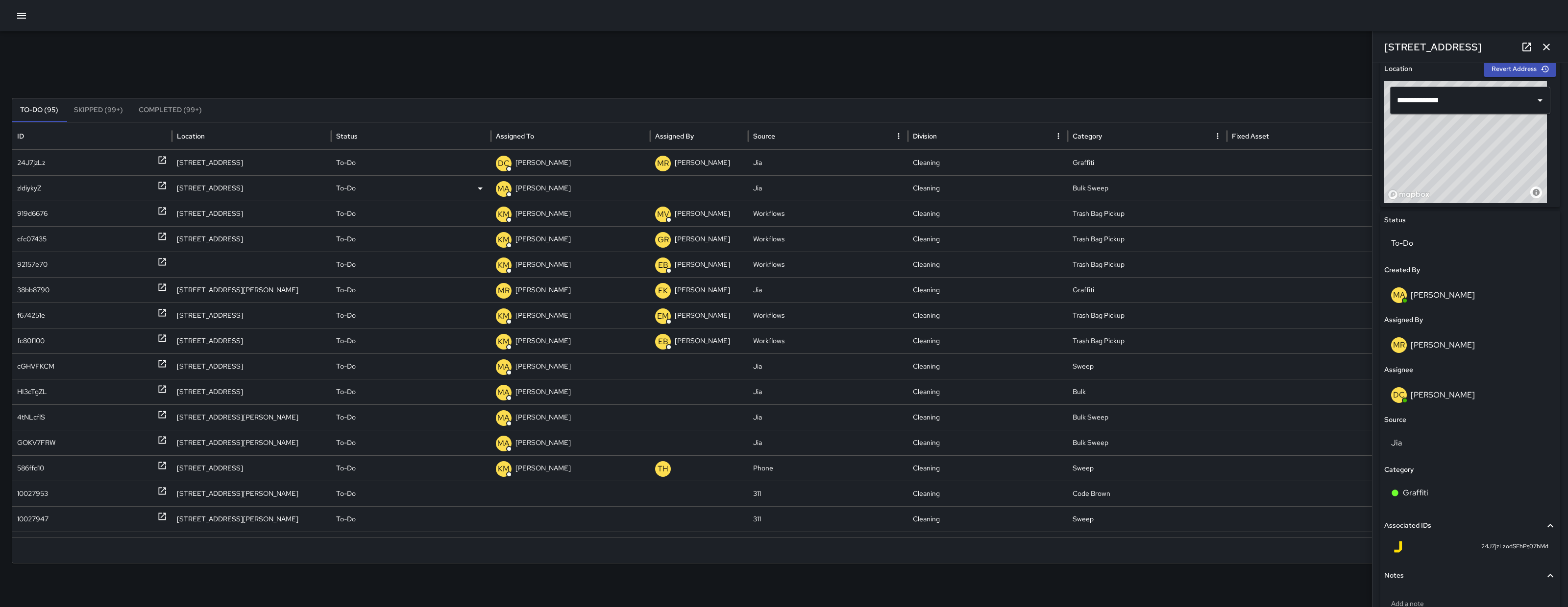
click at [52, 191] on div "zldiykyZ" at bounding box center [92, 188] width 150 height 25
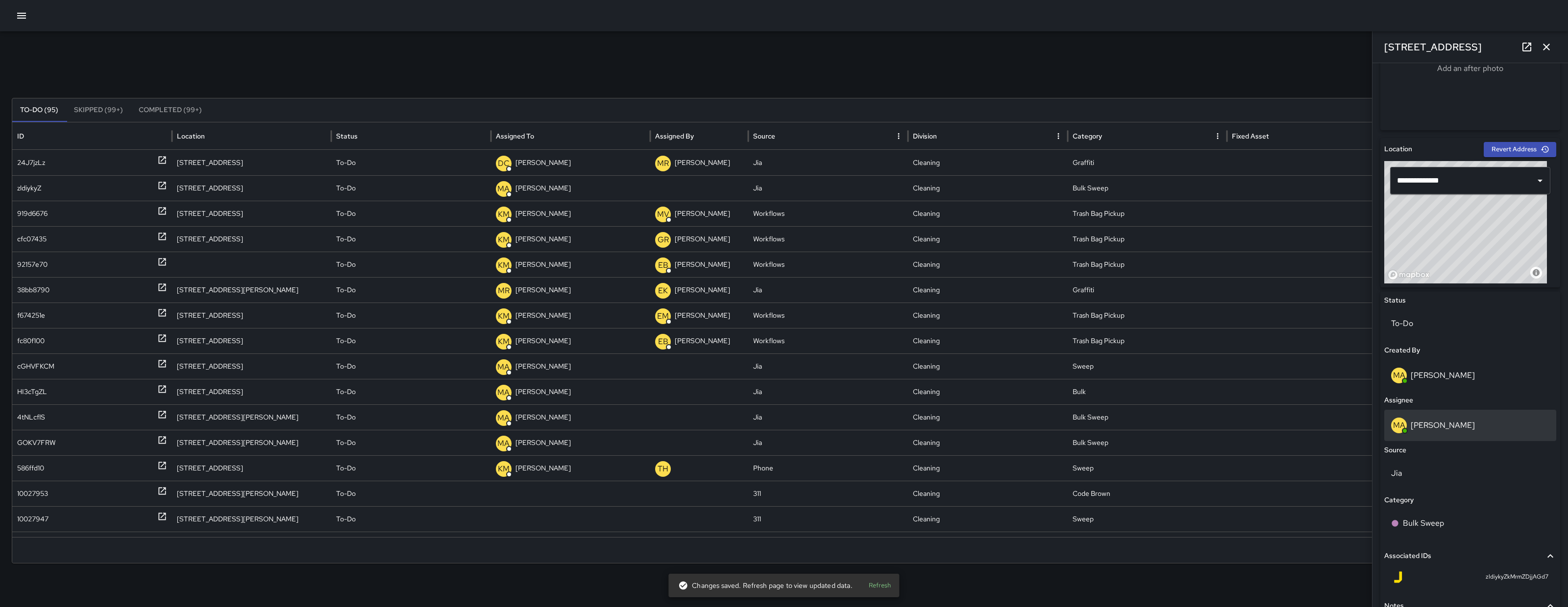
scroll to position [265, 0]
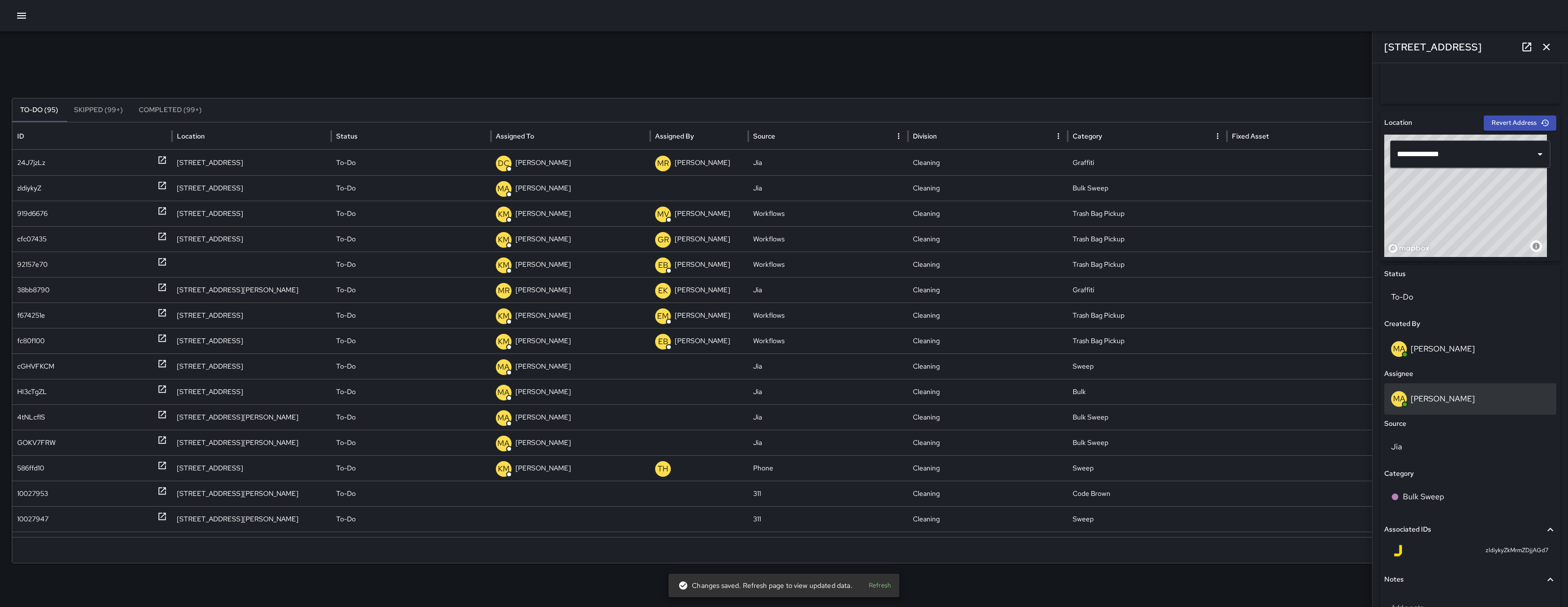
click at [1474, 400] on div "MA Matt Allen" at bounding box center [1470, 400] width 158 height 16
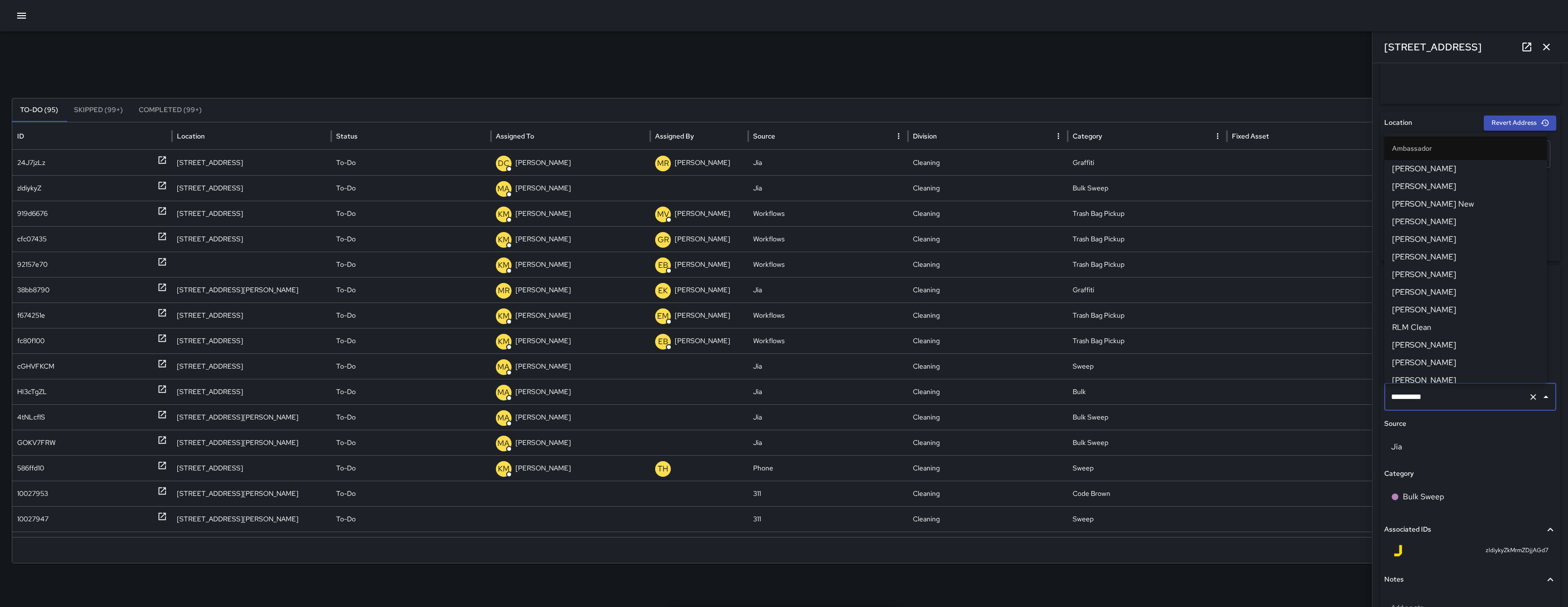
scroll to position [857, 0]
click at [1474, 400] on input "**********" at bounding box center [1456, 397] width 136 height 19
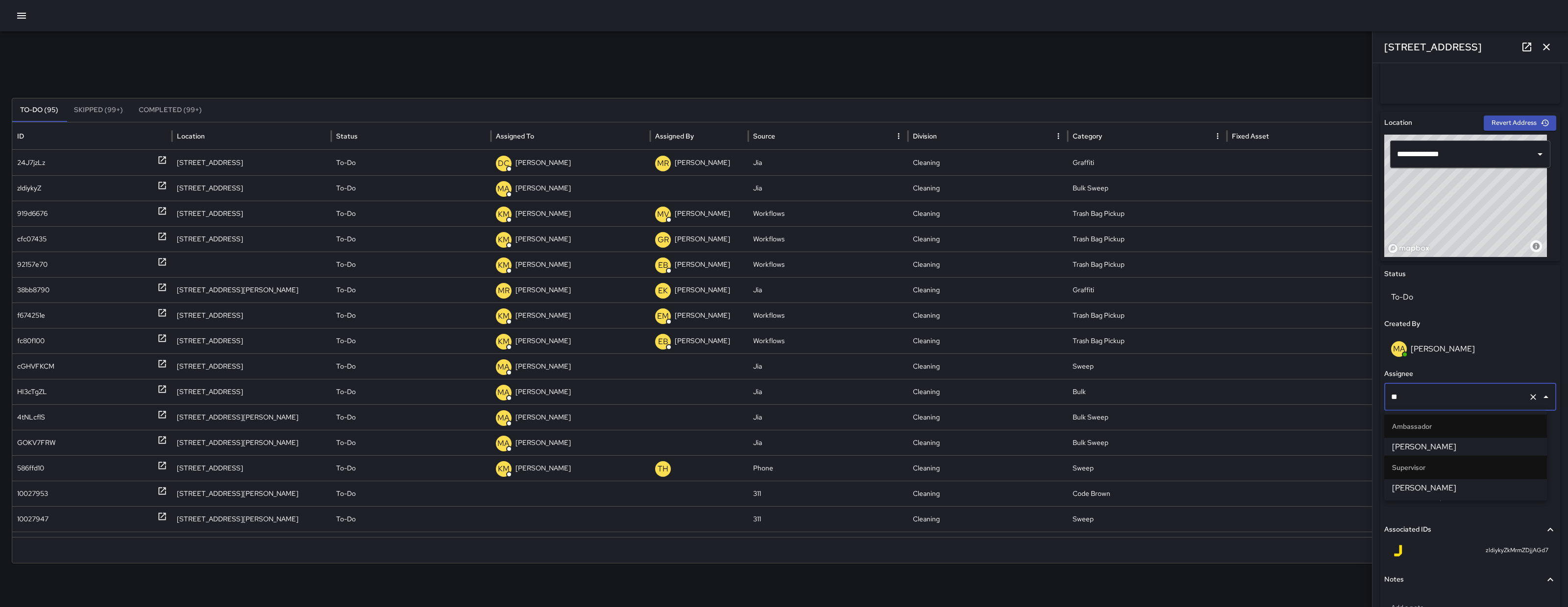
type input "***"
click at [1459, 453] on span "Katherine Treminio" at bounding box center [1465, 447] width 147 height 12
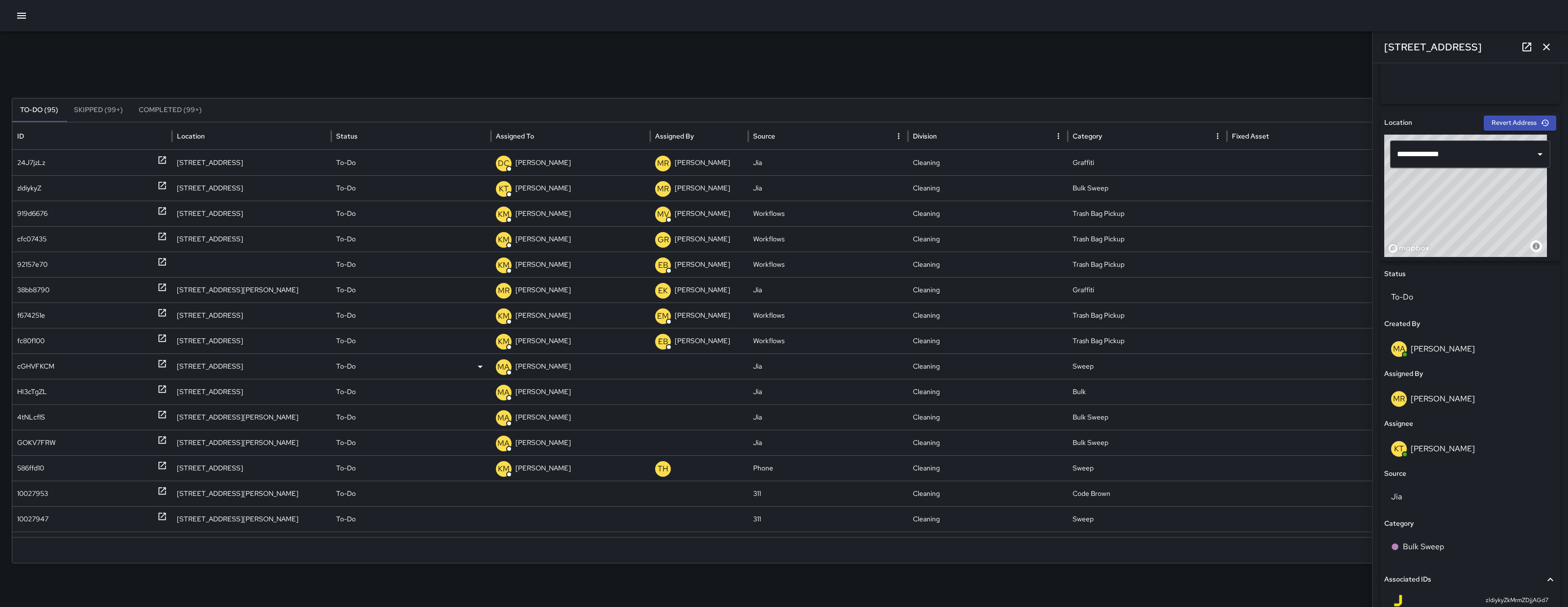
click at [70, 367] on div "cGHVFKCM" at bounding box center [92, 366] width 150 height 25
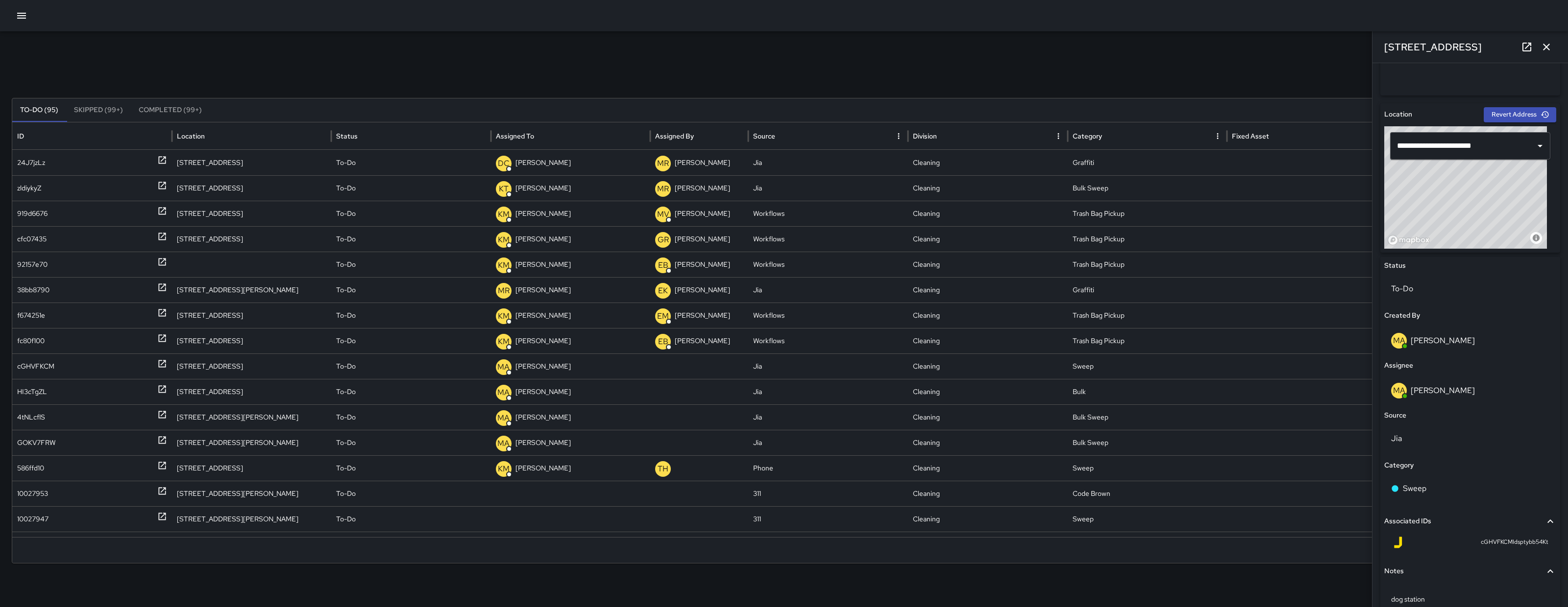
scroll to position [319, 0]
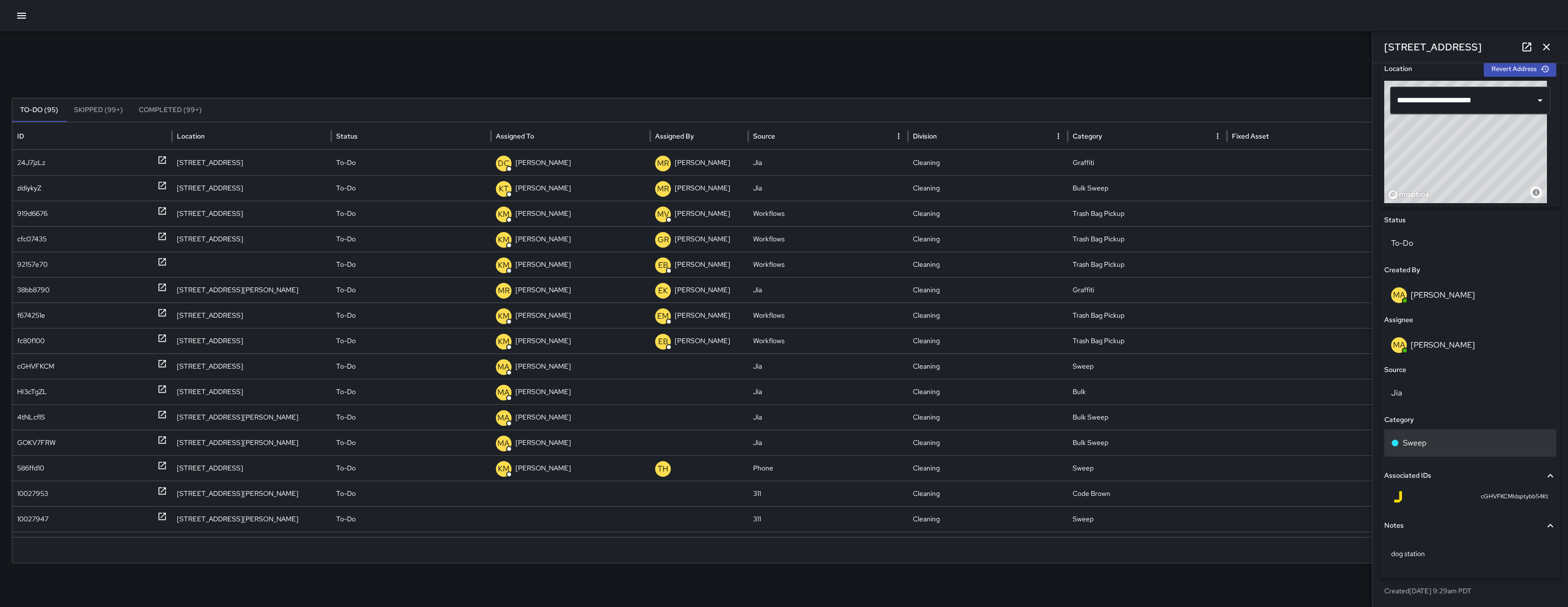
click at [1445, 443] on div "Sweep" at bounding box center [1470, 443] width 158 height 12
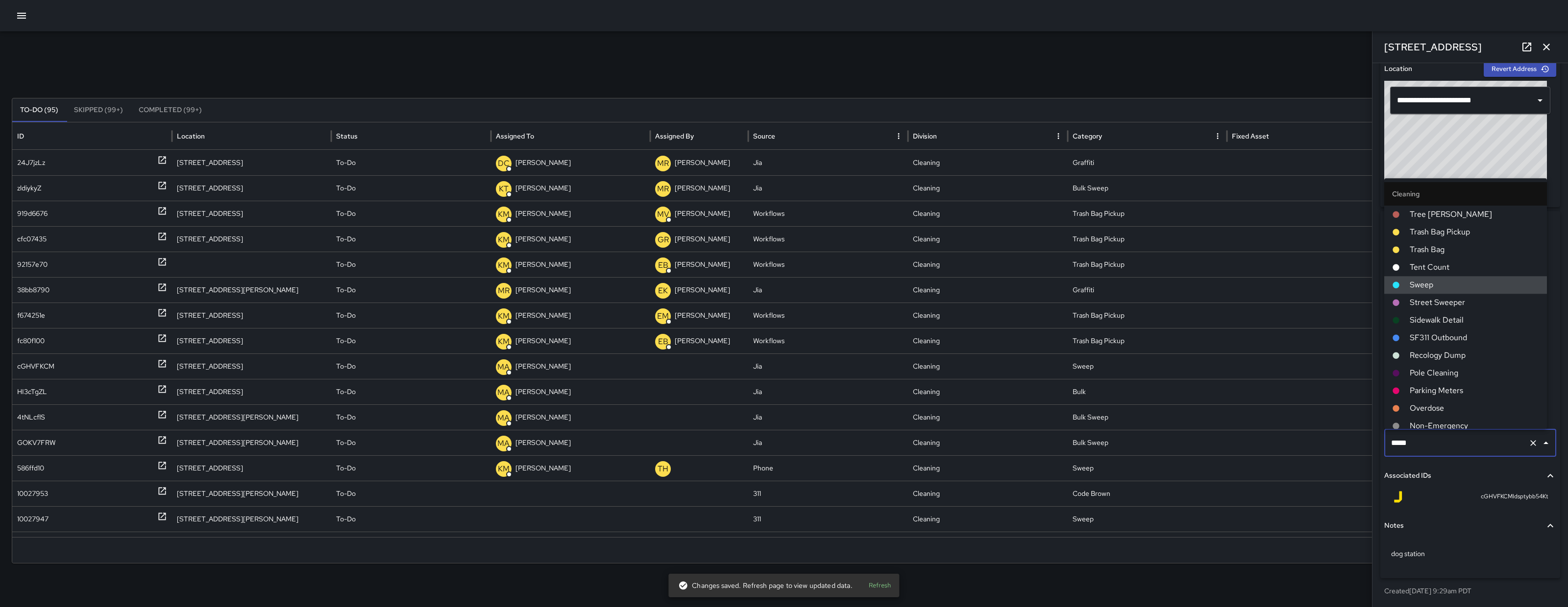
click at [1445, 443] on input "*****" at bounding box center [1456, 443] width 136 height 19
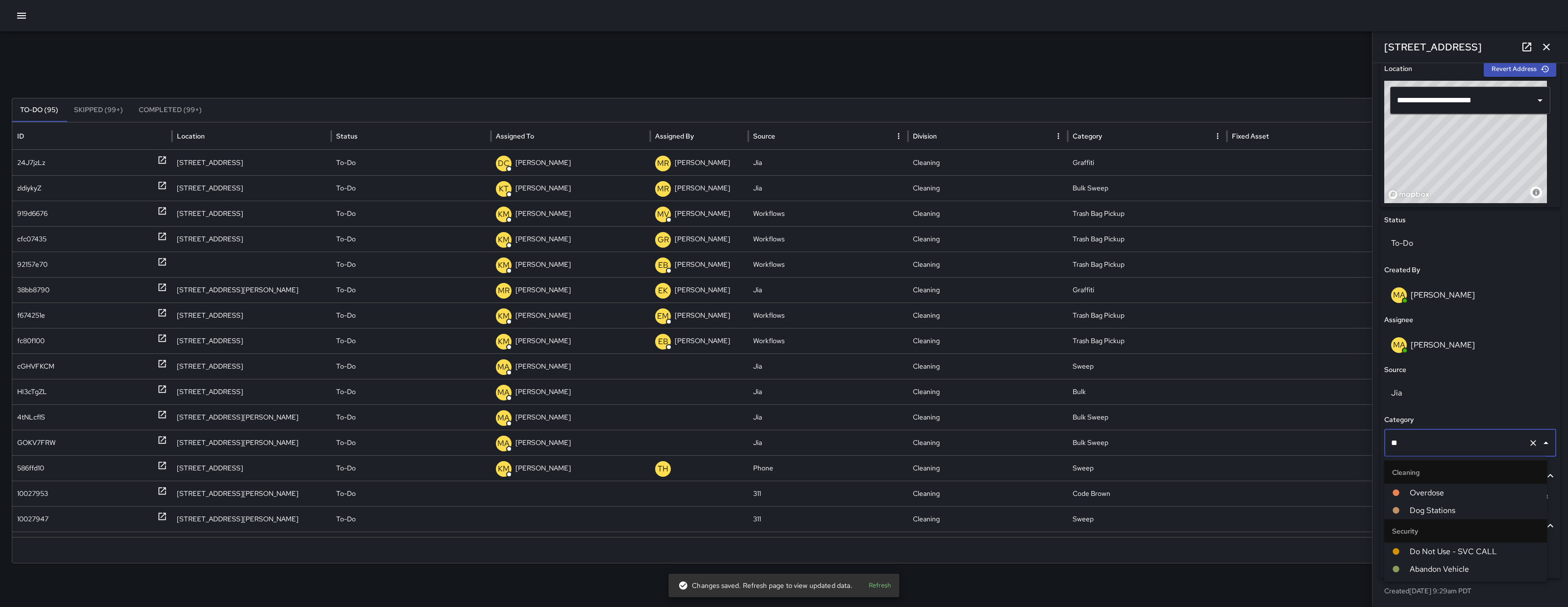
type input "***"
click at [1441, 495] on span "Dog Stations" at bounding box center [1474, 493] width 129 height 12
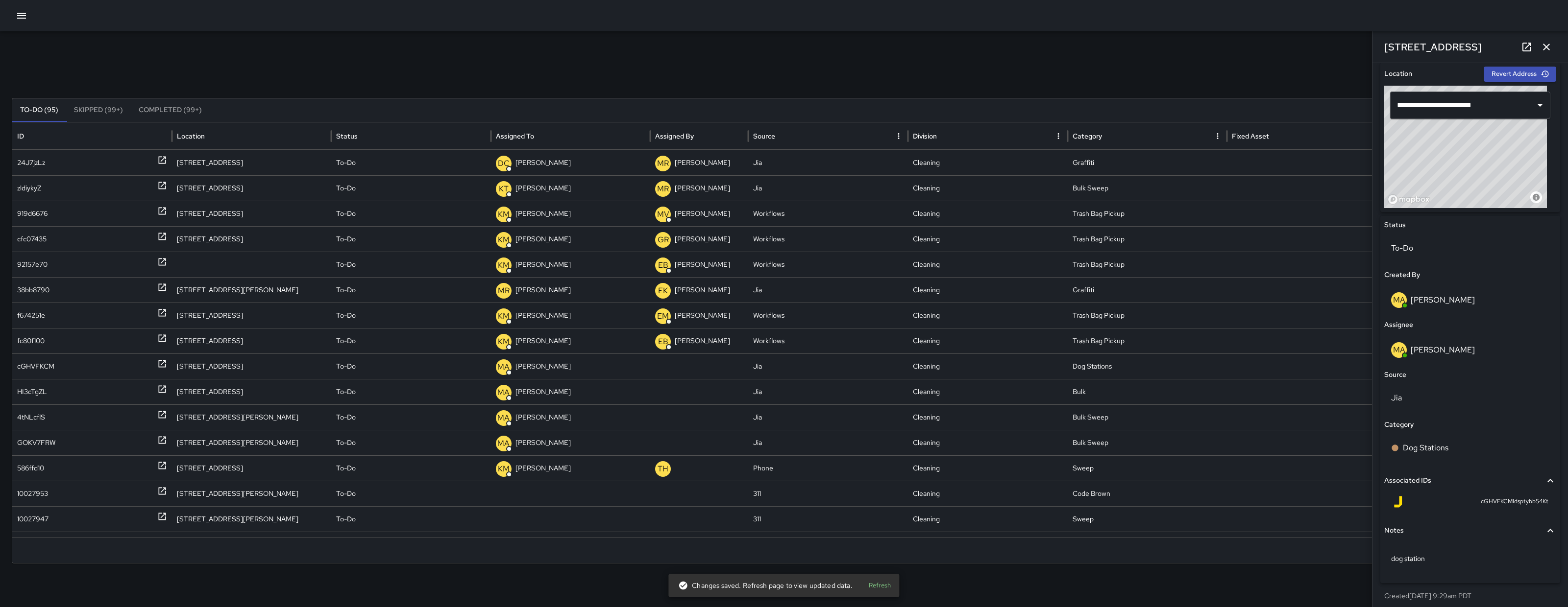
scroll to position [302, 0]
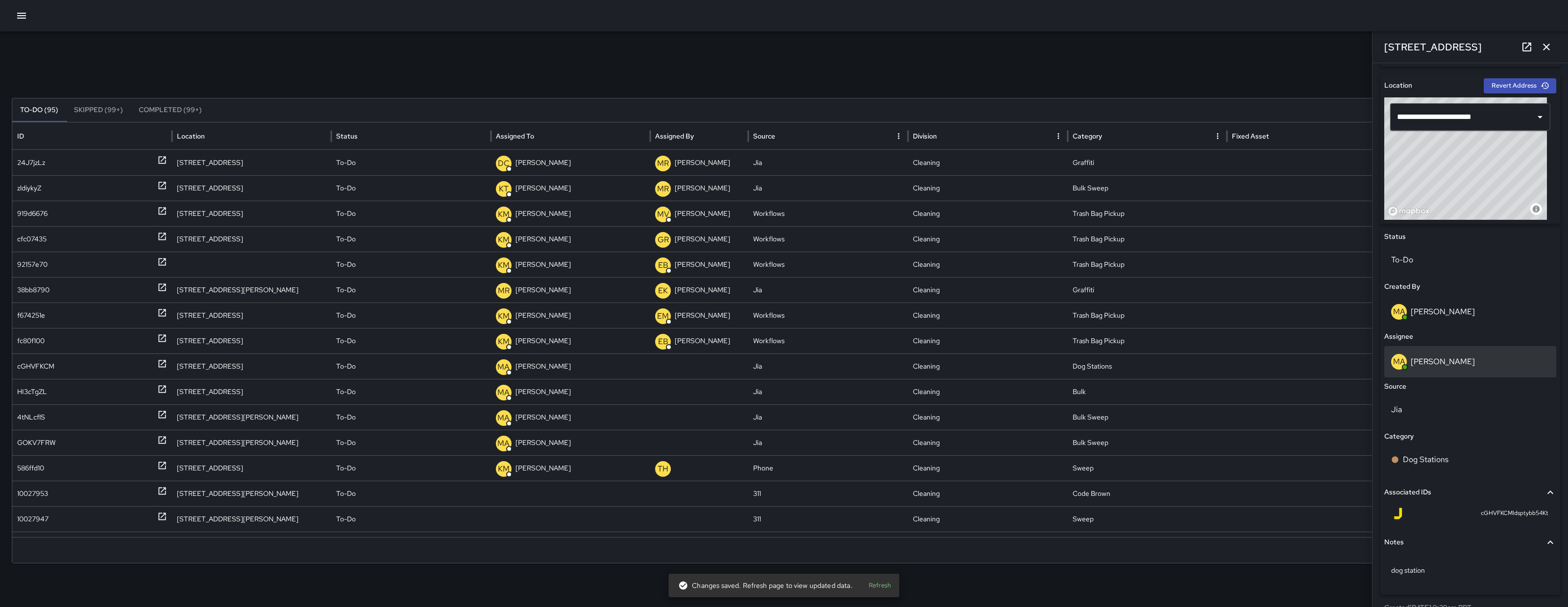
click at [1455, 373] on div "MA Matt Allen" at bounding box center [1469, 361] width 172 height 31
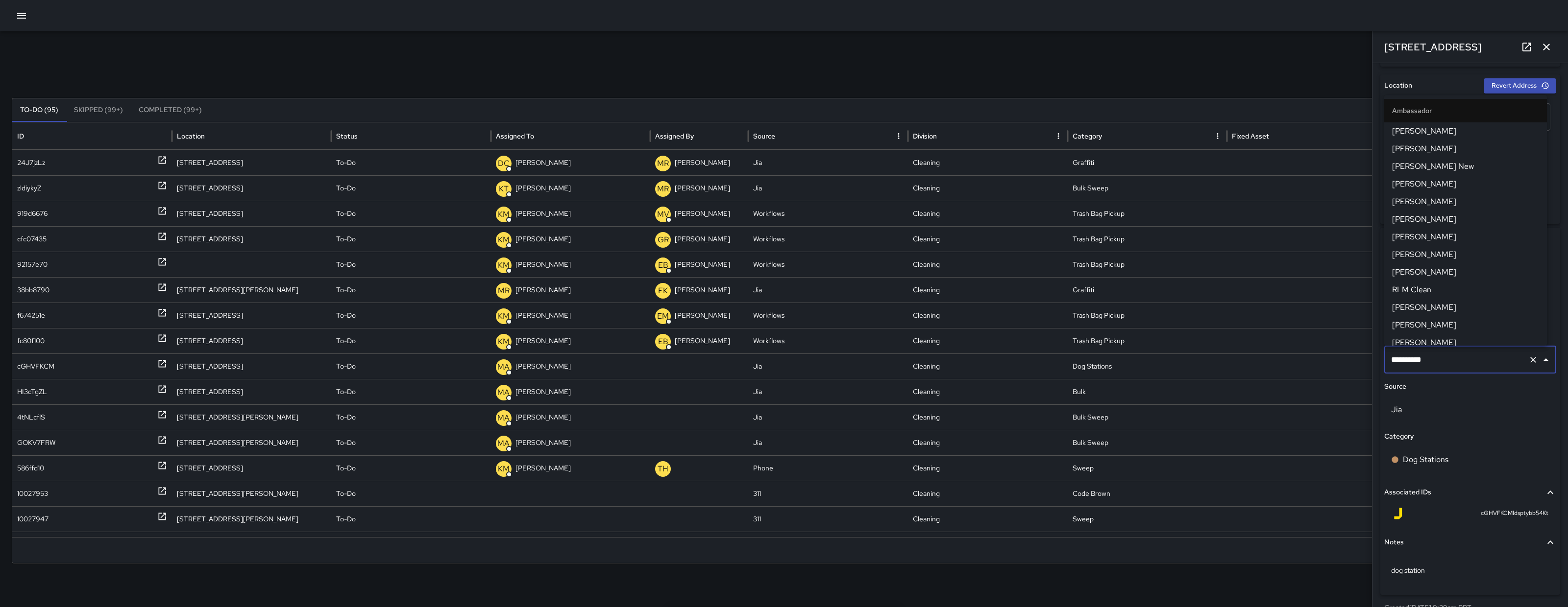
scroll to position [857, 0]
click at [1458, 368] on input "**********" at bounding box center [1456, 360] width 136 height 19
click at [1458, 367] on input "**********" at bounding box center [1456, 360] width 136 height 19
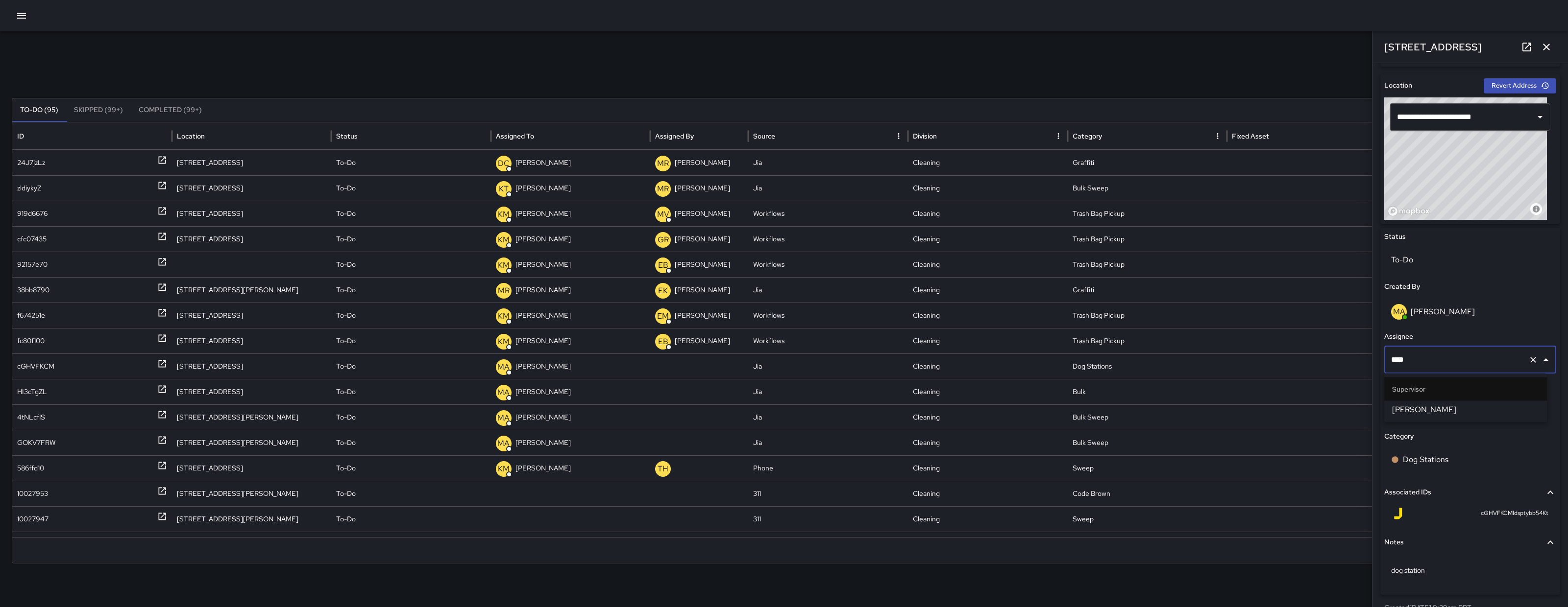
type input "*****"
click at [1468, 405] on span "Bryan Alexander" at bounding box center [1465, 410] width 147 height 12
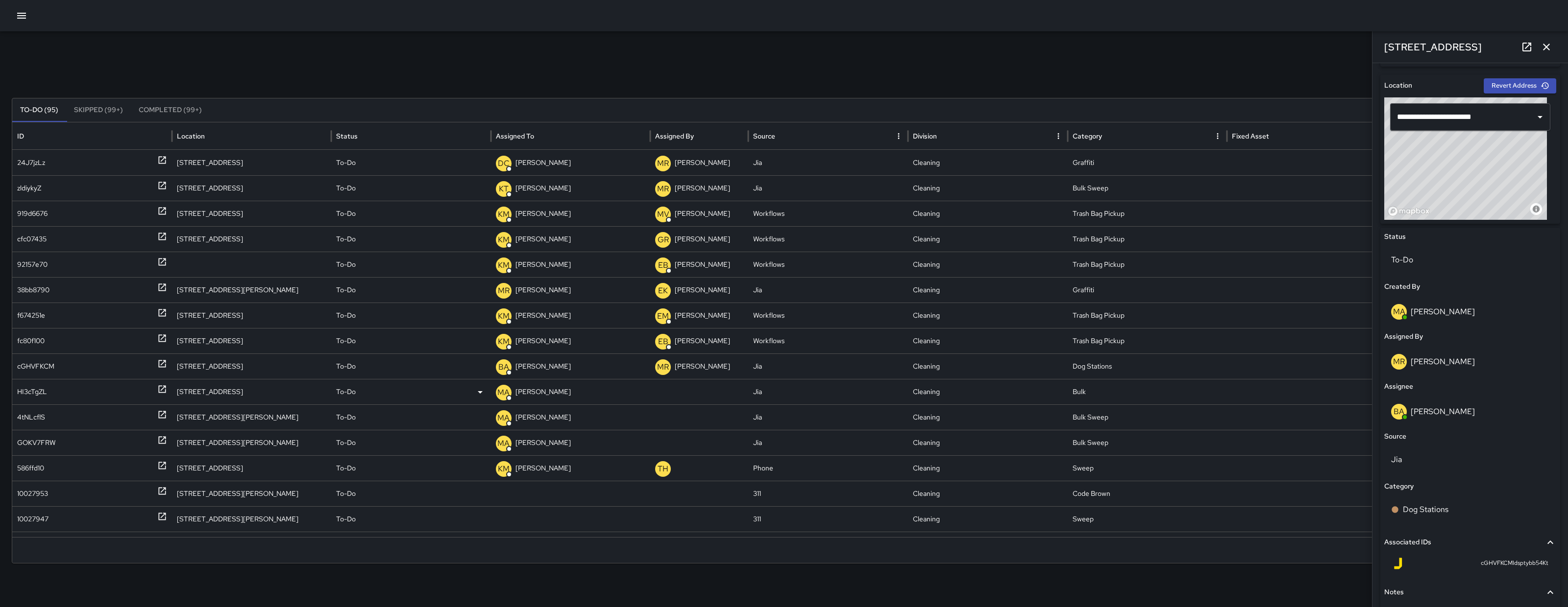
click at [33, 397] on div "HI3cTgZL" at bounding box center [32, 392] width 30 height 25
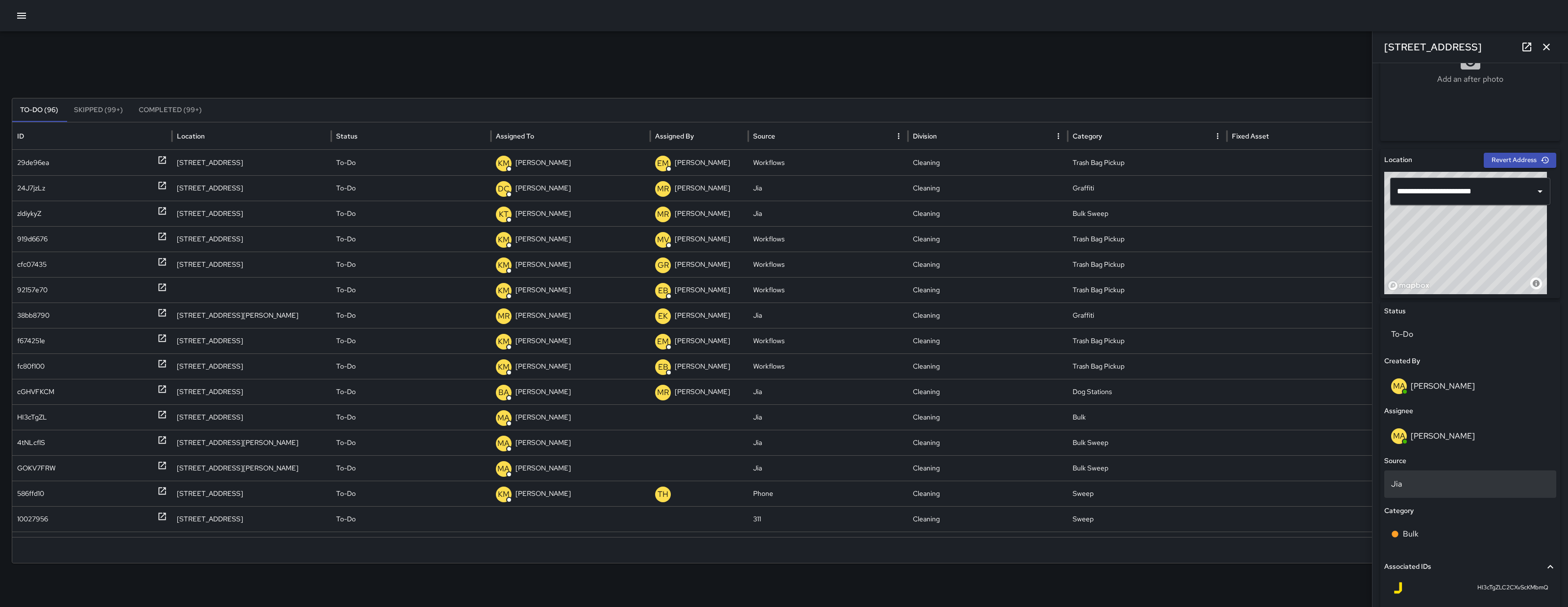
scroll to position [228, 0]
click at [1469, 534] on div "Bulk" at bounding box center [1470, 534] width 158 height 12
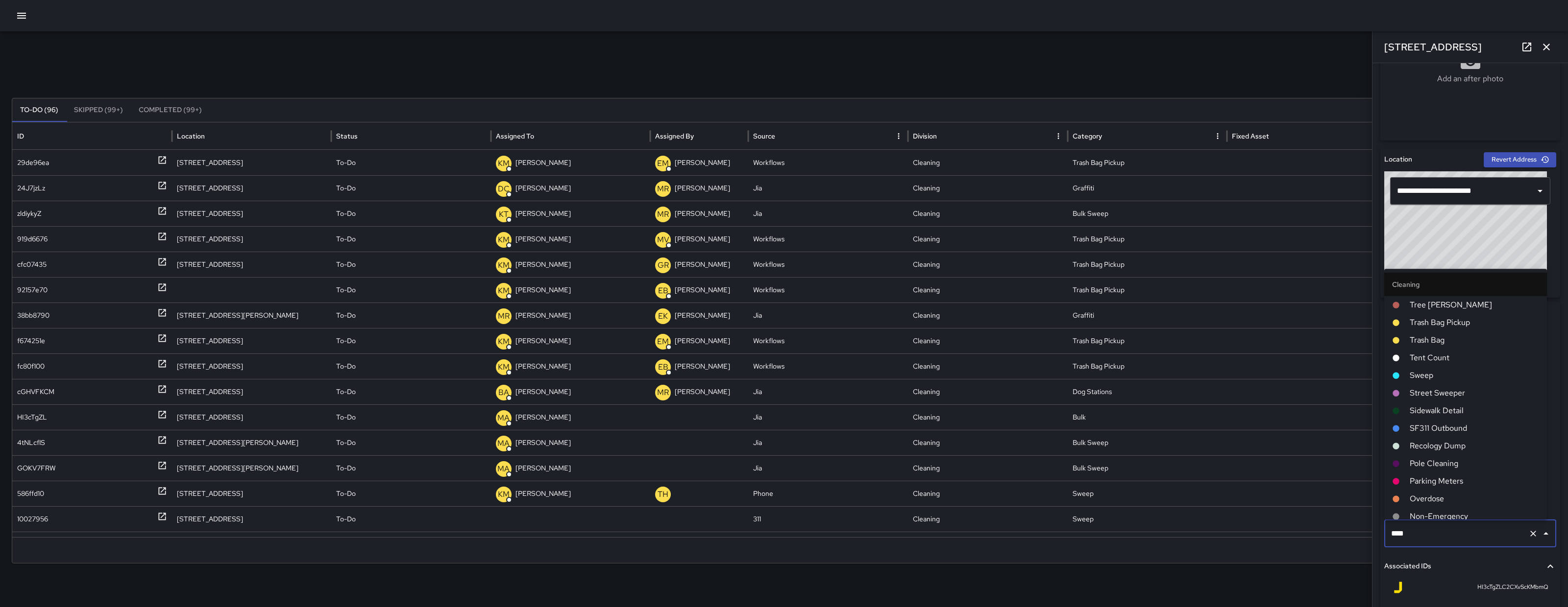
click at [1469, 534] on input "****" at bounding box center [1456, 534] width 136 height 19
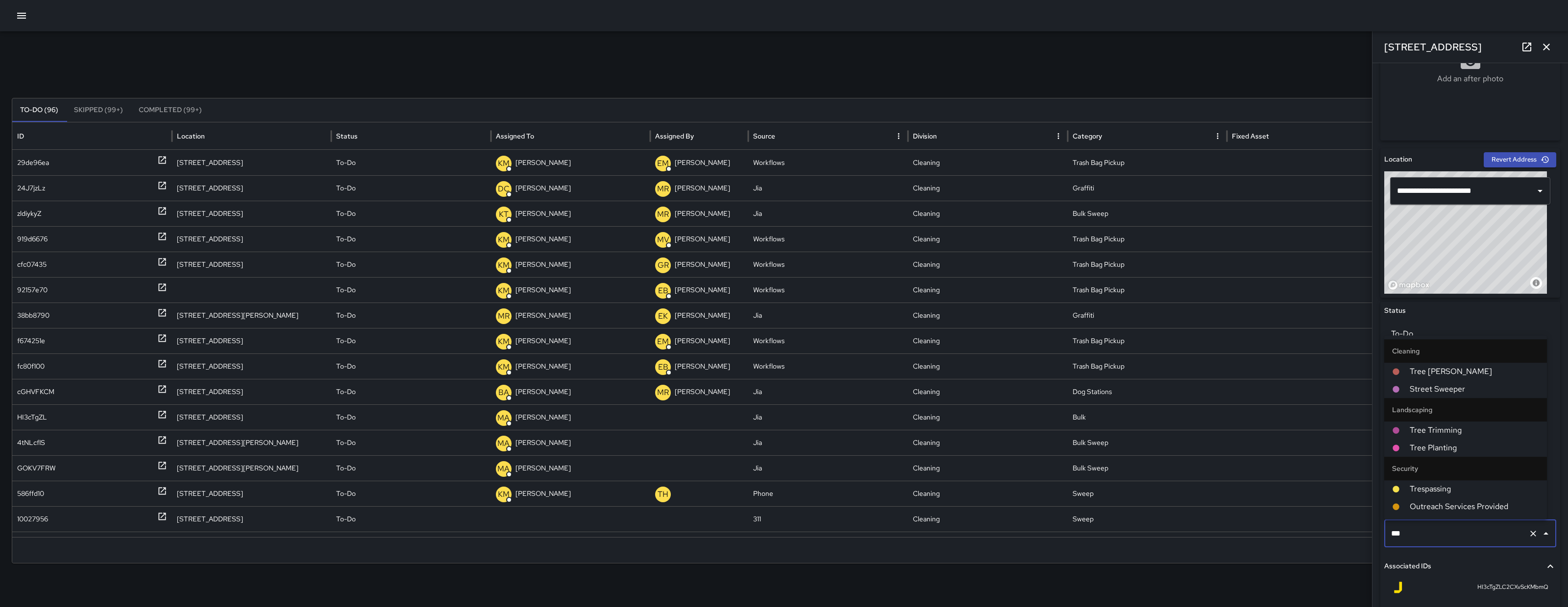
type input "****"
click at [1433, 429] on span "Tree Wells" at bounding box center [1474, 430] width 129 height 12
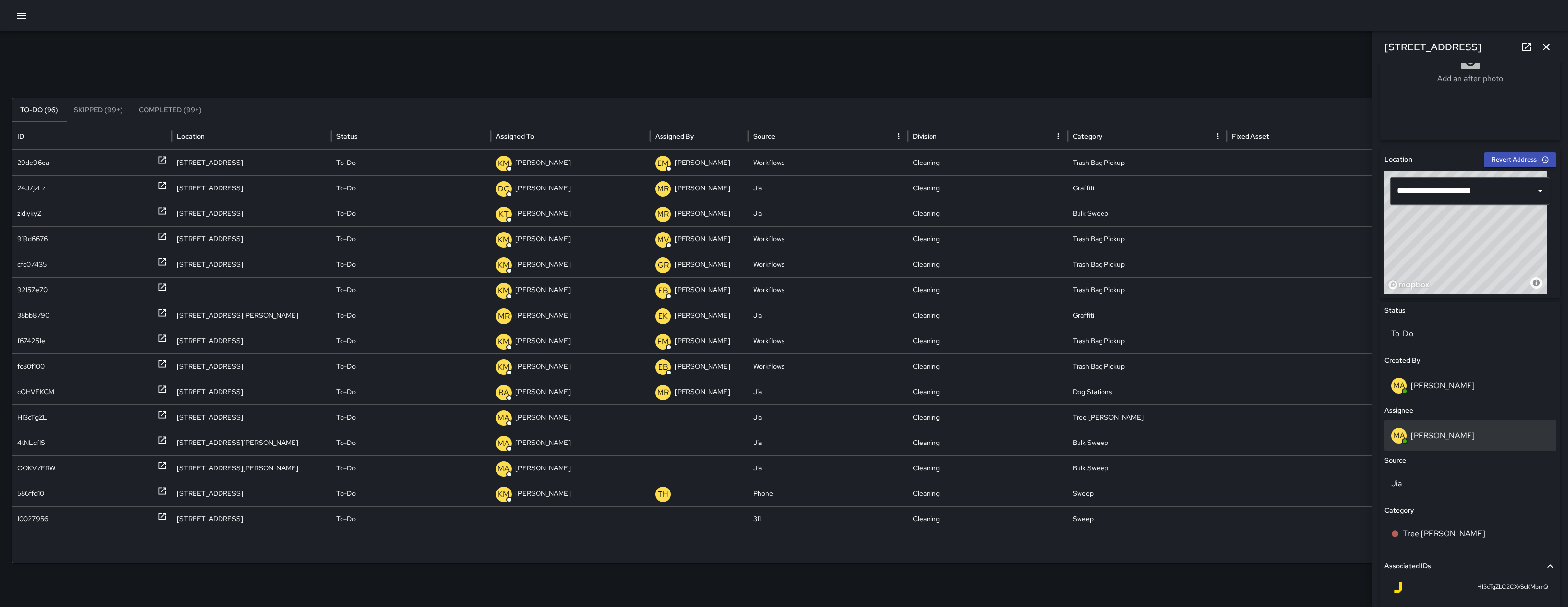
click at [1434, 437] on p "Matt Allen" at bounding box center [1442, 436] width 64 height 10
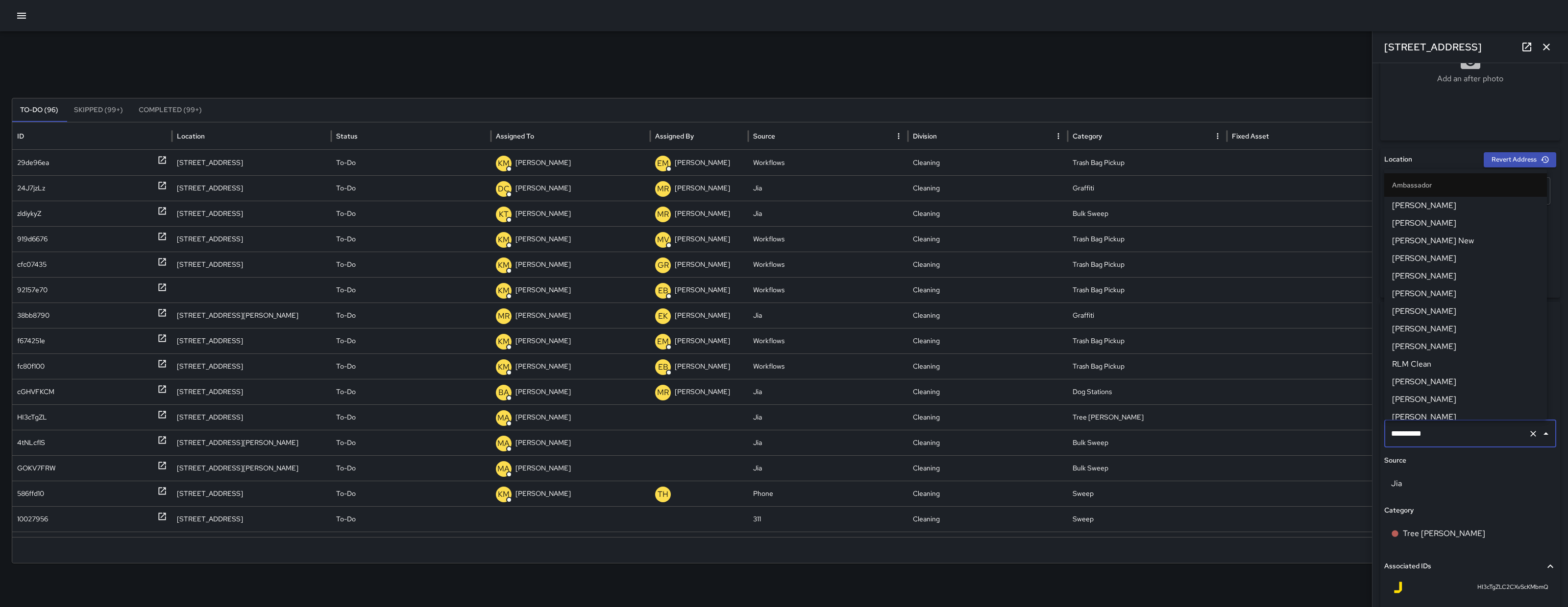
scroll to position [857, 0]
click at [1454, 432] on input "**********" at bounding box center [1456, 434] width 136 height 19
type input "***"
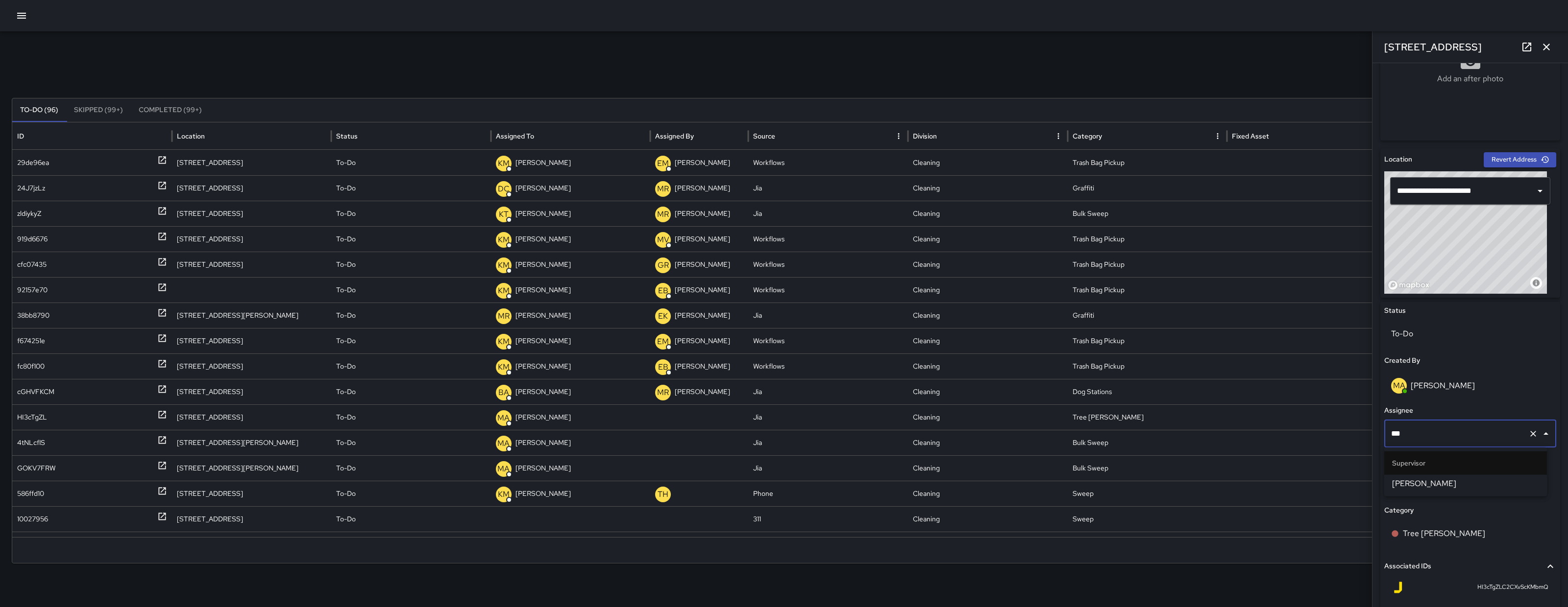
click at [1465, 490] on li "Bryan Alexander" at bounding box center [1465, 484] width 163 height 17
click at [27, 439] on div "4tNLcflS" at bounding box center [31, 443] width 28 height 25
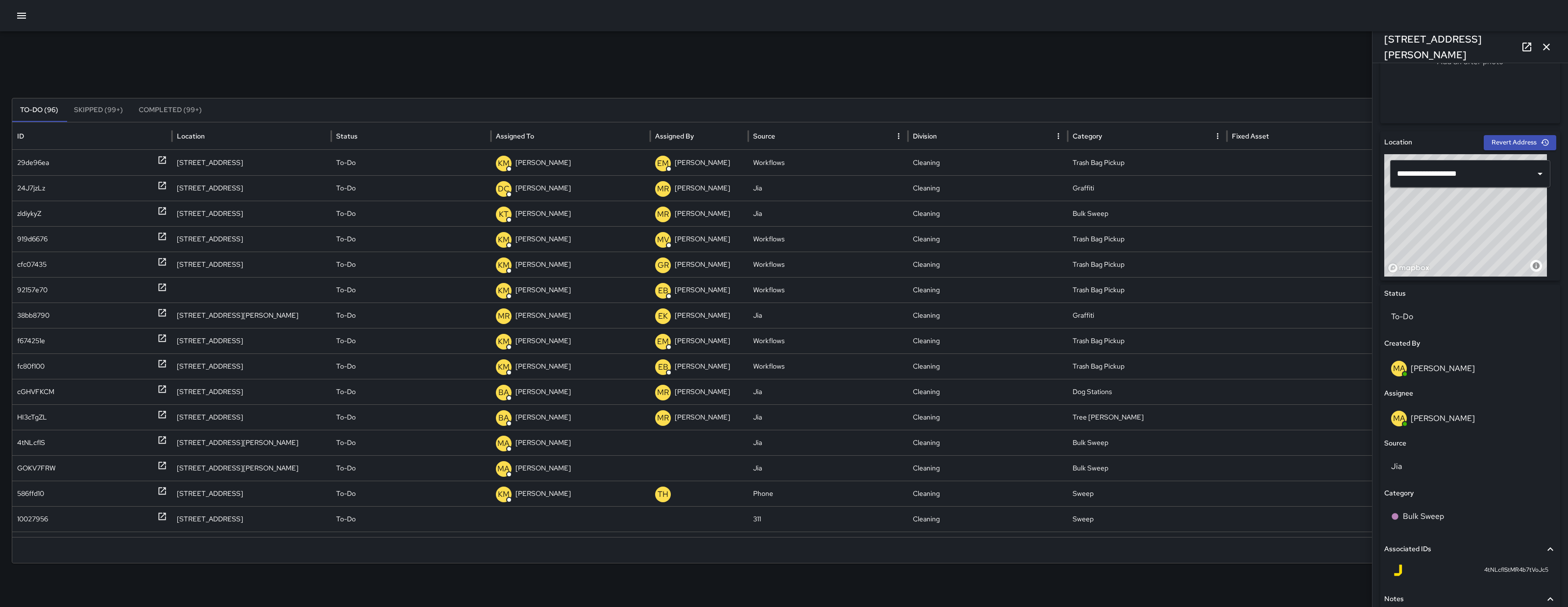
scroll to position [307, 0]
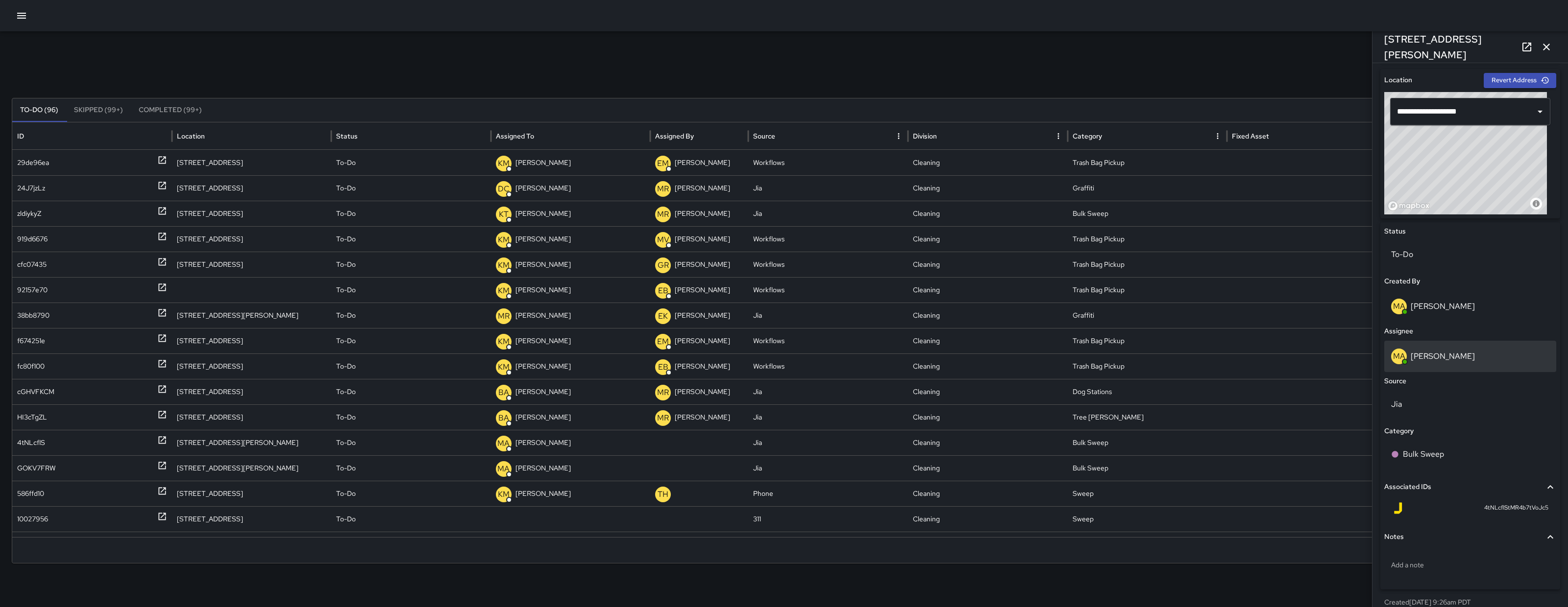
click at [1443, 355] on p "Matt Allen" at bounding box center [1442, 356] width 64 height 10
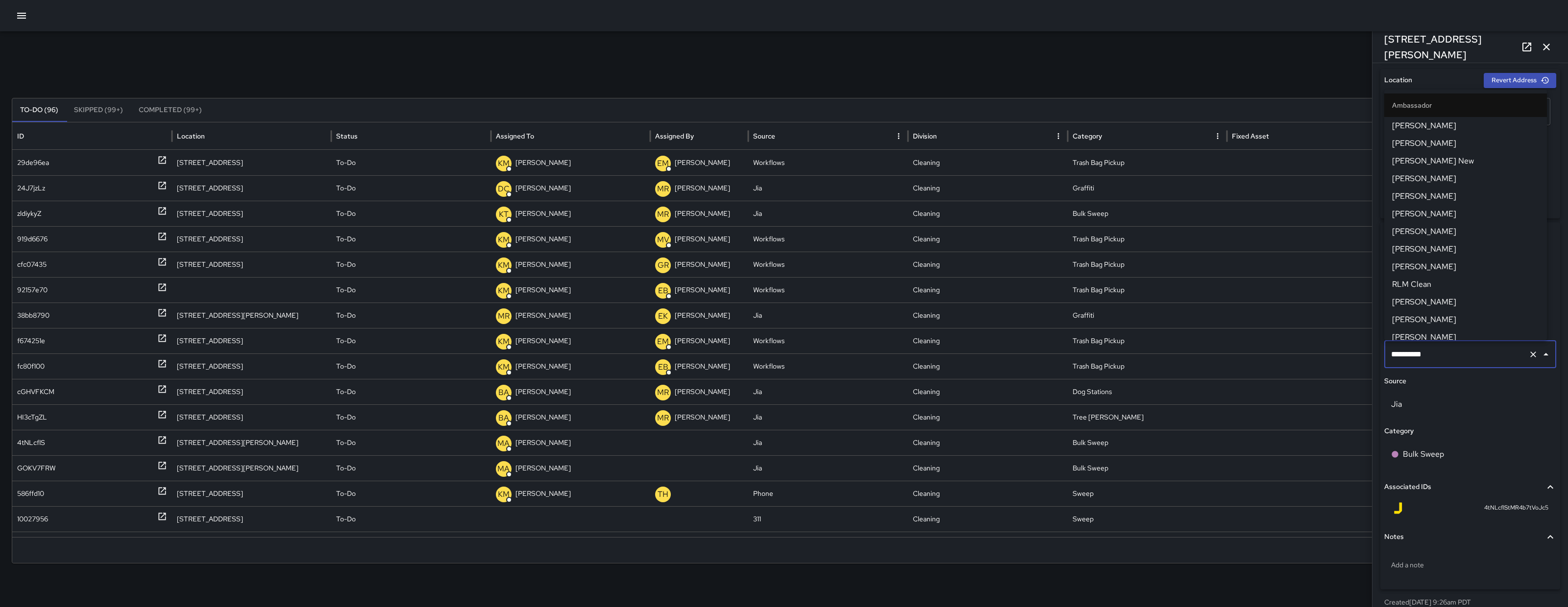
scroll to position [857, 0]
click at [1443, 355] on input "**********" at bounding box center [1456, 355] width 136 height 19
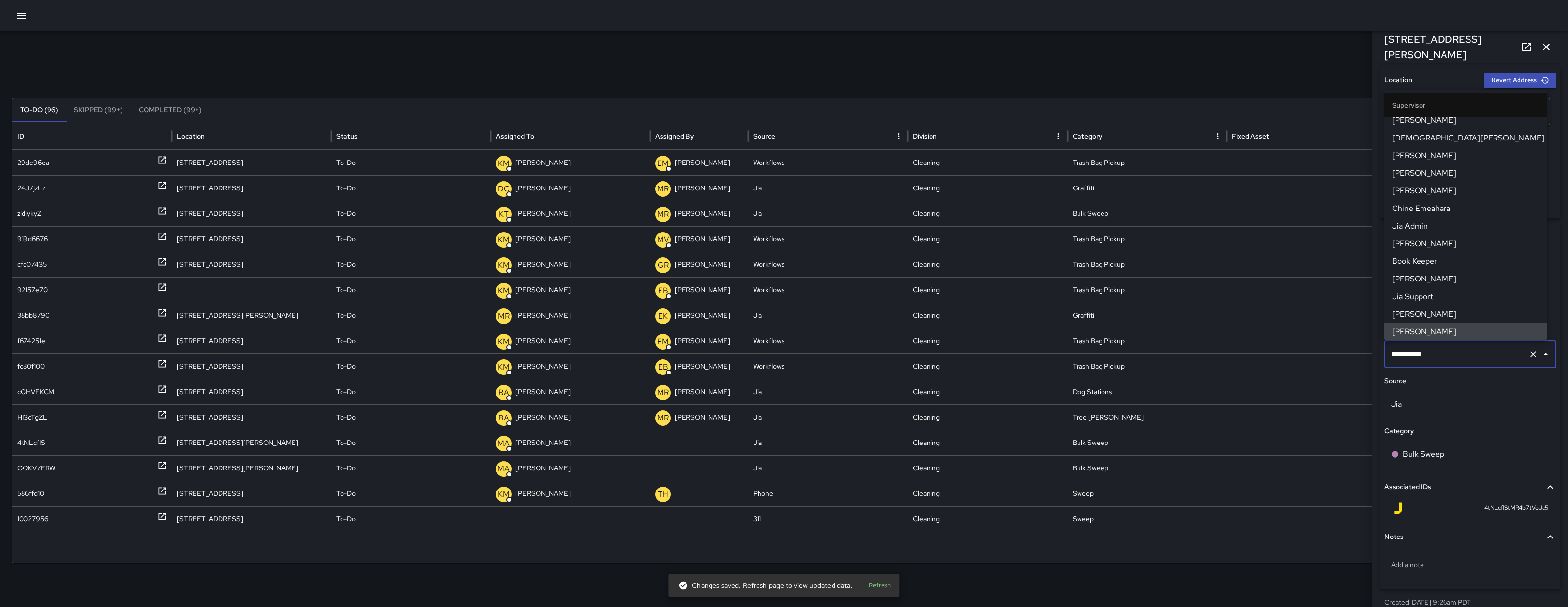
click at [1443, 355] on input "**********" at bounding box center [1456, 355] width 136 height 19
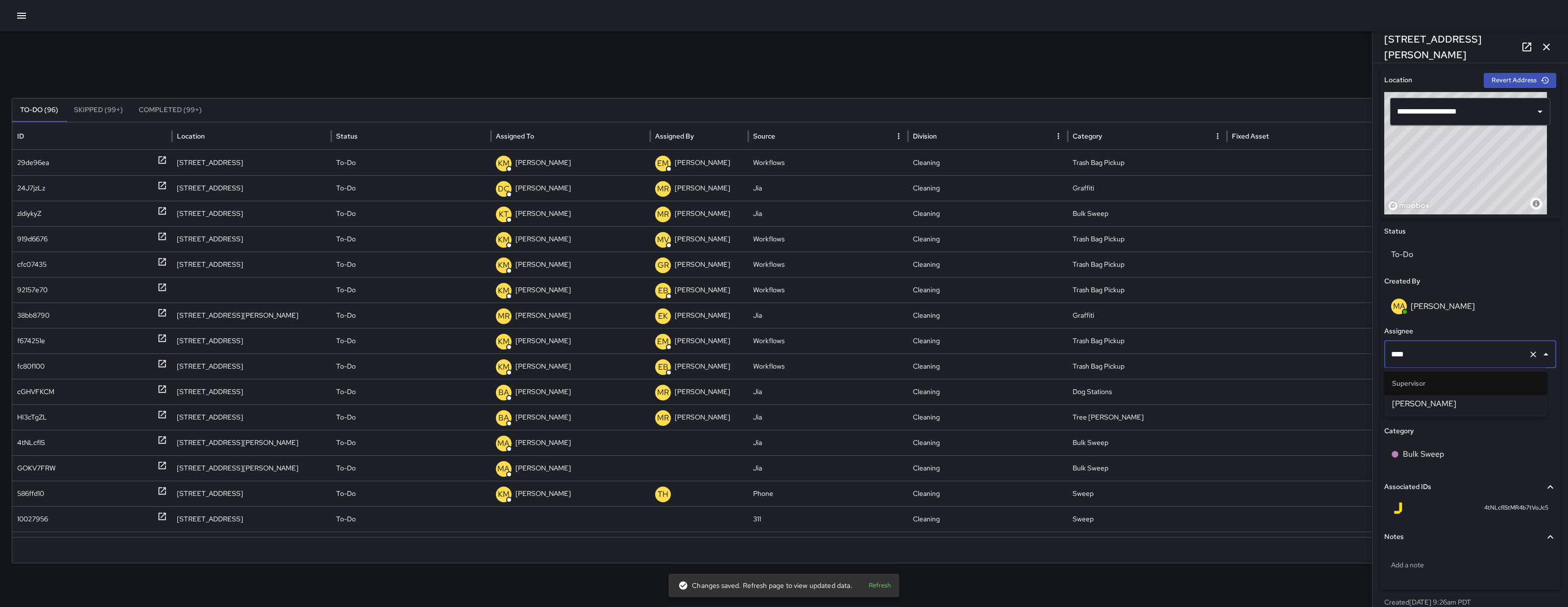
type input "*****"
click at [1465, 404] on span "Bryan Alexander" at bounding box center [1465, 404] width 147 height 12
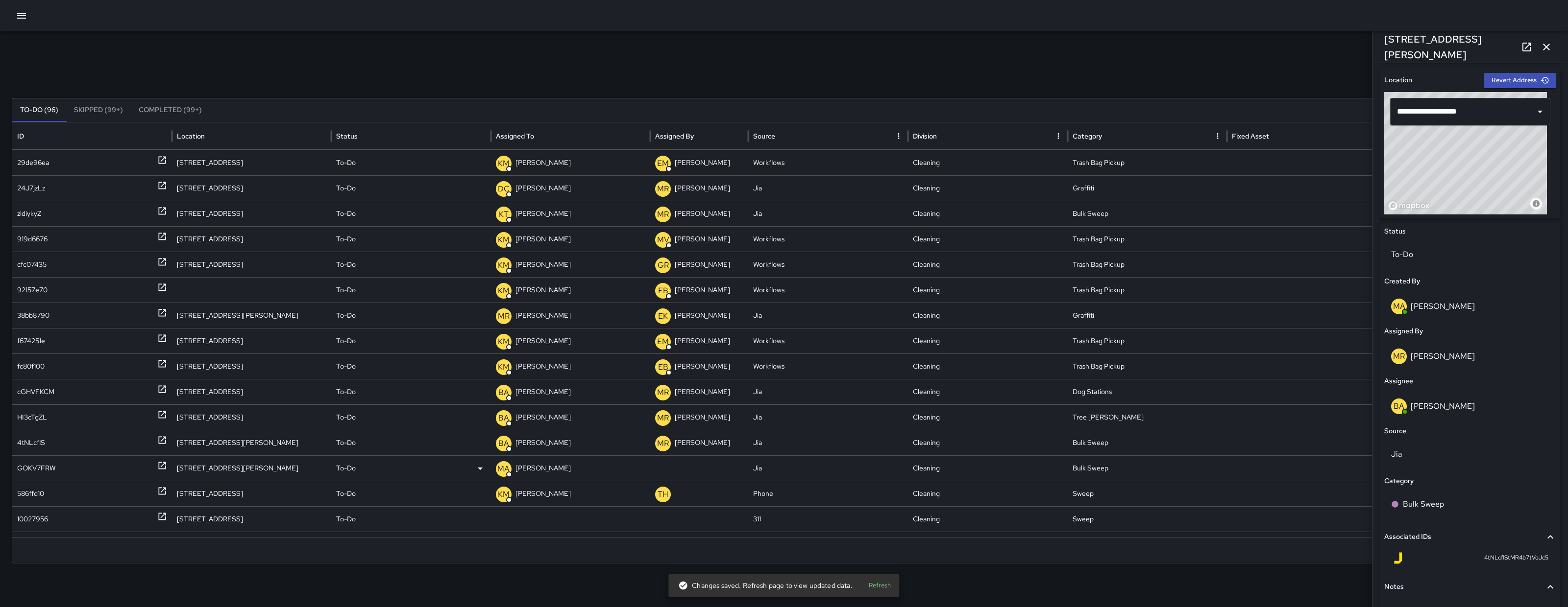
click at [42, 474] on div "GOKV7FRW" at bounding box center [36, 468] width 38 height 25
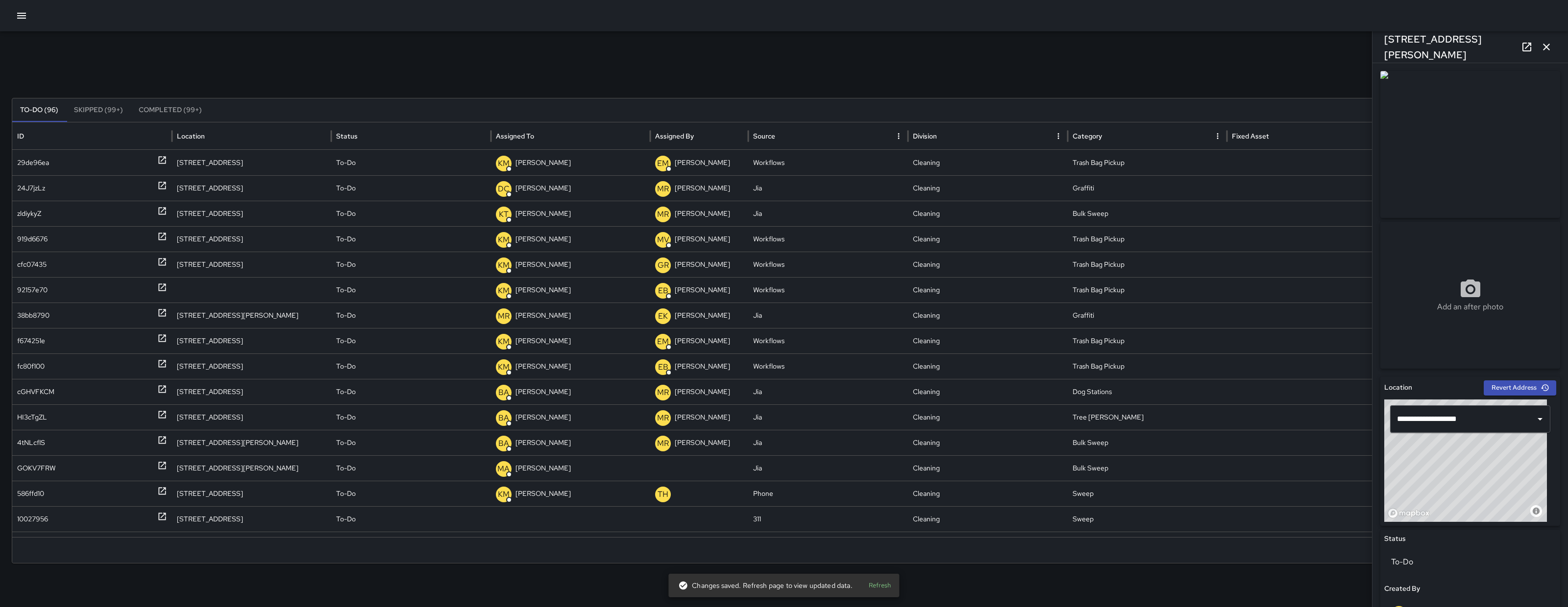
scroll to position [319, 0]
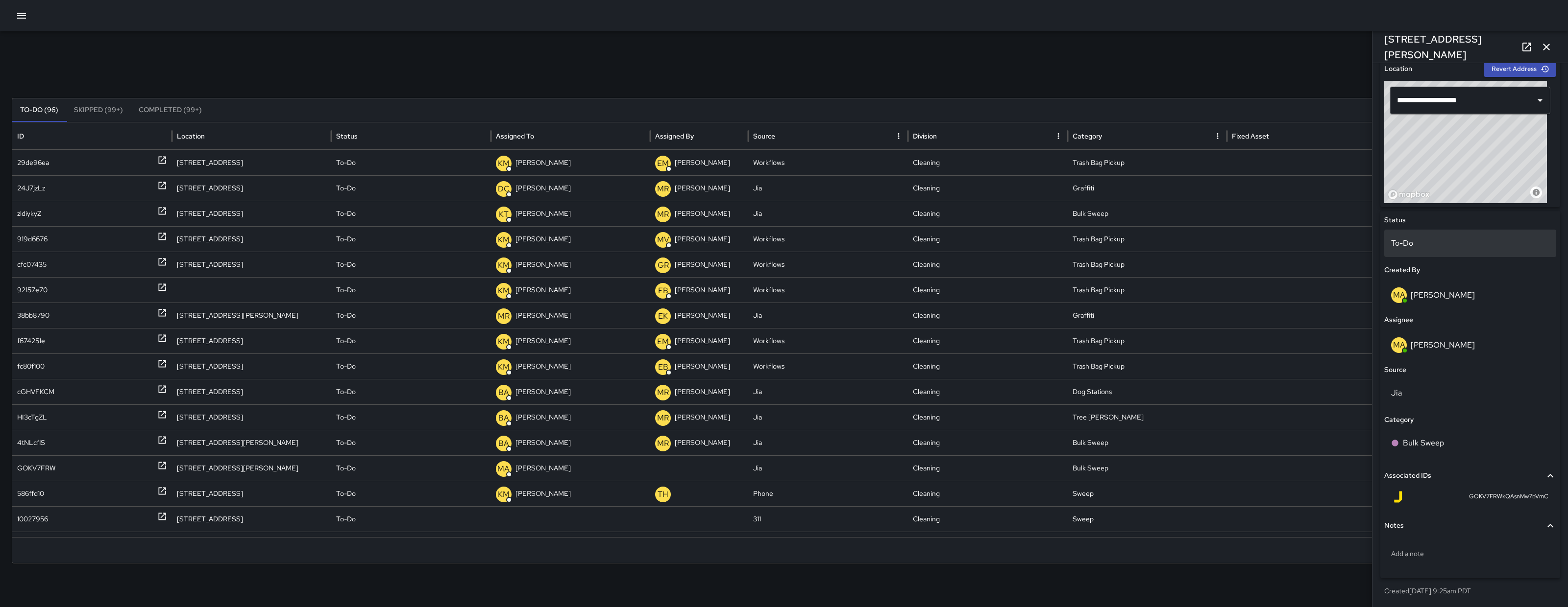
click at [1413, 236] on div "To-Do" at bounding box center [1469, 244] width 172 height 28
click at [1421, 241] on body "Search Search New Task To-Do (96) Skipped (99+) Completed (99+) ID Location Sta…" at bounding box center [784, 303] width 1568 height 607
click at [1416, 289] on li "Skipped" at bounding box center [1465, 287] width 163 height 17
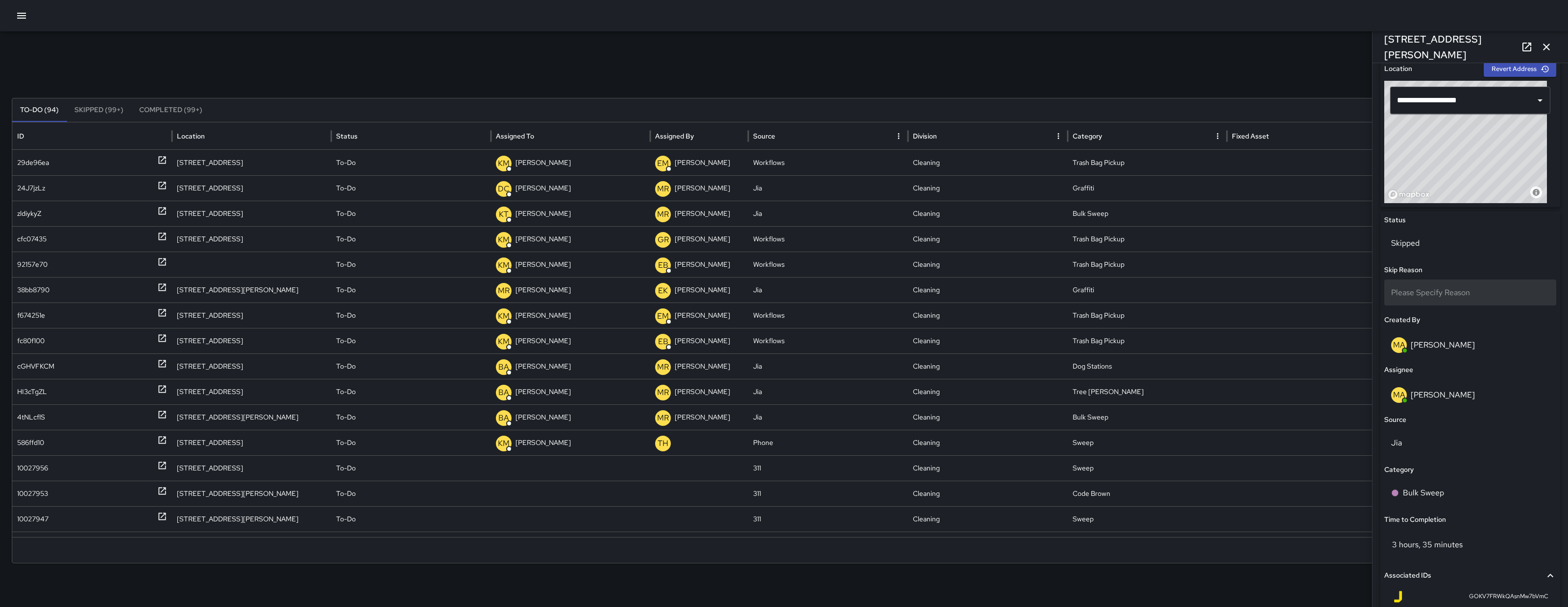
click at [1420, 297] on span "Please Specify Reason" at bounding box center [1430, 292] width 79 height 10
click at [1421, 331] on li "Duplicate" at bounding box center [1465, 336] width 163 height 17
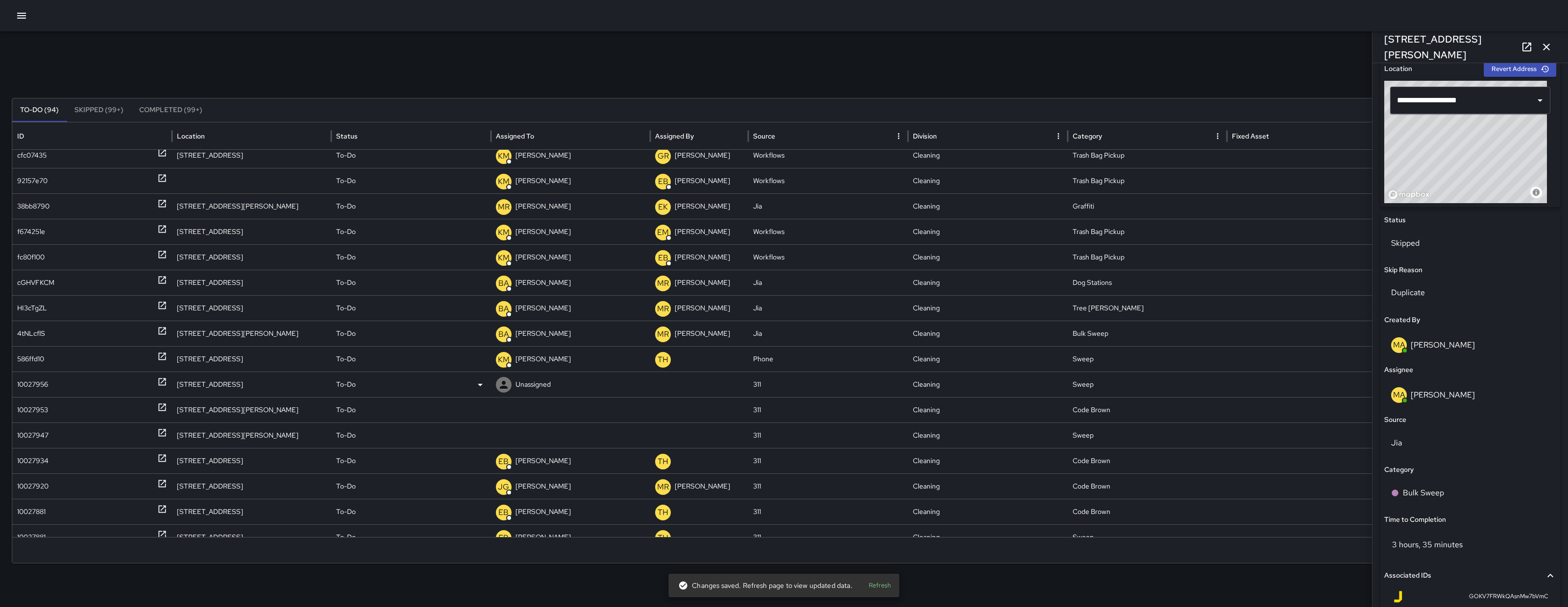
scroll to position [123, 0]
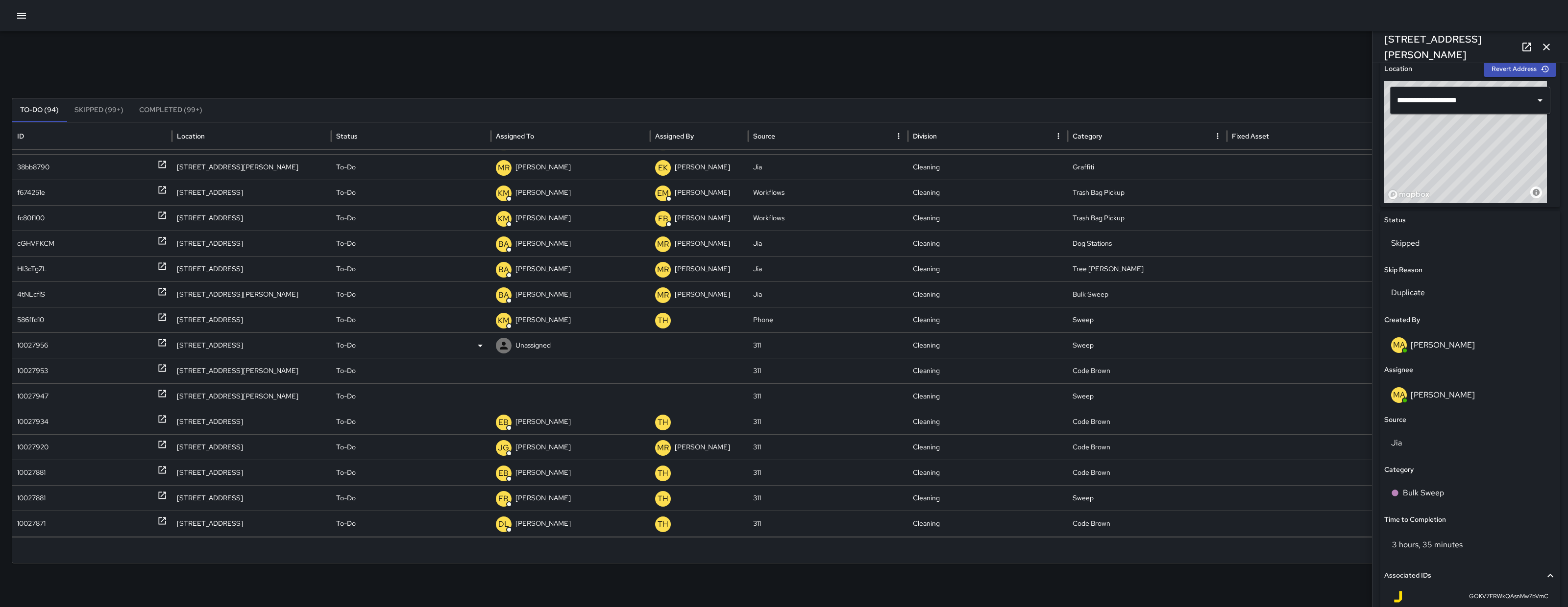
click at [41, 347] on div "10027956" at bounding box center [33, 345] width 31 height 25
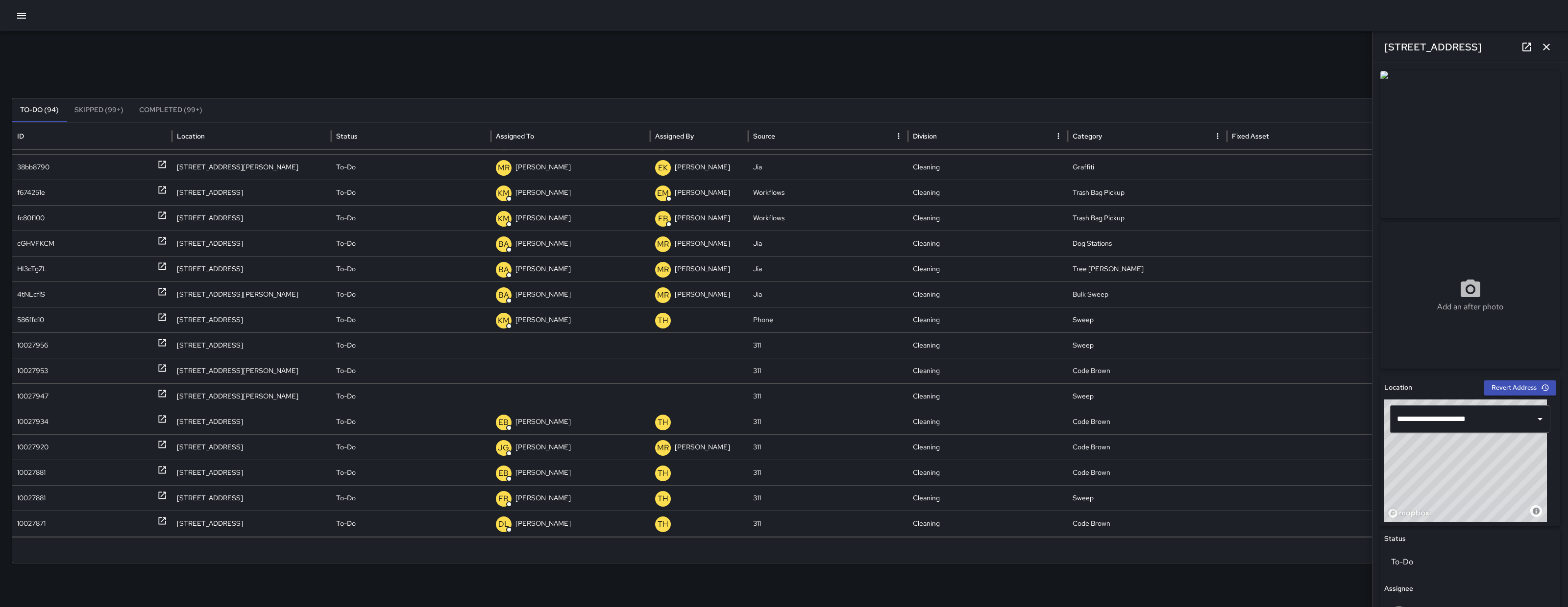
scroll to position [336, 0]
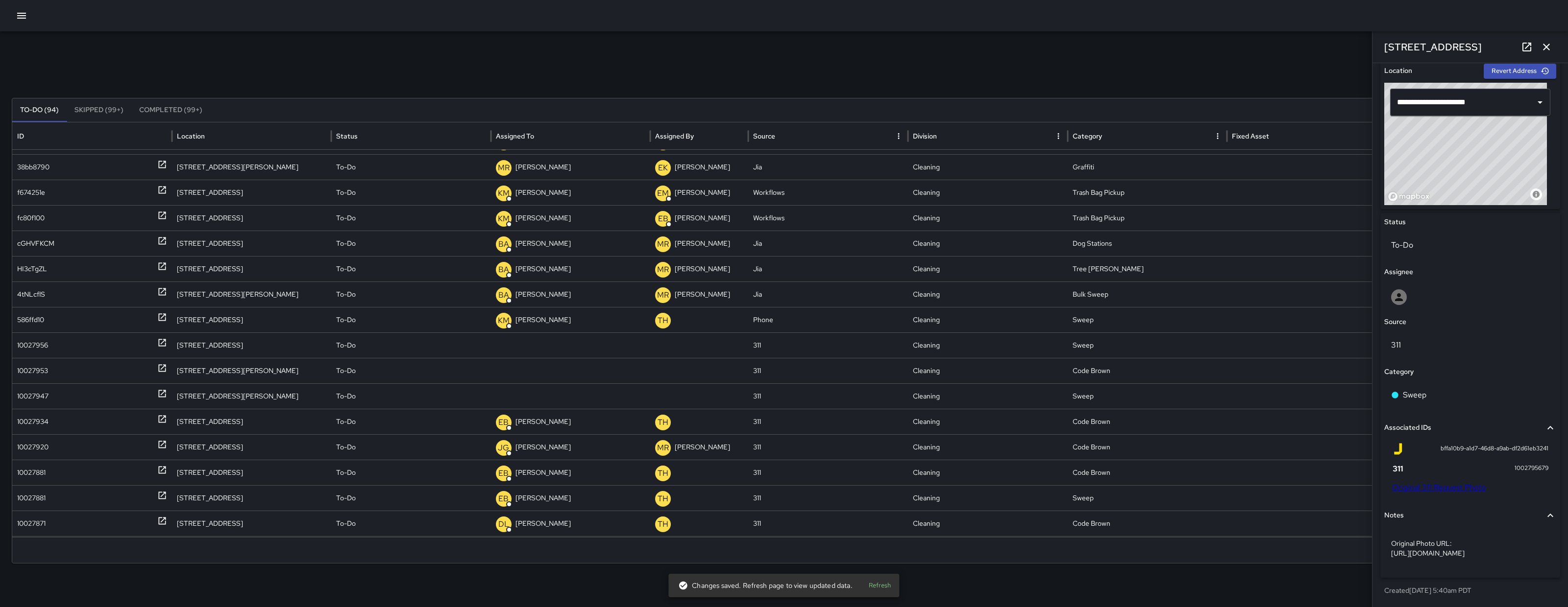
click at [25, 17] on icon "button" at bounding box center [22, 16] width 12 height 12
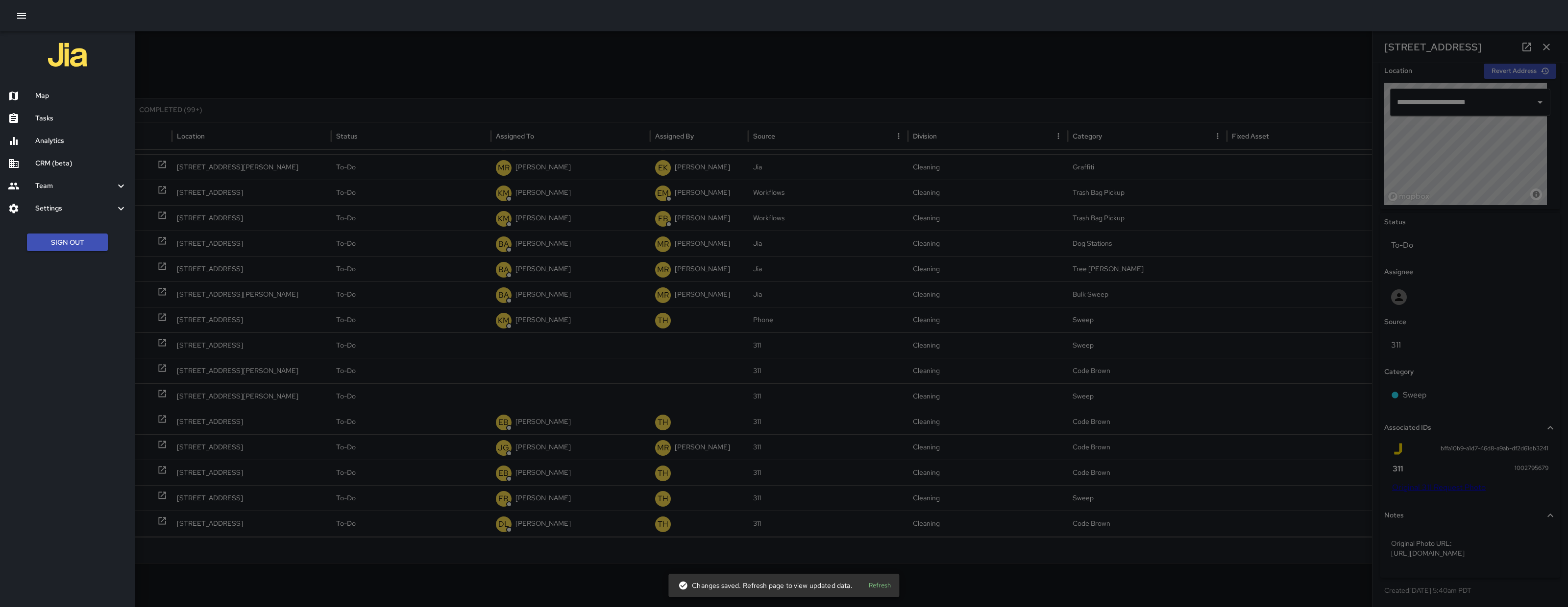
click at [44, 97] on h6 "Map" at bounding box center [81, 96] width 91 height 11
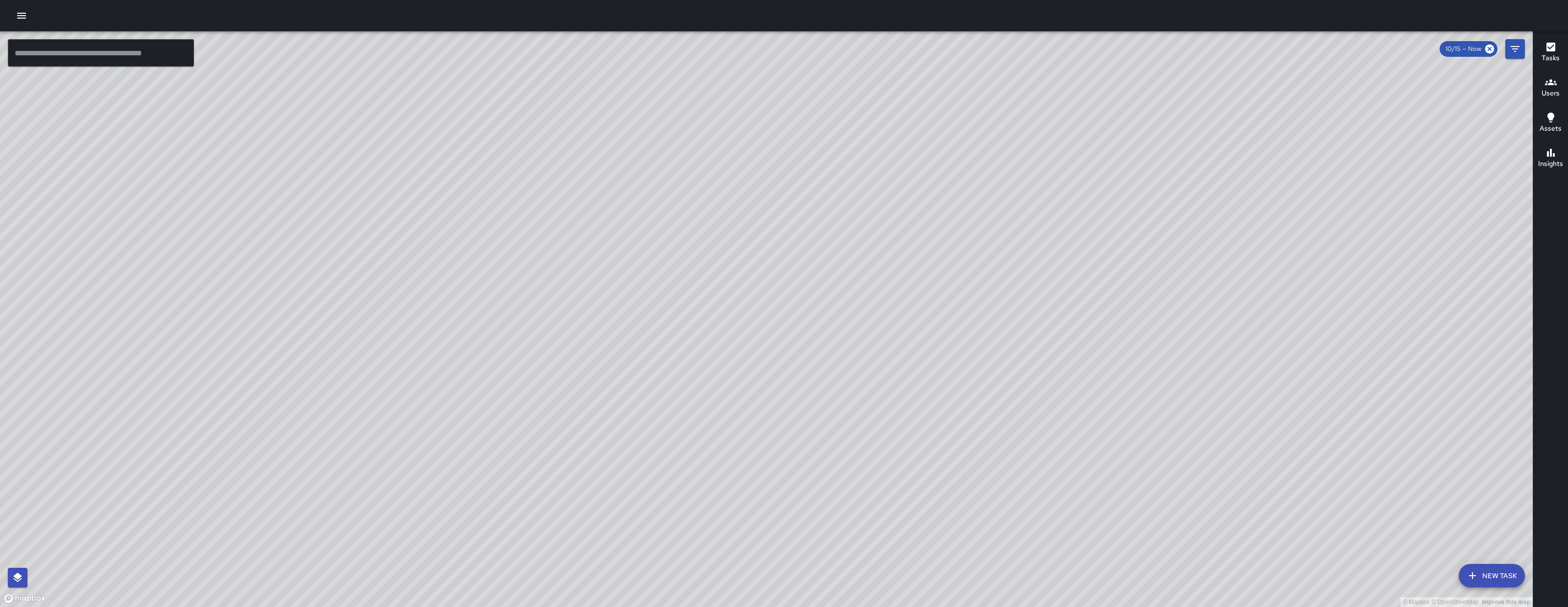
drag, startPoint x: 840, startPoint y: 349, endPoint x: 841, endPoint y: 360, distance: 11.0
click at [841, 360] on div "© Mapbox © OpenStreetMap Improve this map" at bounding box center [766, 319] width 1532 height 576
click at [1486, 567] on button "New Task" at bounding box center [1491, 576] width 66 height 23
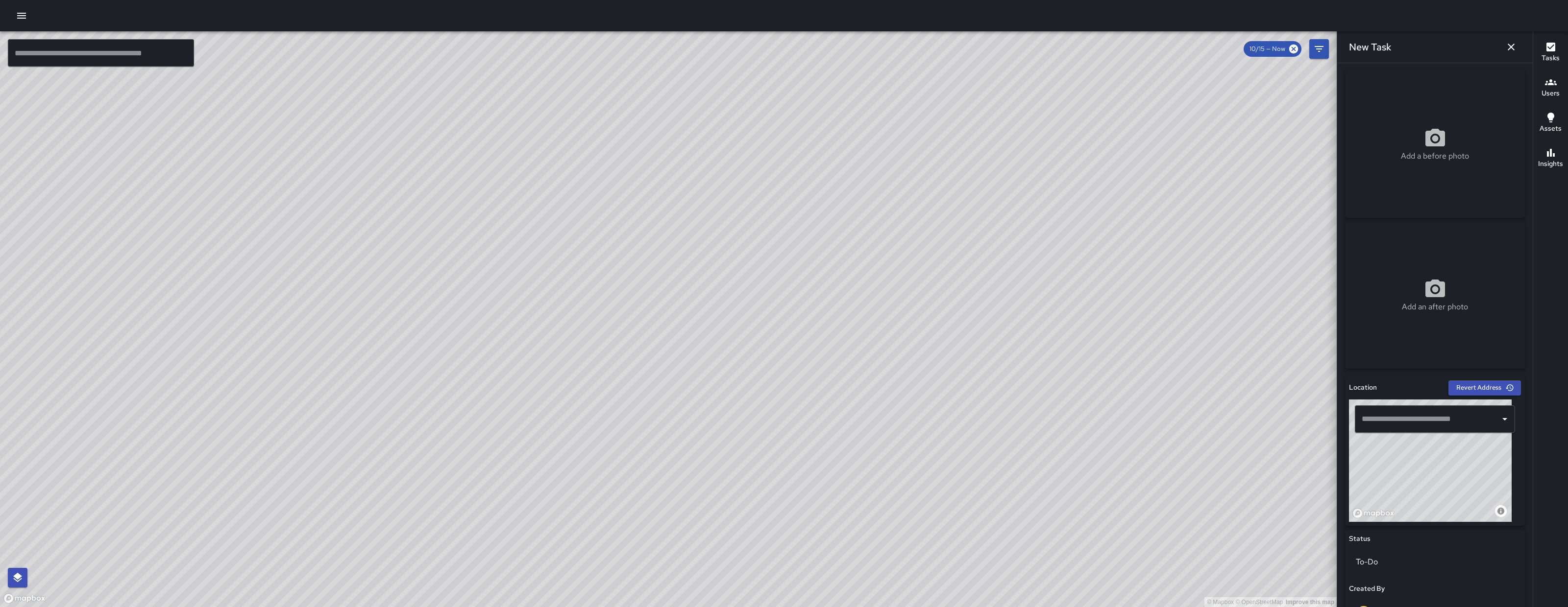
click at [1403, 426] on input "text" at bounding box center [1427, 419] width 136 height 19
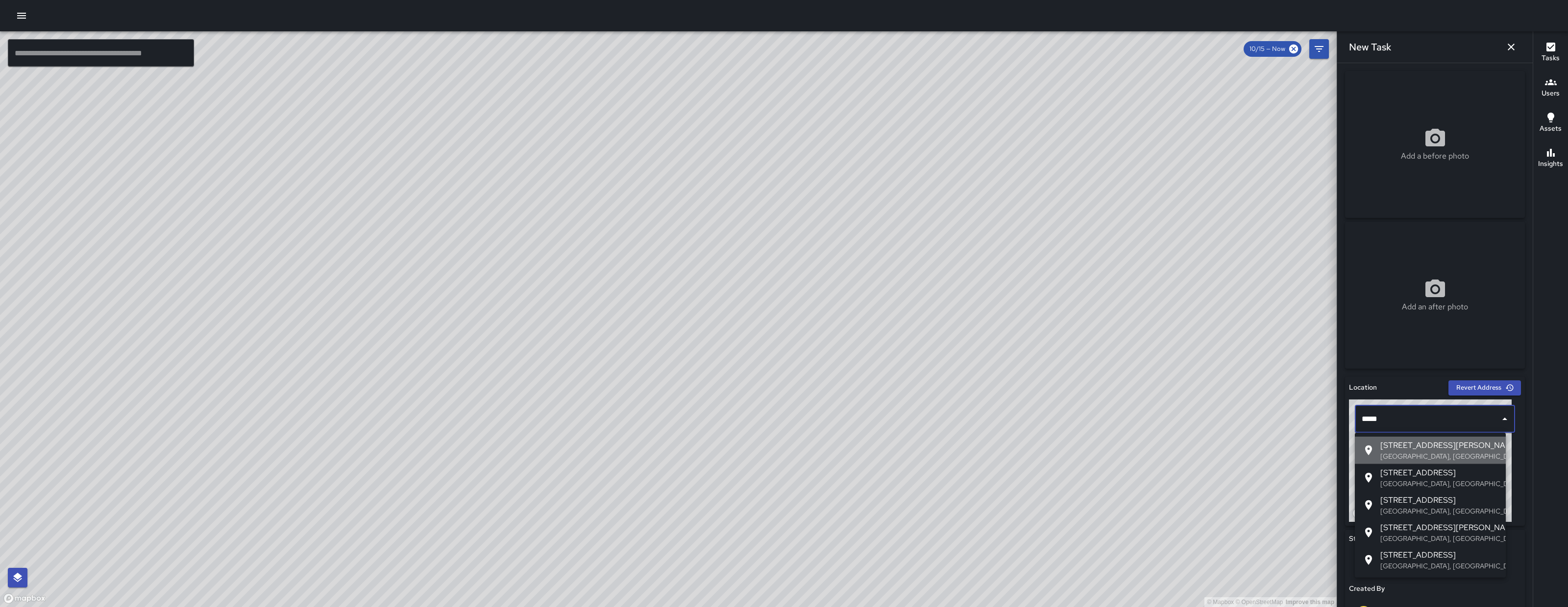
click at [1429, 444] on span "62 Langton Street" at bounding box center [1439, 445] width 118 height 12
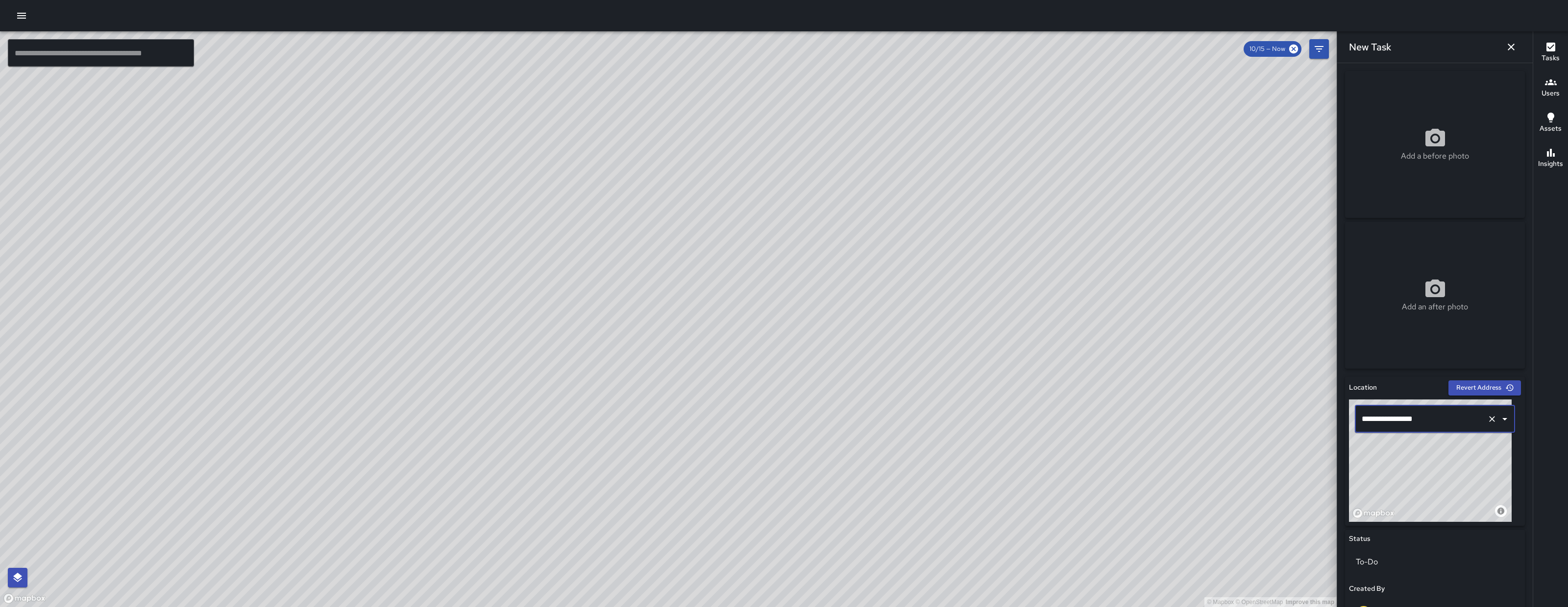
scroll to position [284, 0]
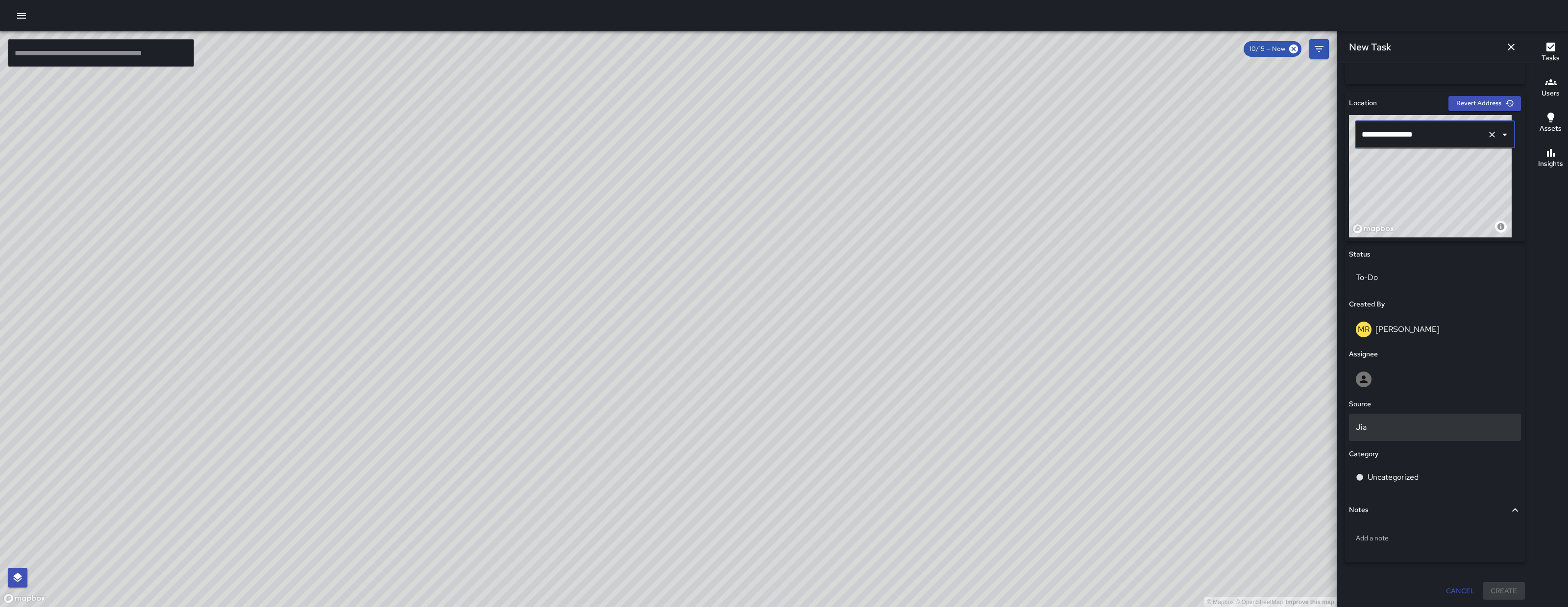
type input "**********"
click at [1424, 424] on p "Jia" at bounding box center [1434, 427] width 158 height 12
click at [1408, 474] on li "Jia" at bounding box center [1430, 471] width 163 height 17
click at [1411, 474] on p "Uncategorized" at bounding box center [1393, 477] width 51 height 12
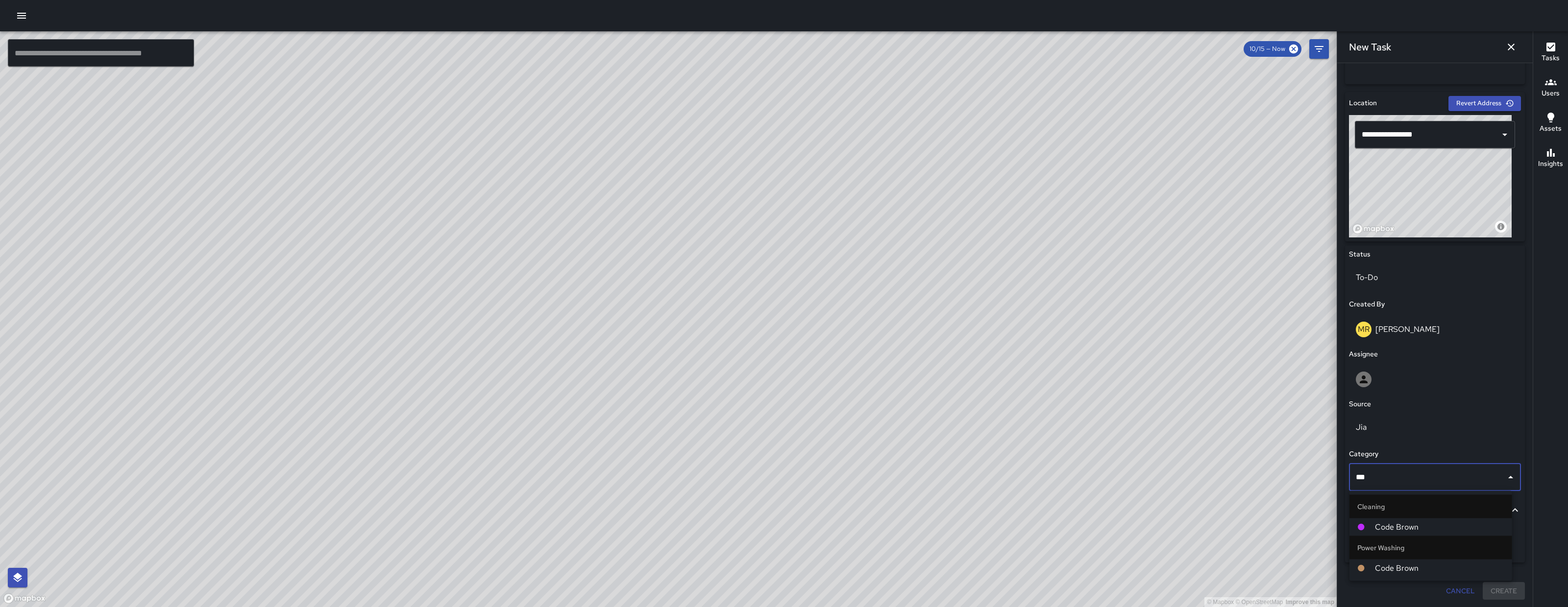
type input "****"
click at [1378, 574] on li "Code Brown" at bounding box center [1431, 569] width 163 height 17
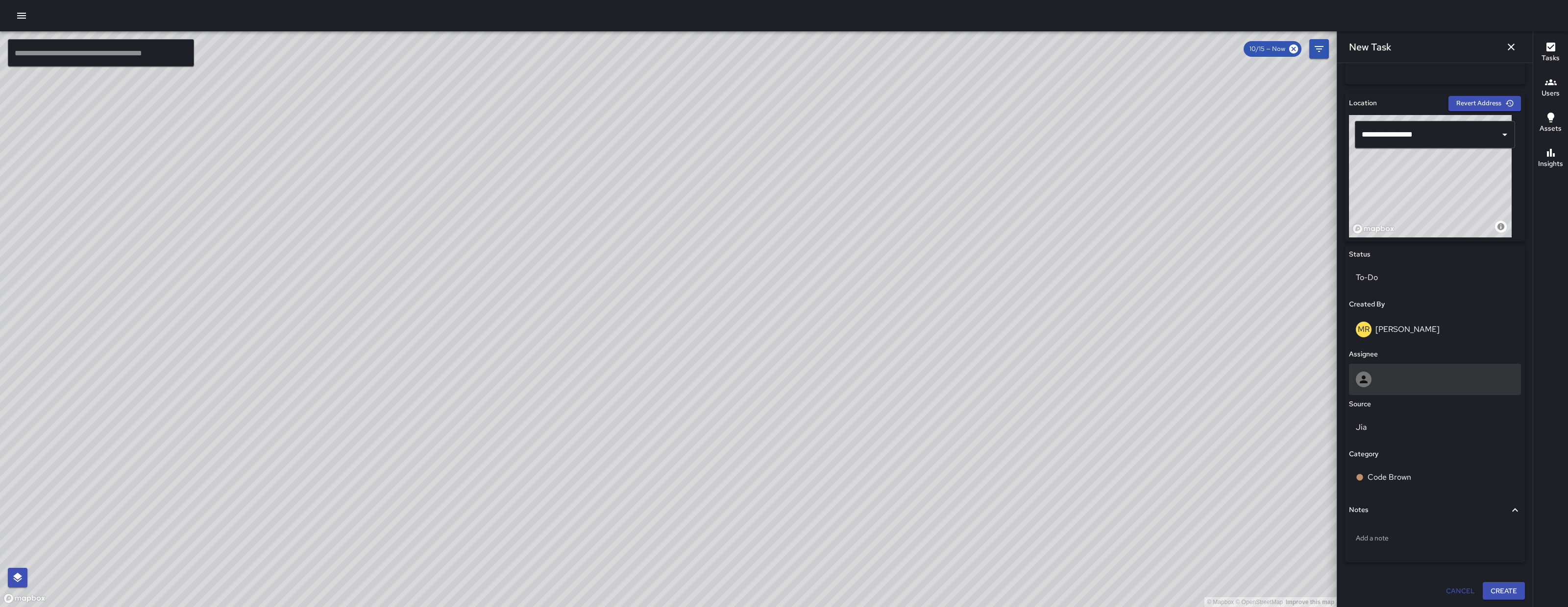
click at [1390, 373] on div at bounding box center [1434, 379] width 158 height 16
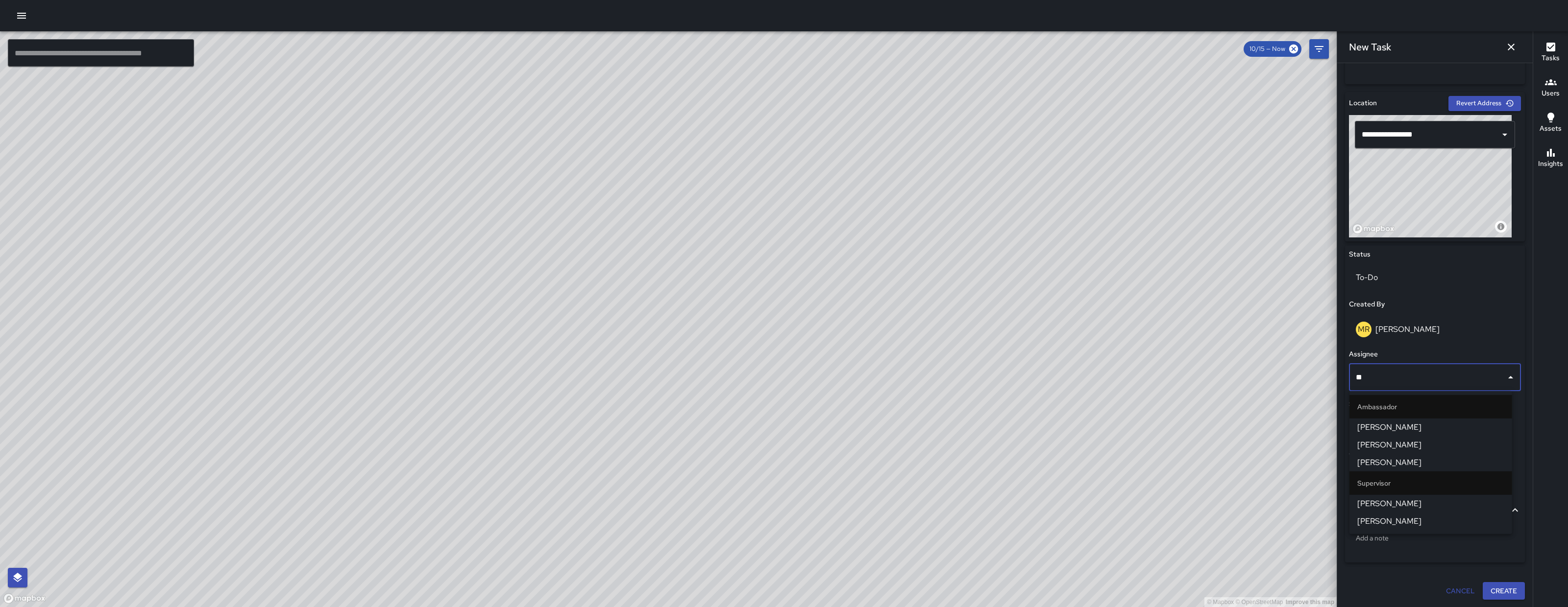
type input "***"
click at [1402, 468] on span "[PERSON_NAME]" at bounding box center [1430, 468] width 147 height 12
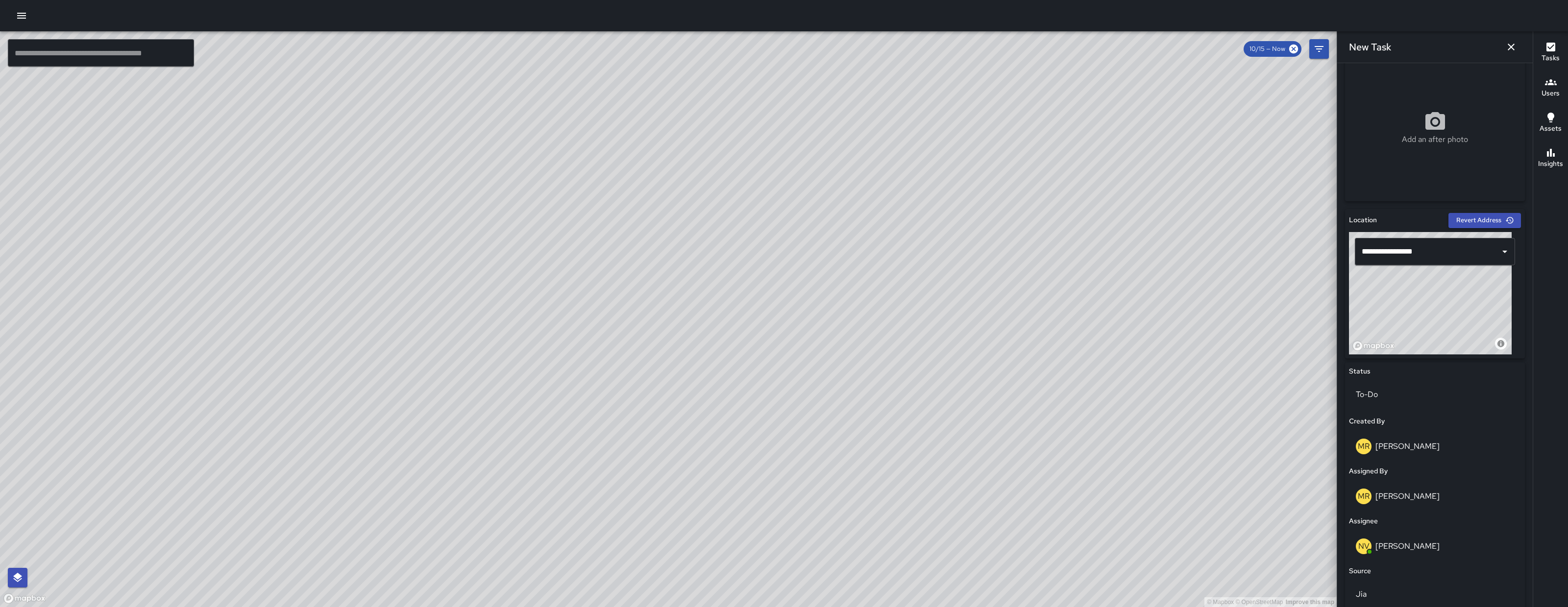
scroll to position [0, 0]
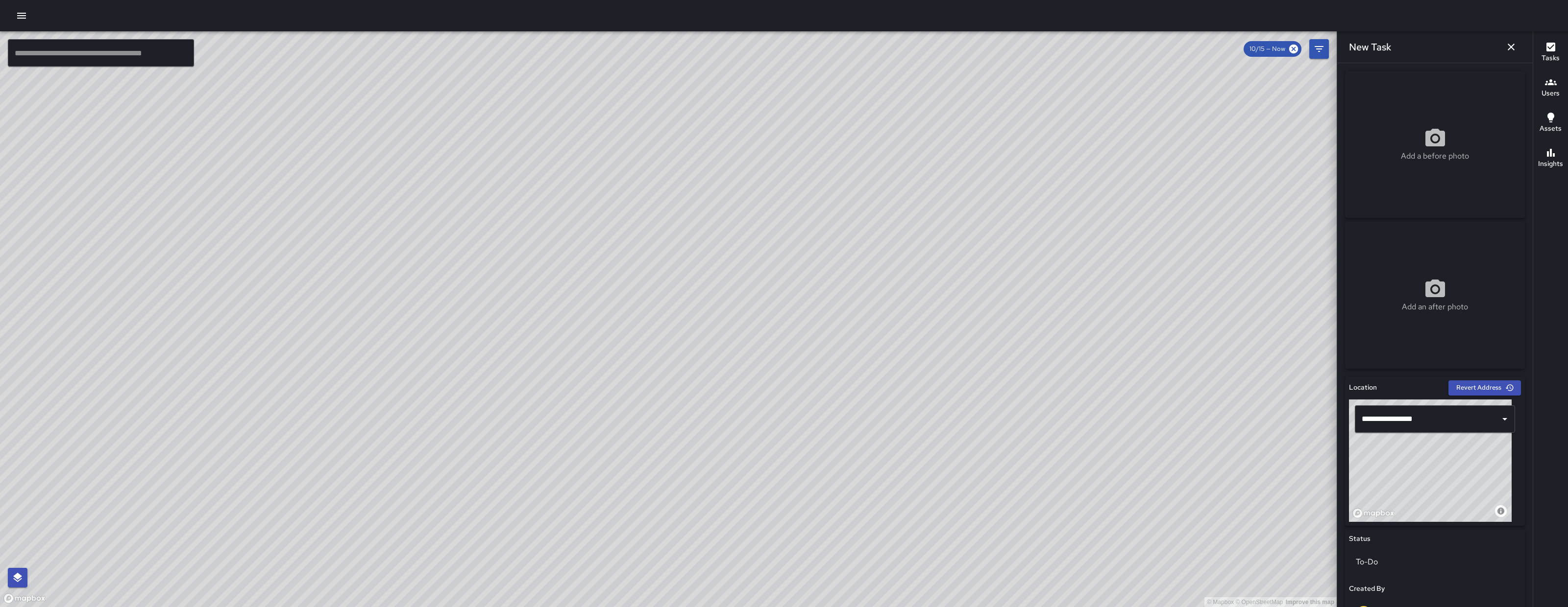
click at [1386, 153] on div "Add a before photo" at bounding box center [1434, 144] width 180 height 36
click at [1387, 153] on div "Add a before photo" at bounding box center [1434, 144] width 180 height 36
click at [1469, 168] on div "Add a before photo" at bounding box center [1434, 144] width 180 height 147
type input "**********"
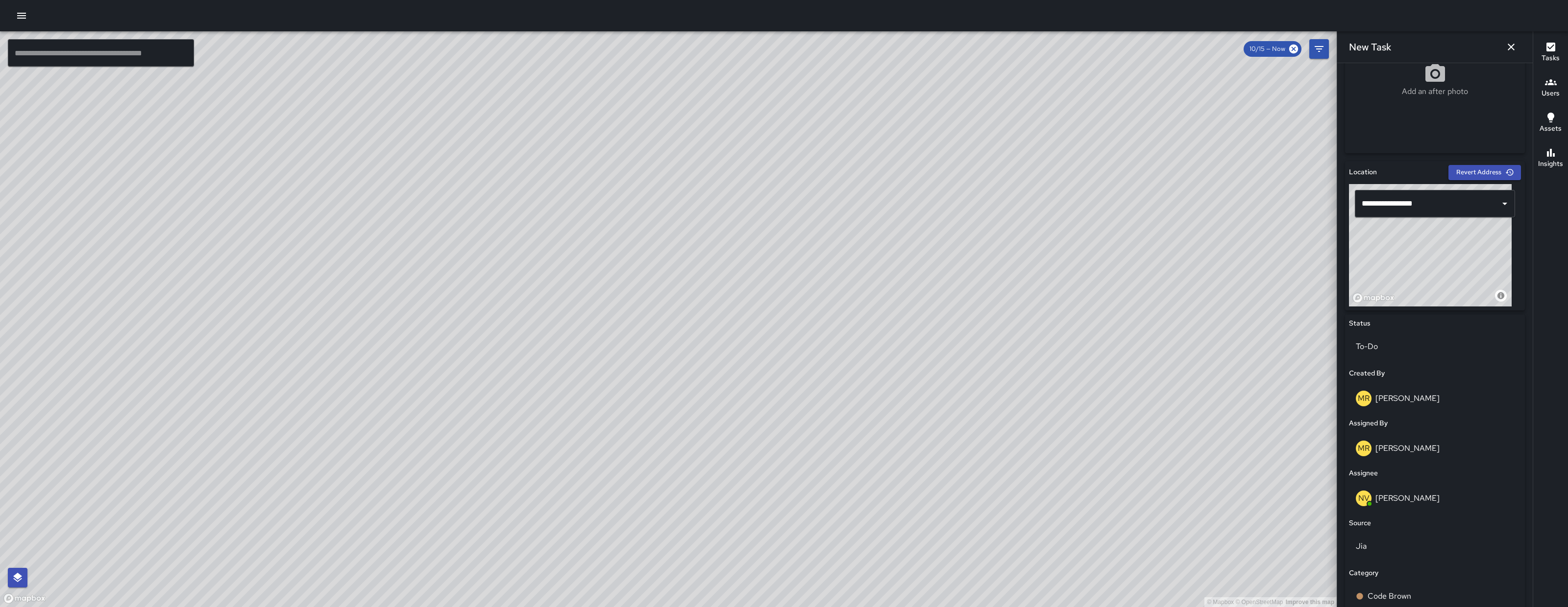
scroll to position [334, 0]
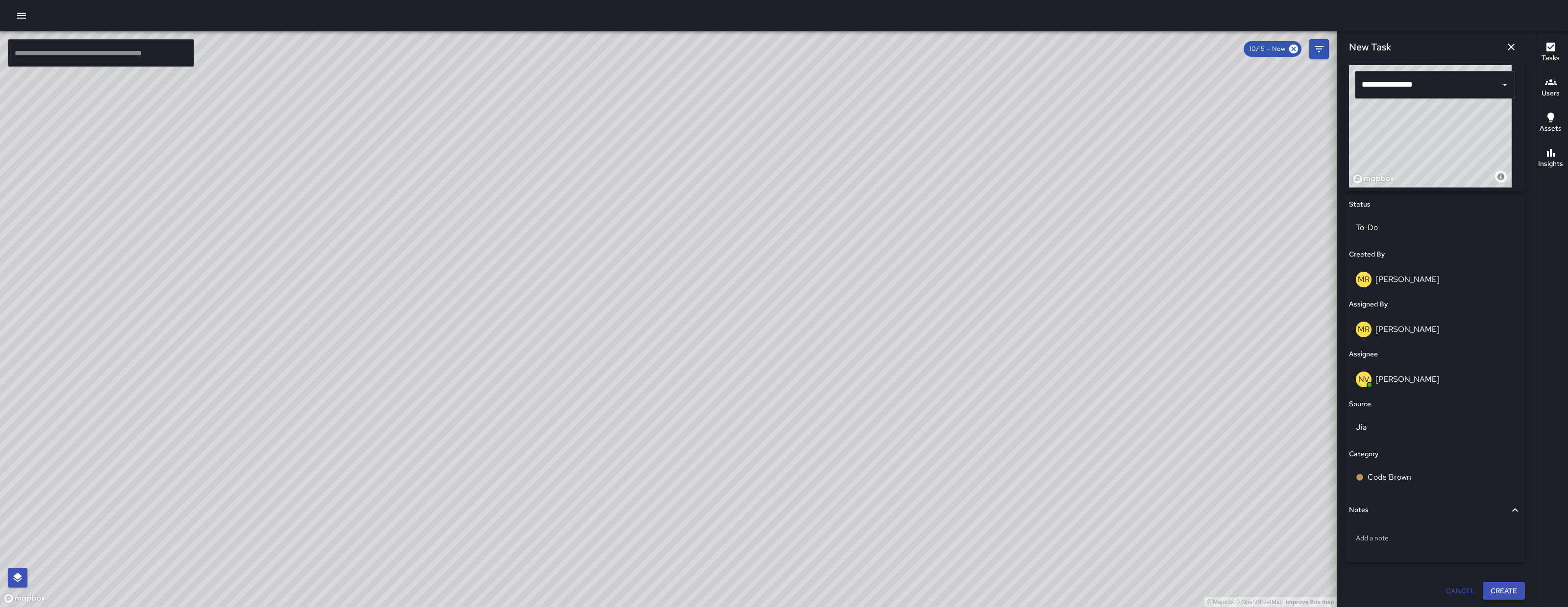
click at [1488, 587] on button "Create" at bounding box center [1503, 591] width 42 height 18
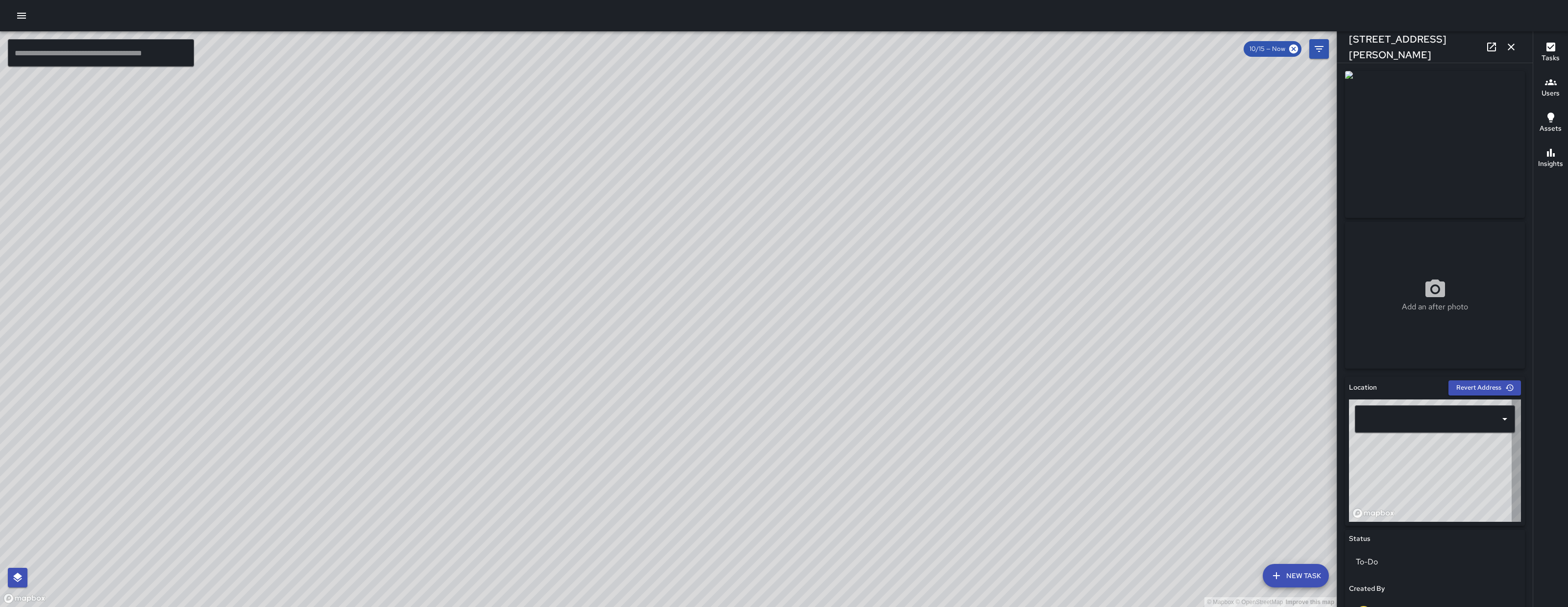
type input "**********"
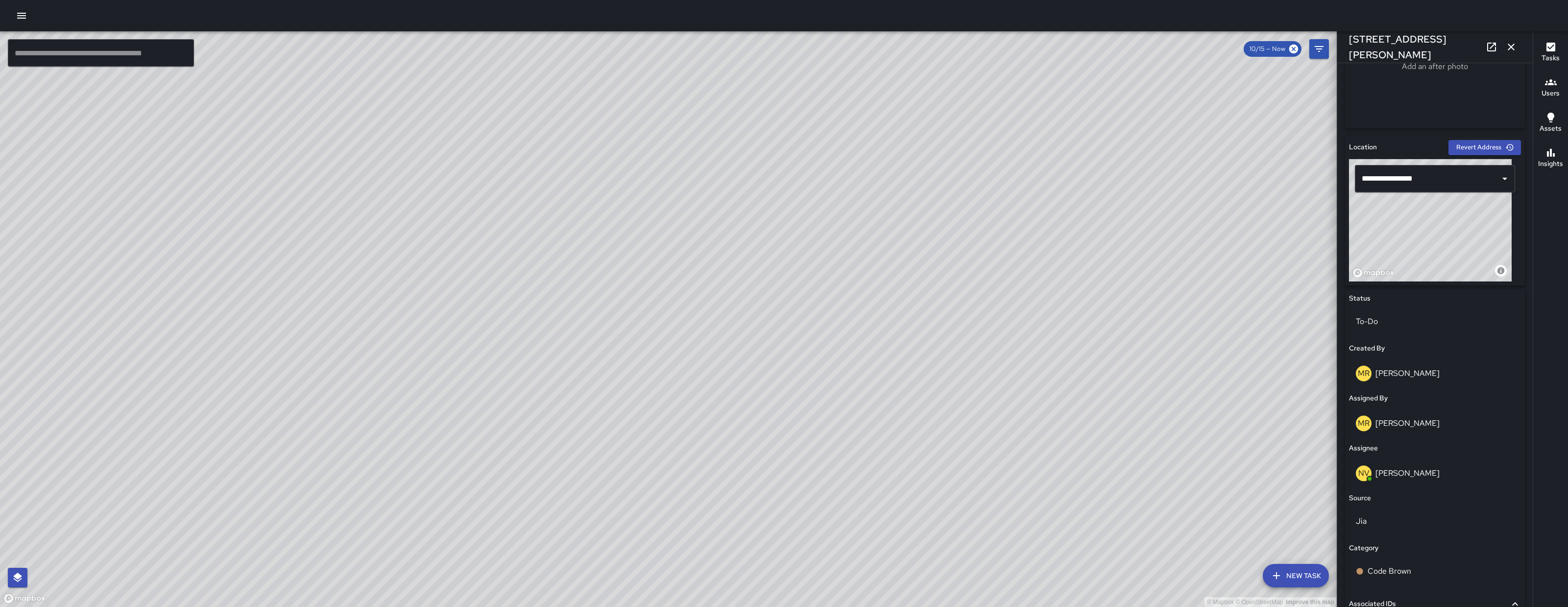
scroll to position [368, 0]
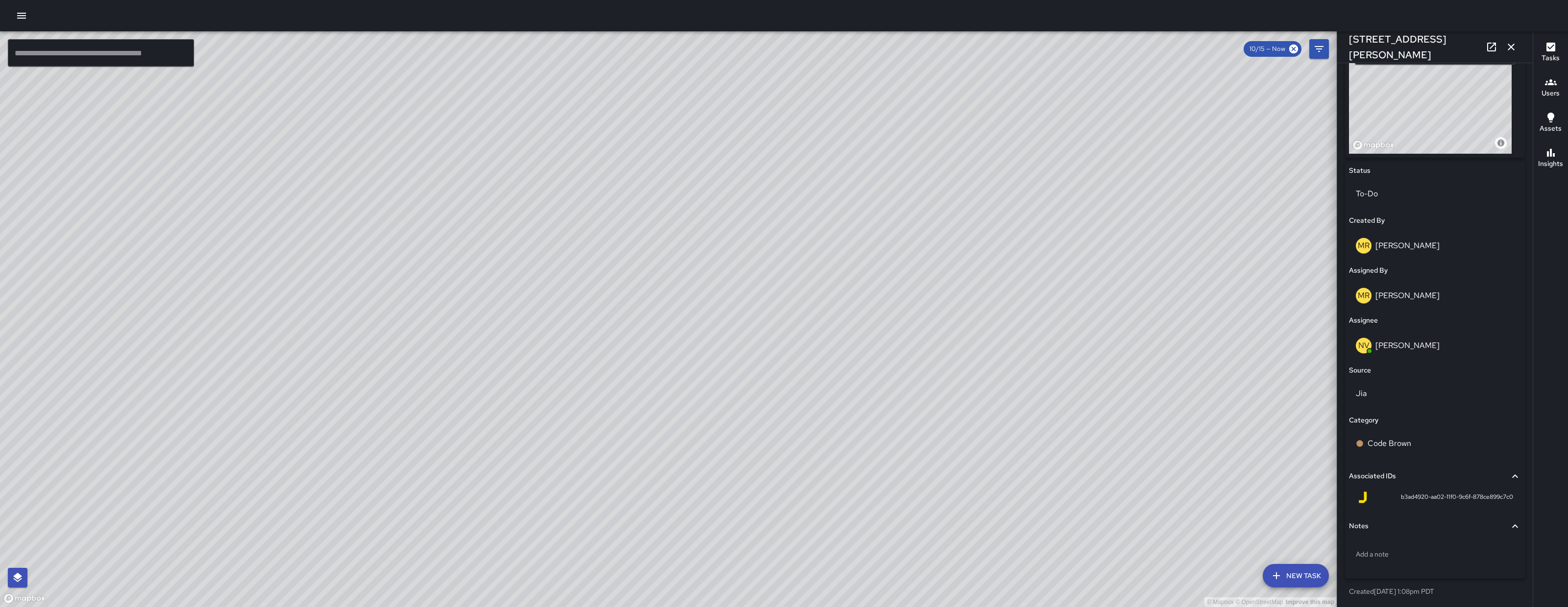
click at [1515, 55] on button "button" at bounding box center [1511, 46] width 20 height 20
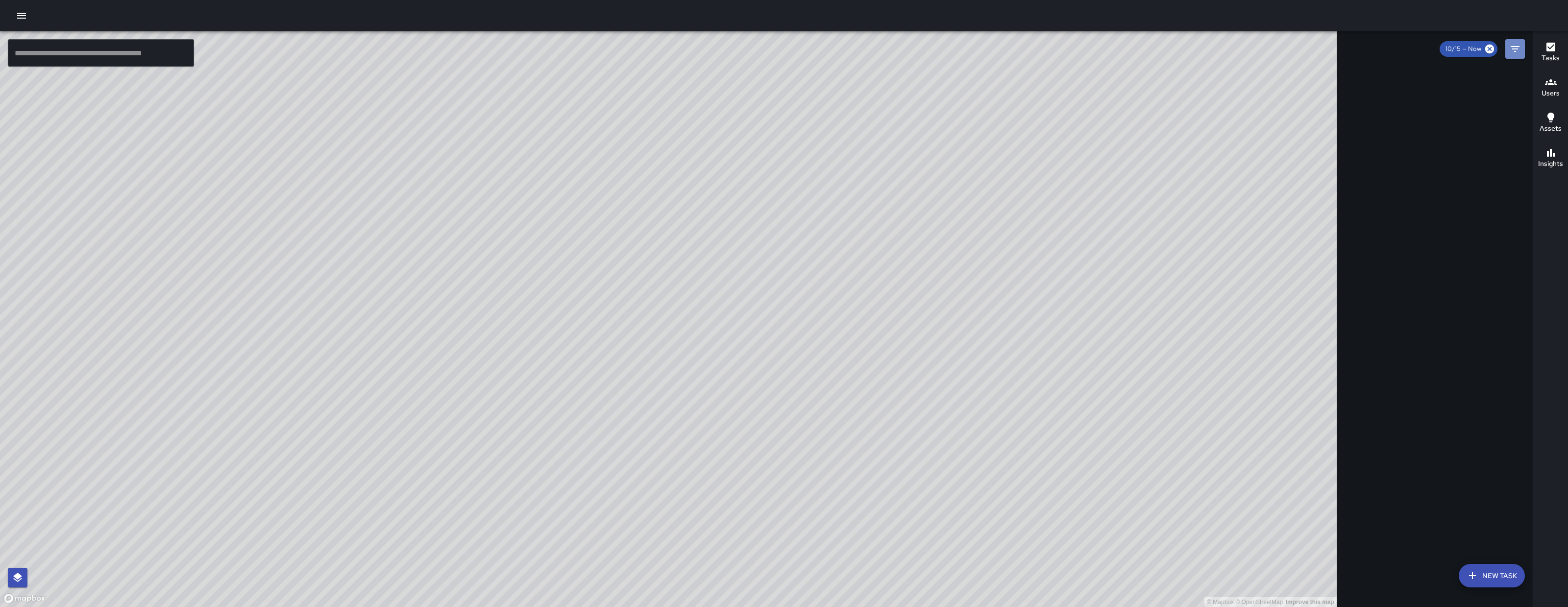
click at [1515, 55] on button "Filters" at bounding box center [1514, 49] width 20 height 20
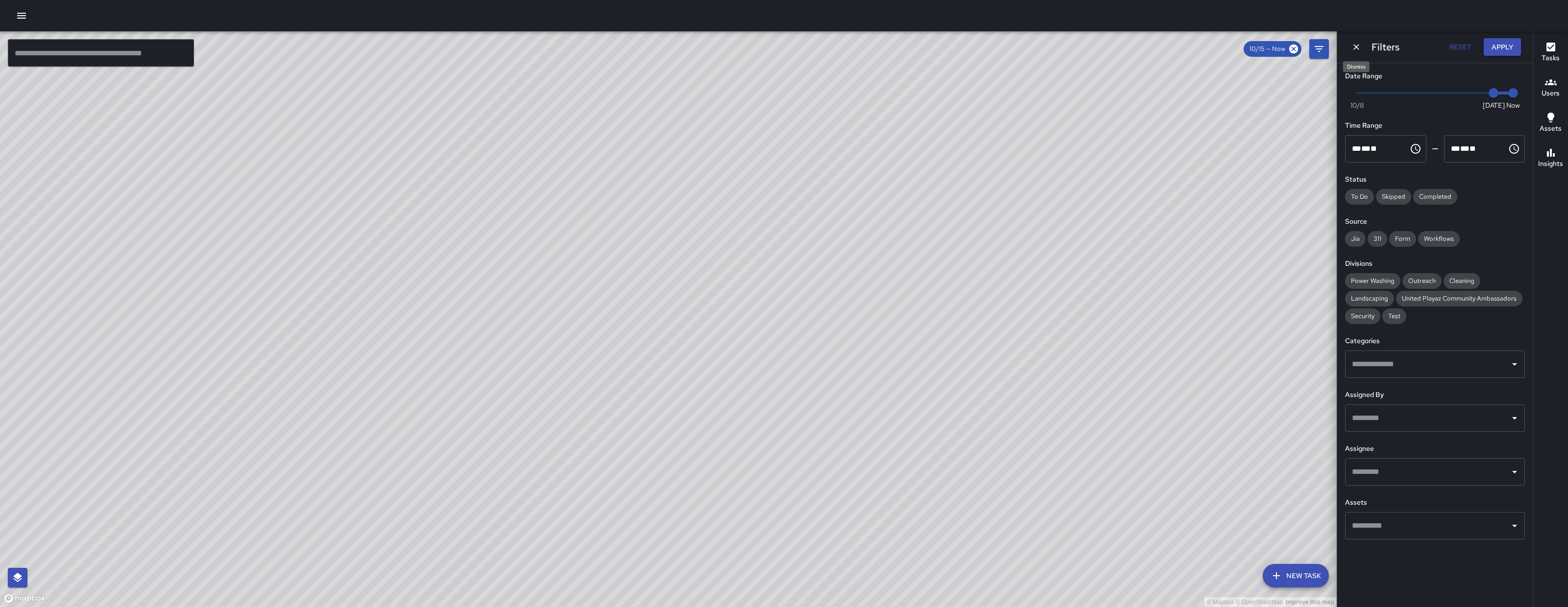
click at [1358, 51] on icon "Dismiss" at bounding box center [1356, 47] width 10 height 10
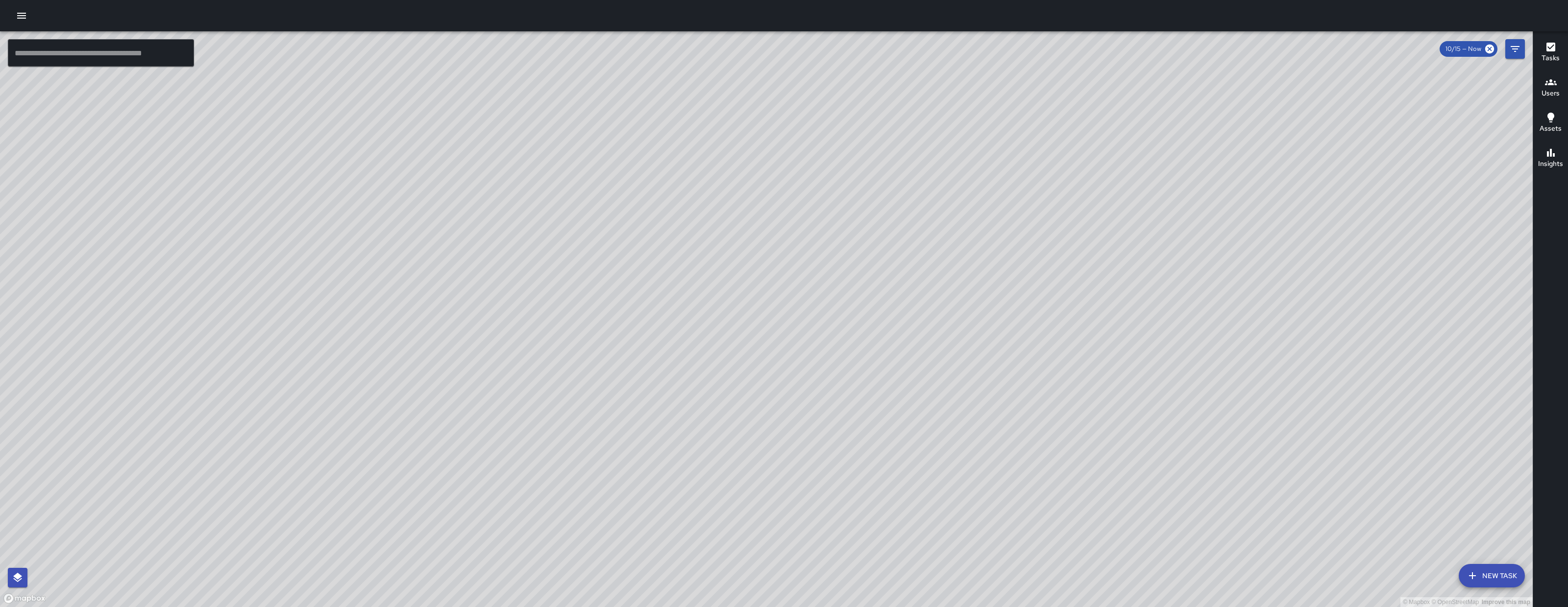
click at [1490, 563] on div "© Mapbox © OpenStreetMap Improve this map" at bounding box center [766, 319] width 1532 height 576
click at [1490, 566] on button "New Task" at bounding box center [1491, 576] width 66 height 23
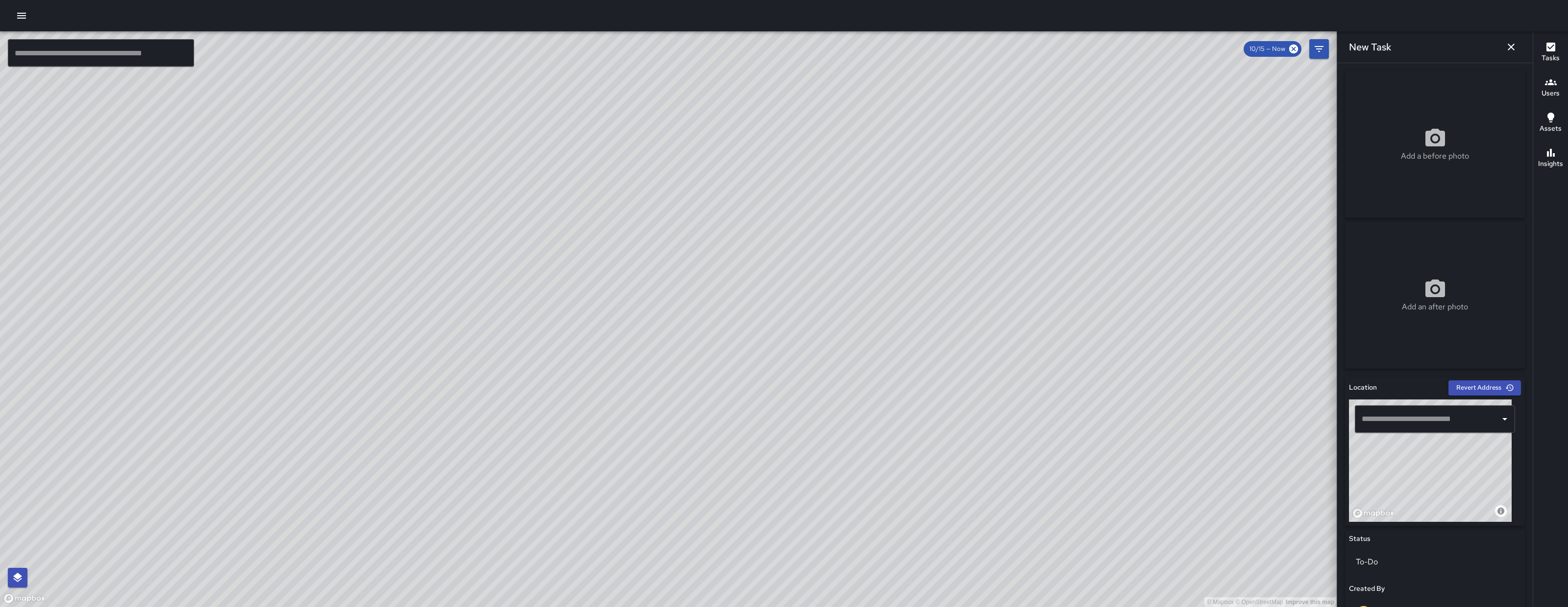
click at [1446, 178] on div "Add a before photo" at bounding box center [1434, 144] width 180 height 147
type input "**********"
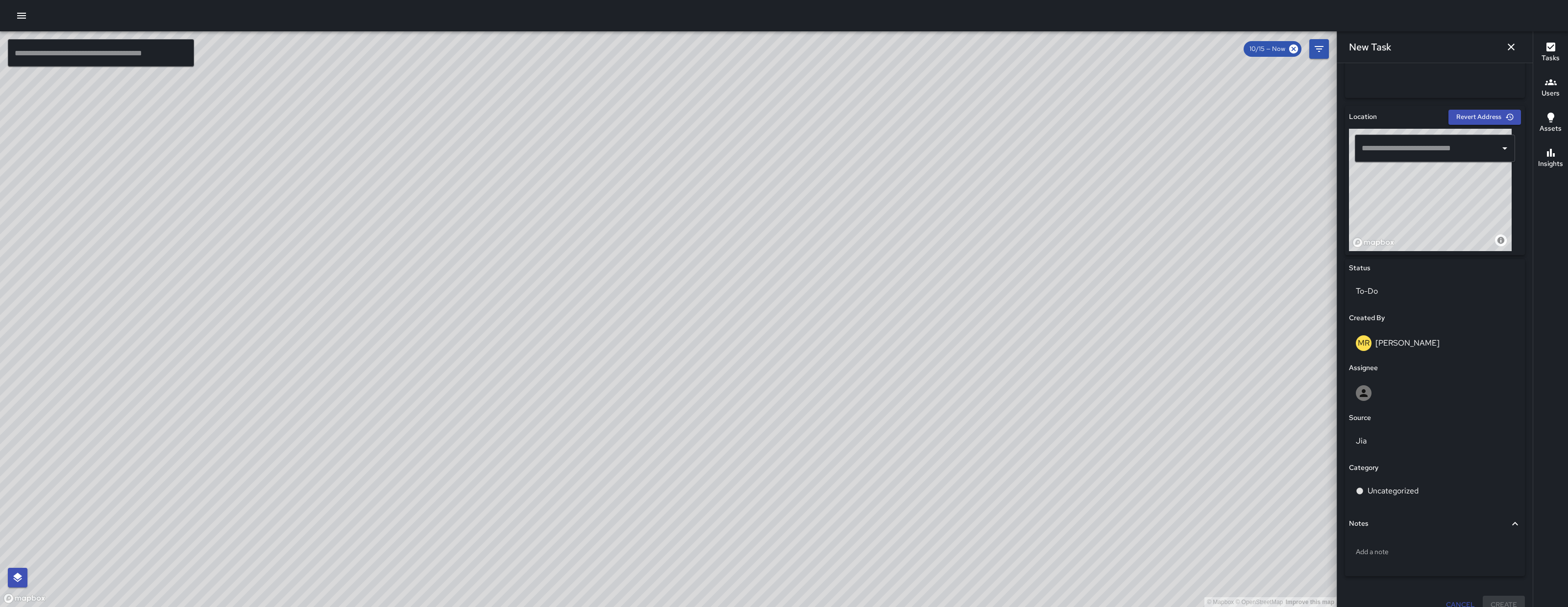
click at [1450, 141] on input "text" at bounding box center [1427, 149] width 136 height 19
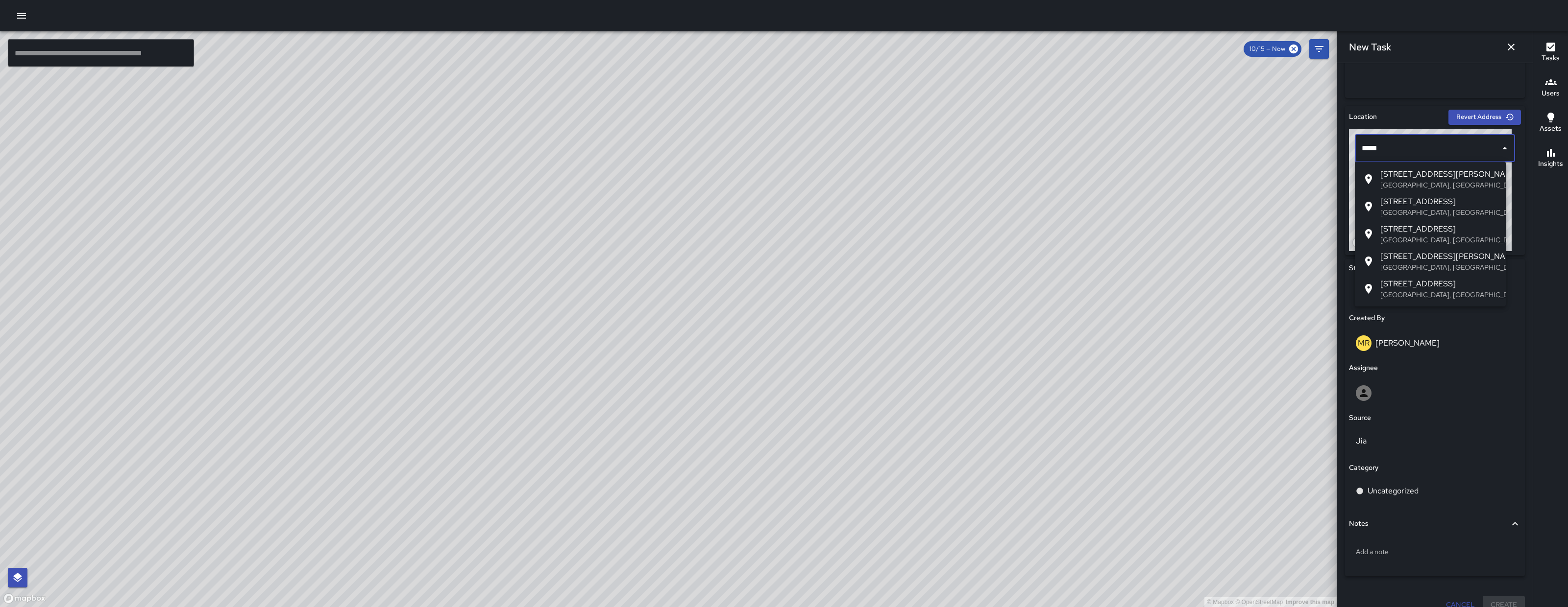
click at [1443, 176] on span "62 Langton Street" at bounding box center [1439, 174] width 118 height 12
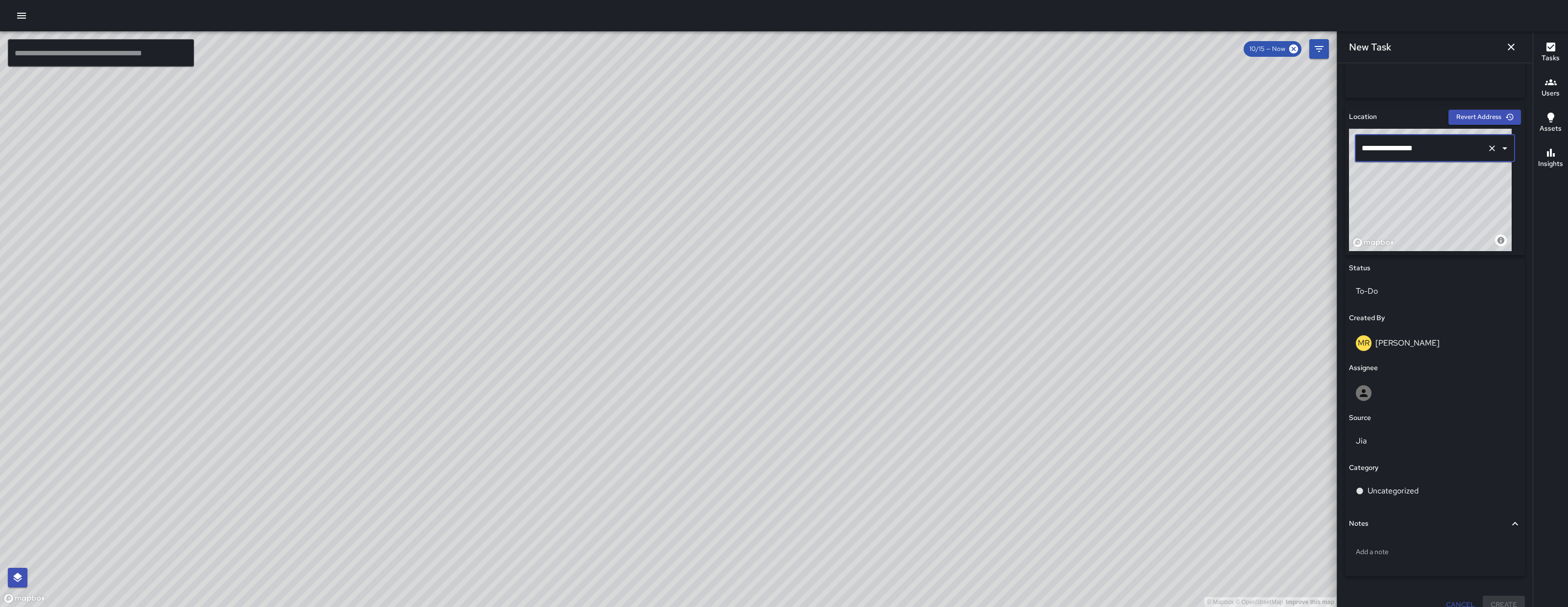
type input "**********"
drag, startPoint x: 1445, startPoint y: 191, endPoint x: 1437, endPoint y: 196, distance: 9.4
click at [1437, 196] on div "© Mapbox © OpenStreetMap Improve this map" at bounding box center [1430, 190] width 163 height 123
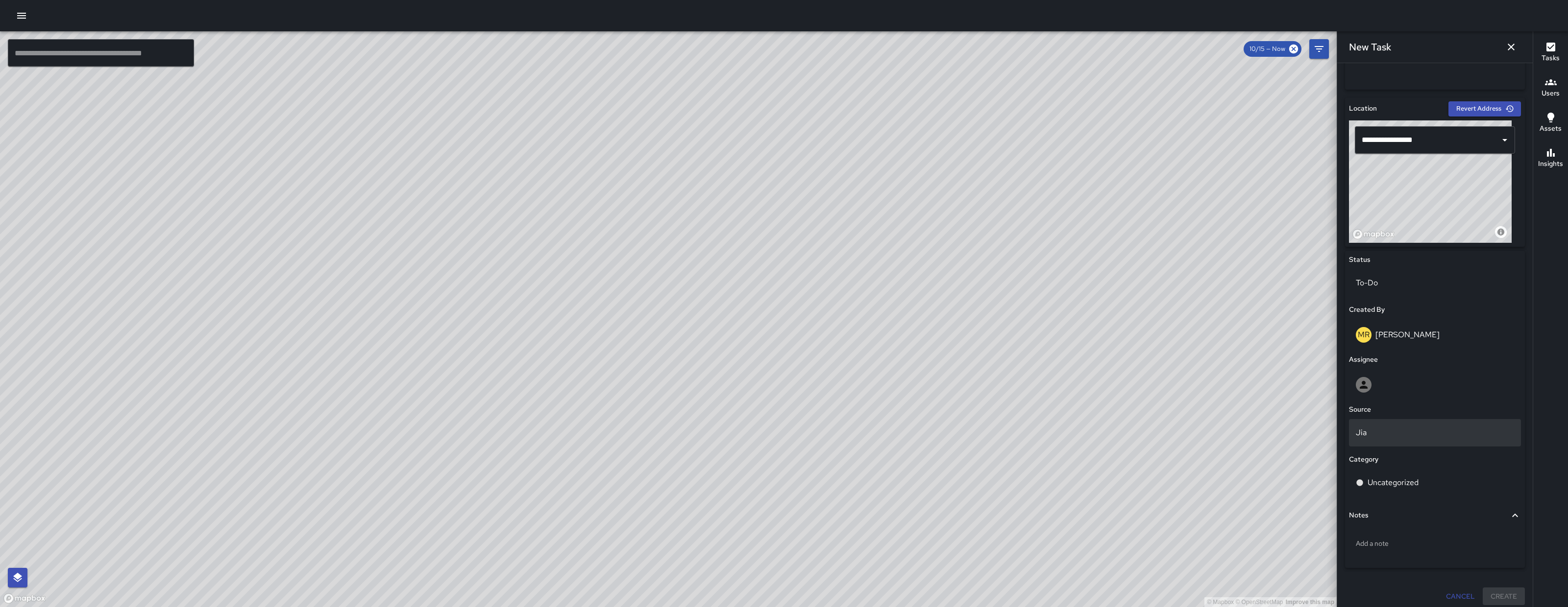
scroll to position [284, 0]
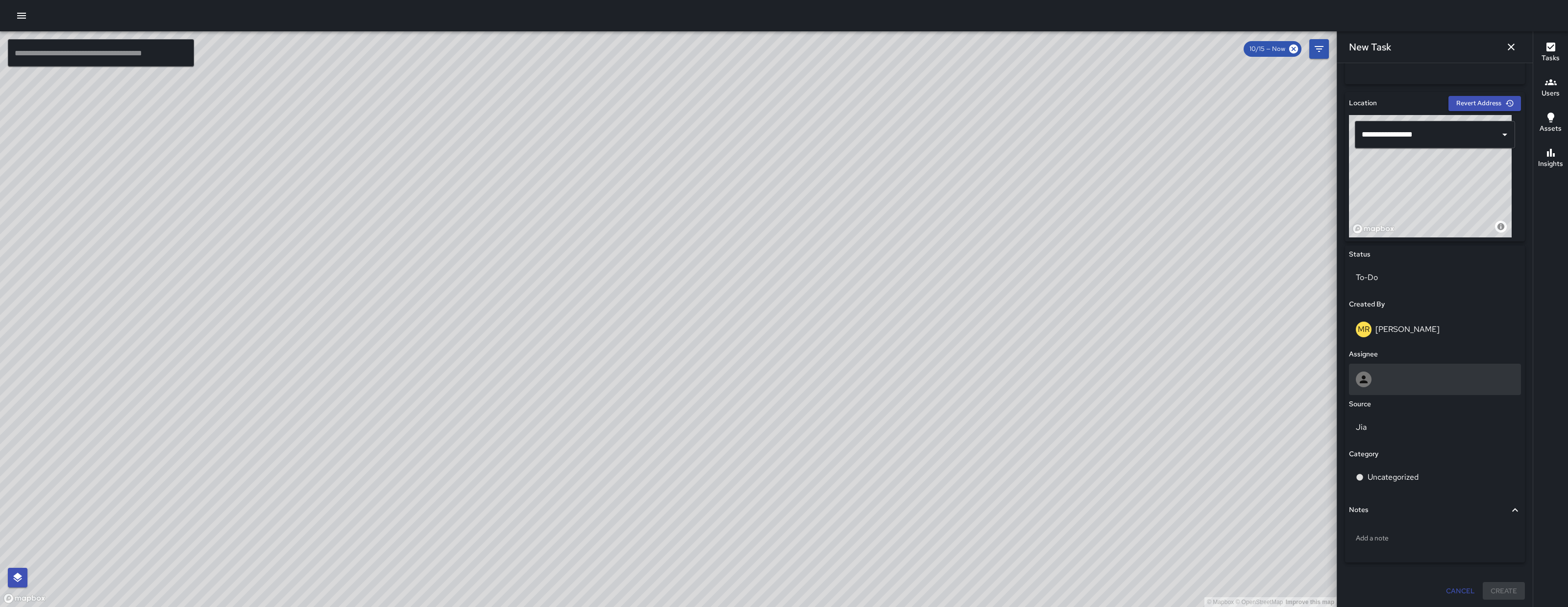
click at [1385, 385] on div at bounding box center [1434, 379] width 158 height 16
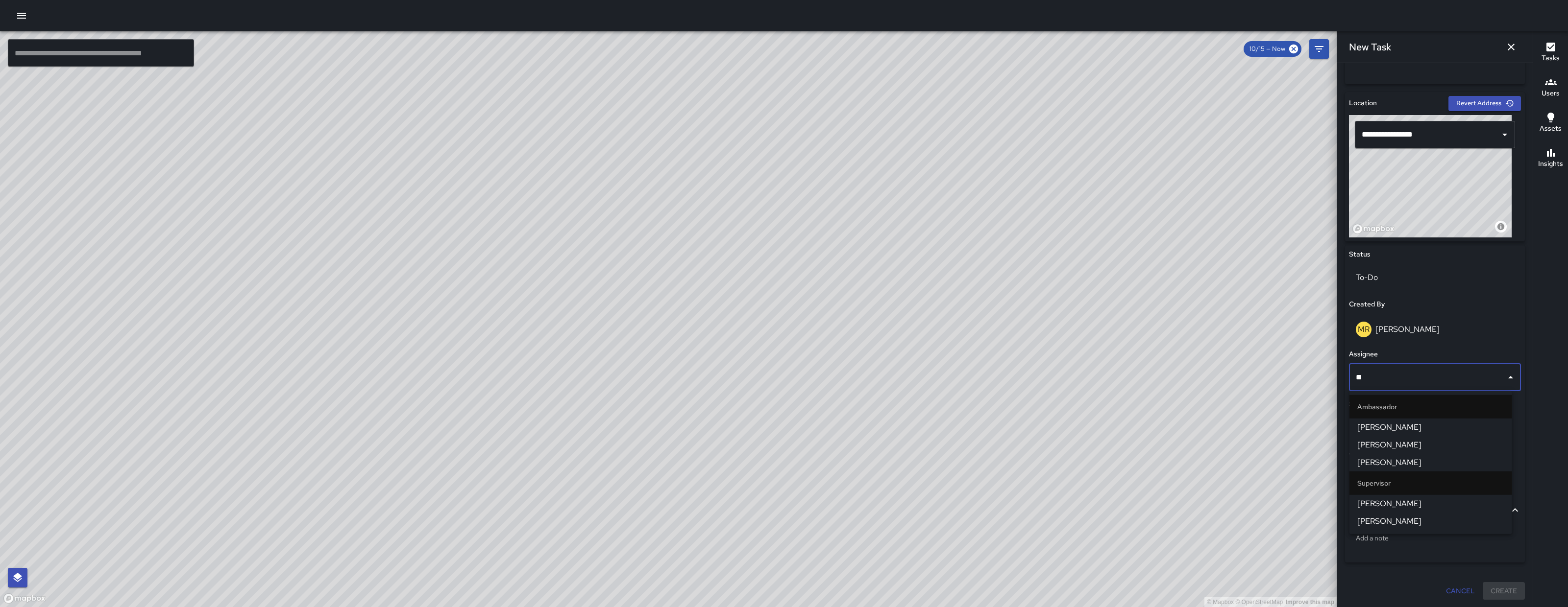
type input "***"
click at [1392, 465] on span "[PERSON_NAME]" at bounding box center [1430, 468] width 147 height 12
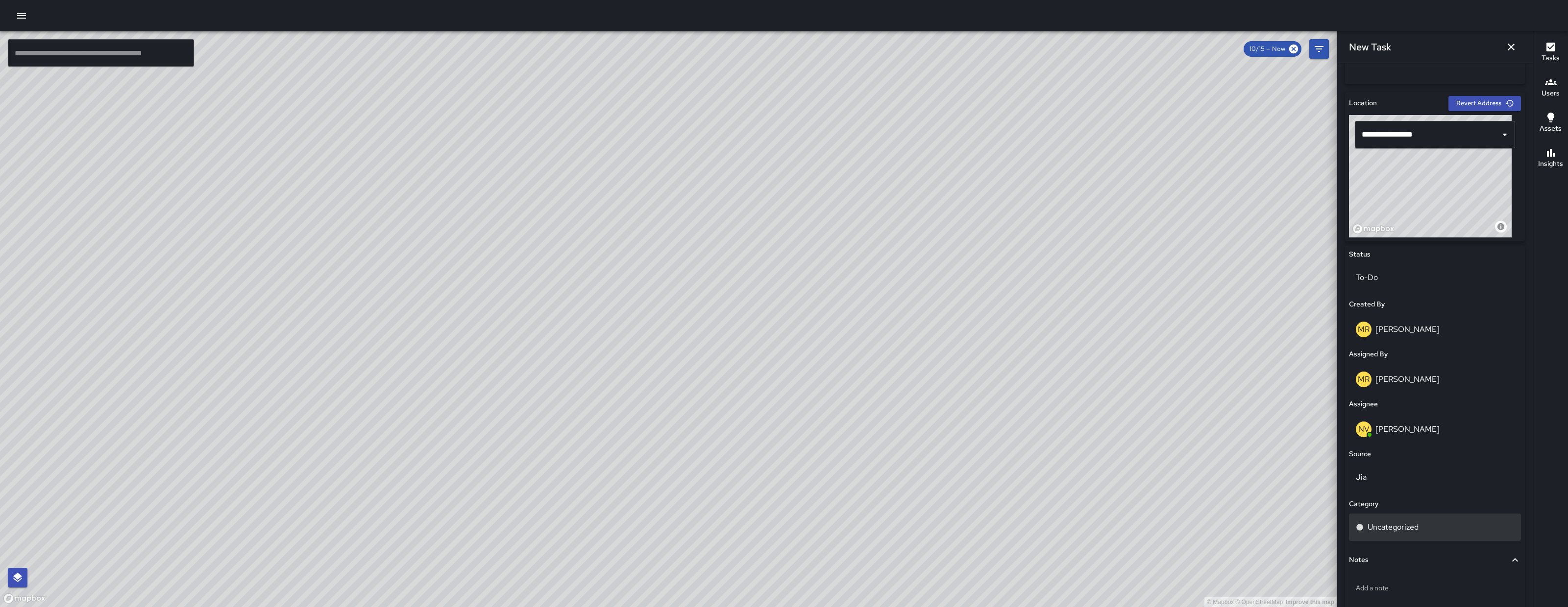
click at [1393, 516] on div "Uncategorized" at bounding box center [1434, 527] width 172 height 28
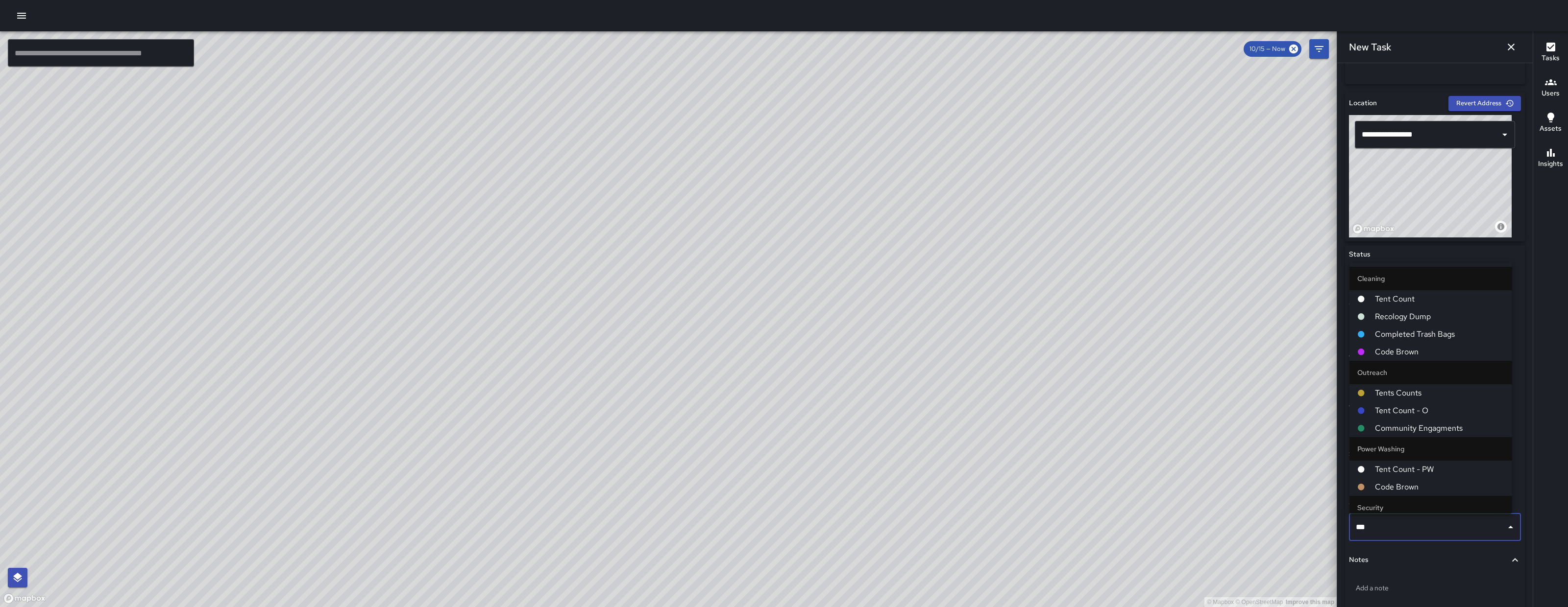
type input "****"
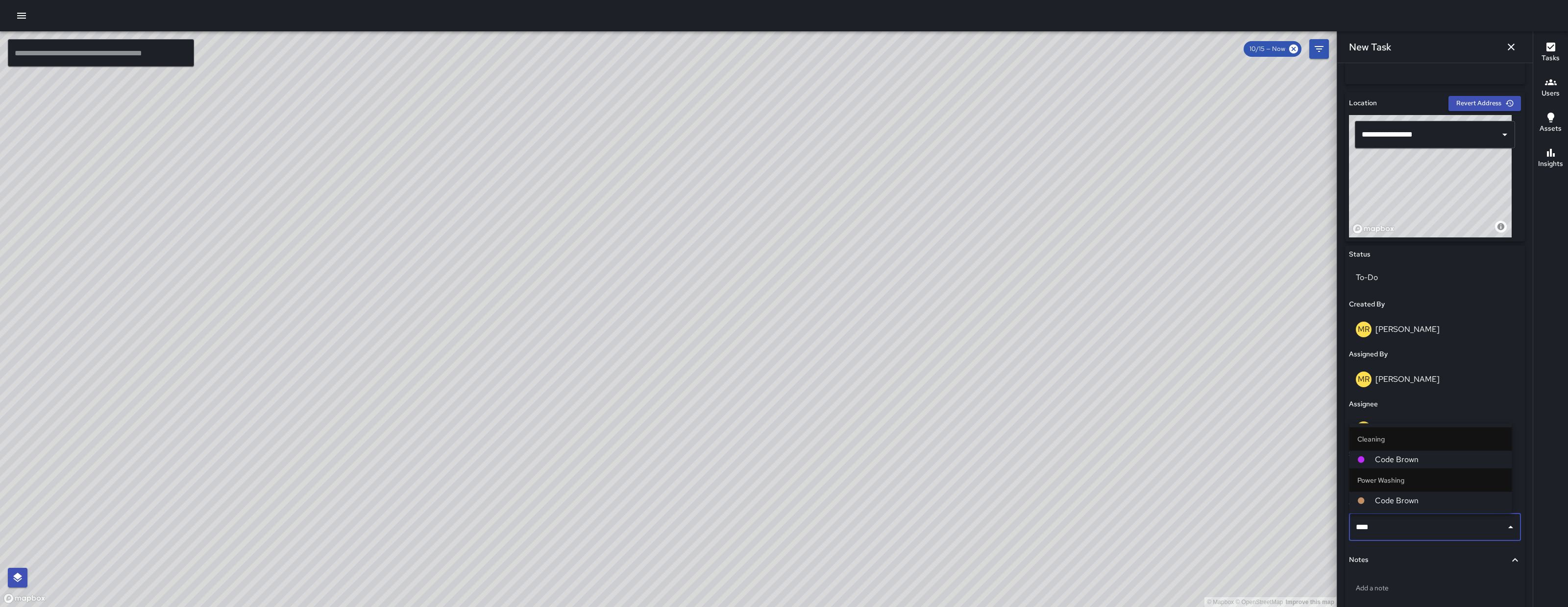
click at [1404, 506] on li "Code Brown" at bounding box center [1431, 501] width 163 height 17
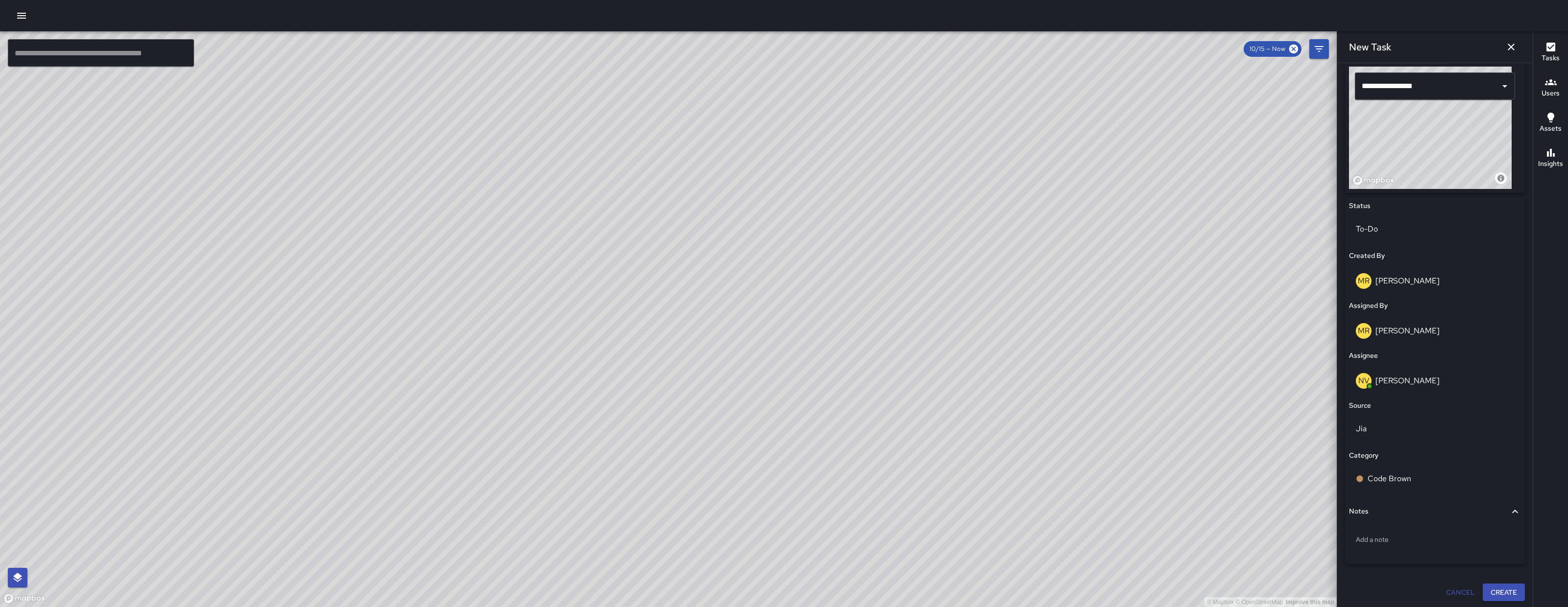
scroll to position [334, 0]
click at [1487, 593] on button "Create" at bounding box center [1503, 591] width 42 height 18
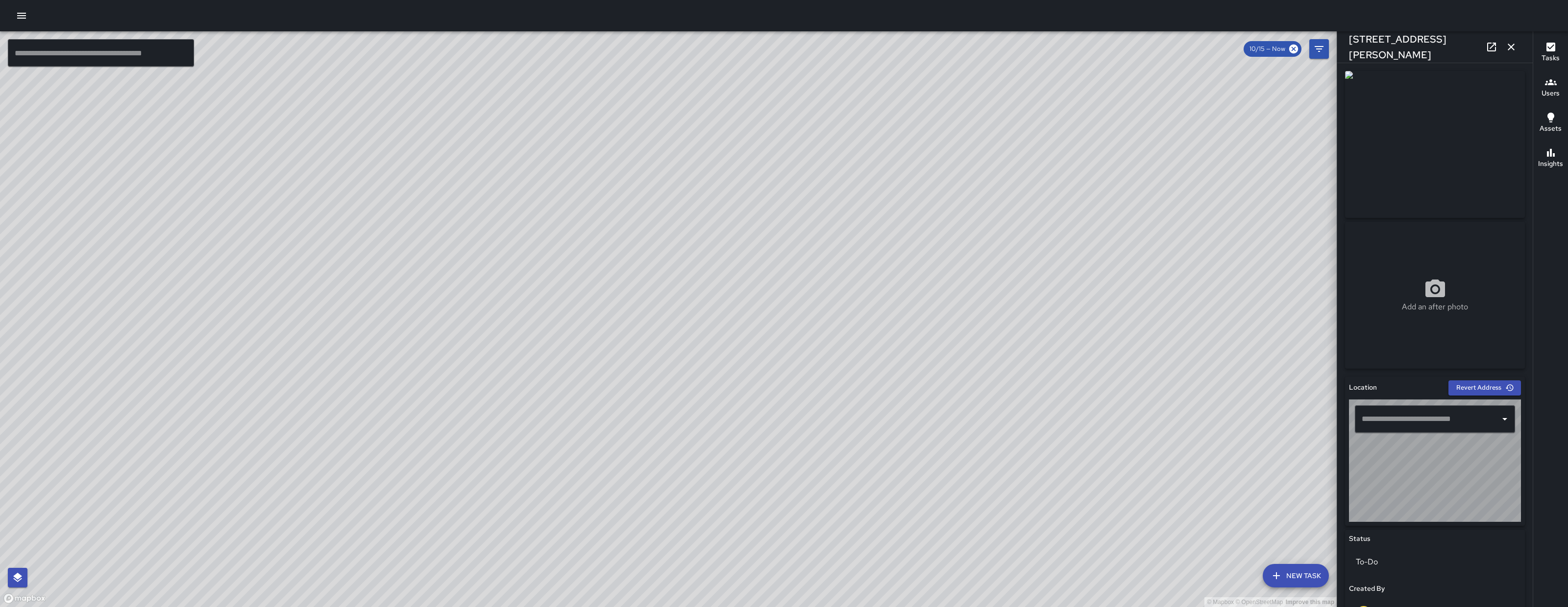
type input "**********"
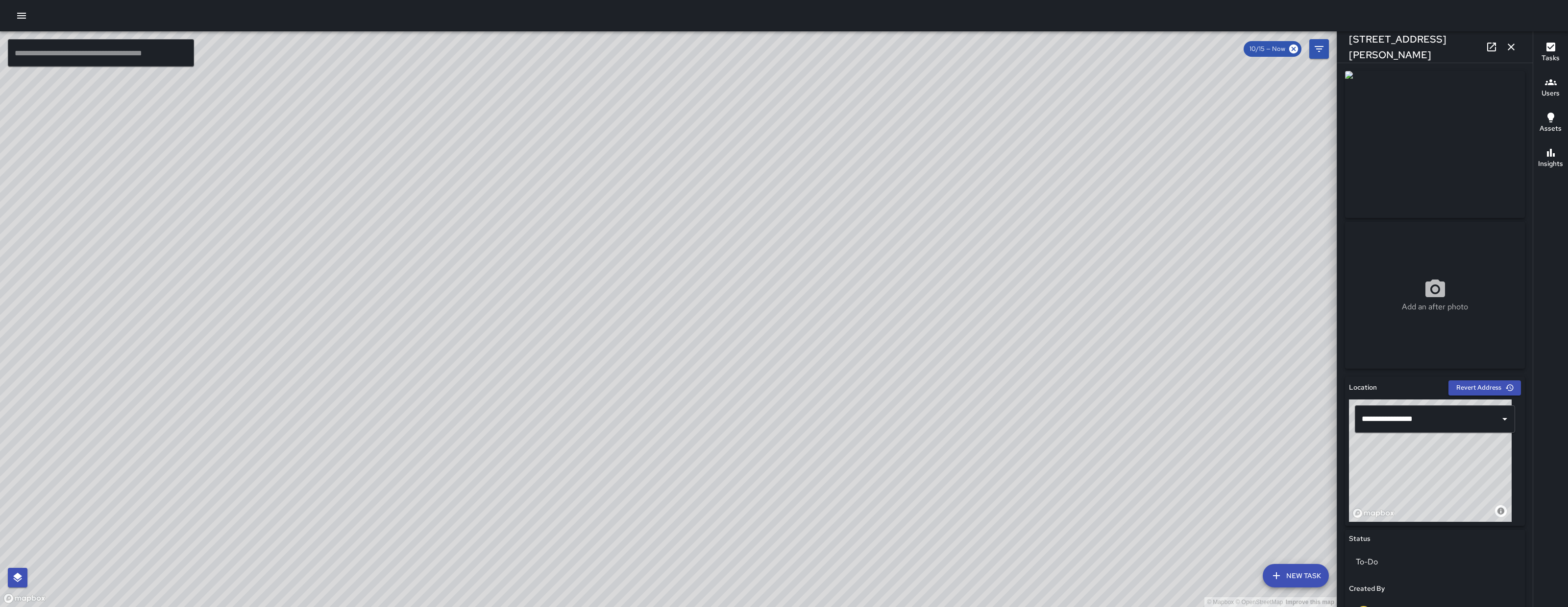
click at [1519, 49] on button "button" at bounding box center [1511, 46] width 20 height 20
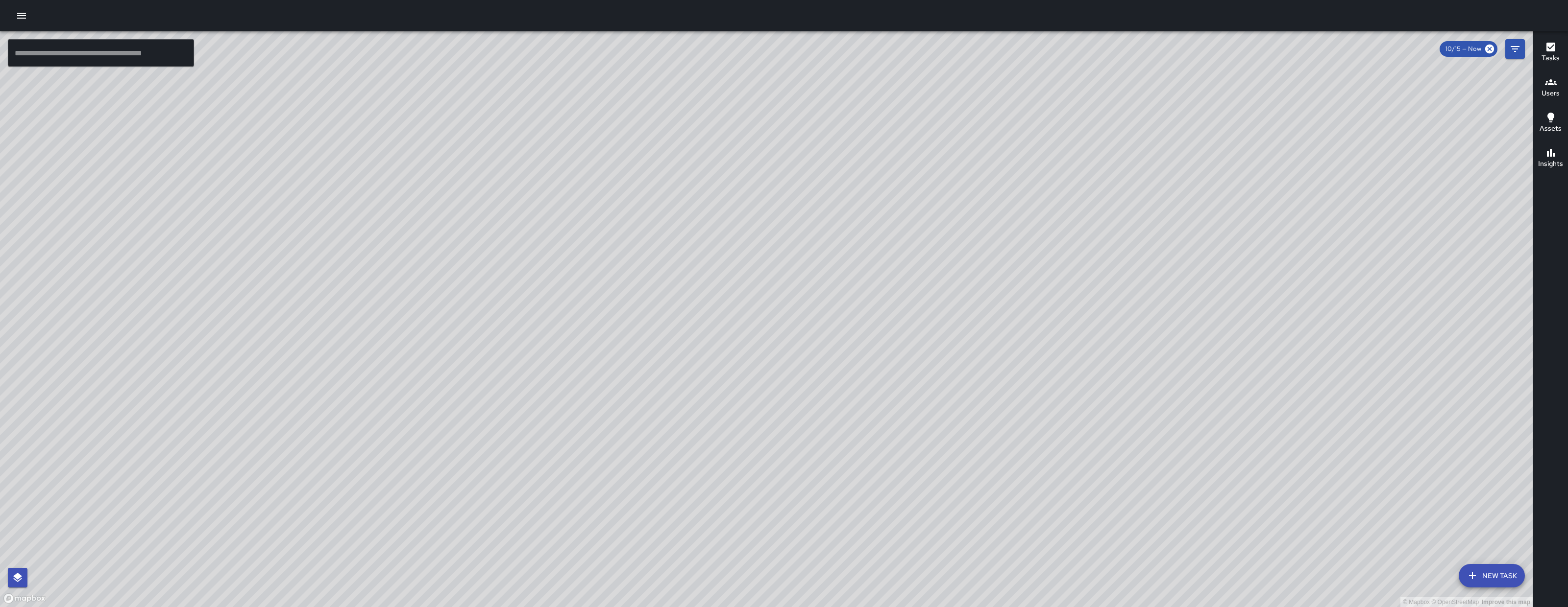
drag, startPoint x: 1242, startPoint y: 556, endPoint x: 1141, endPoint y: 374, distance: 208.1
click at [1141, 375] on div "© Mapbox © OpenStreetMap Improve this map" at bounding box center [766, 319] width 1532 height 576
drag, startPoint x: 1164, startPoint y: 383, endPoint x: 1181, endPoint y: 401, distance: 24.8
click at [1181, 401] on div "© Mapbox © OpenStreetMap Improve this map" at bounding box center [766, 319] width 1532 height 576
click at [1001, 354] on div "© Mapbox © OpenStreetMap Improve this map" at bounding box center [766, 319] width 1532 height 576
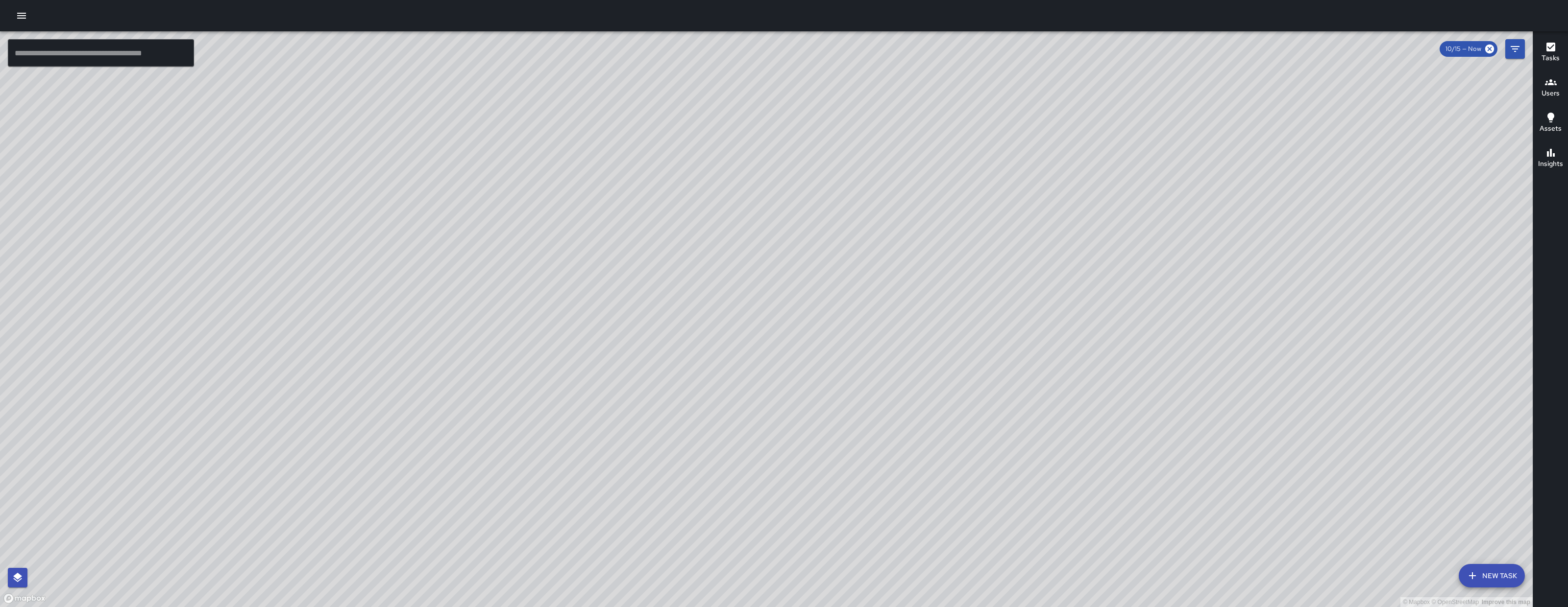
drag, startPoint x: 1033, startPoint y: 403, endPoint x: 1029, endPoint y: 381, distance: 22.4
click at [1027, 384] on div "© Mapbox © OpenStreetMap Improve this map" at bounding box center [766, 319] width 1532 height 576
drag, startPoint x: 1009, startPoint y: 349, endPoint x: 1014, endPoint y: 358, distance: 10.3
click at [1014, 358] on div "© Mapbox © OpenStreetMap Improve this map" at bounding box center [766, 319] width 1532 height 576
drag, startPoint x: 1003, startPoint y: 364, endPoint x: 985, endPoint y: 368, distance: 18.4
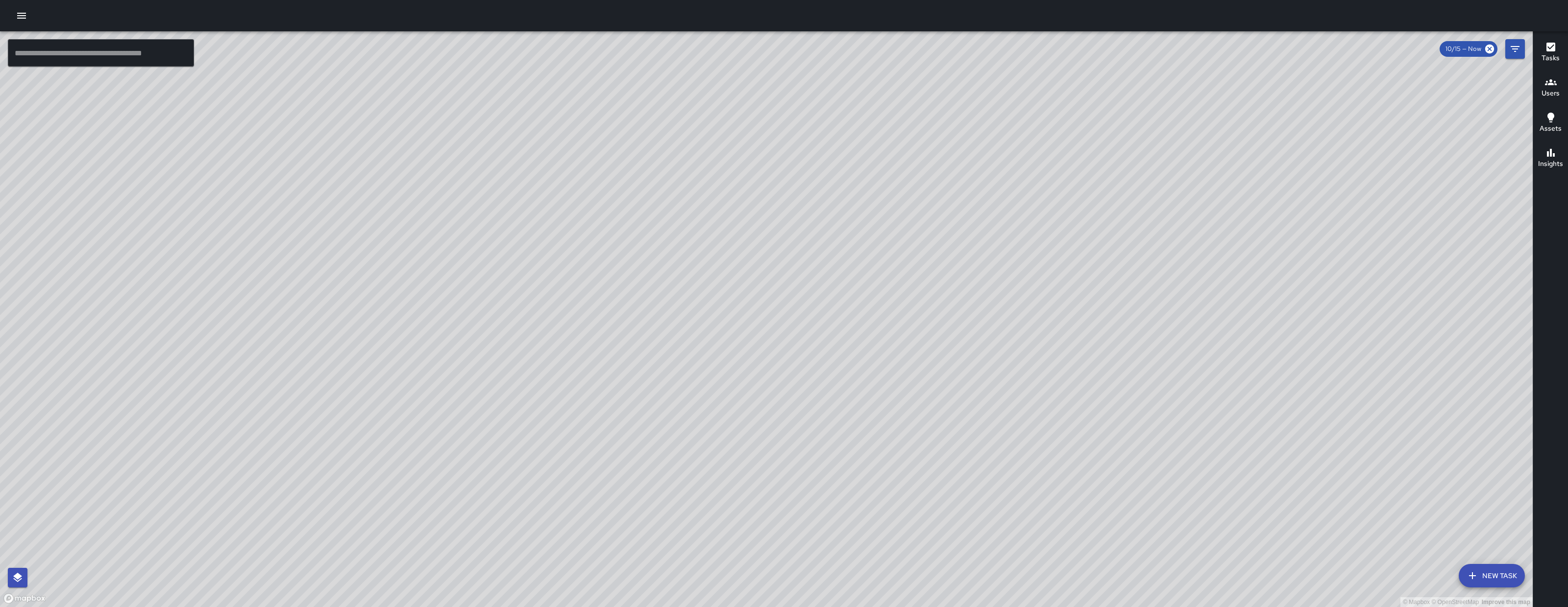
click at [985, 368] on div "© Mapbox © OpenStreetMap Improve this map" at bounding box center [766, 319] width 1532 height 576
drag, startPoint x: 978, startPoint y: 363, endPoint x: 868, endPoint y: 315, distance: 120.0
click at [863, 312] on div "© Mapbox © OpenStreetMap Improve this map" at bounding box center [766, 319] width 1532 height 576
drag, startPoint x: 891, startPoint y: 325, endPoint x: 876, endPoint y: 387, distance: 63.8
click at [877, 390] on div "© Mapbox © OpenStreetMap Improve this map" at bounding box center [766, 319] width 1532 height 576
